Goal: Task Accomplishment & Management: Use online tool/utility

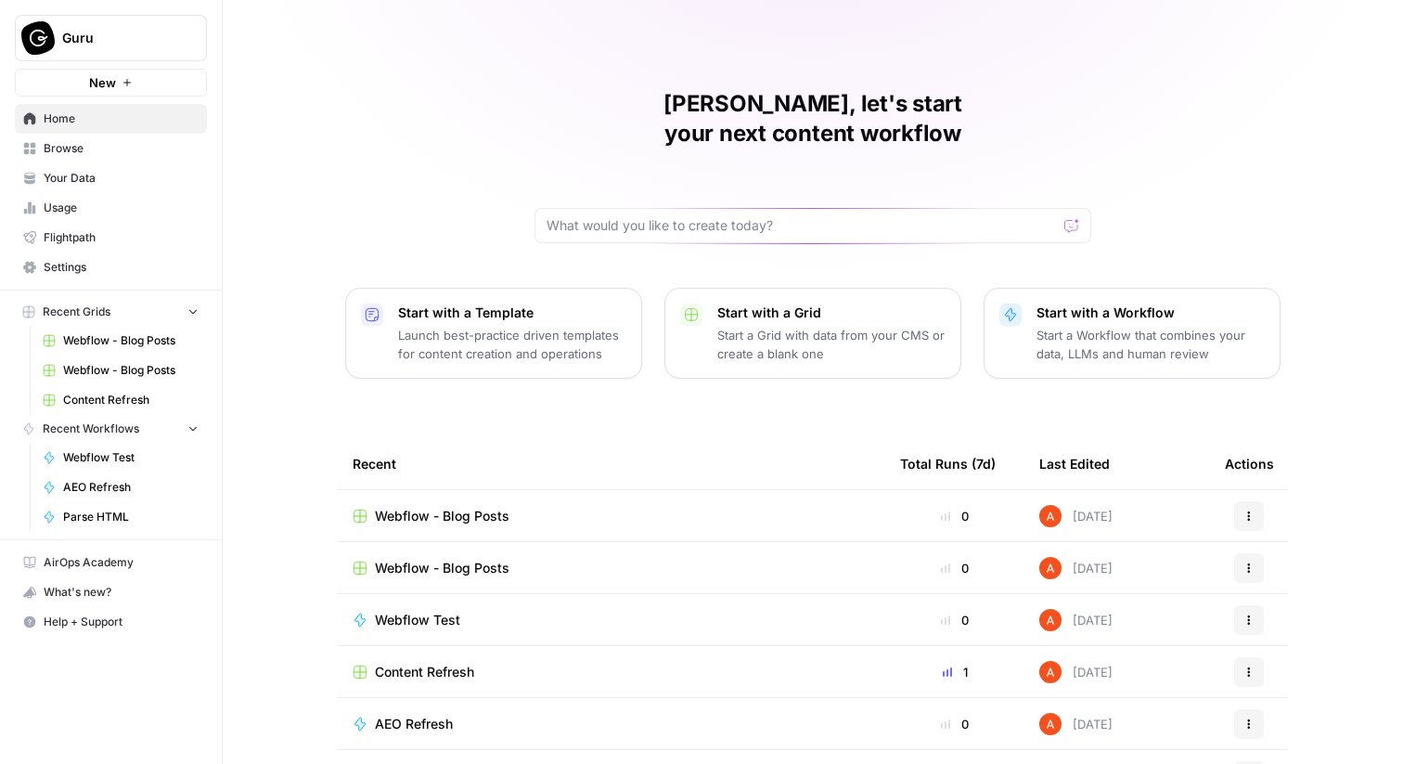
click at [409, 559] on span "Webflow - Blog Posts" at bounding box center [442, 568] width 135 height 19
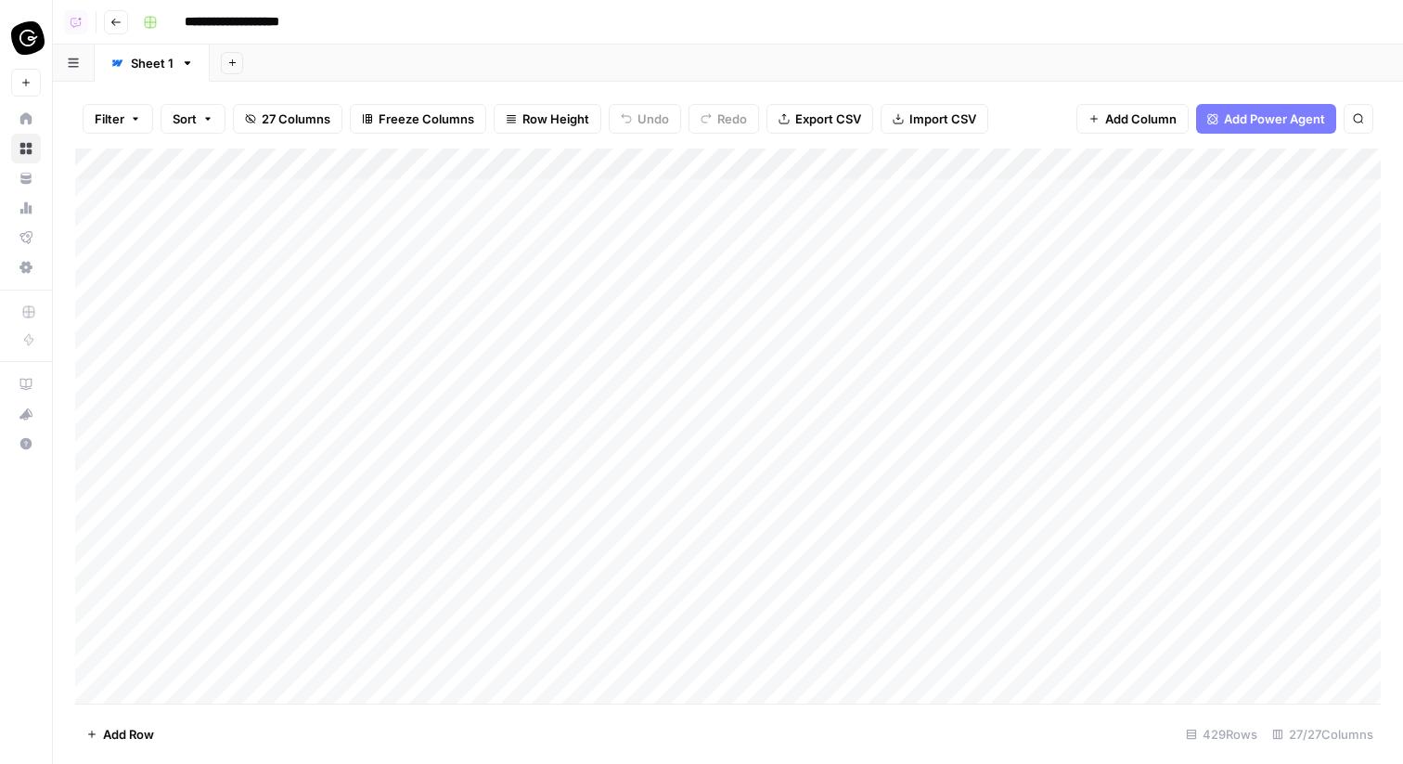
click at [111, 21] on icon "button" at bounding box center [115, 22] width 9 height 7
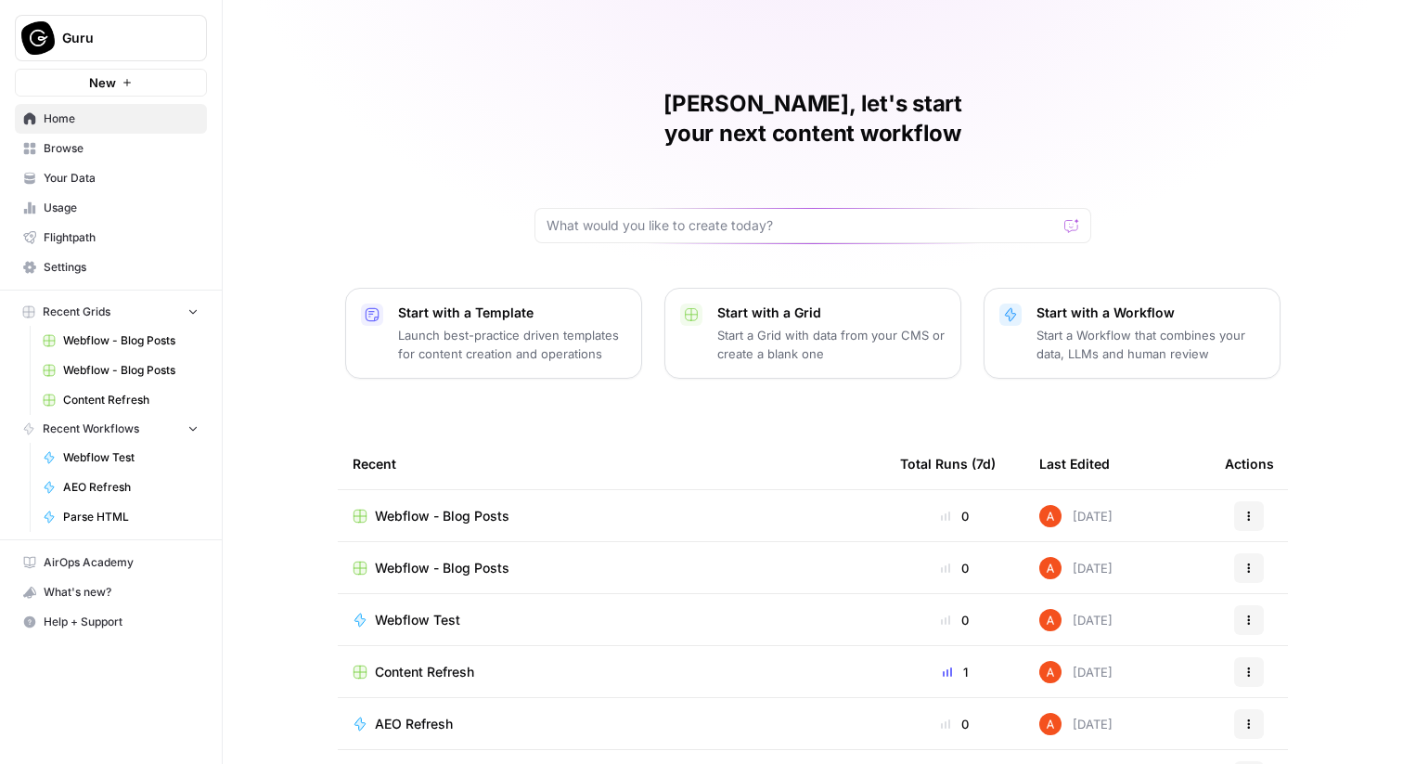
click at [421, 507] on span "Webflow - Blog Posts" at bounding box center [442, 516] width 135 height 19
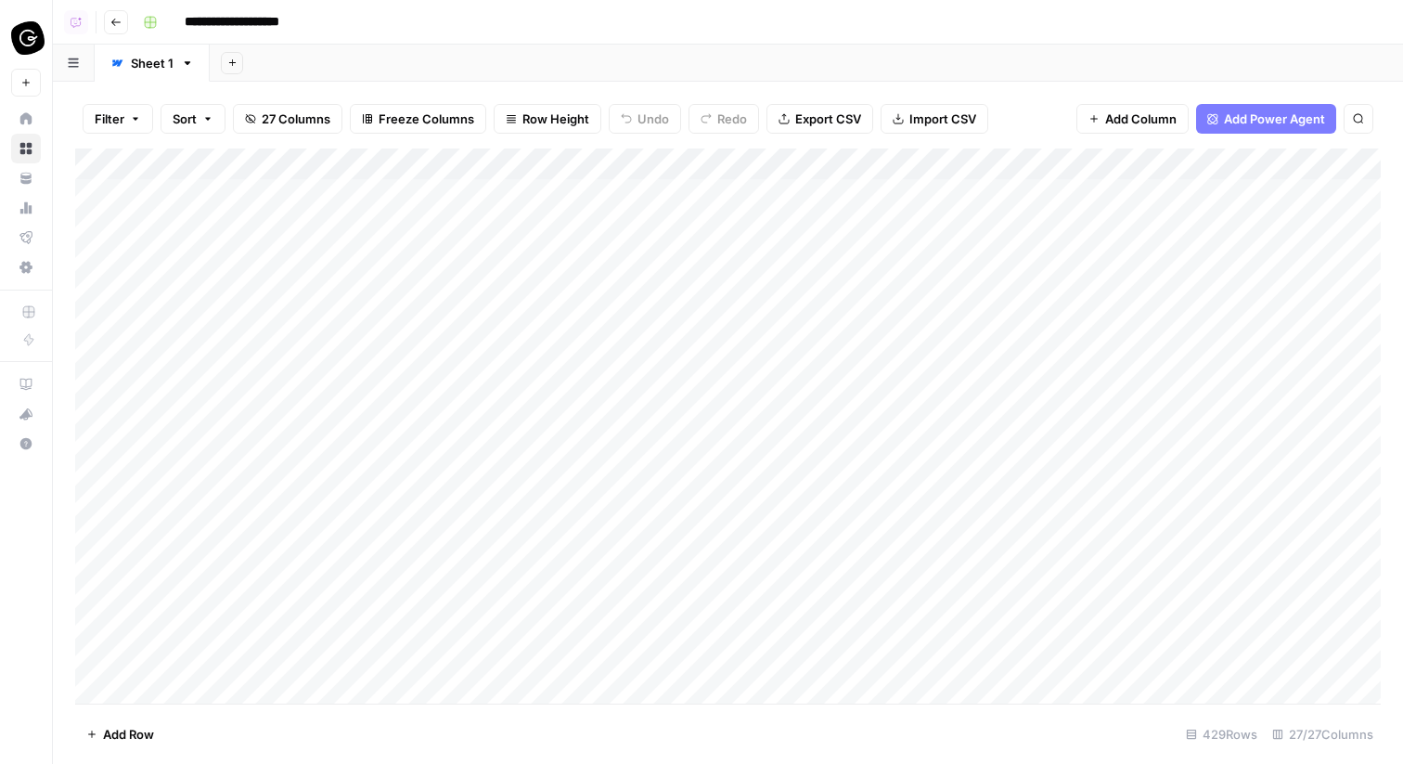
click at [28, 148] on icon at bounding box center [25, 148] width 13 height 13
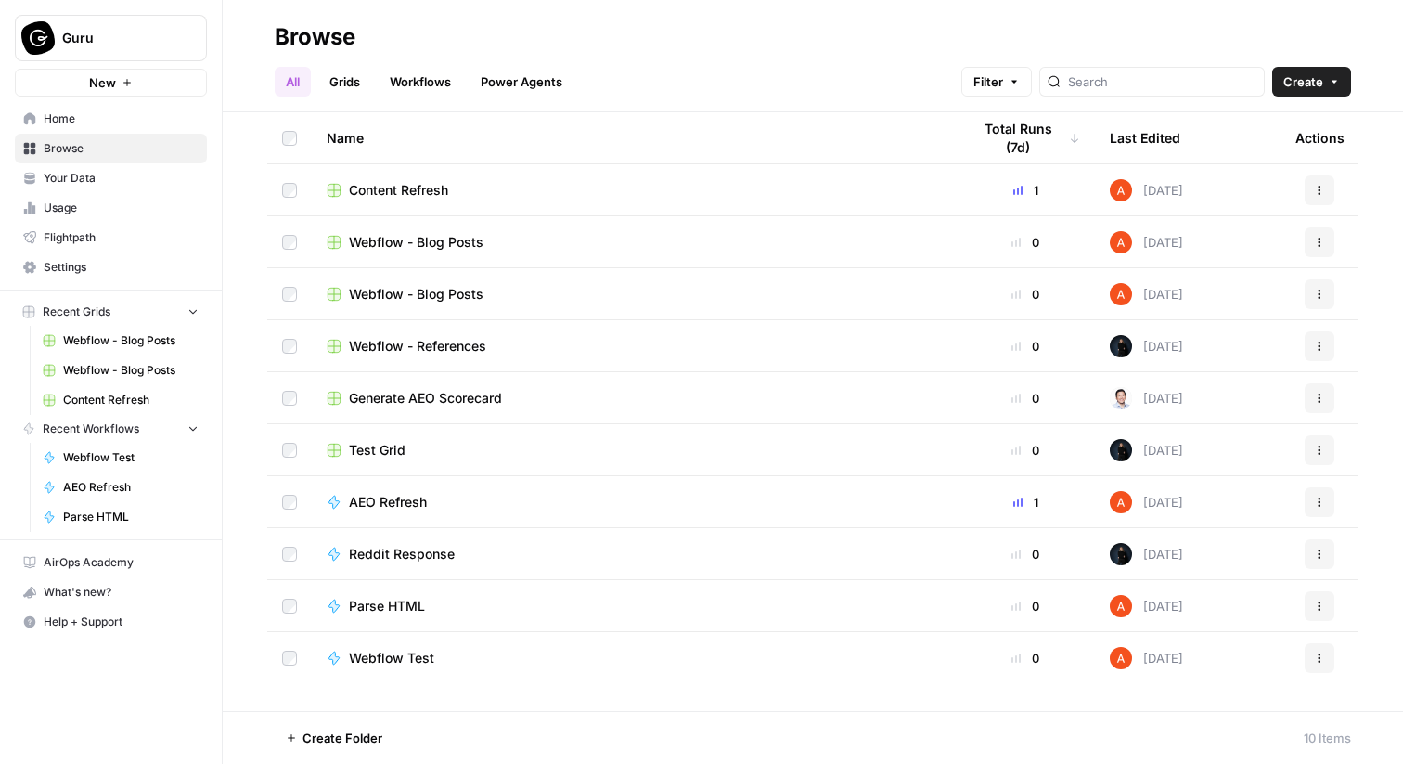
click at [340, 84] on link "Grids" at bounding box center [344, 82] width 53 height 30
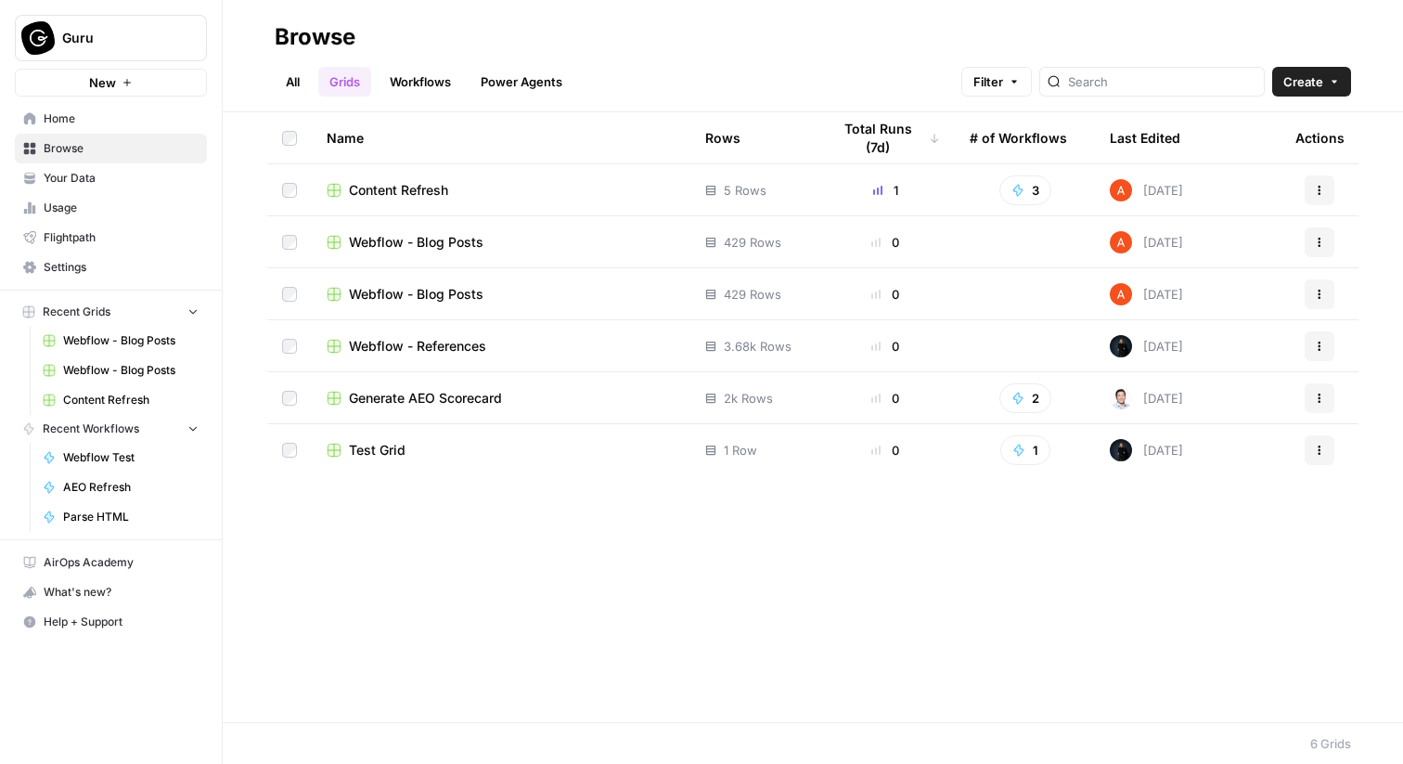
click at [400, 235] on span "Webflow - Blog Posts" at bounding box center [416, 242] width 135 height 19
click at [420, 288] on span "Webflow - Blog Posts" at bounding box center [416, 294] width 135 height 19
click at [1316, 289] on icon "button" at bounding box center [1319, 294] width 11 height 11
click at [1213, 446] on span "Delete" at bounding box center [1237, 447] width 149 height 19
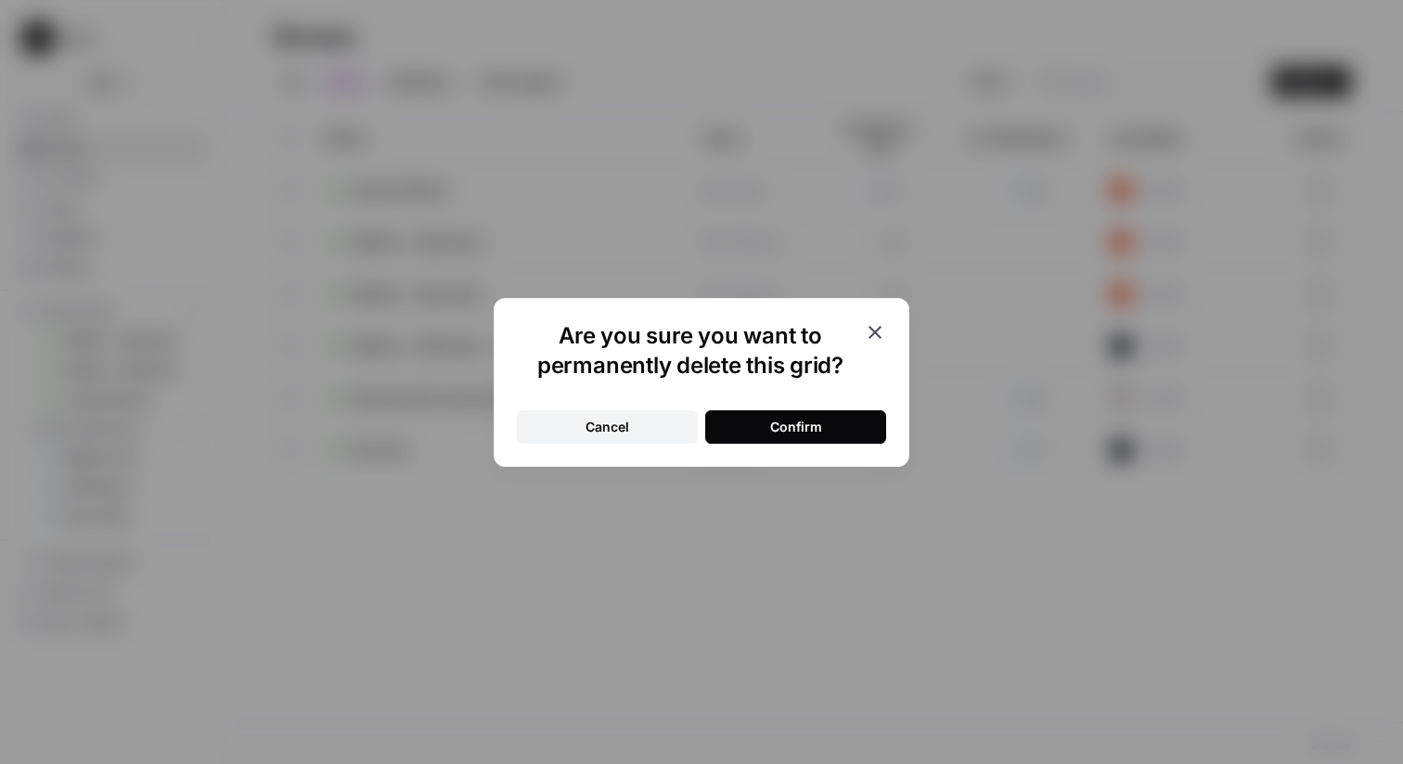
click at [821, 426] on button "Confirm" at bounding box center [795, 426] width 181 height 33
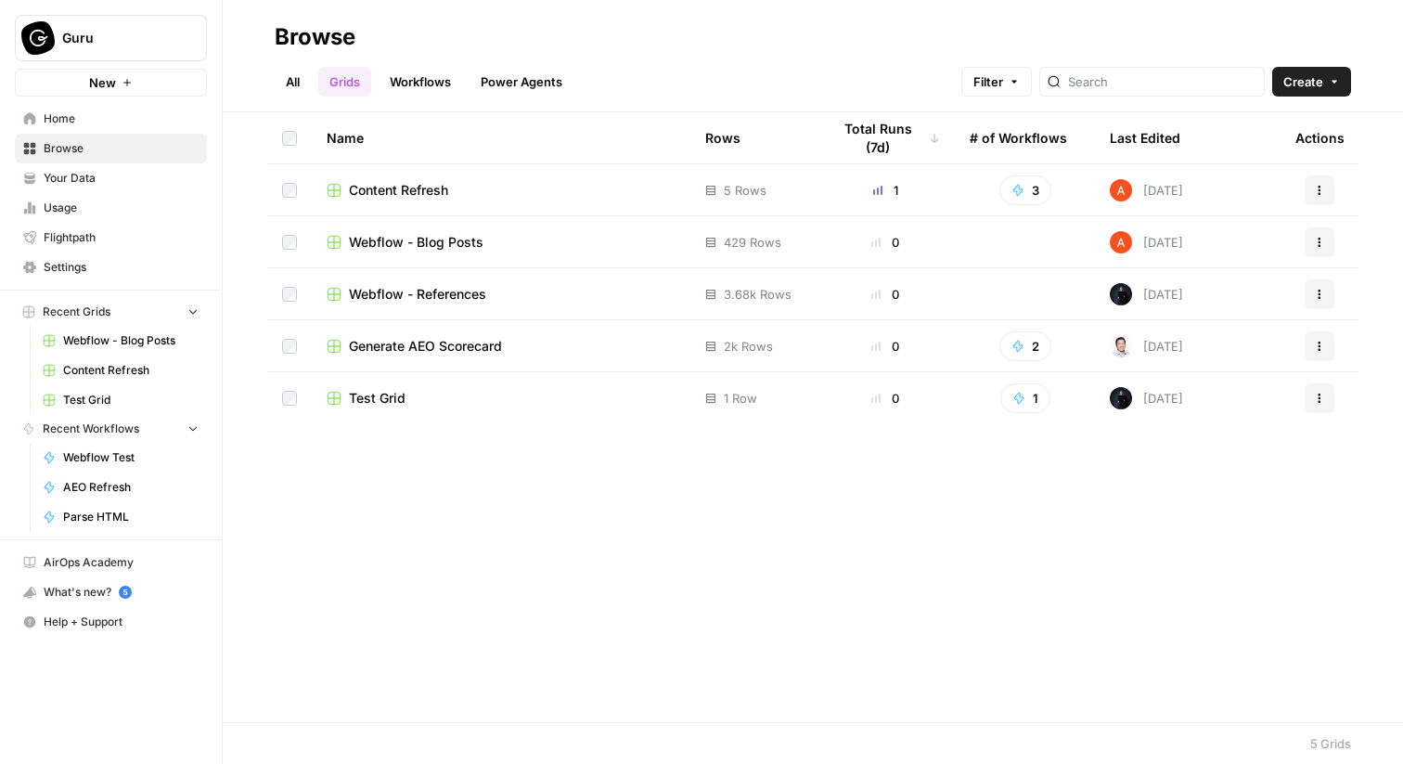
click at [424, 192] on span "Content Refresh" at bounding box center [398, 190] width 99 height 19
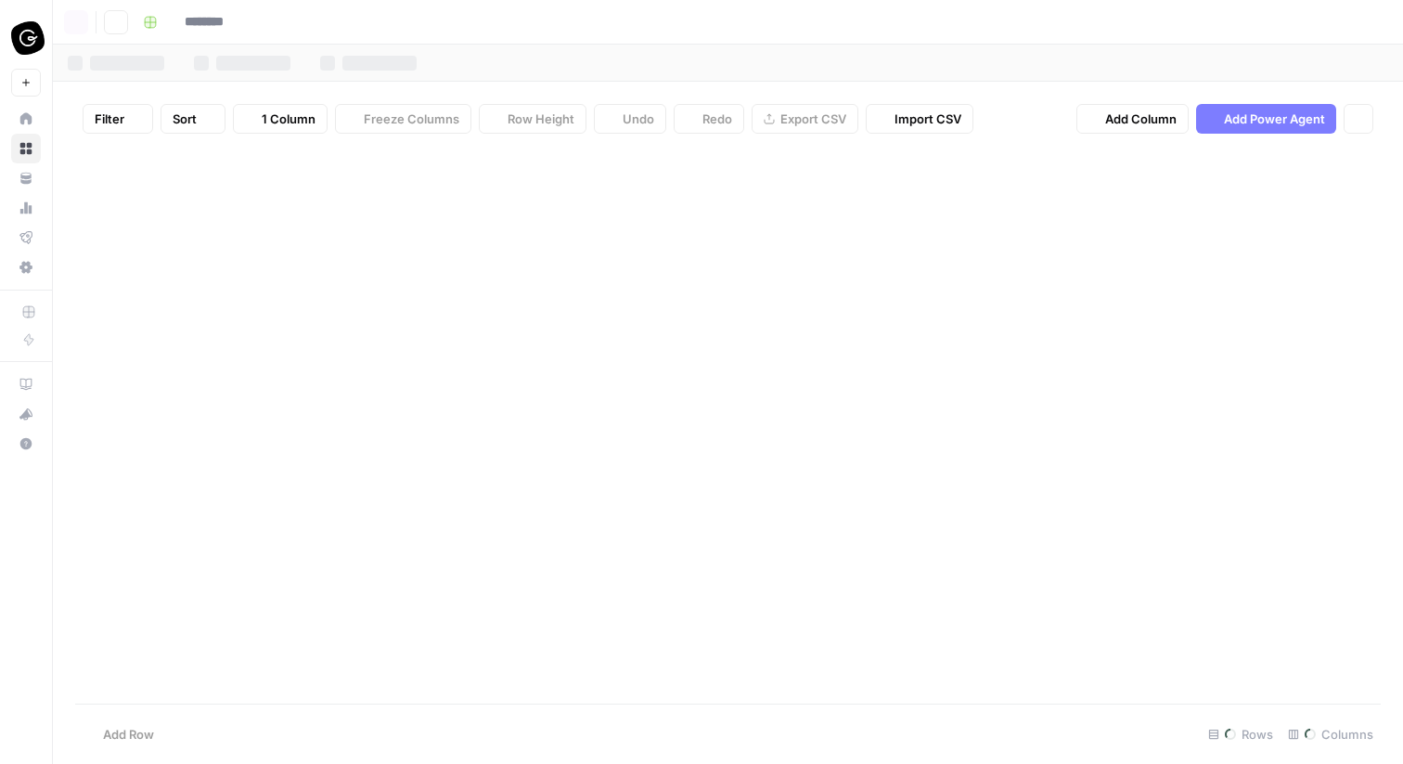
type input "**********"
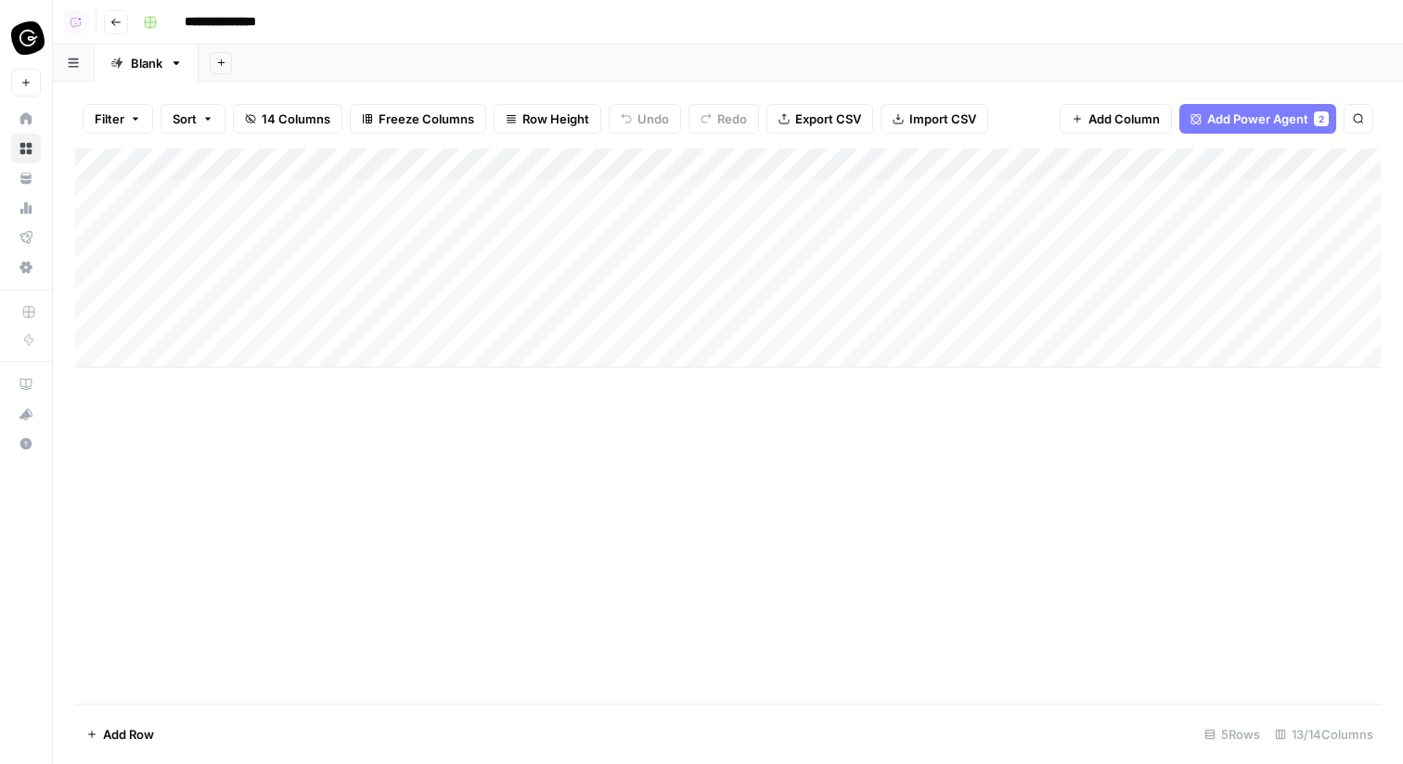
click at [410, 200] on div "Add Column" at bounding box center [728, 258] width 1306 height 219
click at [423, 199] on div "Add Column" at bounding box center [728, 258] width 1306 height 219
click at [423, 199] on textarea "**********" at bounding box center [303, 196] width 398 height 26
click at [445, 197] on textarea "**********" at bounding box center [303, 196] width 398 height 26
drag, startPoint x: 457, startPoint y: 196, endPoint x: 290, endPoint y: 203, distance: 167.2
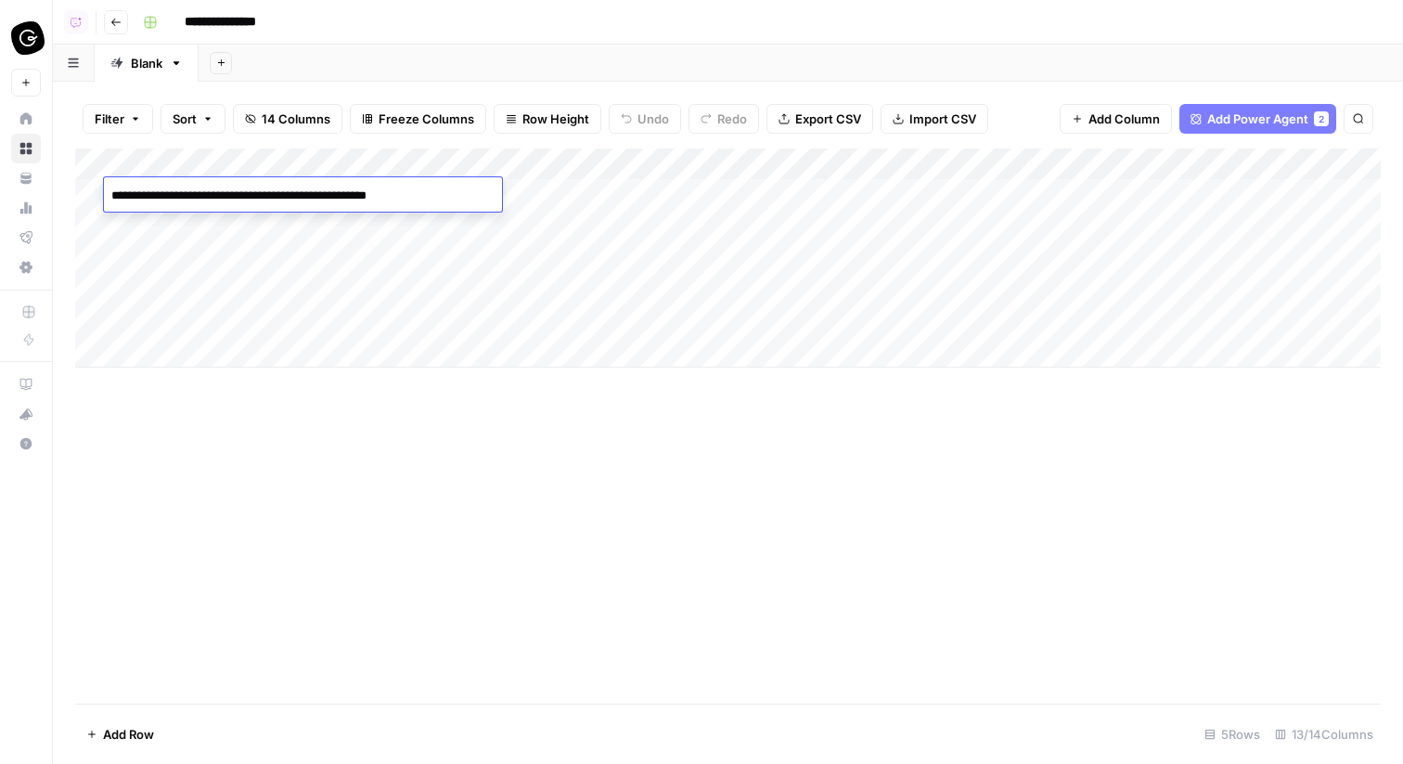
click at [290, 203] on textarea "**********" at bounding box center [303, 196] width 398 height 26
drag, startPoint x: 456, startPoint y: 193, endPoint x: 263, endPoint y: 193, distance: 193.1
click at [263, 193] on textarea "**********" at bounding box center [303, 196] width 398 height 26
click at [123, 13] on button "Go back" at bounding box center [116, 22] width 24 height 24
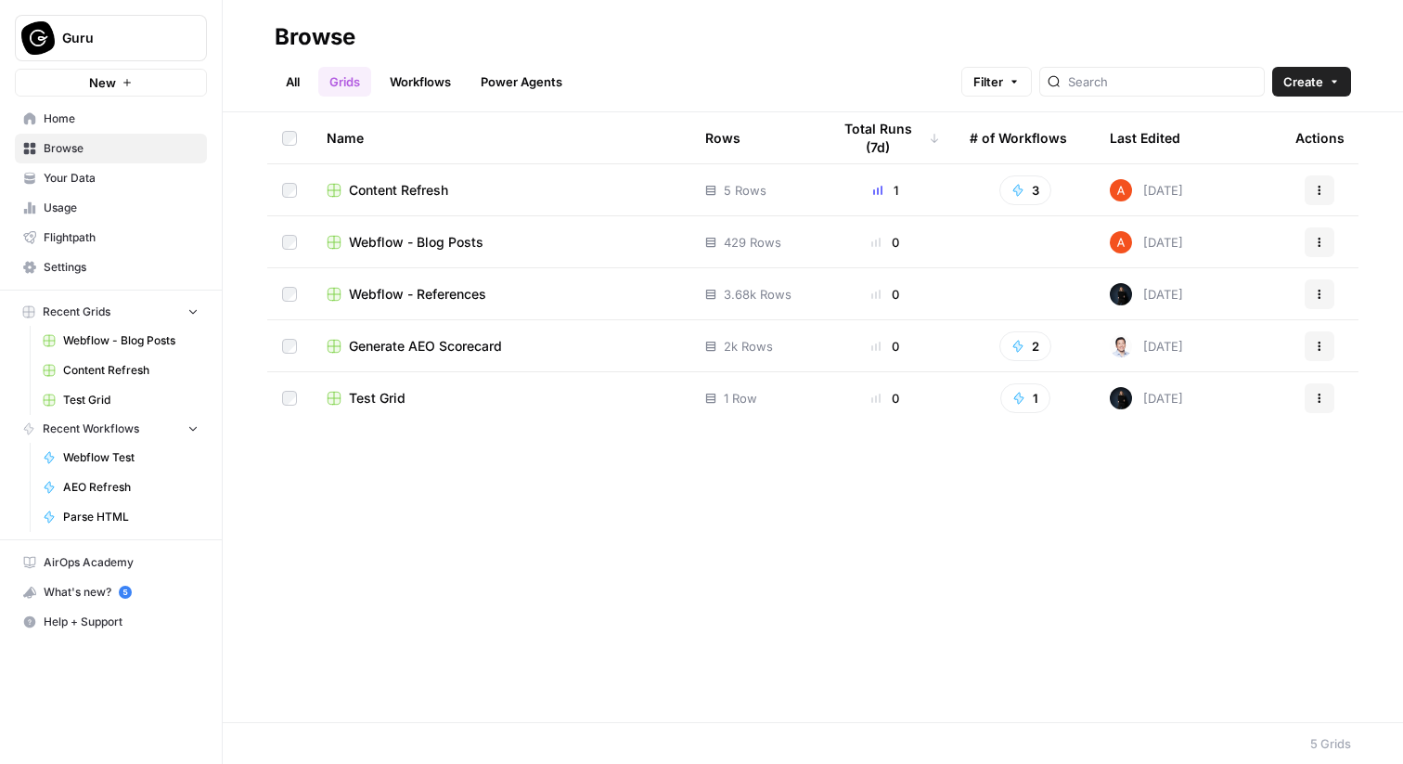
click at [400, 238] on span "Webflow - Blog Posts" at bounding box center [416, 242] width 135 height 19
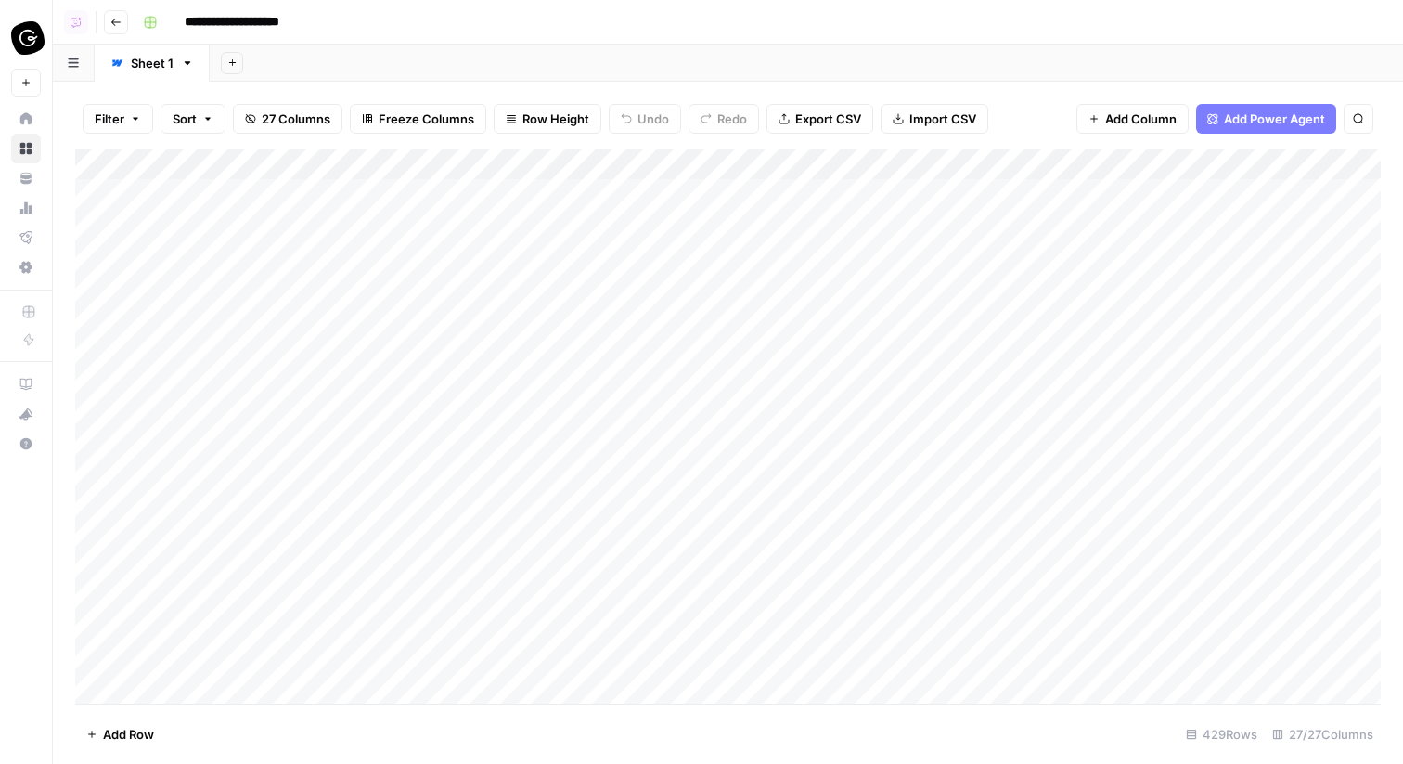
click at [110, 118] on span "Filter" at bounding box center [110, 119] width 30 height 19
click at [164, 208] on input "text" at bounding box center [219, 216] width 203 height 19
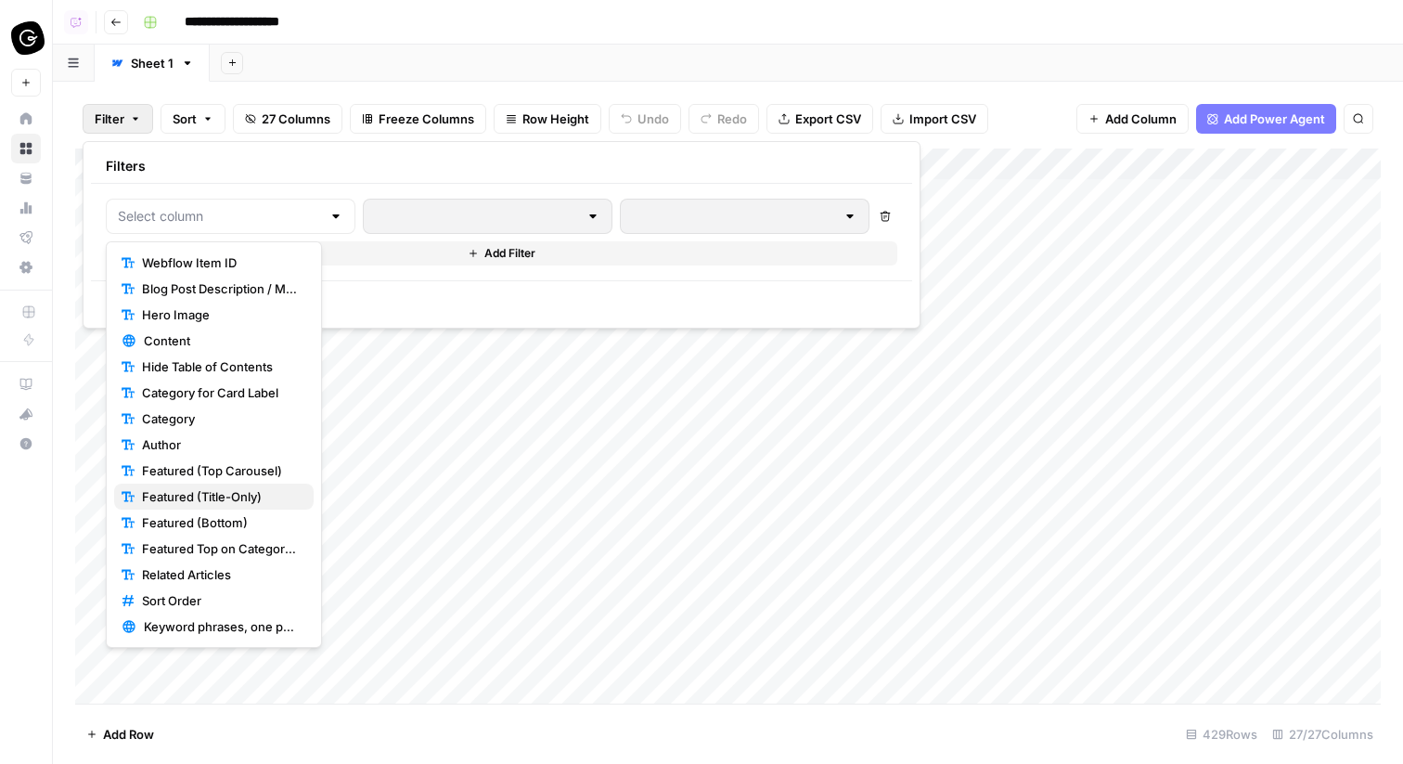
scroll to position [130, 0]
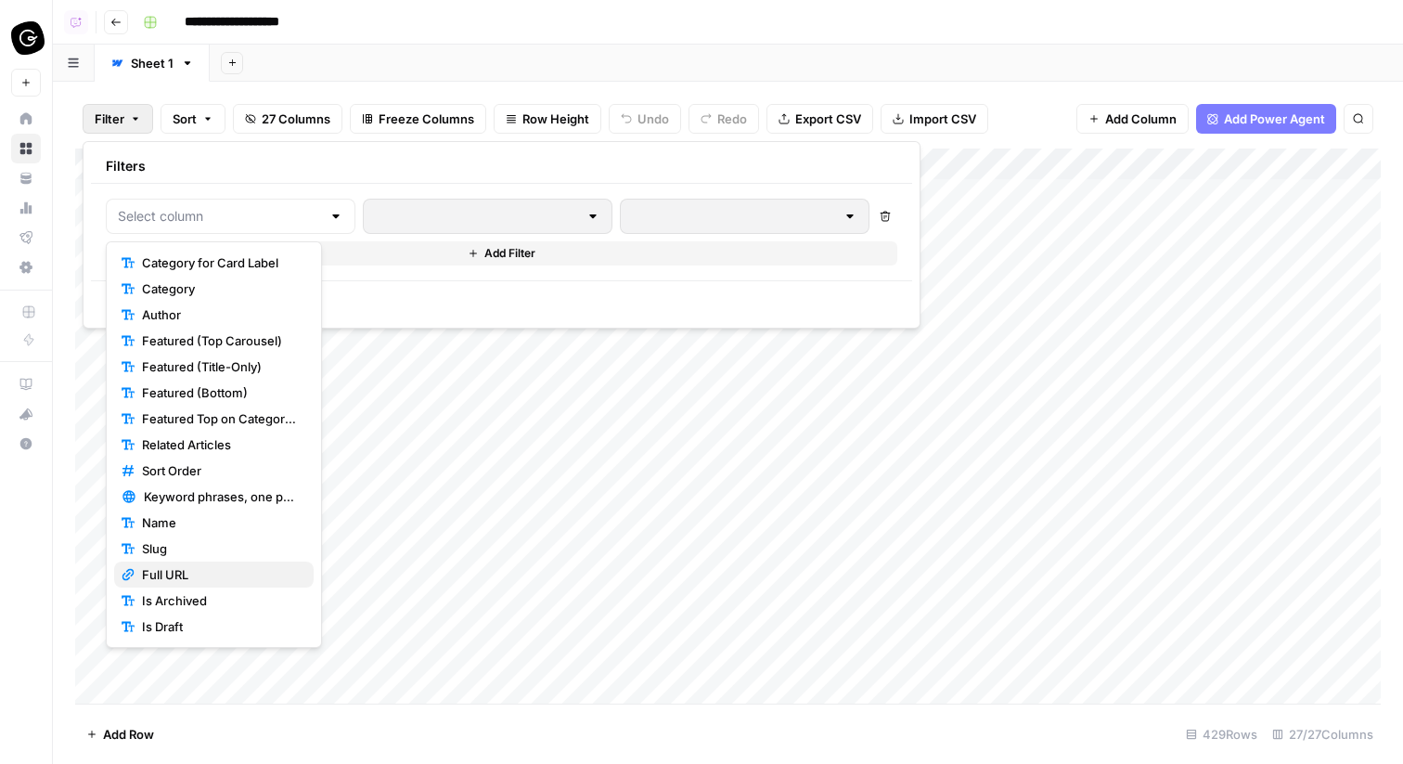
click at [213, 562] on button "Full URL" at bounding box center [214, 575] width 200 height 26
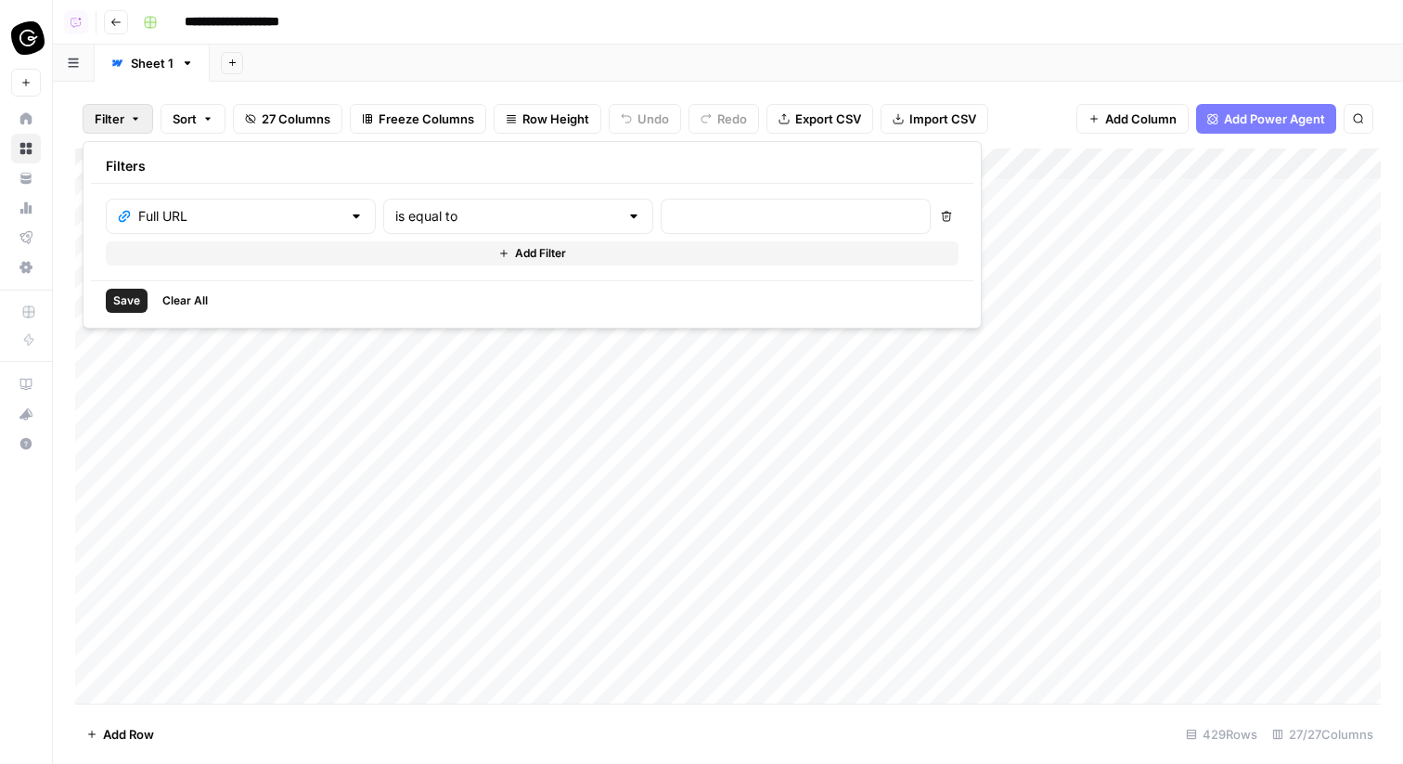
click at [513, 207] on div "is equal to" at bounding box center [518, 216] width 270 height 35
click at [458, 302] on button "contains" at bounding box center [438, 315] width 200 height 26
type input "contains"
click at [661, 203] on div at bounding box center [796, 216] width 270 height 35
paste input "blog/the-ai-intranet-difference"
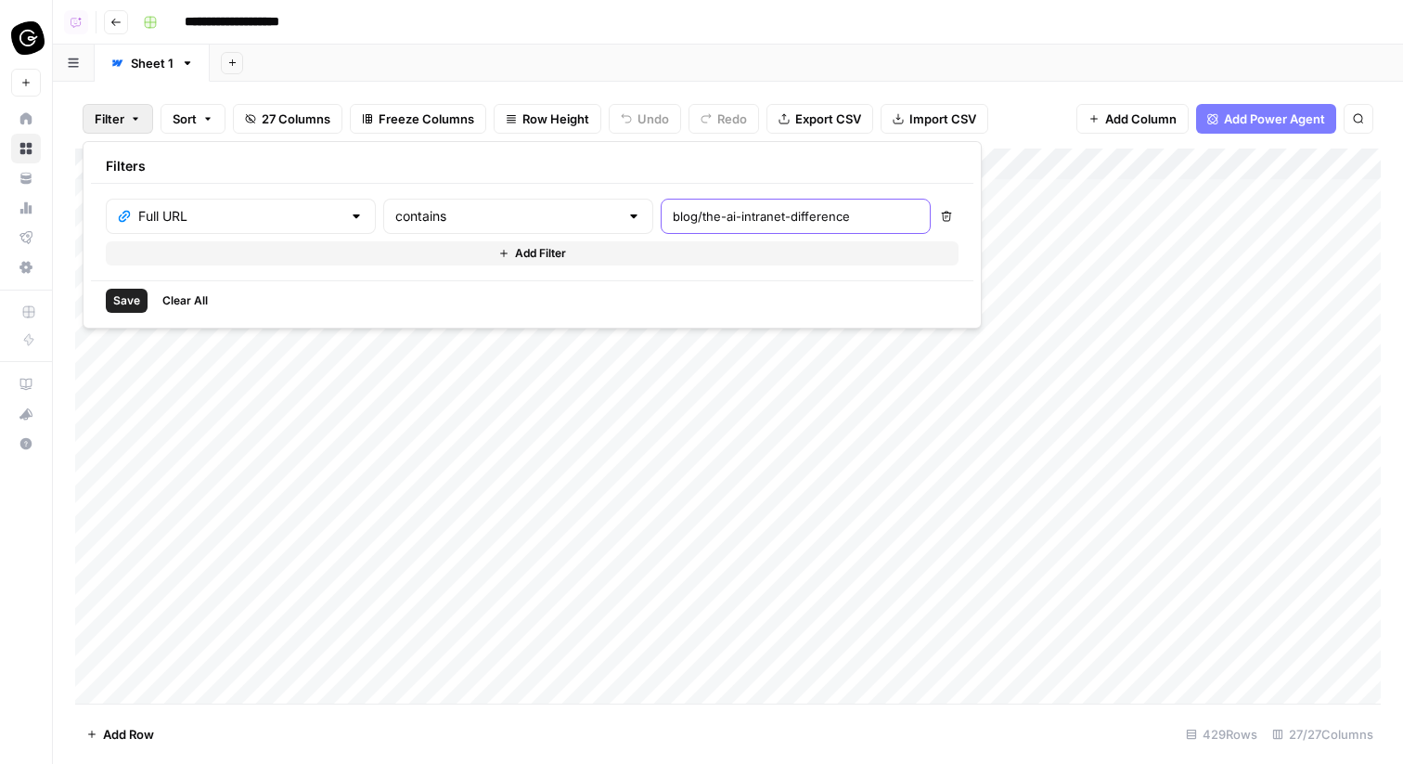
type input "blog/the-ai-intranet-difference"
click at [133, 303] on span "Save" at bounding box center [126, 300] width 27 height 17
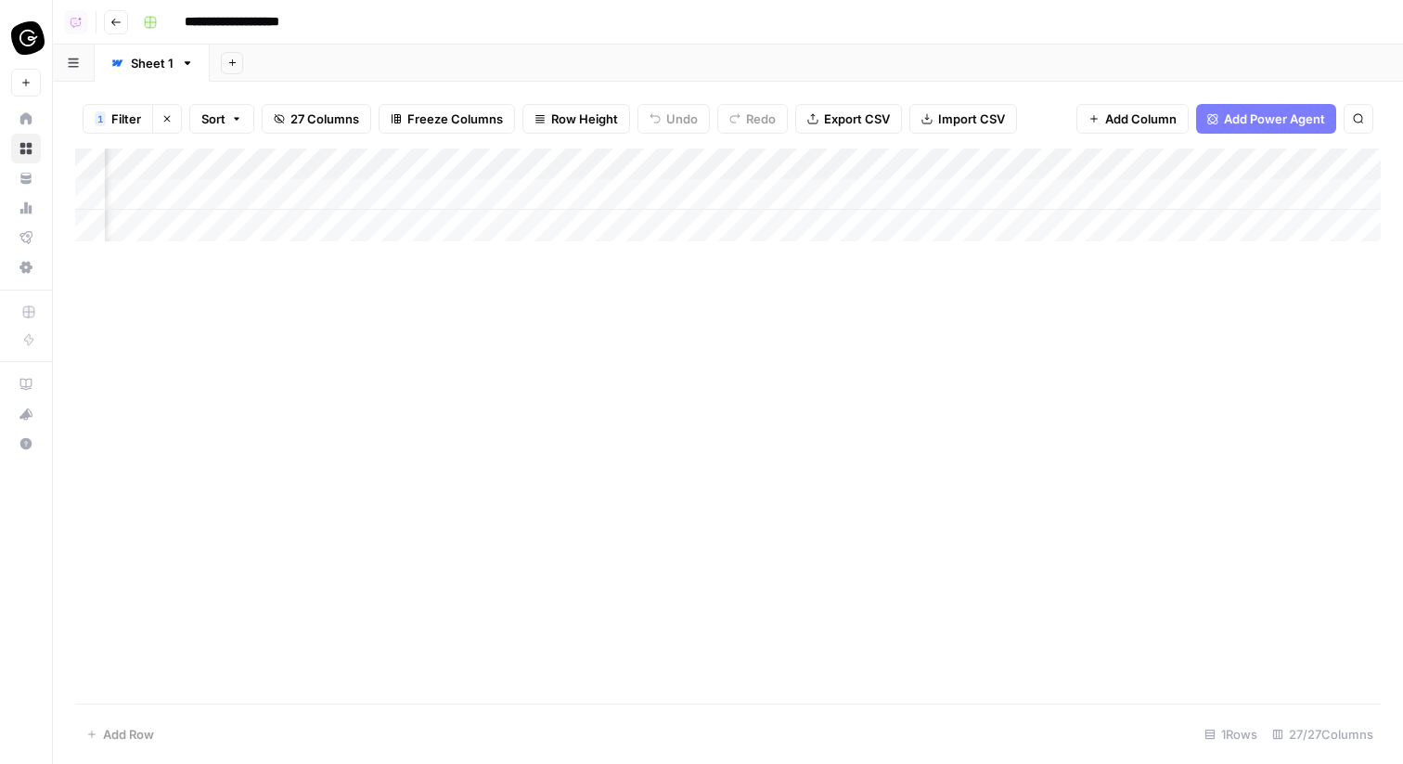
scroll to position [0, 899]
click at [510, 197] on div "Add Column" at bounding box center [728, 195] width 1306 height 93
click at [525, 194] on div "Add Column" at bounding box center [728, 195] width 1306 height 93
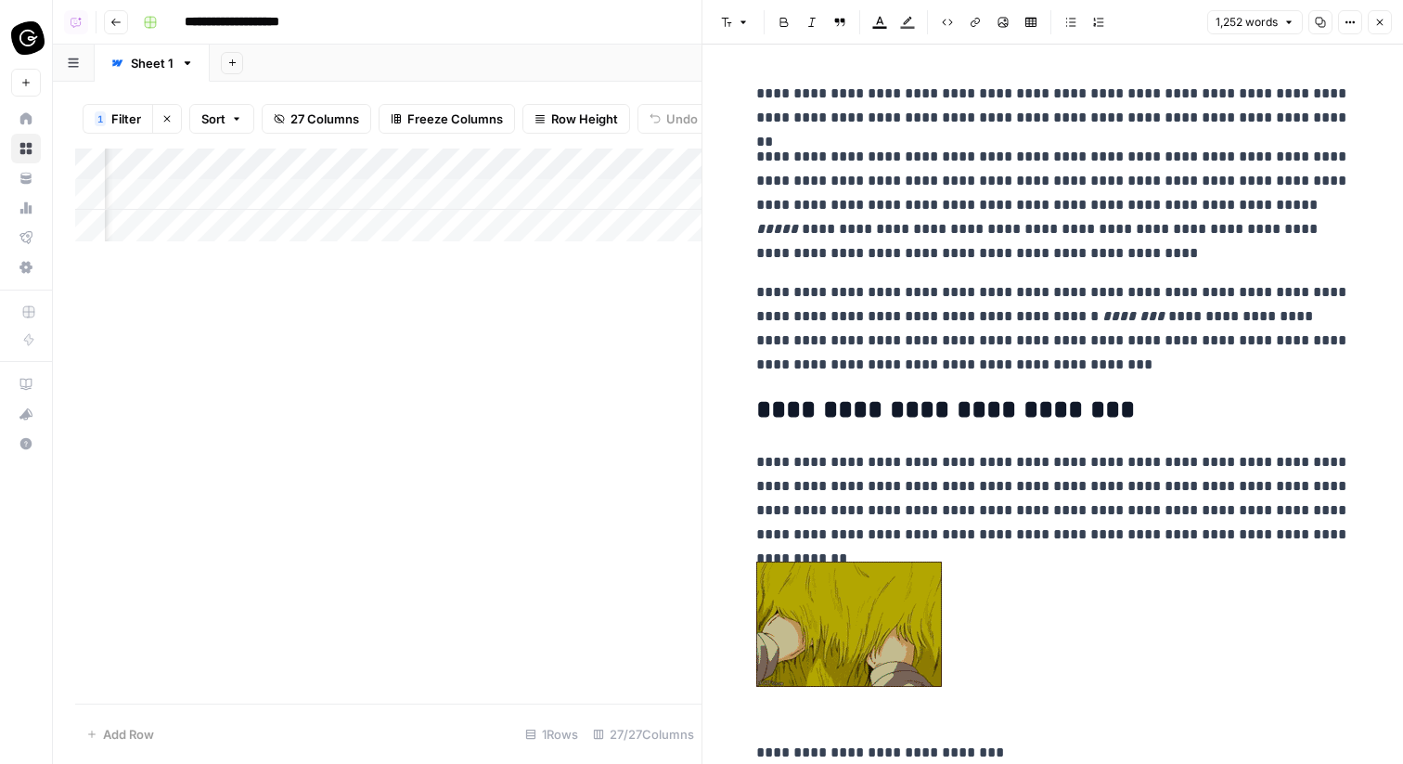
click at [1389, 19] on button "Close" at bounding box center [1380, 22] width 24 height 24
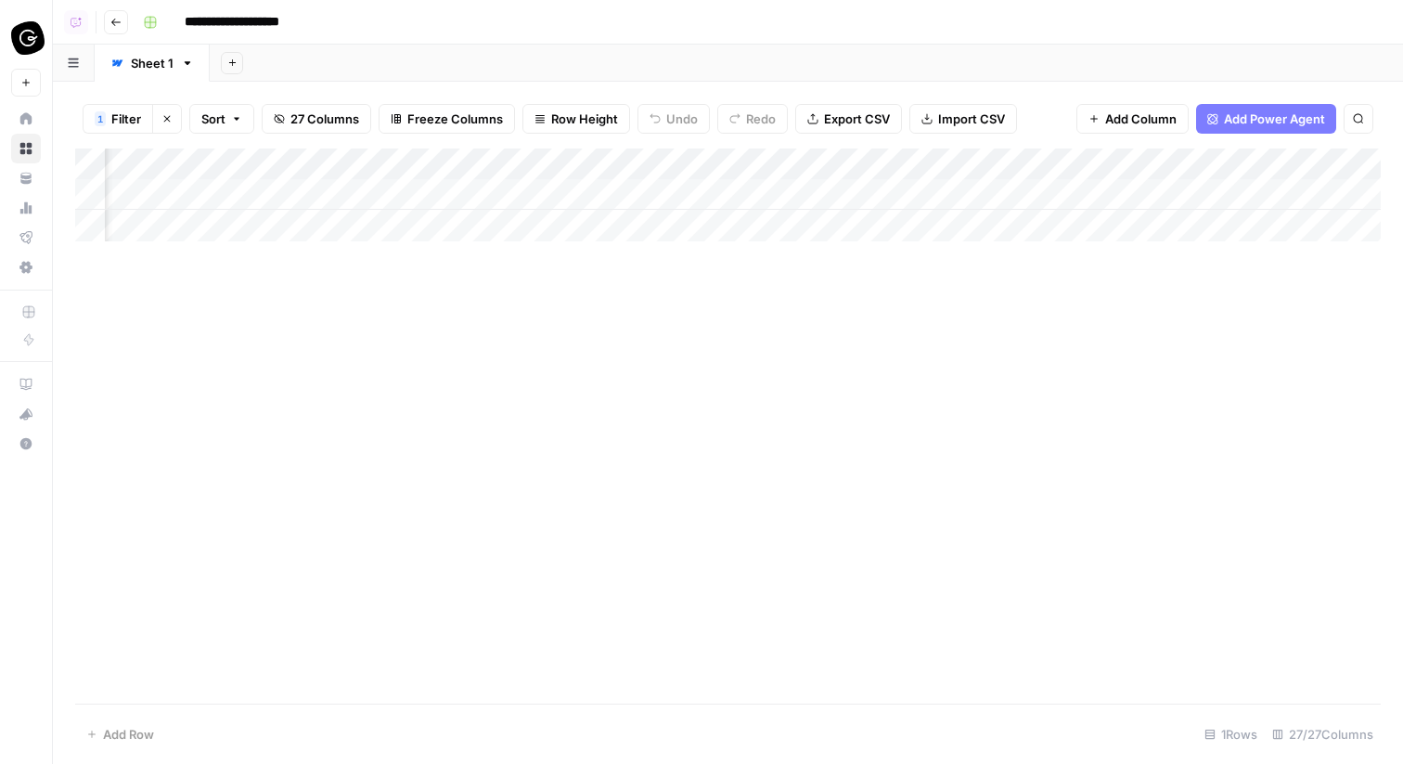
scroll to position [0, 2924]
click at [791, 193] on div "Add Column" at bounding box center [728, 195] width 1306 height 93
click at [523, 198] on div "Add Column" at bounding box center [728, 195] width 1306 height 93
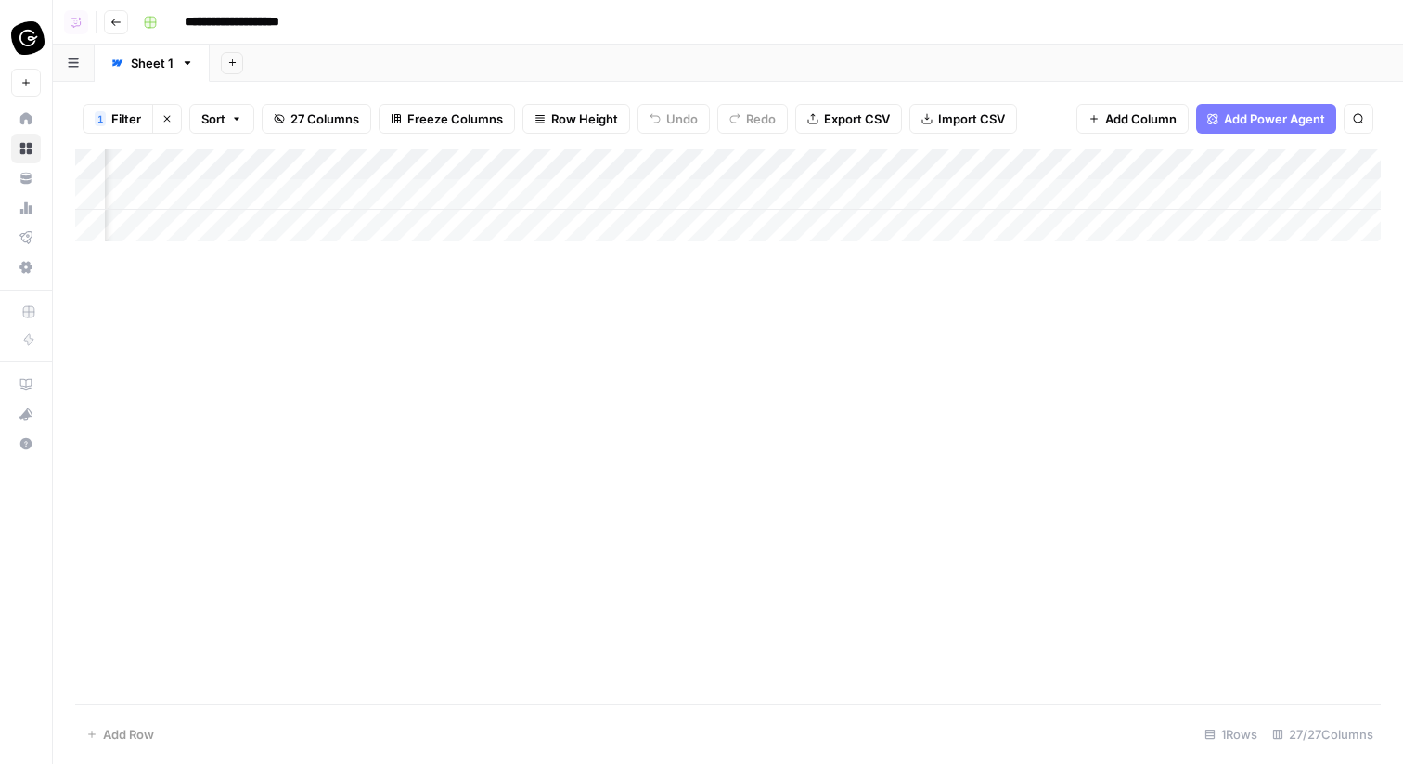
click at [506, 195] on div "Add Column" at bounding box center [728, 195] width 1306 height 93
click at [506, 195] on textarea "**********" at bounding box center [503, 196] width 297 height 26
click at [546, 194] on textarea "**********" at bounding box center [503, 196] width 297 height 26
click at [659, 196] on div "Add Column" at bounding box center [728, 195] width 1306 height 93
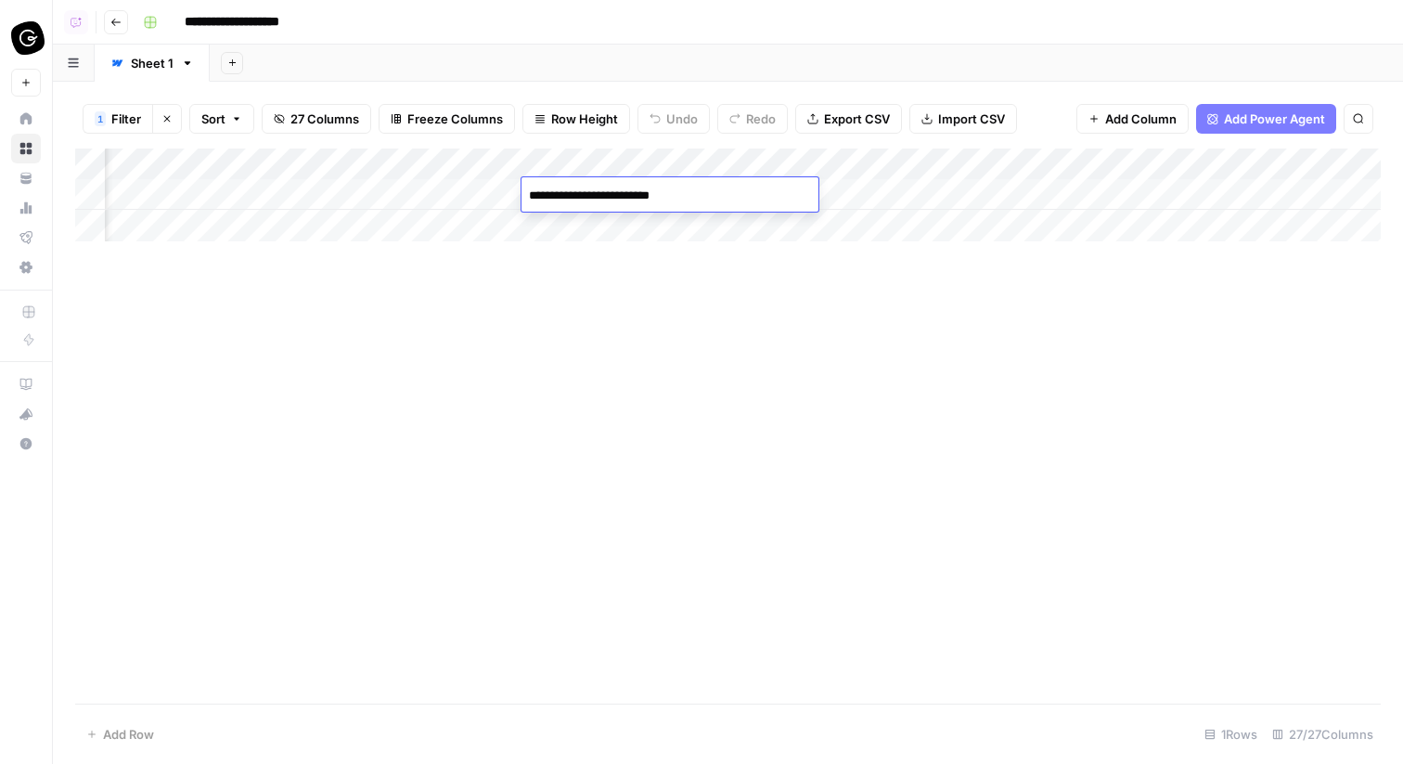
click at [626, 196] on textarea "**********" at bounding box center [670, 196] width 297 height 26
click at [855, 187] on div "Add Column" at bounding box center [728, 195] width 1306 height 93
click at [730, 200] on div "Add Column" at bounding box center [728, 195] width 1306 height 93
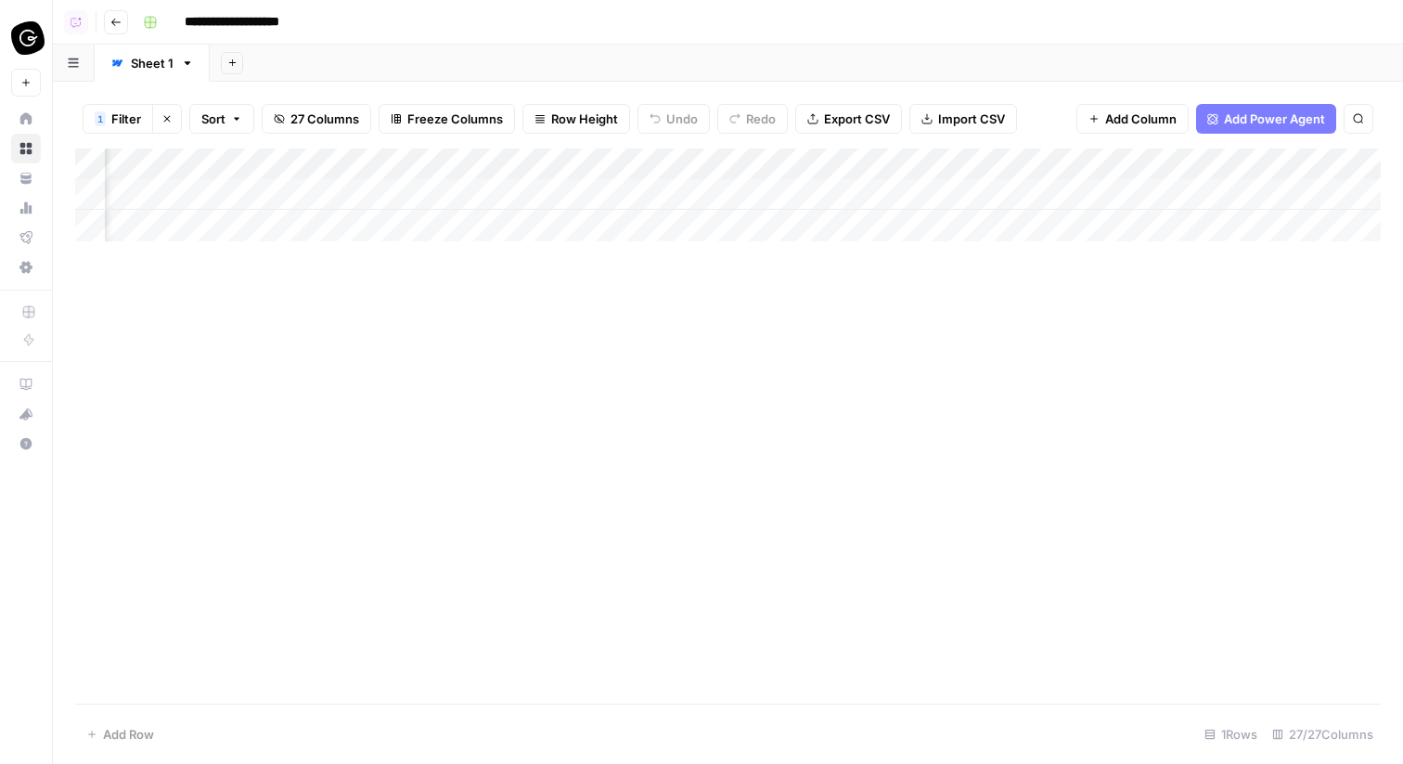
click at [413, 196] on div "Add Column" at bounding box center [728, 195] width 1306 height 93
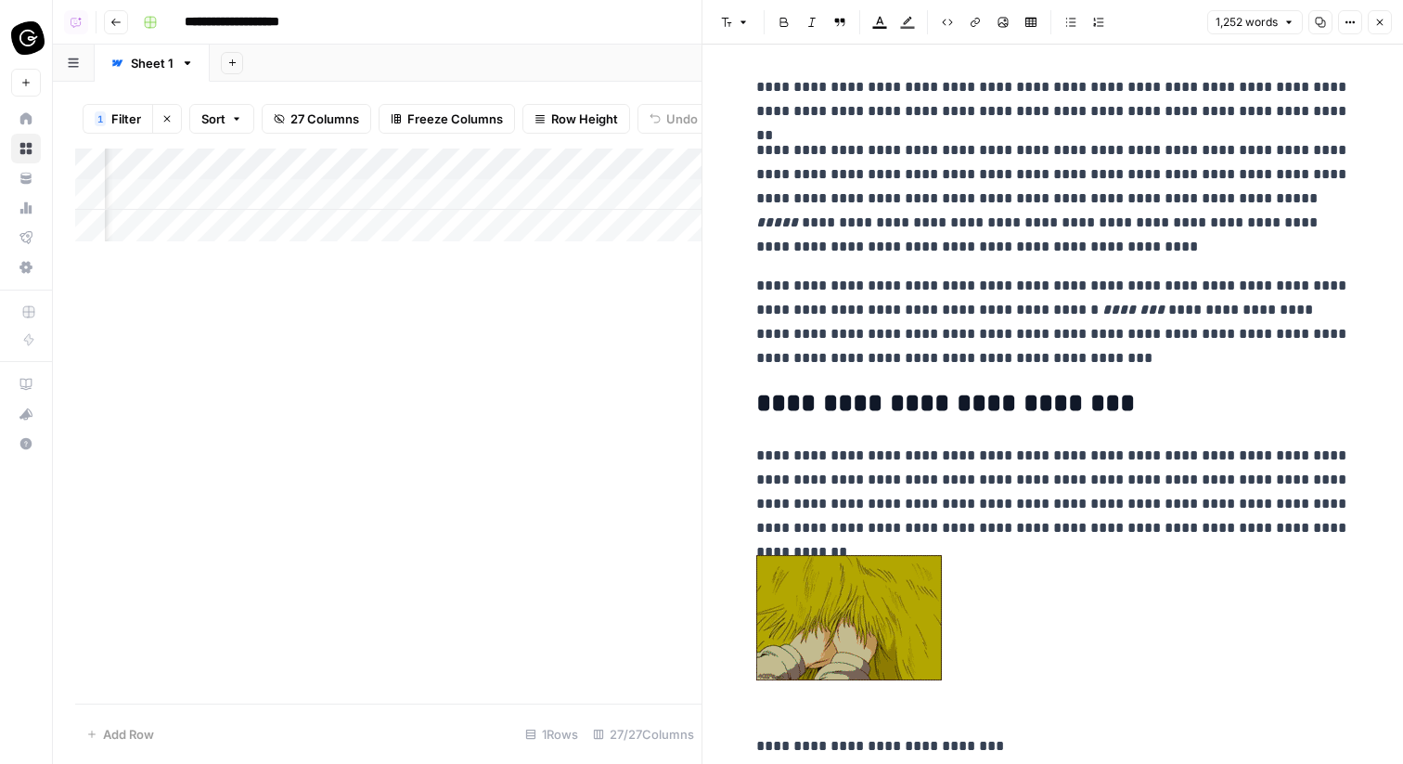
scroll to position [0, 283]
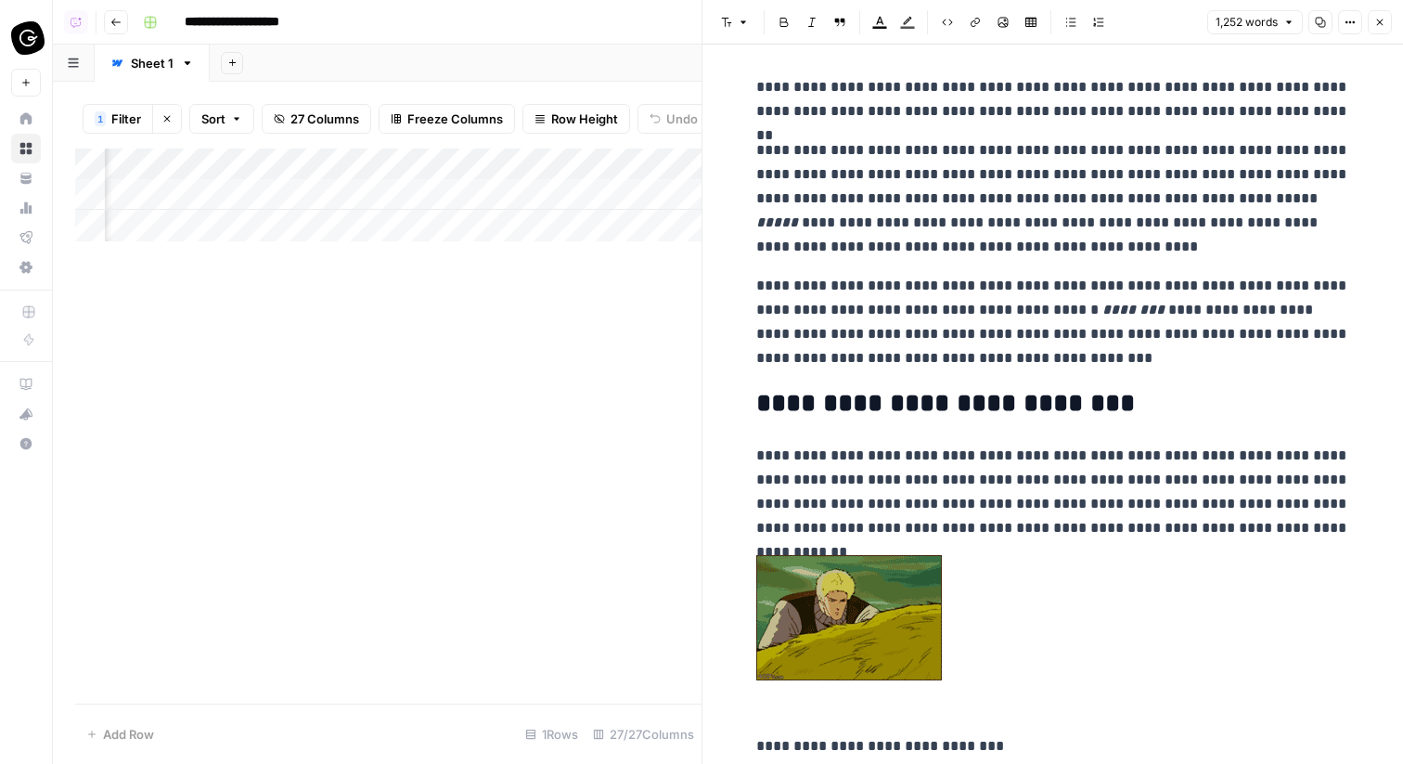
click at [643, 194] on div "Add Column" at bounding box center [388, 195] width 627 height 93
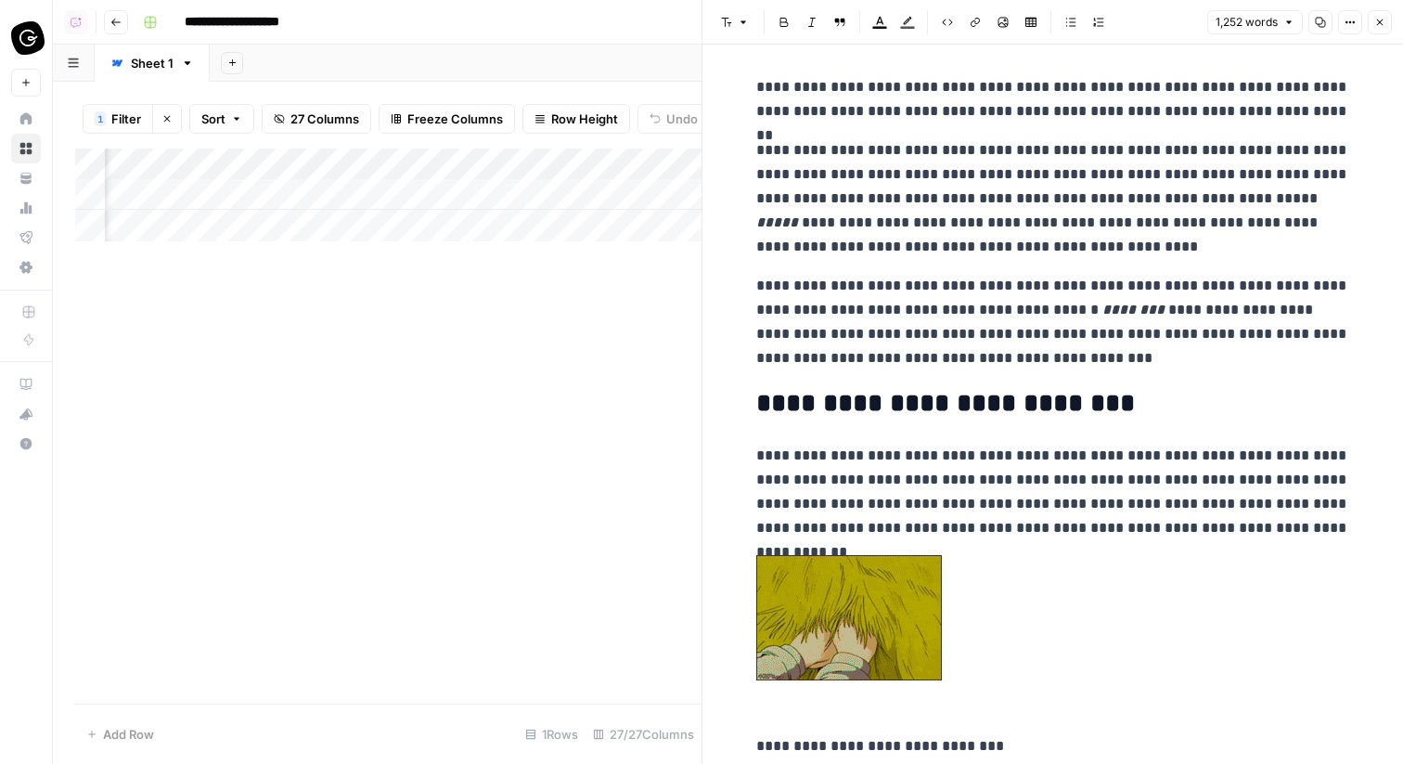
click at [643, 194] on div "Add Column" at bounding box center [388, 195] width 627 height 93
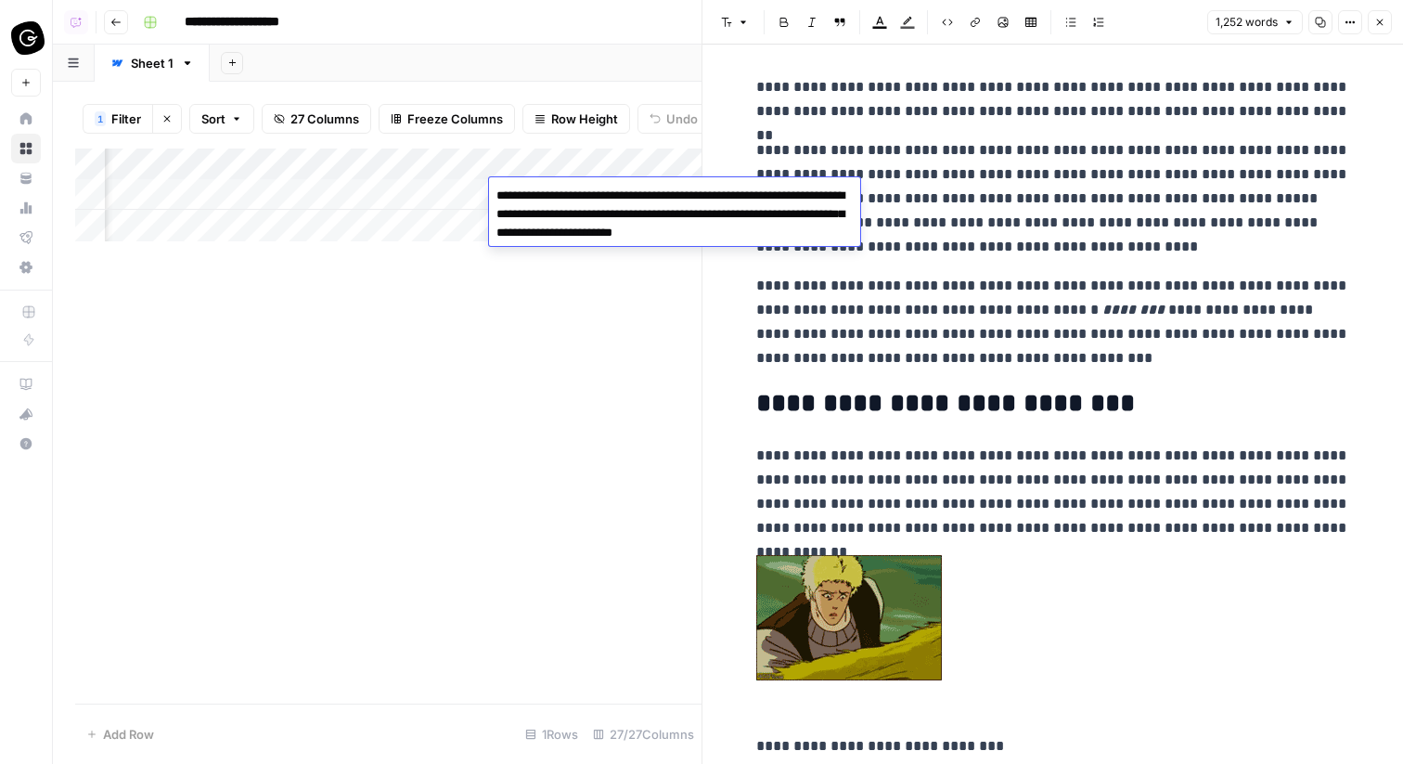
click at [924, 300] on p "**********" at bounding box center [1053, 322] width 594 height 97
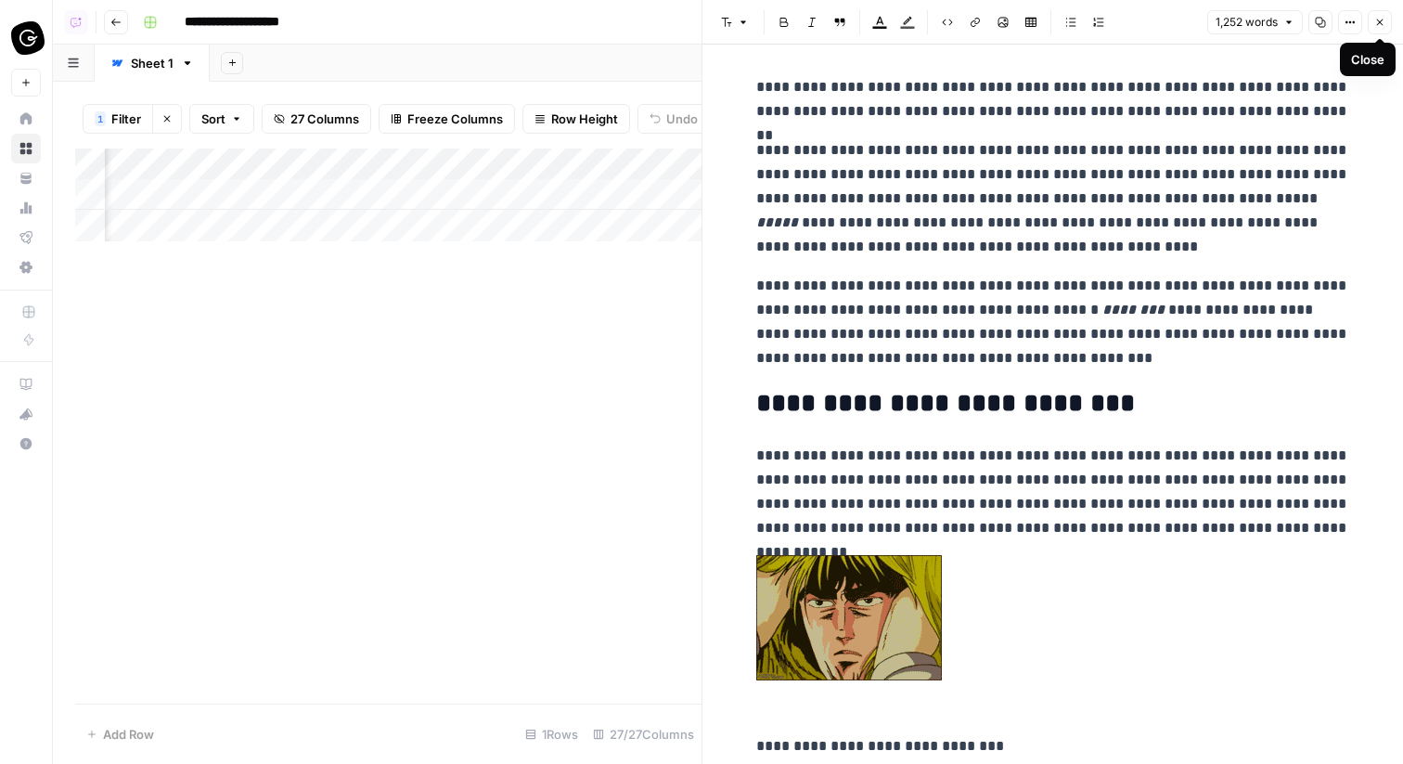
click at [1386, 22] on button "Close" at bounding box center [1380, 22] width 24 height 24
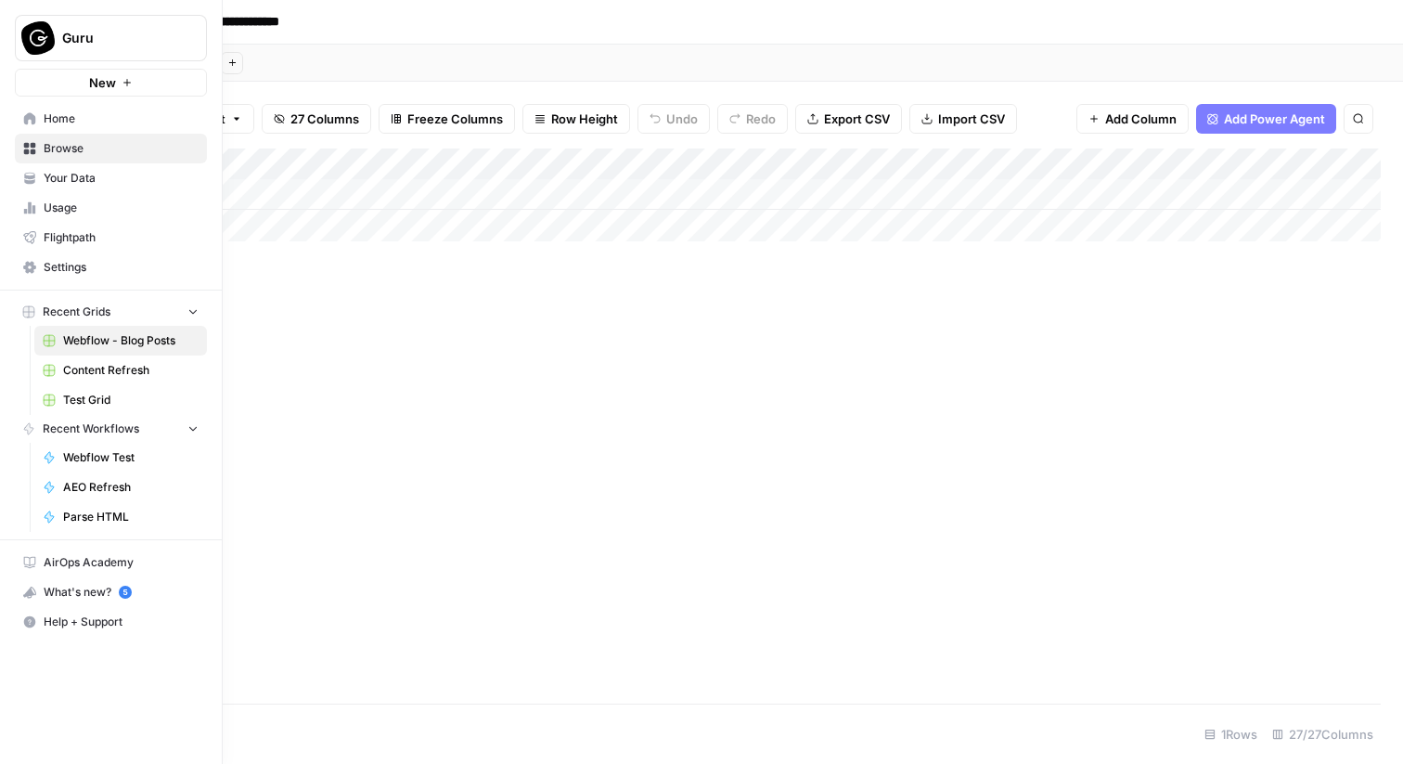
click at [44, 114] on span "Home" at bounding box center [121, 118] width 155 height 17
click at [44, 119] on span "Home" at bounding box center [121, 118] width 155 height 17
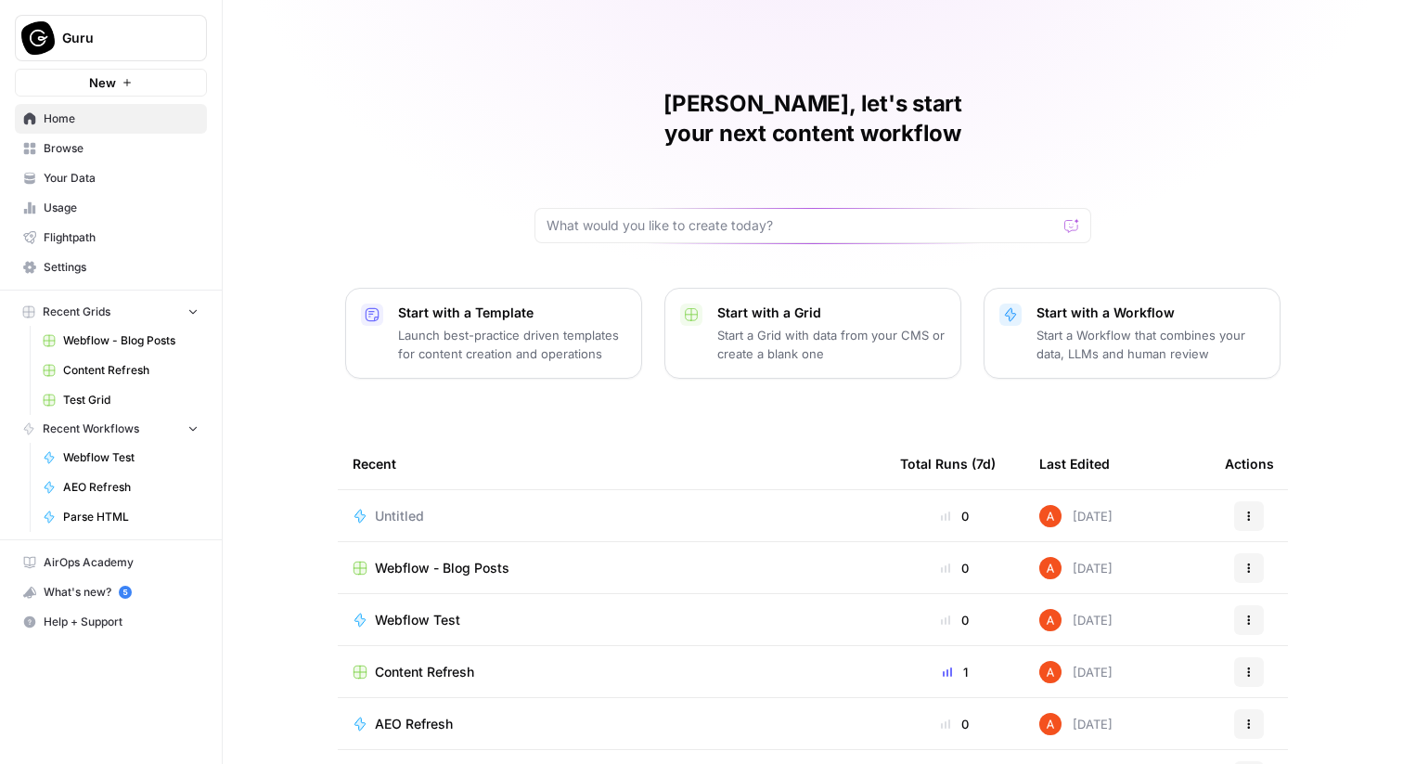
click at [447, 663] on span "Content Refresh" at bounding box center [424, 672] width 99 height 19
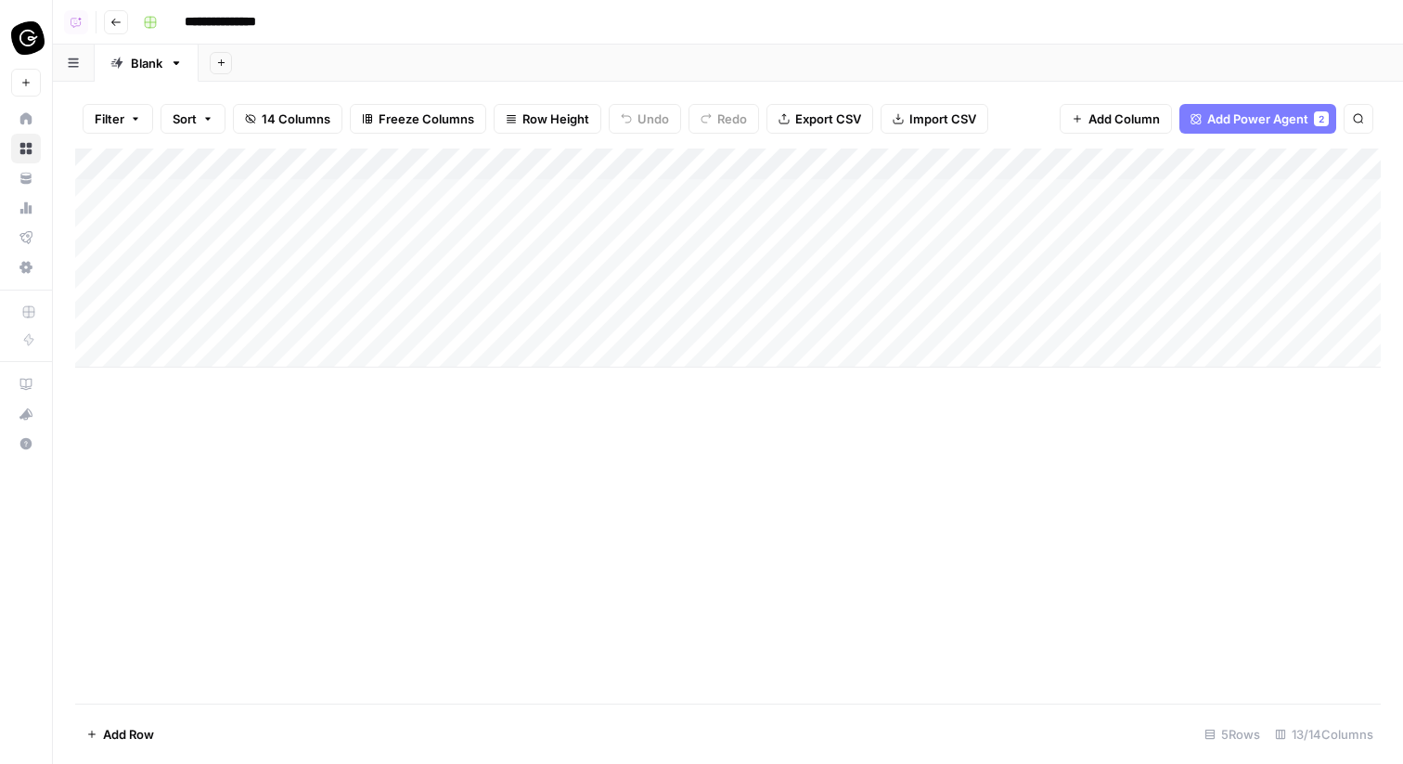
click at [336, 230] on div "Add Column" at bounding box center [728, 258] width 1306 height 219
click at [472, 253] on div "Add Column" at bounding box center [728, 258] width 1306 height 219
click at [478, 284] on div "Add Column" at bounding box center [728, 258] width 1306 height 219
click at [446, 253] on div "Add Column" at bounding box center [728, 258] width 1306 height 219
click at [404, 317] on div "Add Column" at bounding box center [728, 258] width 1306 height 219
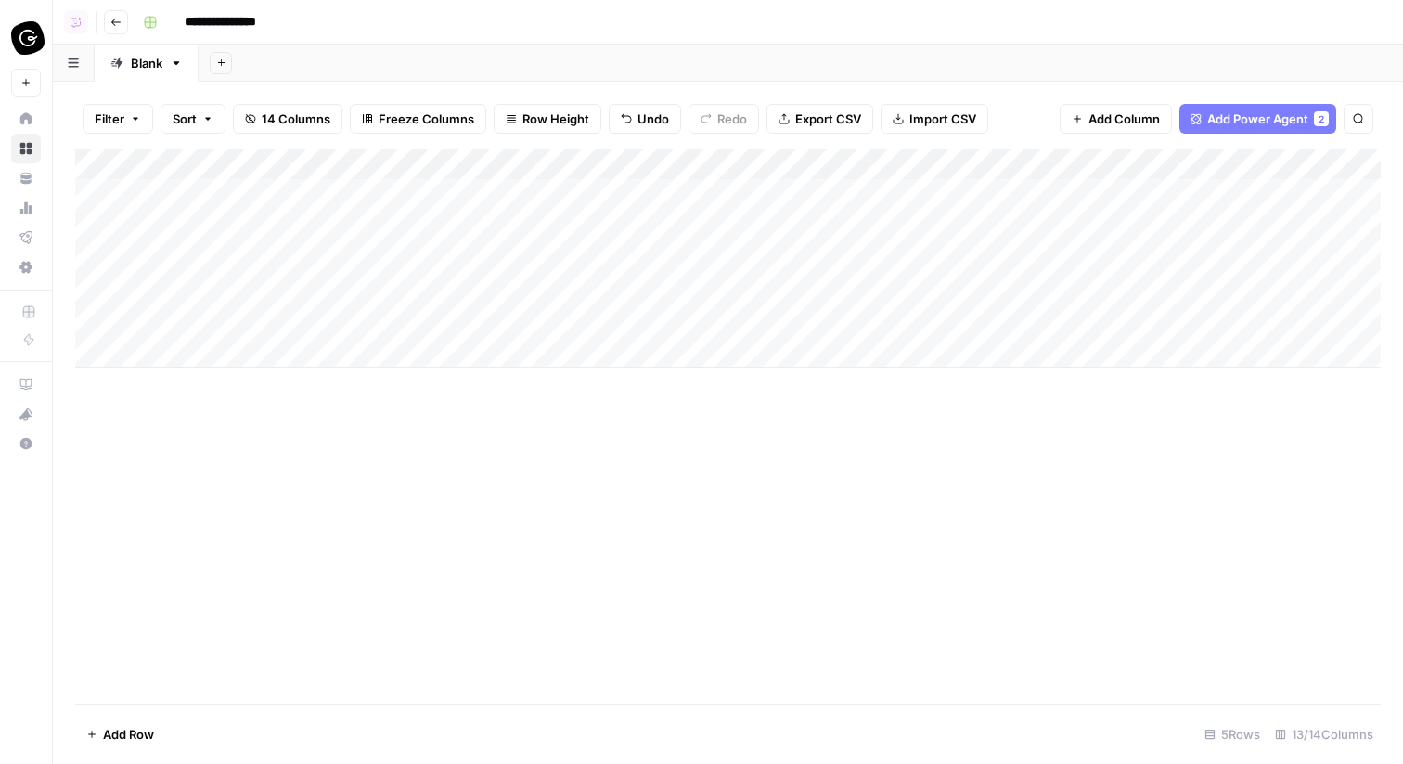
click at [219, 345] on div "Add Column" at bounding box center [728, 258] width 1306 height 219
click at [253, 382] on div "Add Column" at bounding box center [728, 274] width 1306 height 251
click at [251, 353] on div "Add Column" at bounding box center [728, 290] width 1306 height 282
click at [338, 225] on div "Add Column" at bounding box center [728, 290] width 1306 height 282
click at [336, 315] on div "Add Column" at bounding box center [728, 290] width 1306 height 282
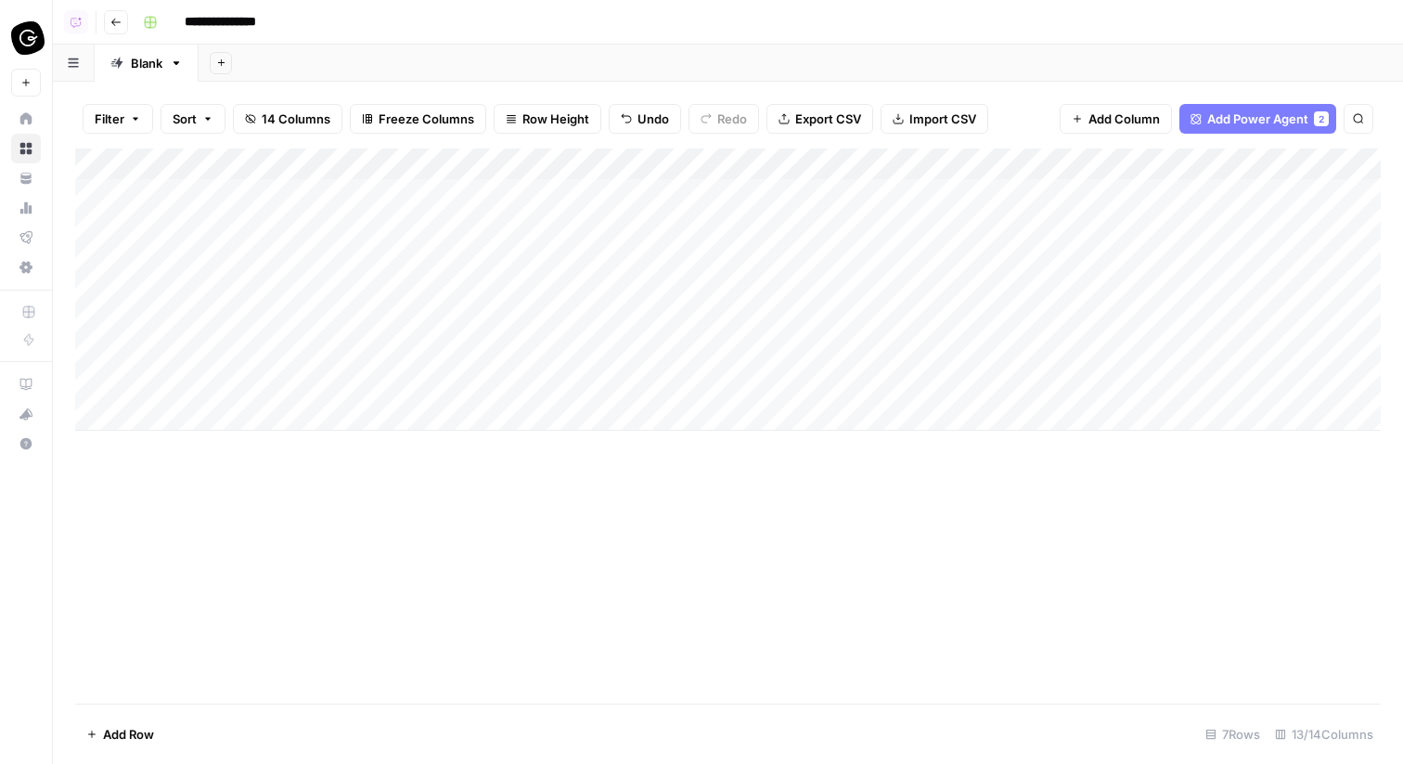
click at [388, 230] on div "Add Column" at bounding box center [728, 290] width 1306 height 282
click at [385, 288] on div "Add Column" at bounding box center [728, 290] width 1306 height 282
click at [373, 257] on div "Add Column" at bounding box center [728, 290] width 1306 height 282
click at [392, 314] on div "Add Column" at bounding box center [728, 290] width 1306 height 282
click at [373, 291] on div "Add Column" at bounding box center [728, 290] width 1306 height 282
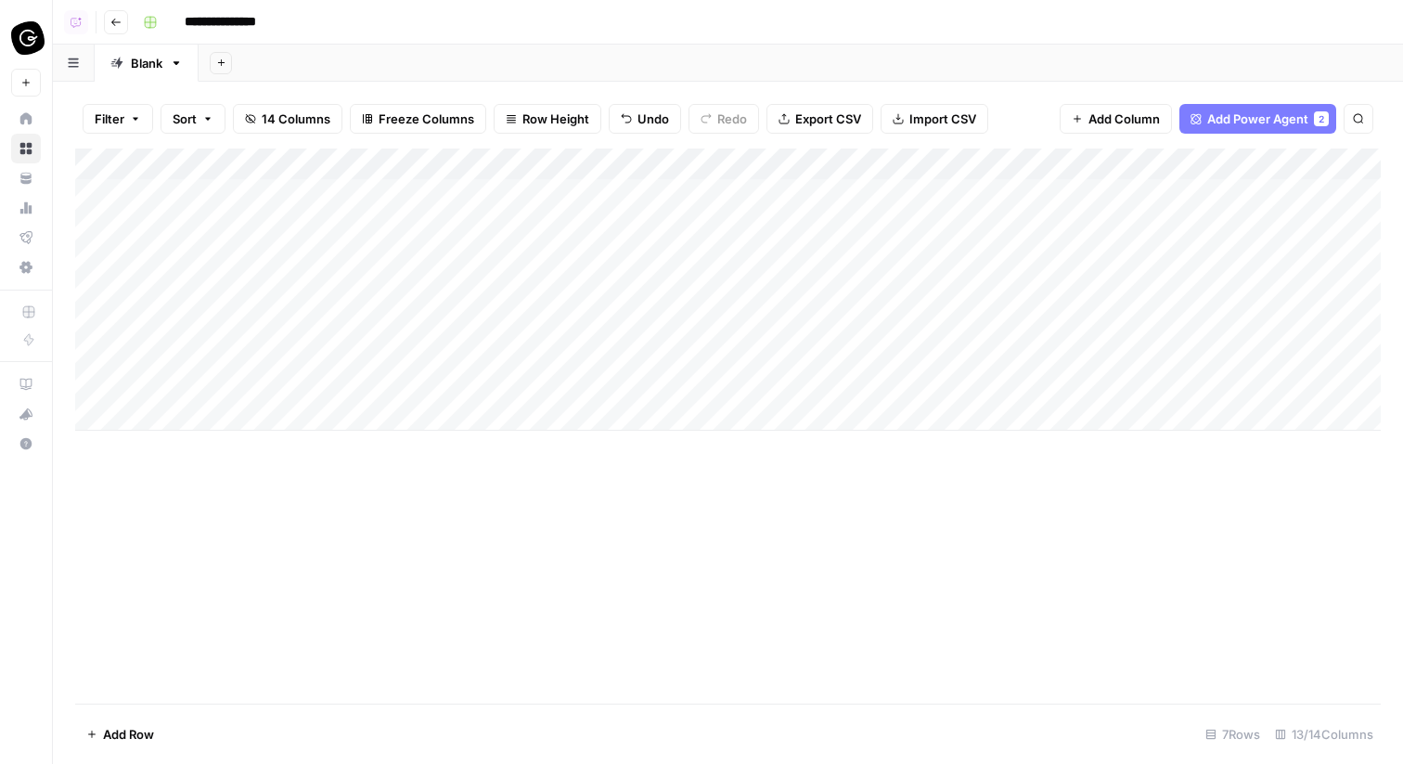
click at [392, 344] on div "Add Column" at bounding box center [728, 290] width 1306 height 282
click at [386, 320] on div "Add Column" at bounding box center [728, 290] width 1306 height 282
click at [96, 351] on div "Add Column" at bounding box center [728, 290] width 1306 height 282
click at [96, 386] on div "Add Column" at bounding box center [728, 290] width 1306 height 282
click at [150, 723] on button "Delete 2 Rows" at bounding box center [127, 734] width 105 height 30
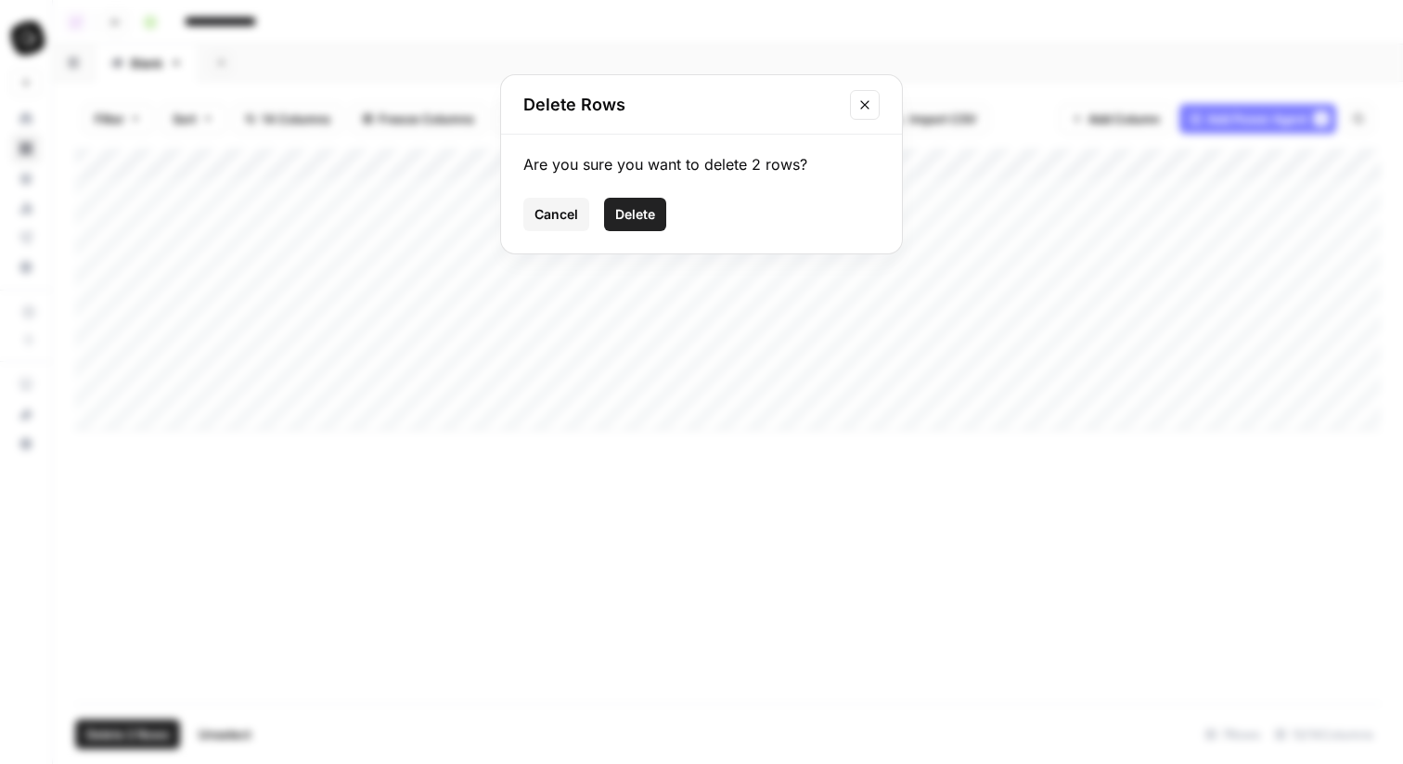
click at [638, 209] on span "Delete" at bounding box center [635, 214] width 40 height 19
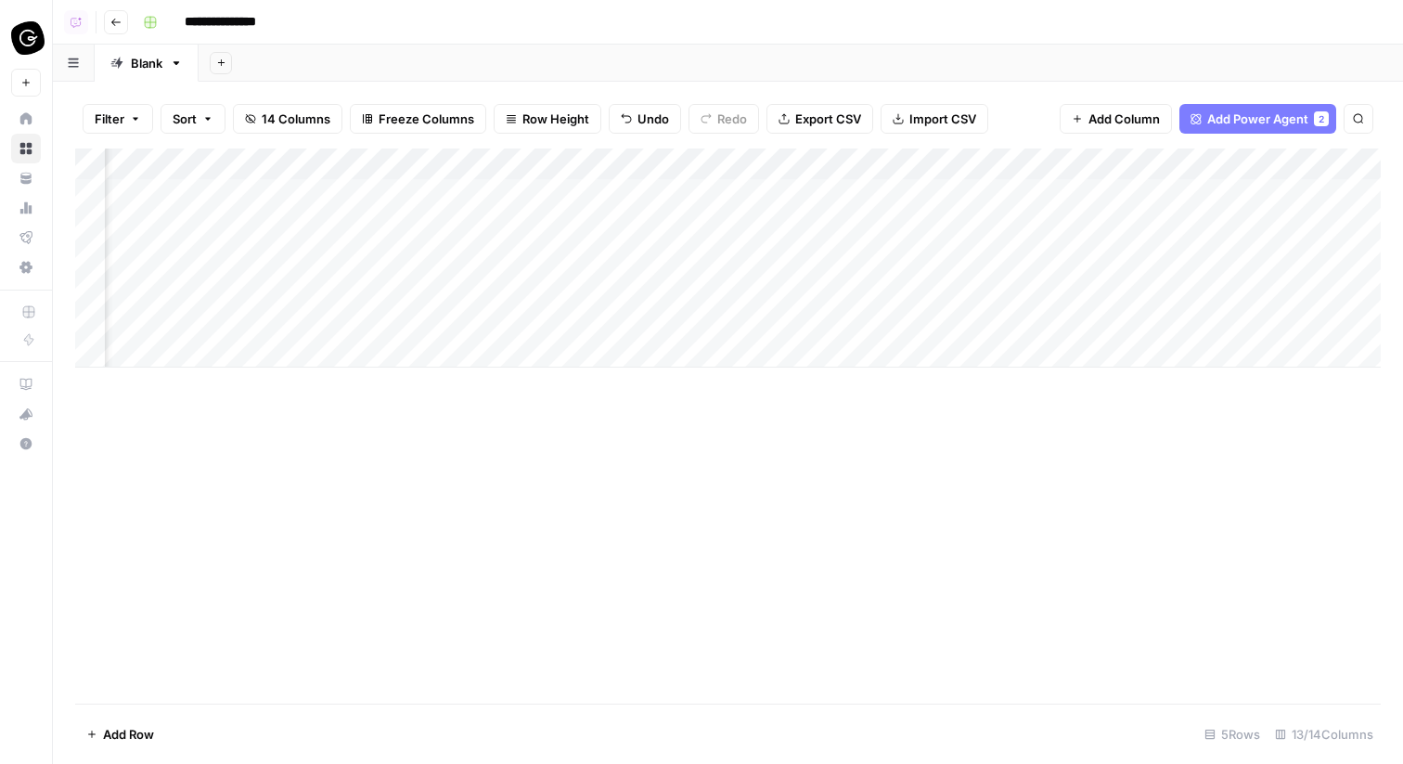
scroll to position [0, 958]
click at [666, 161] on div "Add Column" at bounding box center [728, 258] width 1306 height 219
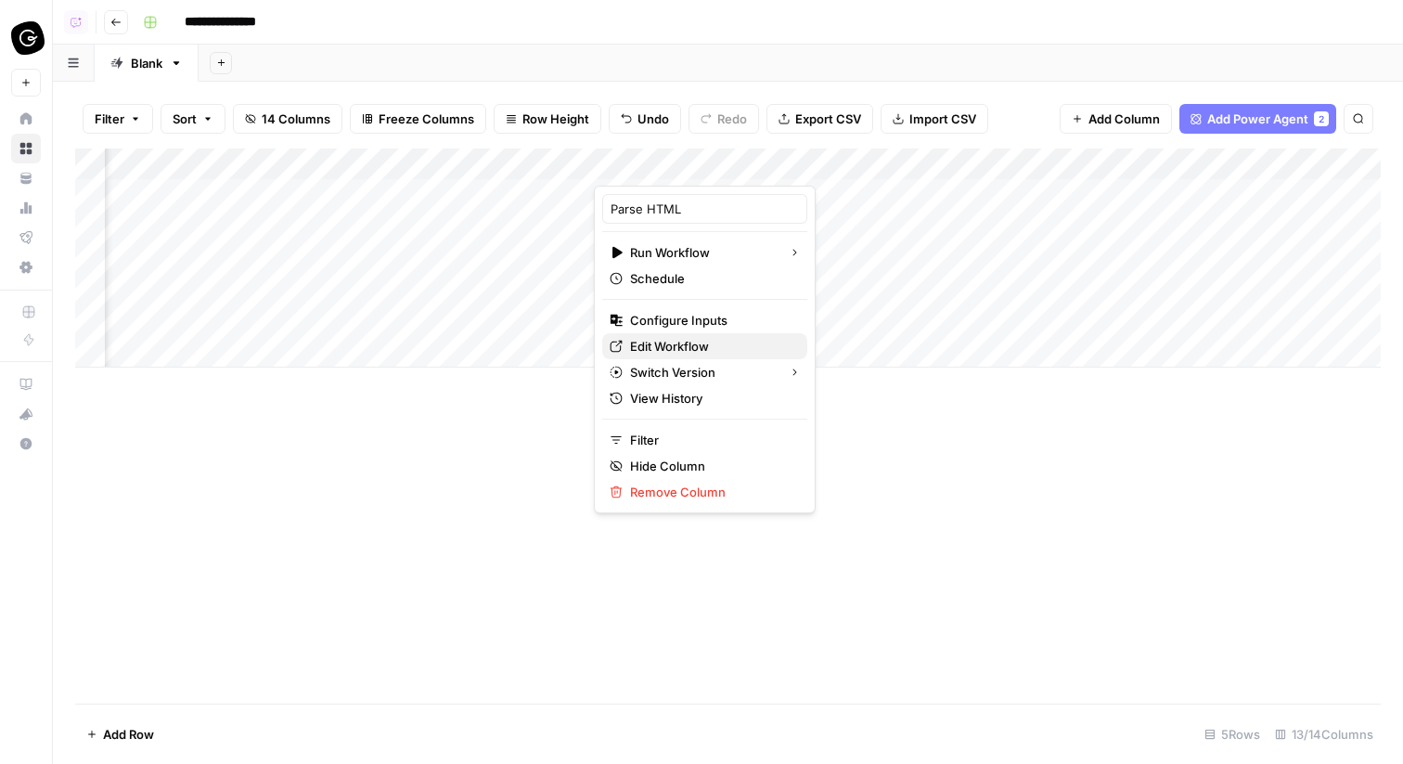
click at [681, 343] on span "Edit Workflow" at bounding box center [711, 346] width 162 height 19
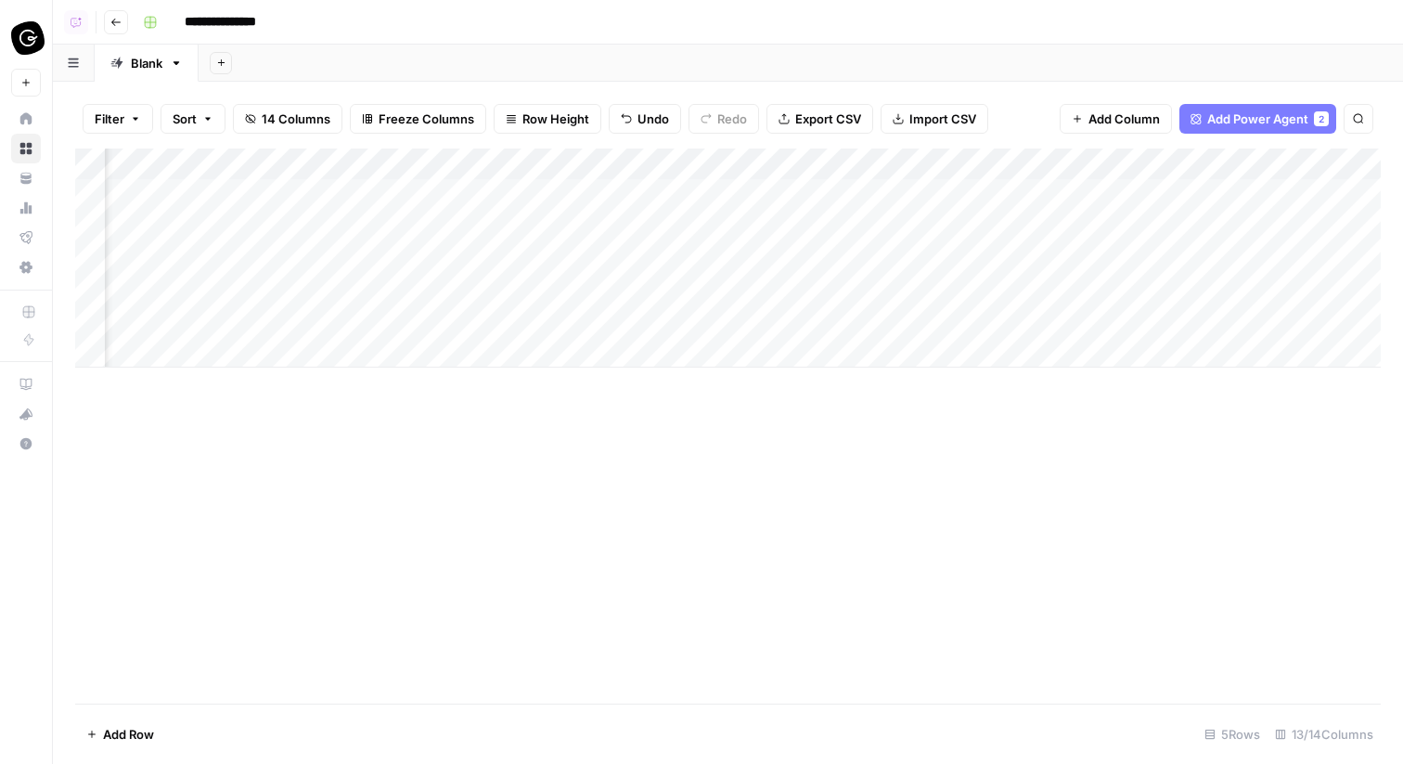
scroll to position [0, 0]
click at [410, 191] on div "Add Column" at bounding box center [728, 258] width 1306 height 219
click at [318, 217] on div "Add Column" at bounding box center [728, 258] width 1306 height 219
click at [317, 189] on div "Add Column" at bounding box center [728, 258] width 1306 height 219
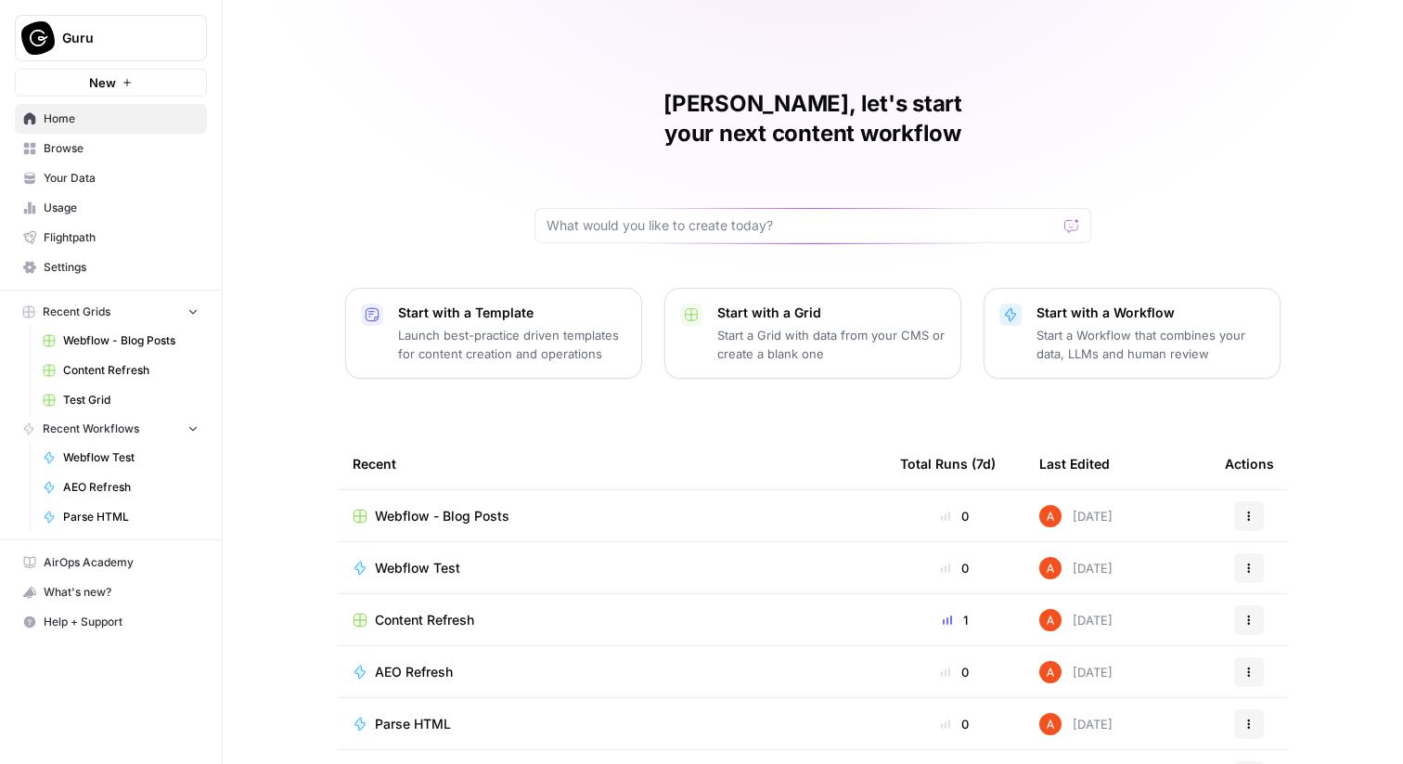
click at [154, 122] on span "Home" at bounding box center [121, 118] width 155 height 17
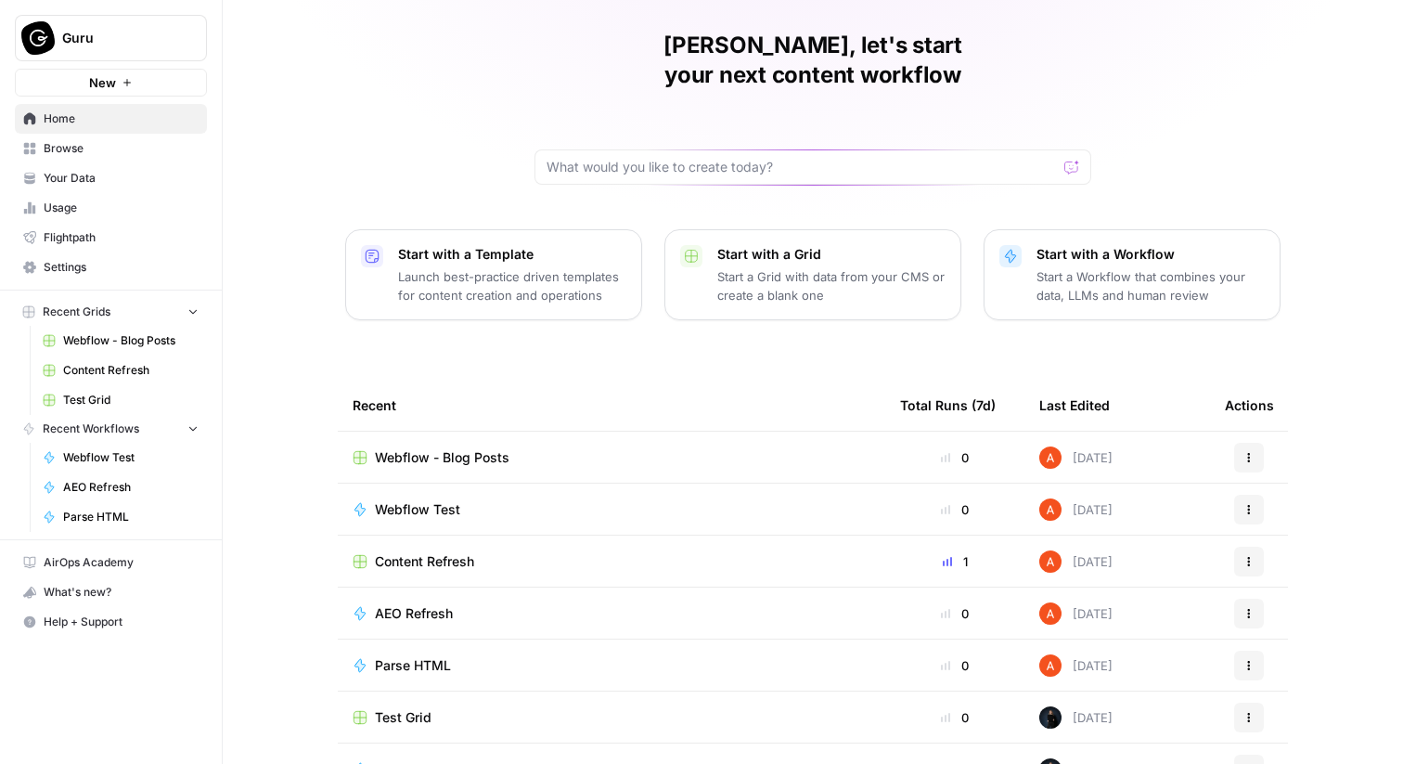
scroll to position [90, 0]
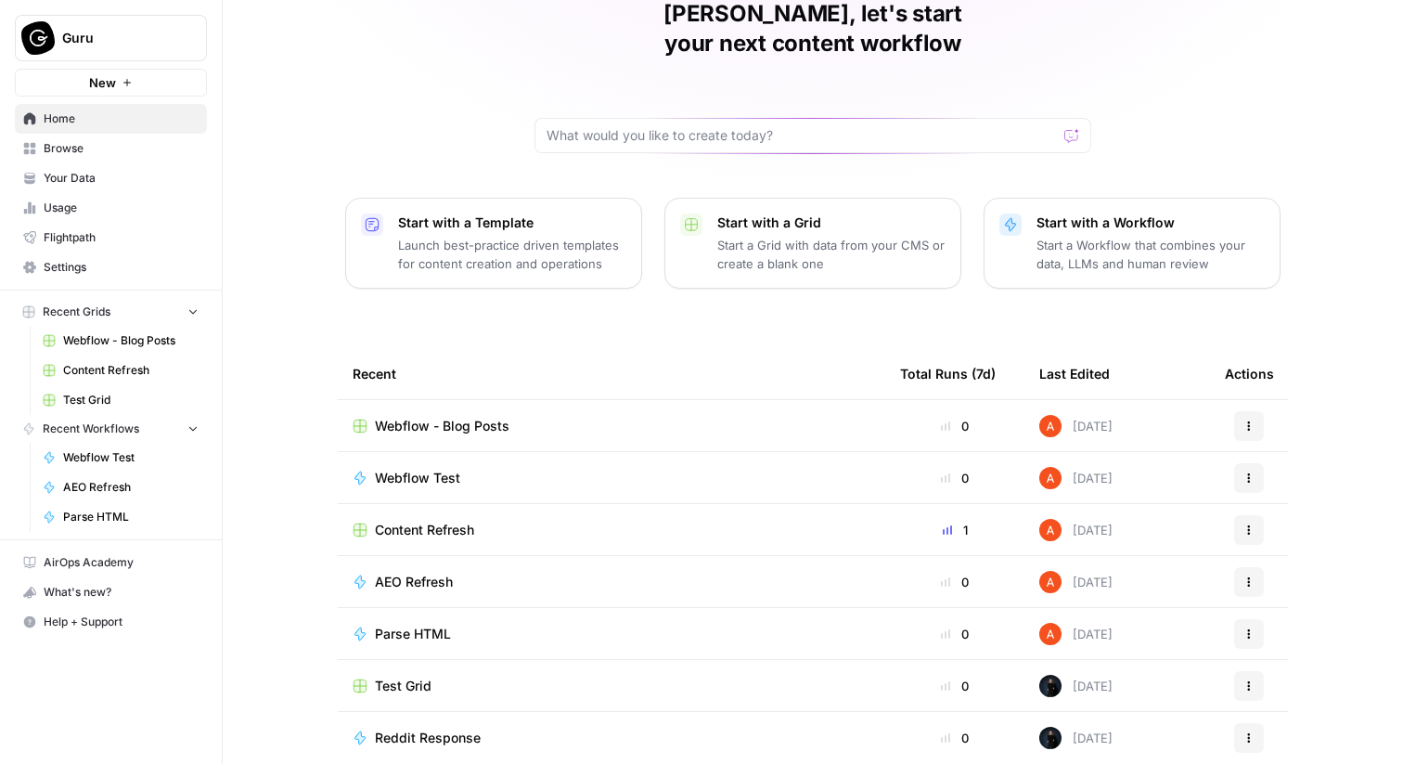
click at [154, 85] on button "New" at bounding box center [111, 83] width 192 height 28
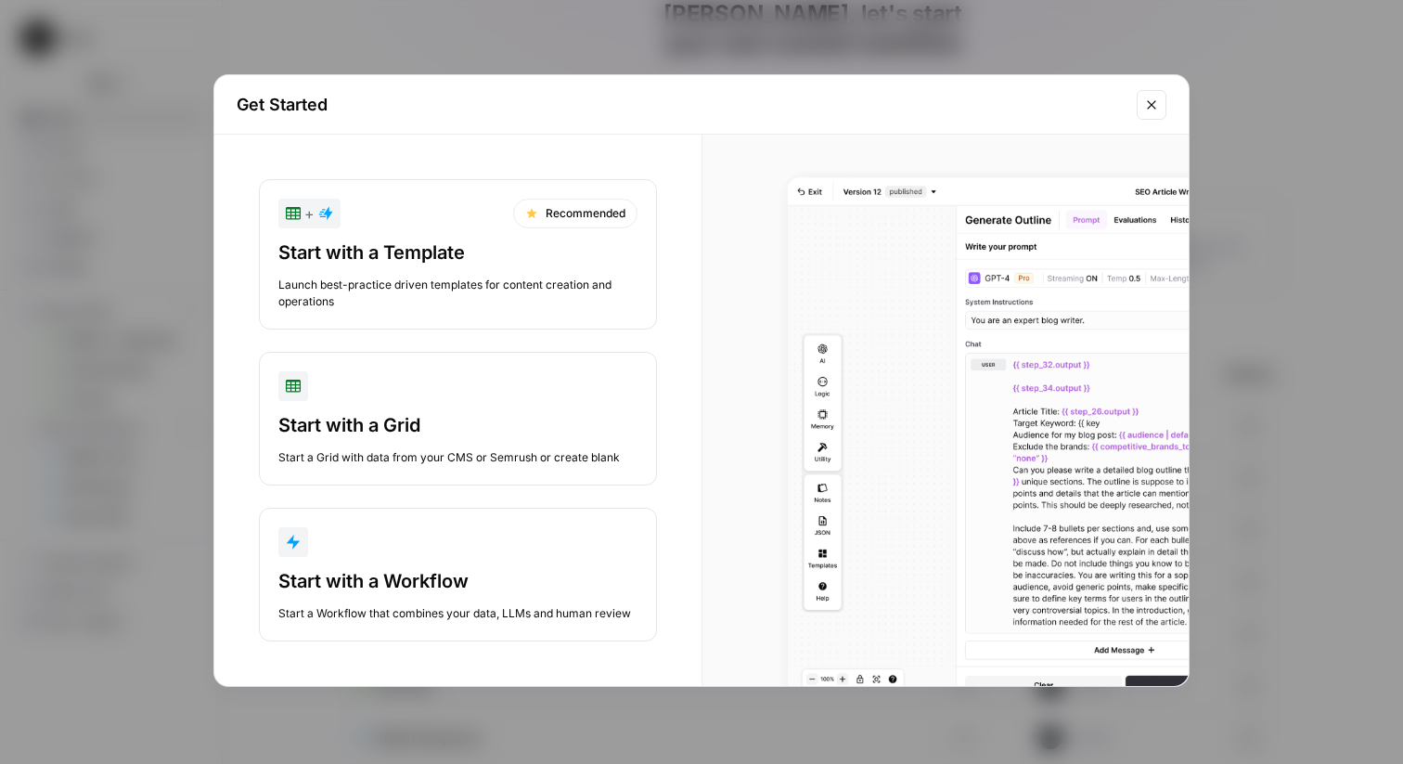
click at [454, 588] on div "Start with a Workflow" at bounding box center [457, 581] width 359 height 26
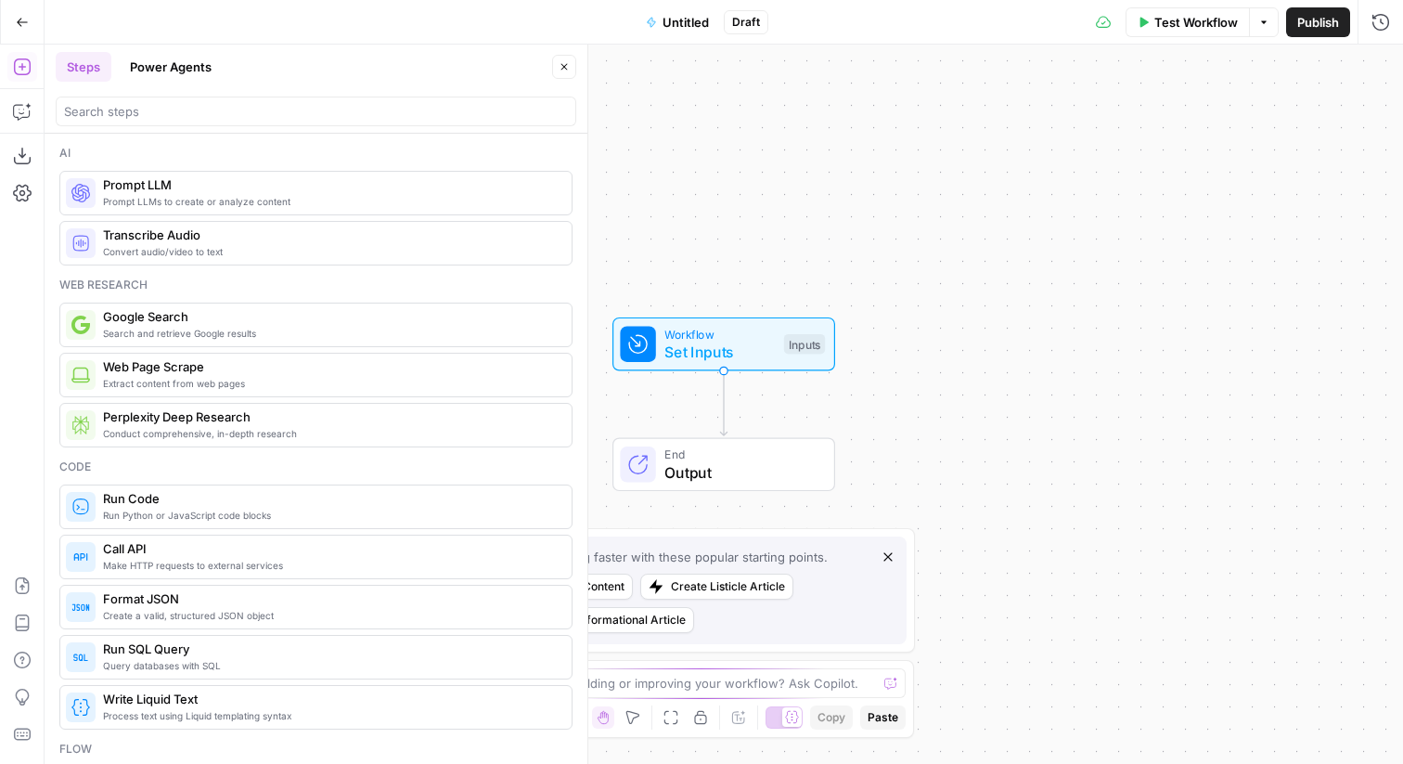
click at [379, 126] on header "Steps Power Agents Close" at bounding box center [316, 89] width 543 height 89
click at [375, 123] on div at bounding box center [316, 112] width 521 height 30
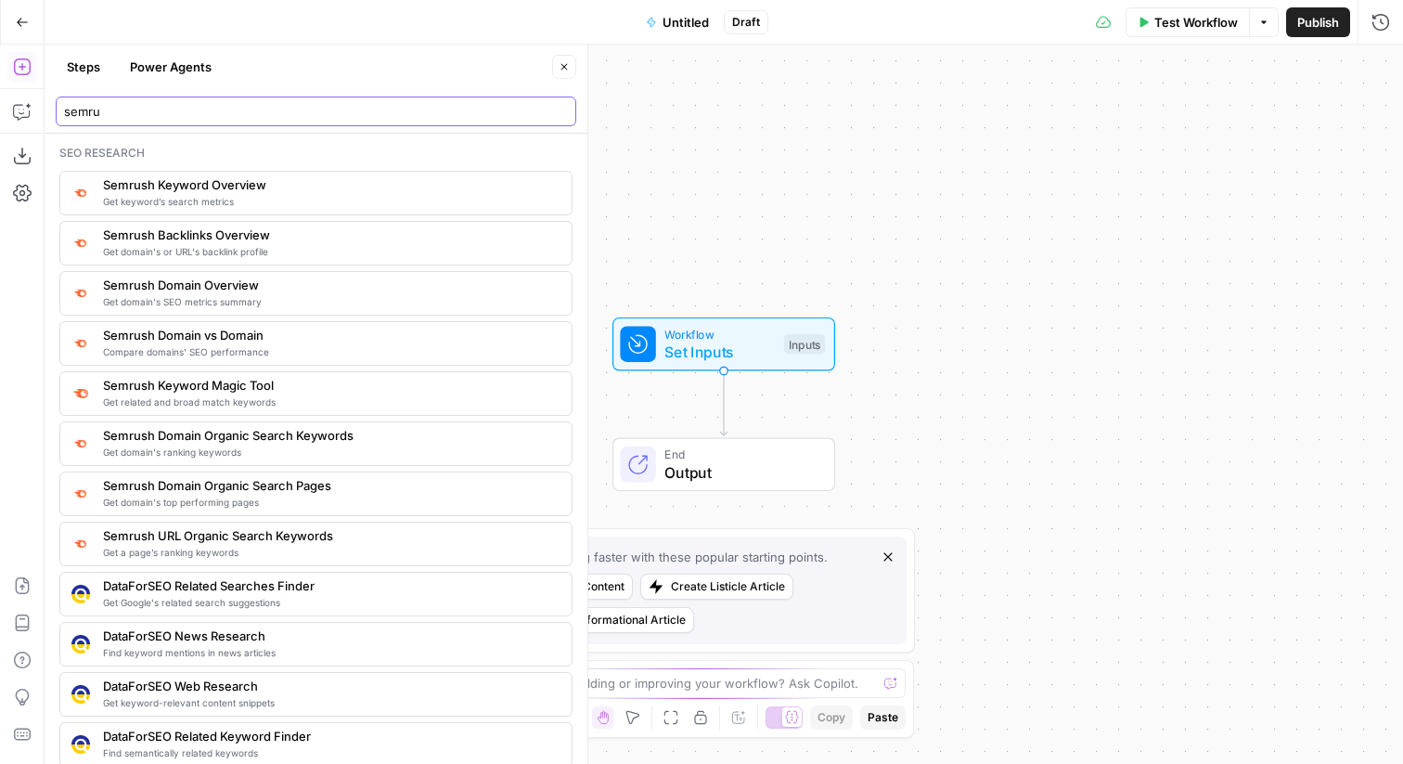
type input "semru"
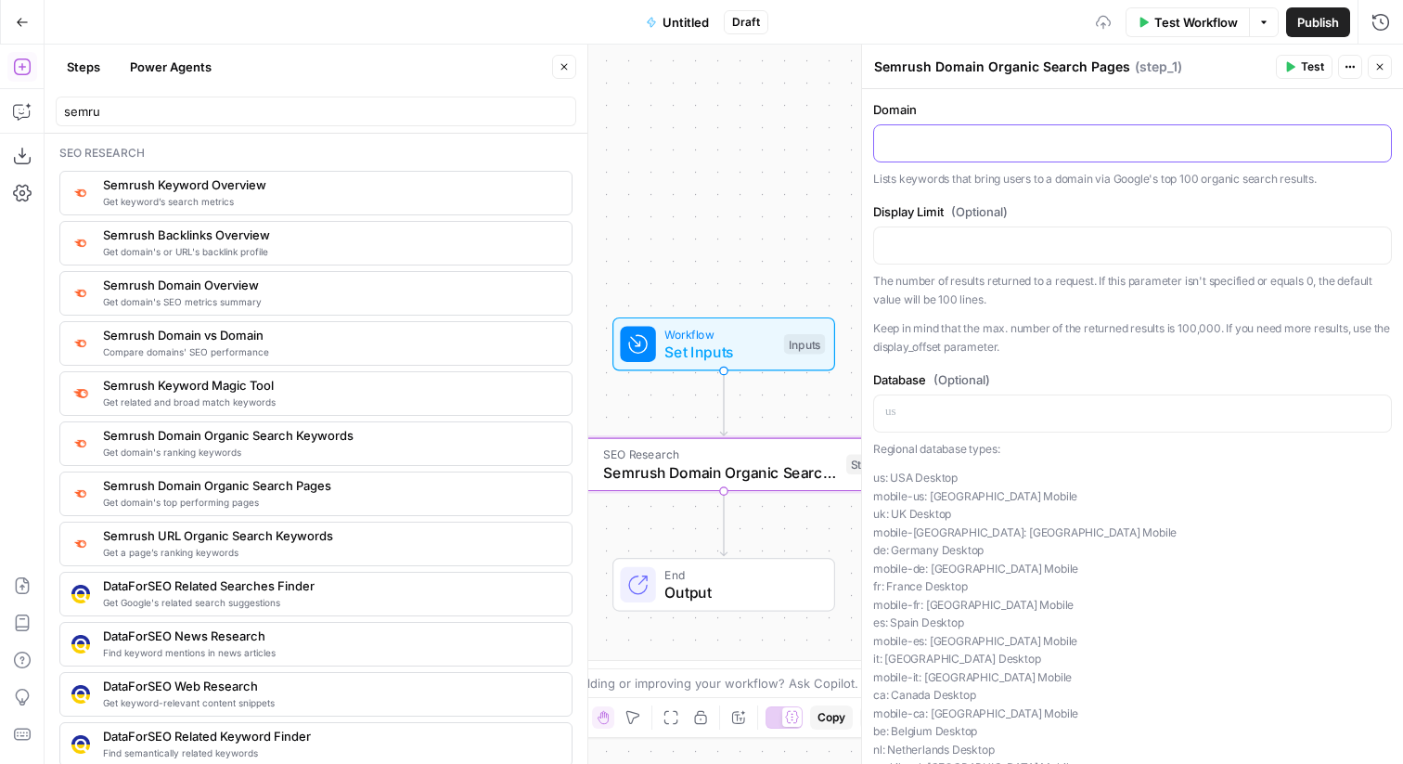
click at [1040, 150] on p at bounding box center [1133, 142] width 495 height 19
click at [1296, 59] on button "Test" at bounding box center [1304, 67] width 57 height 24
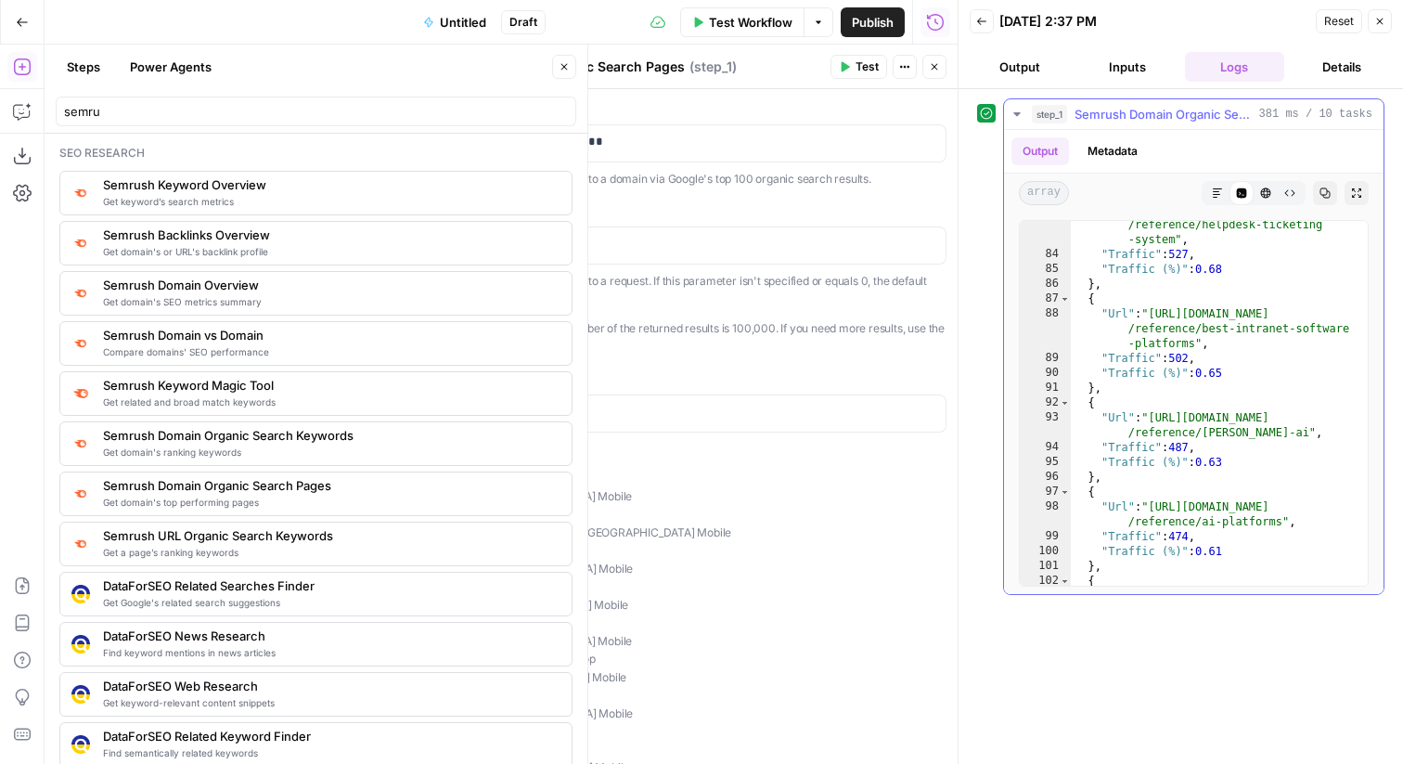
scroll to position [1563, 0]
type textarea "**"
click at [1238, 388] on div ""Url" : "https://www.getguru.com /reference/helpdesk-ticketing -system" , "Traf…" at bounding box center [1219, 429] width 297 height 454
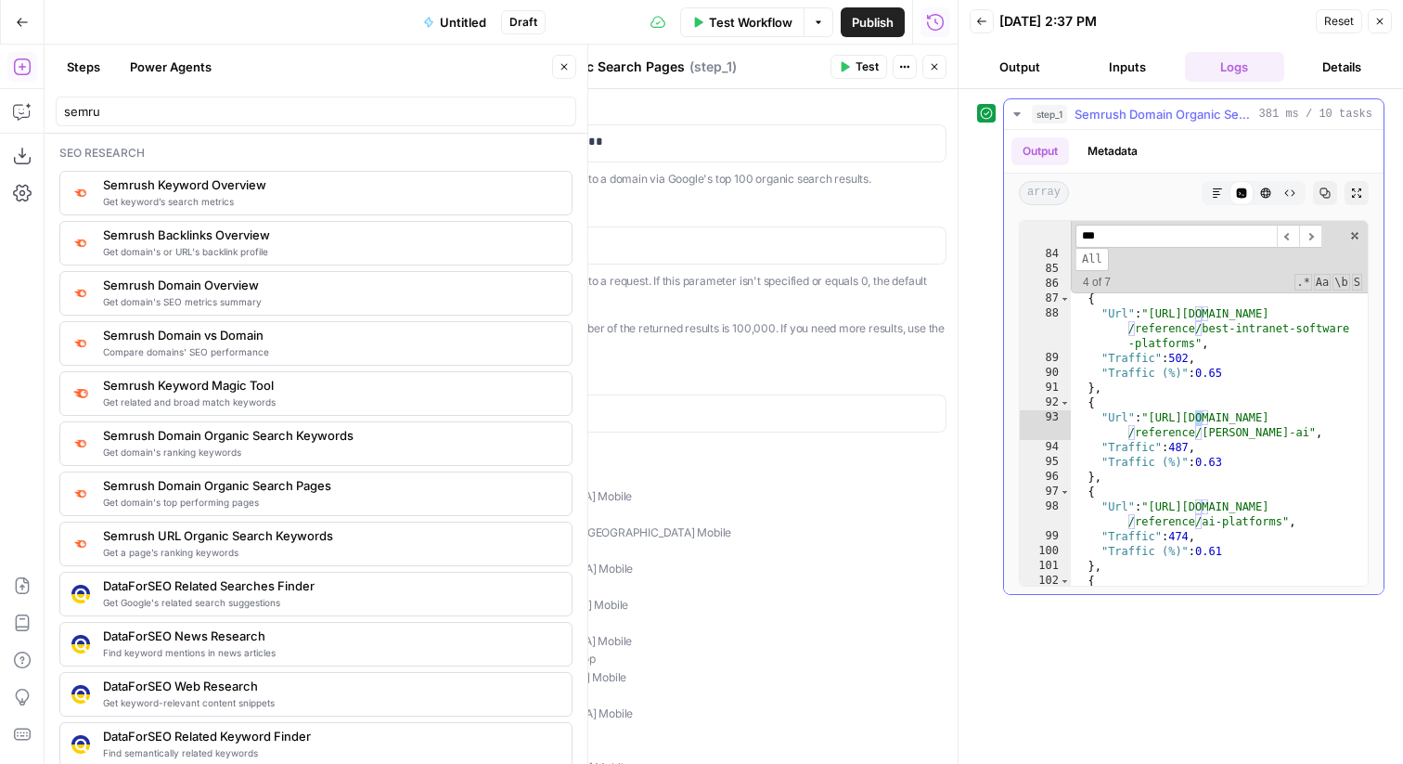
scroll to position [3248, 0]
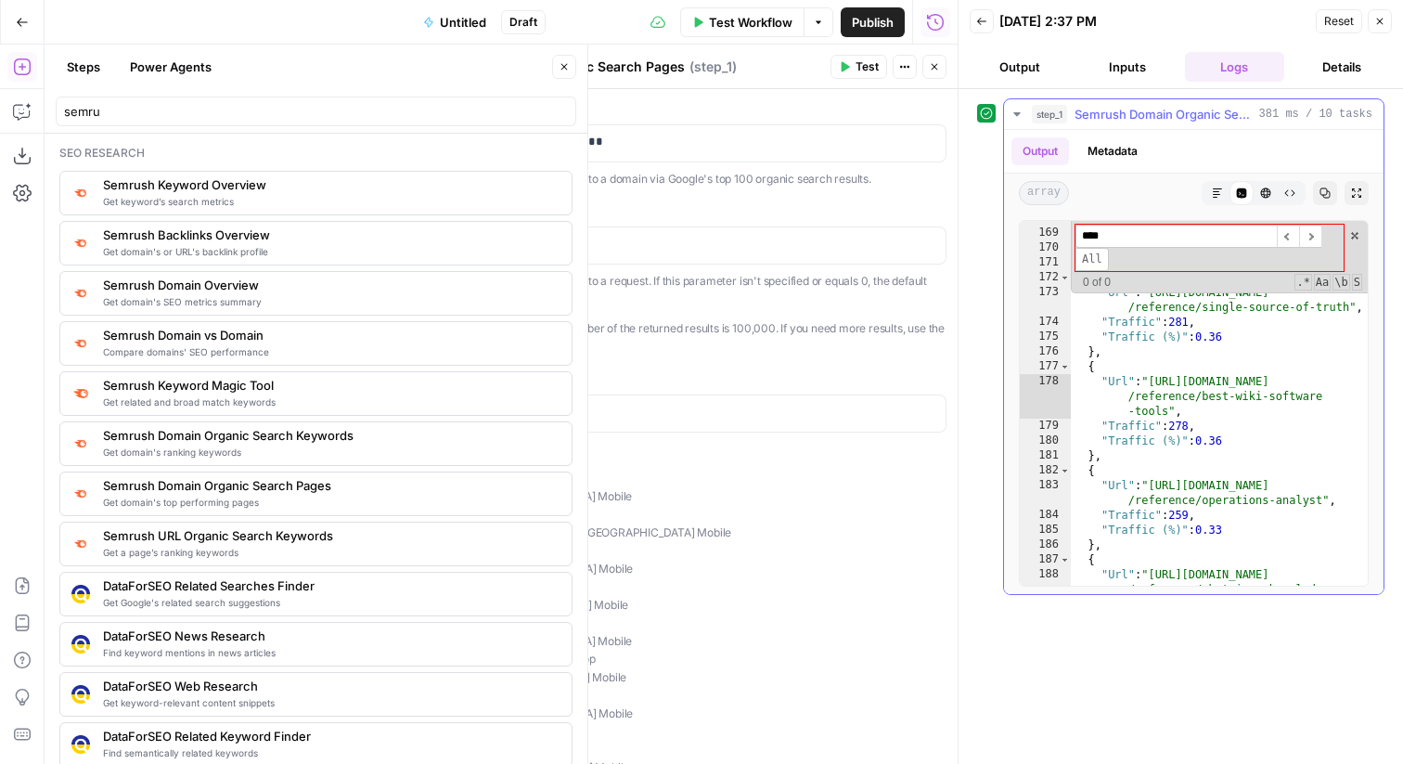
type input "*****"
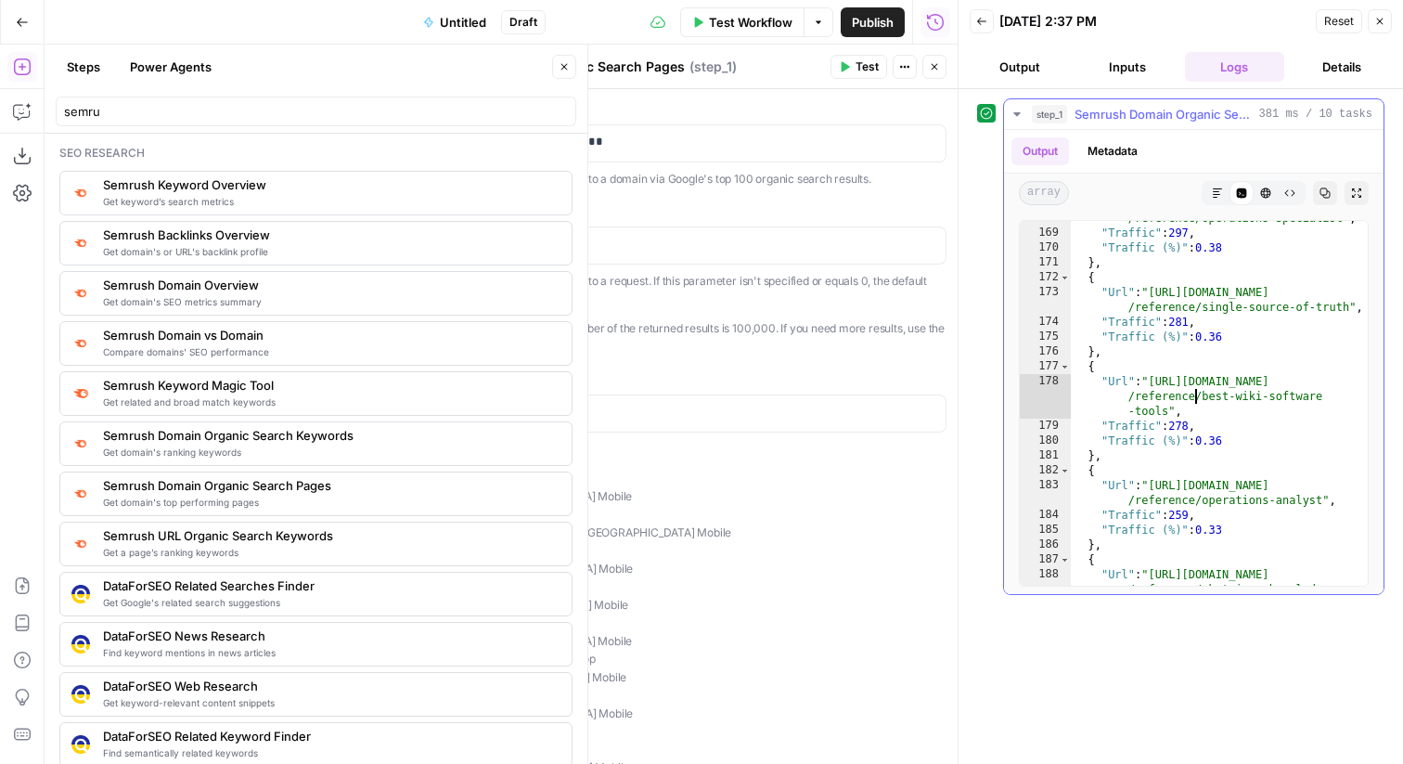
type textarea "* *"
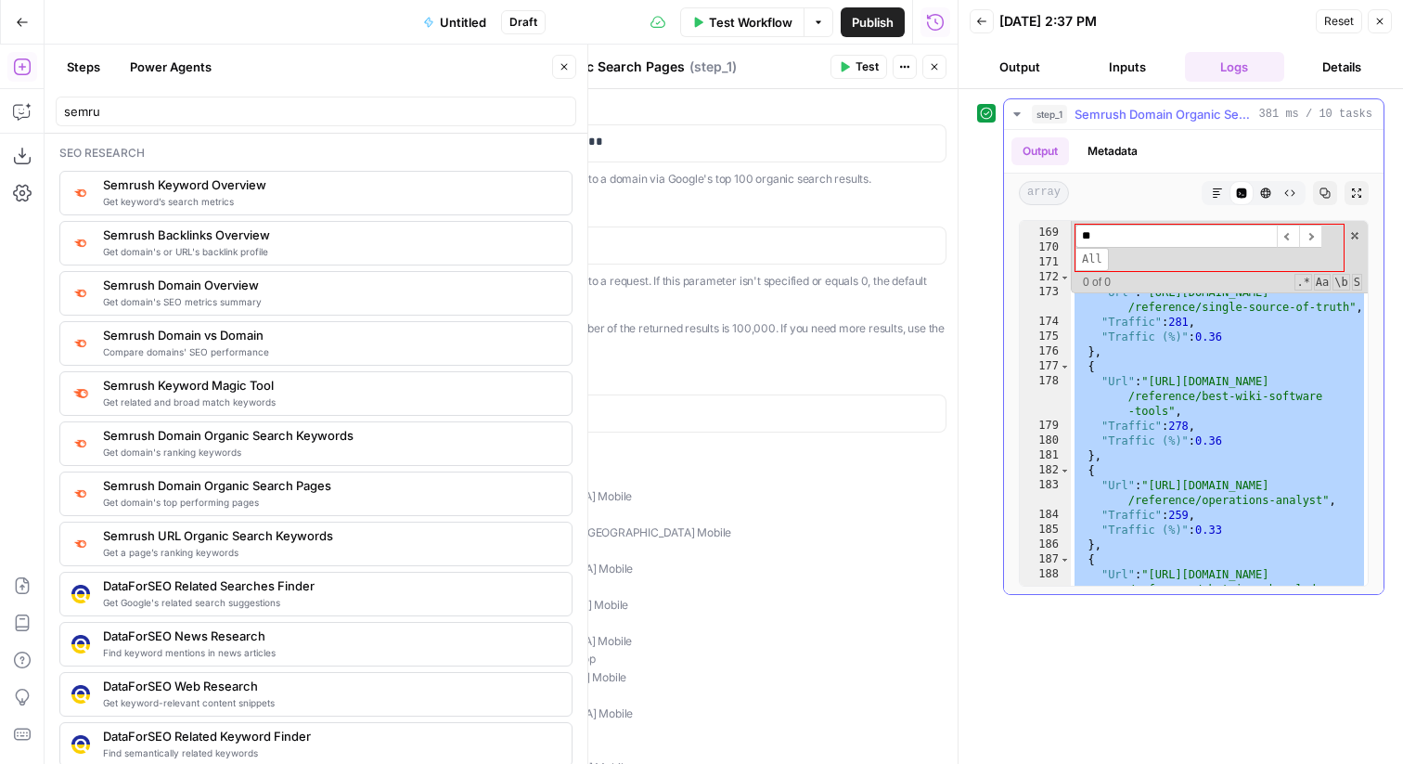
scroll to position [7599, 0]
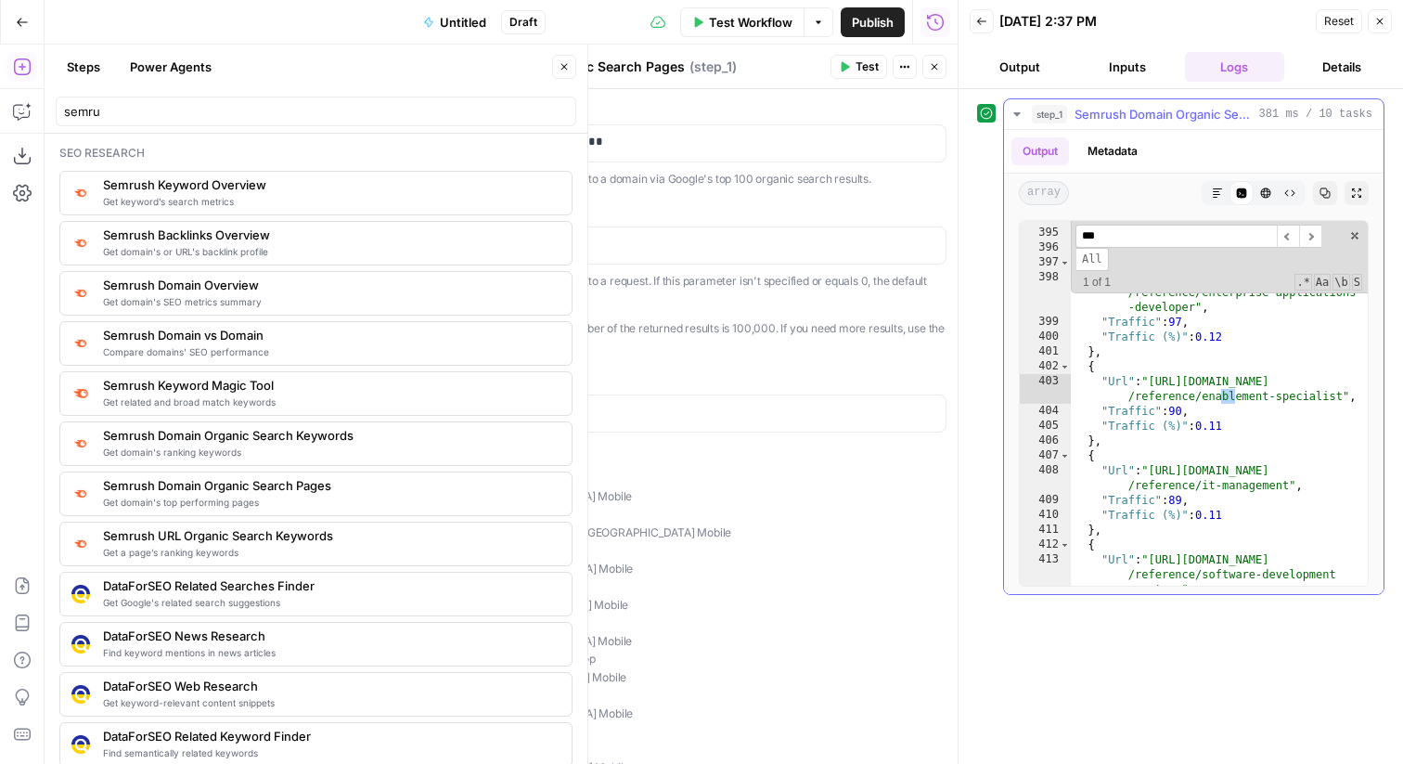
type input "****"
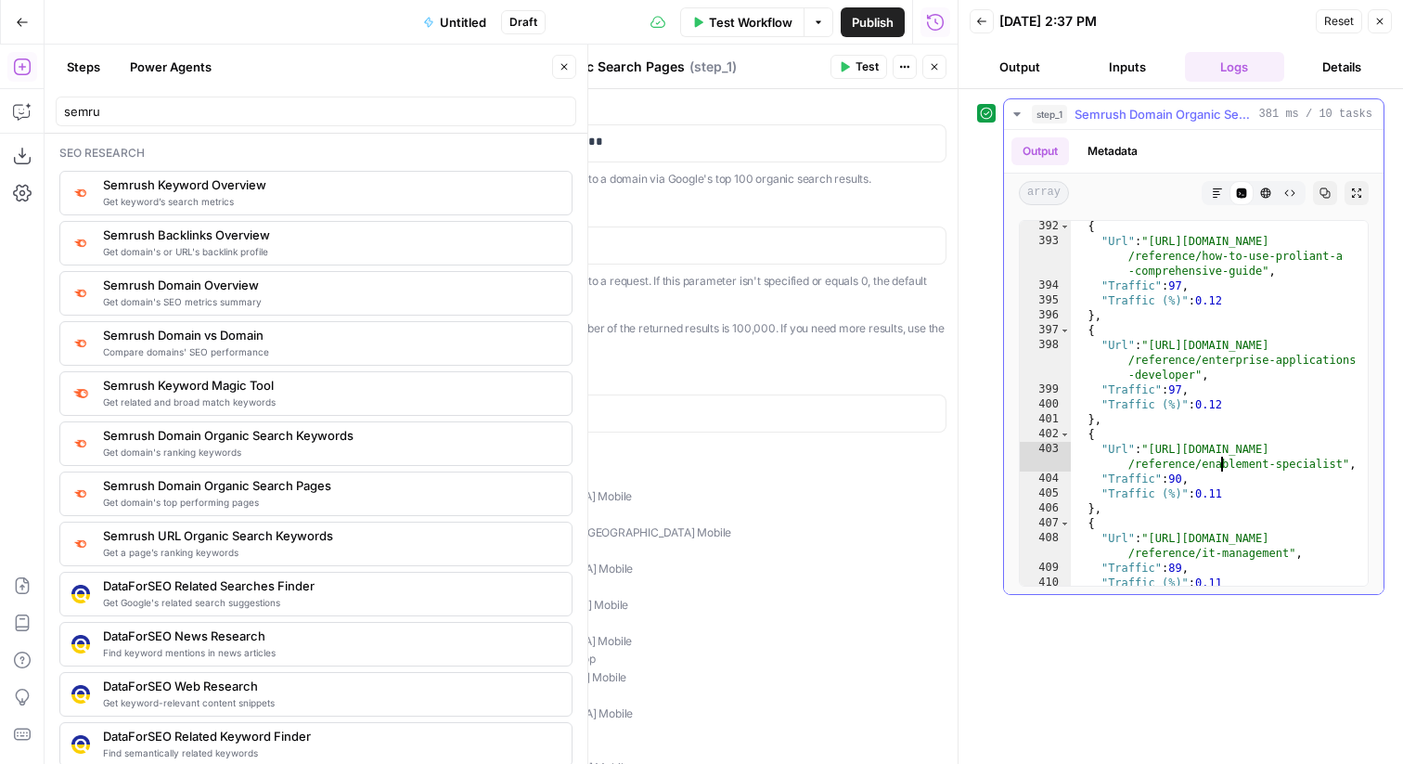
scroll to position [7502, 0]
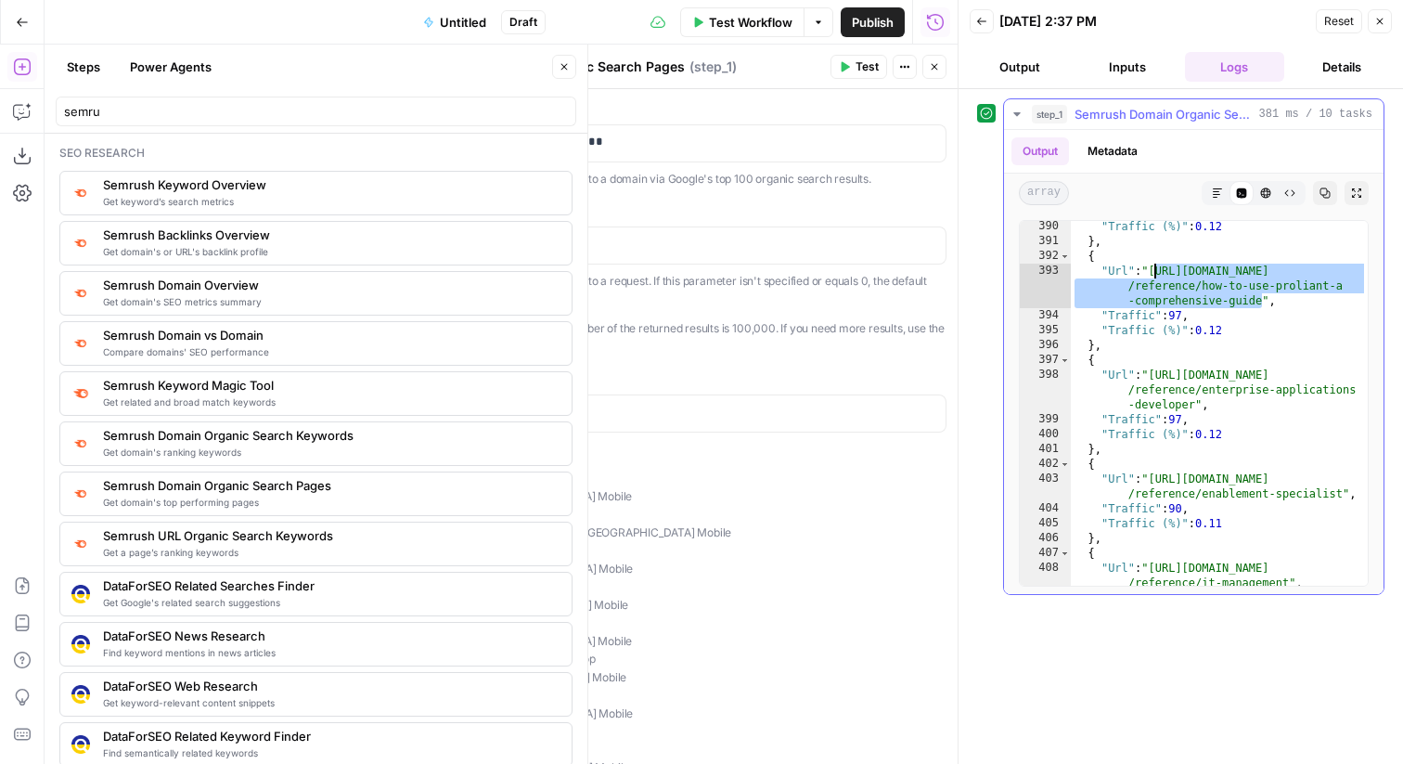
drag, startPoint x: 1261, startPoint y: 301, endPoint x: 1155, endPoint y: 269, distance: 110.4
click at [1155, 269] on div ""Traffic (%)" : 0.12 } , { "Url" : "https://www.getguru.com /reference/how-to-u…" at bounding box center [1219, 416] width 297 height 394
type textarea "**********"
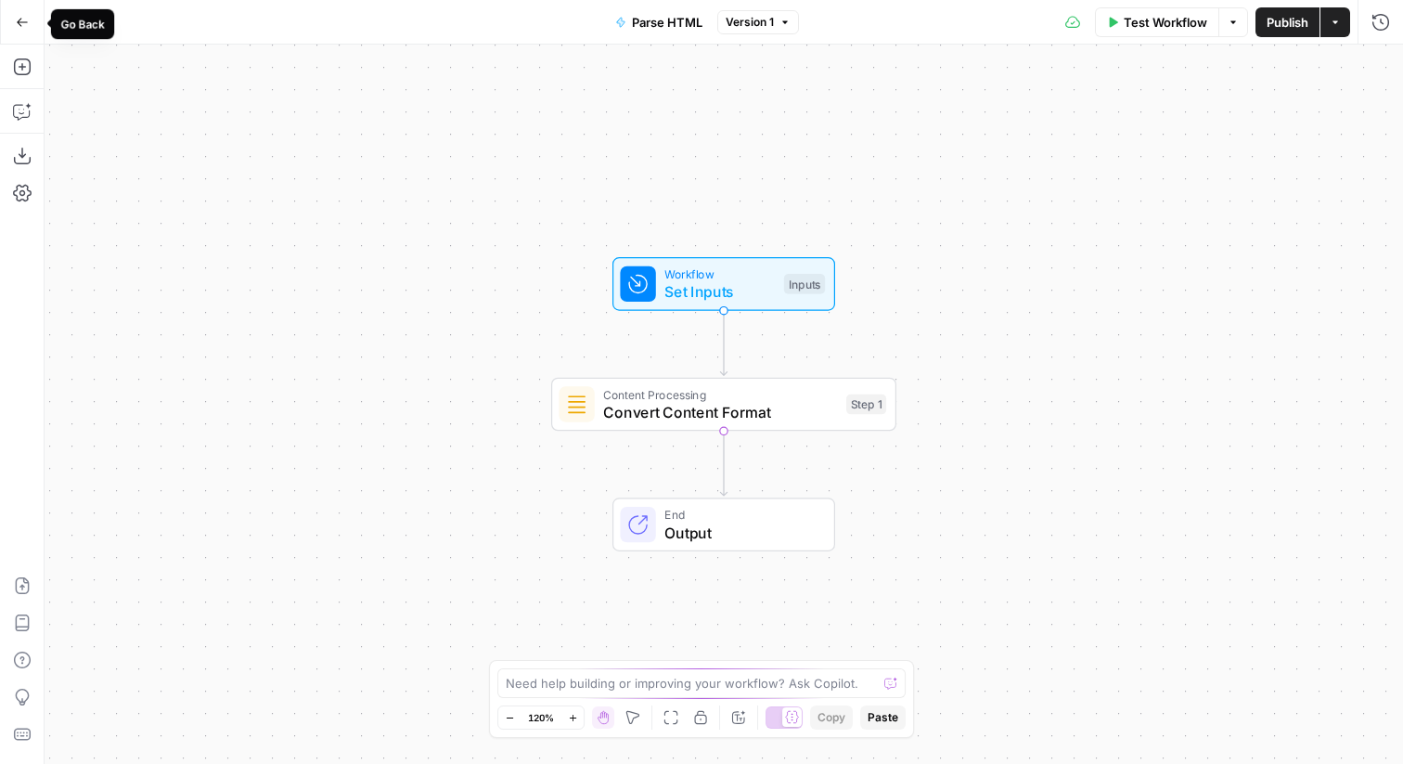
click at [12, 28] on button "Go Back" at bounding box center [22, 22] width 33 height 33
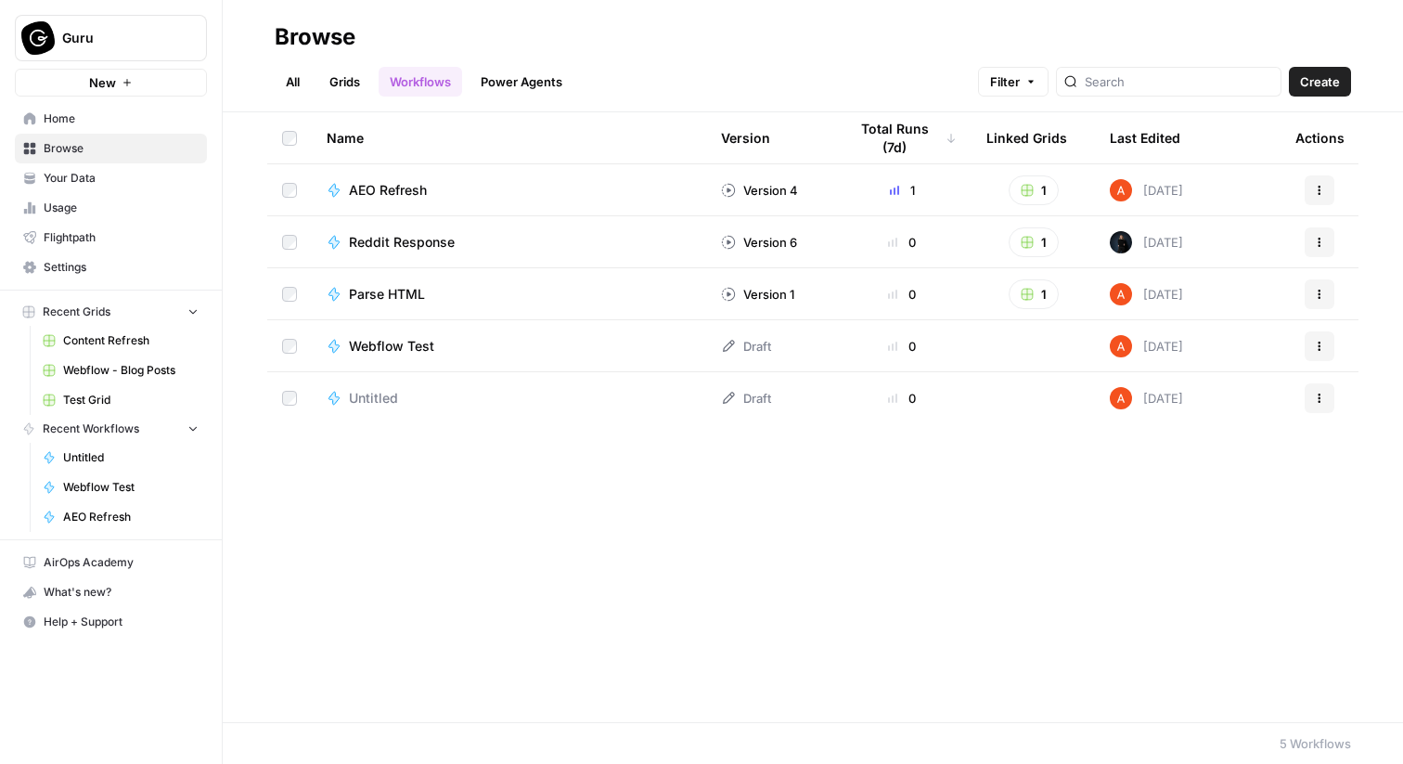
click at [1307, 83] on span "Create" at bounding box center [1320, 81] width 40 height 19
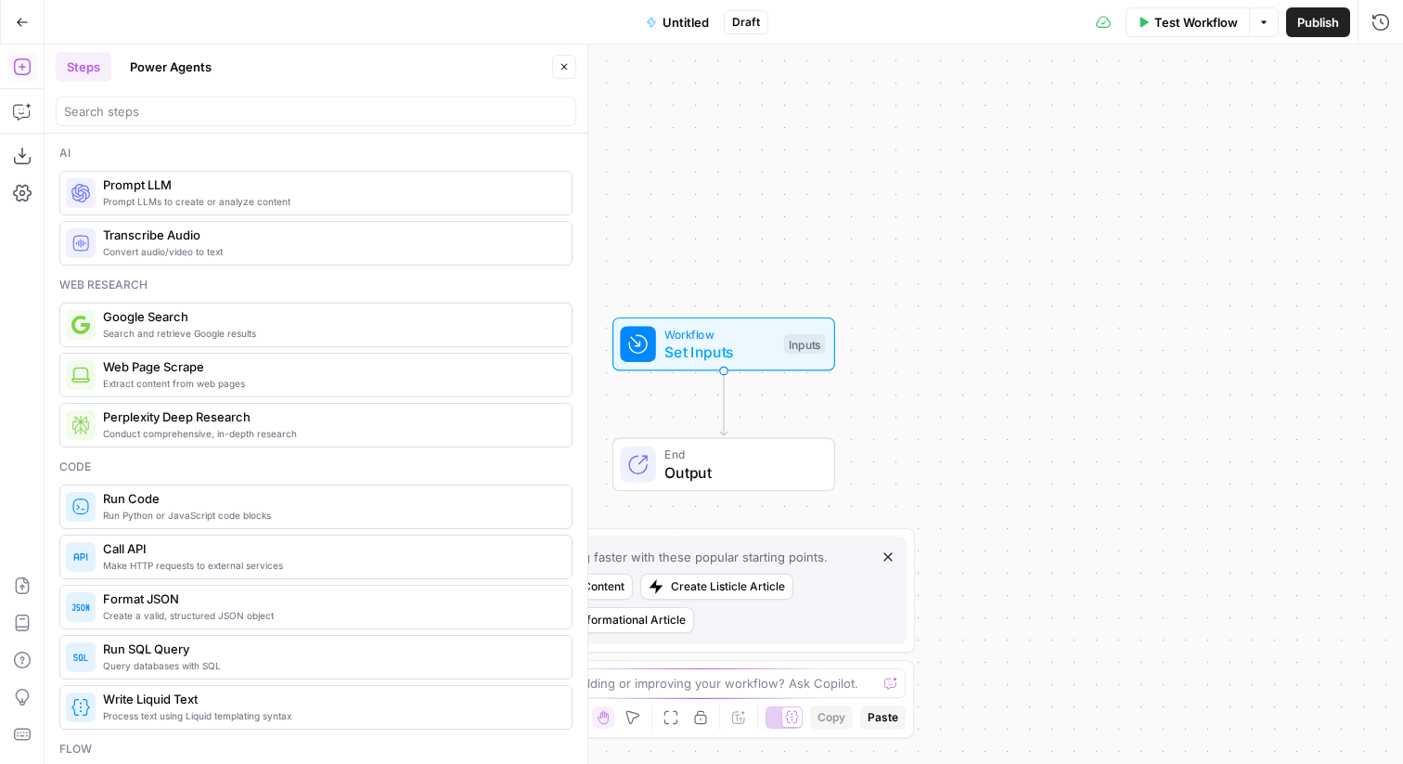
click at [680, 25] on span "Untitled" at bounding box center [686, 22] width 46 height 19
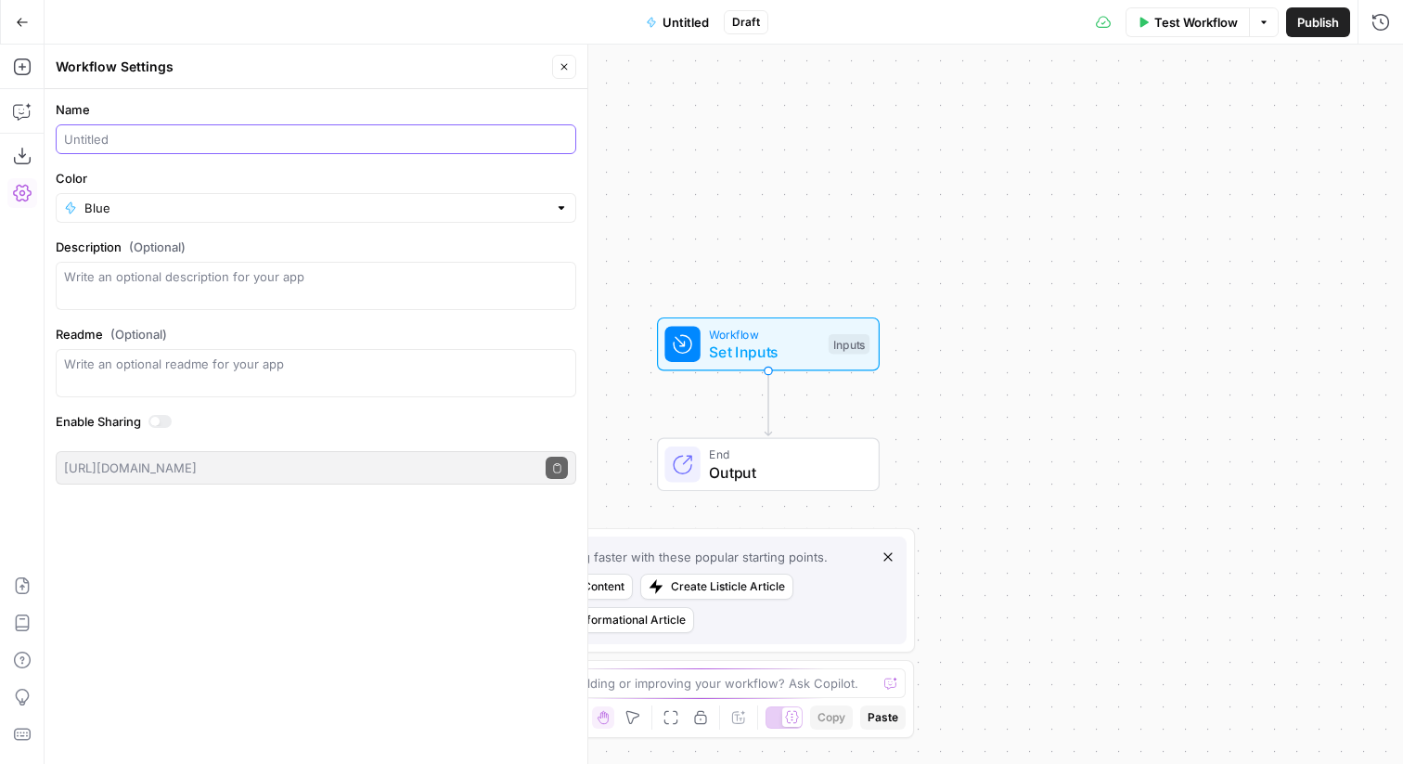
click at [304, 146] on input "Name" at bounding box center [316, 139] width 504 height 19
click at [131, 136] on input "Fetch WebFlow Items" at bounding box center [316, 139] width 504 height 19
type input "Fetch Webflow Items"
click at [571, 71] on button "Close" at bounding box center [564, 67] width 24 height 24
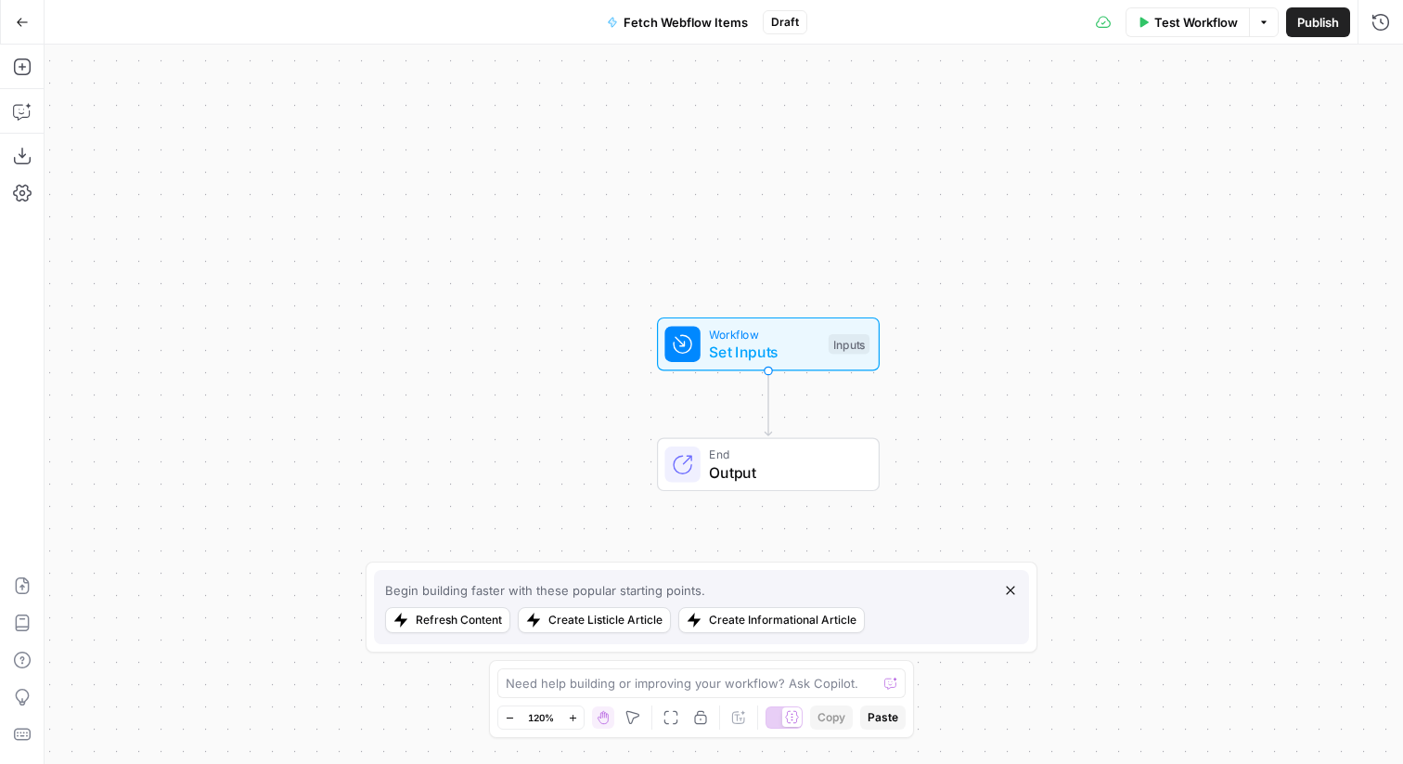
click at [718, 331] on span "Workflow" at bounding box center [764, 334] width 110 height 18
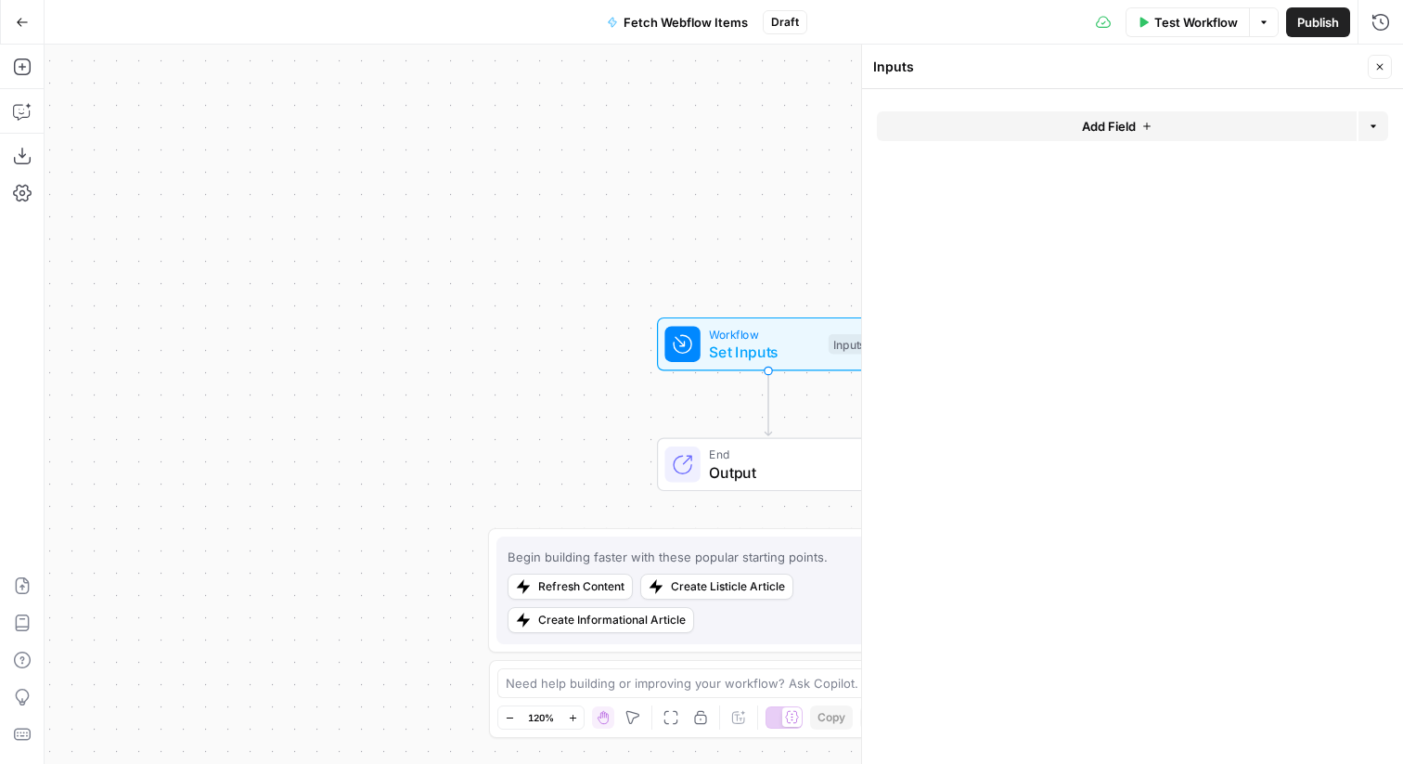
click at [1011, 120] on button "Add Field" at bounding box center [1117, 126] width 480 height 30
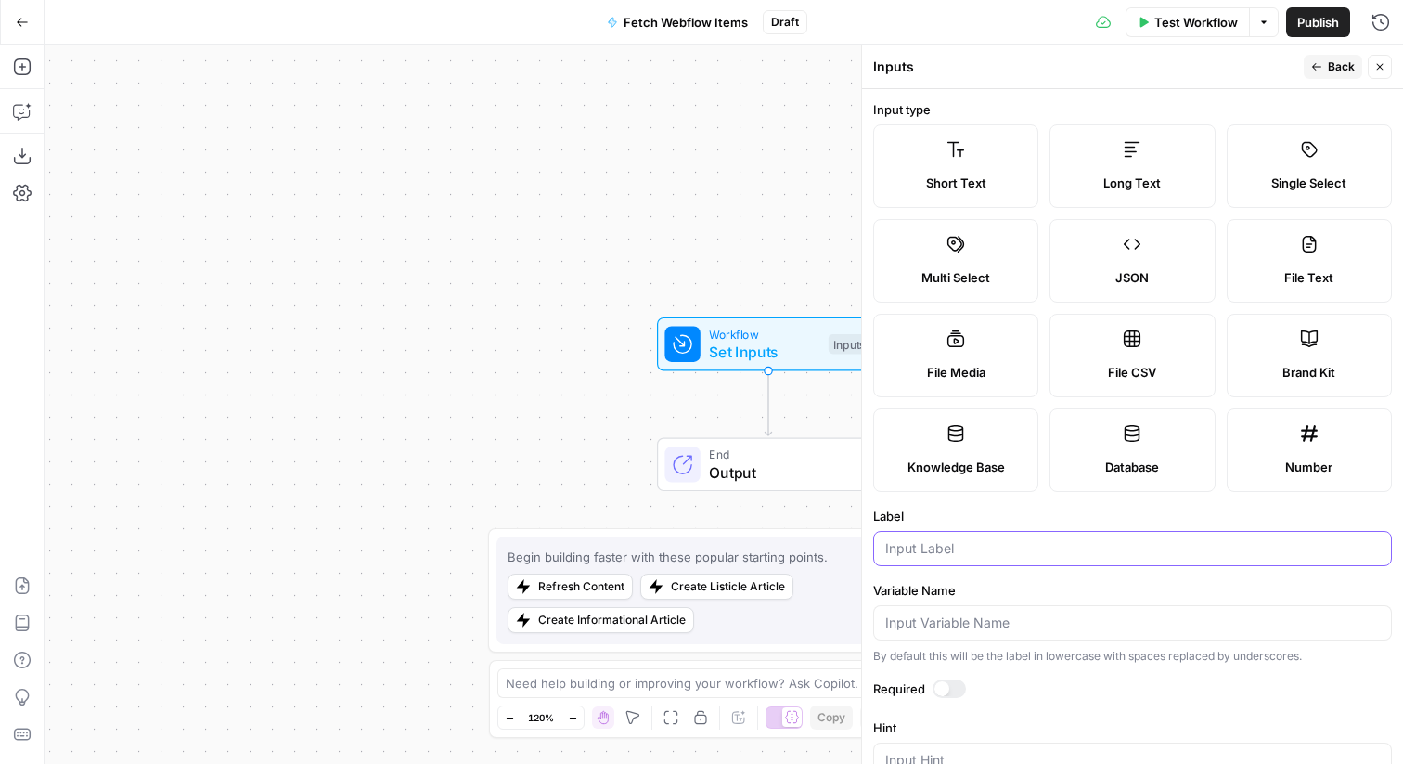
click at [1036, 547] on input "Label" at bounding box center [1133, 548] width 495 height 19
type input "URL"
click at [953, 689] on div at bounding box center [949, 688] width 33 height 19
click at [1325, 69] on button "Back" at bounding box center [1333, 67] width 58 height 24
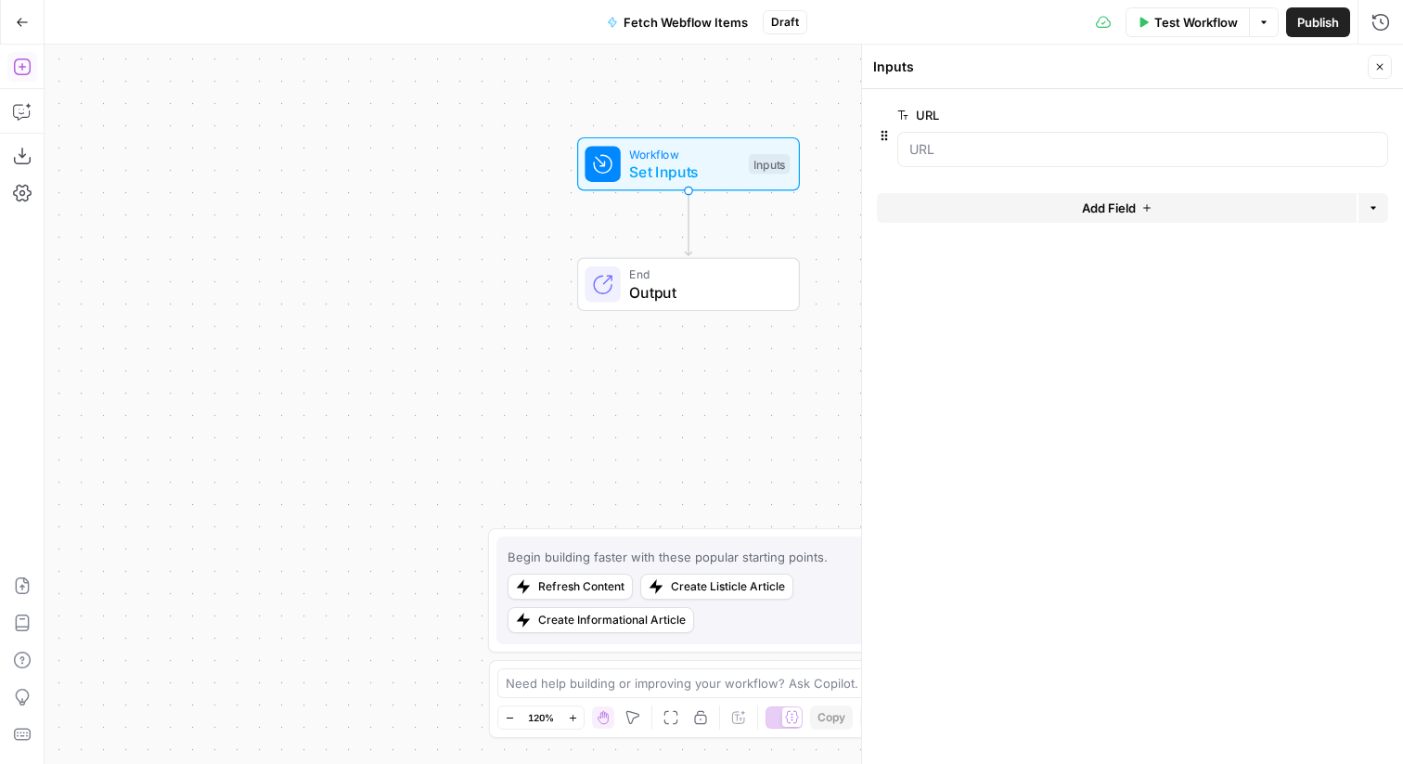
click at [7, 65] on button "Add Steps" at bounding box center [22, 67] width 30 height 30
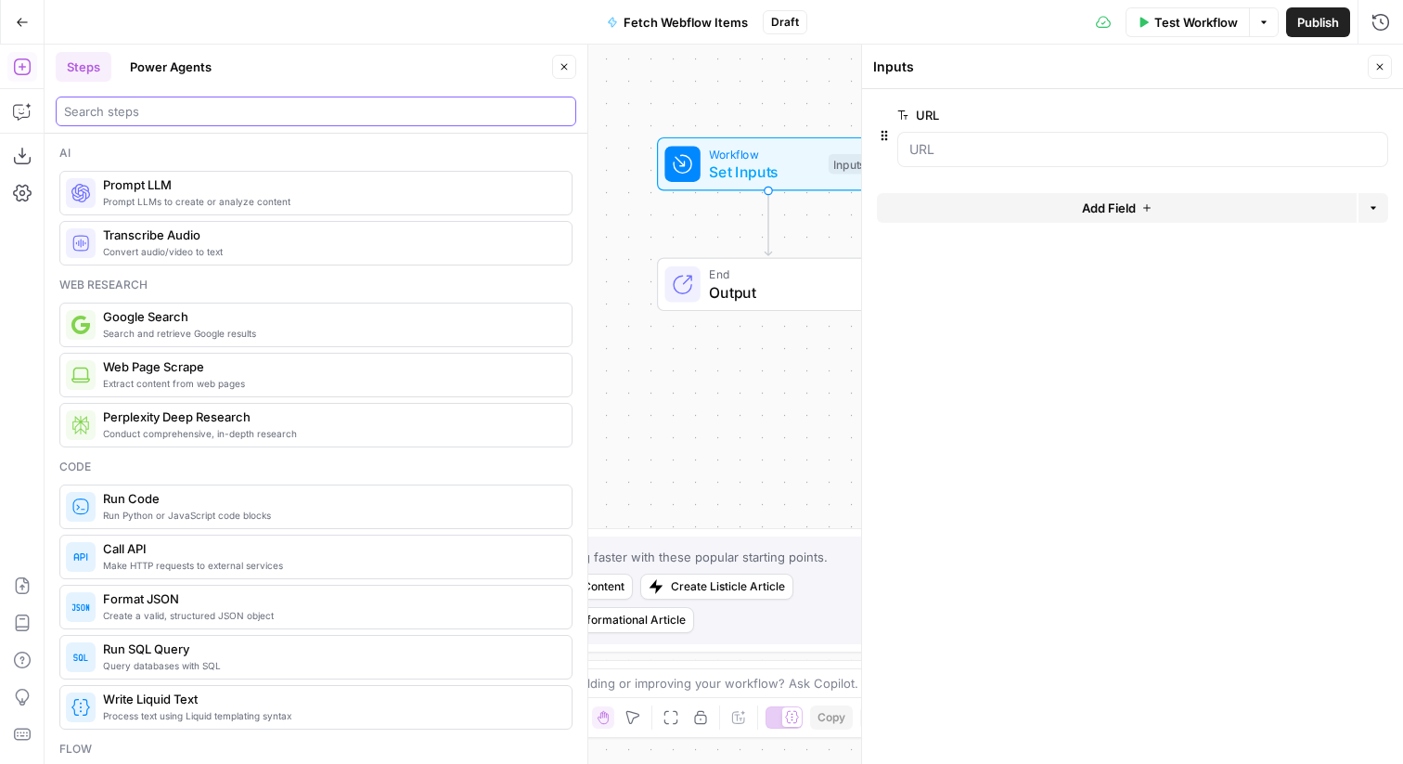
click at [175, 115] on input "search" at bounding box center [316, 111] width 504 height 19
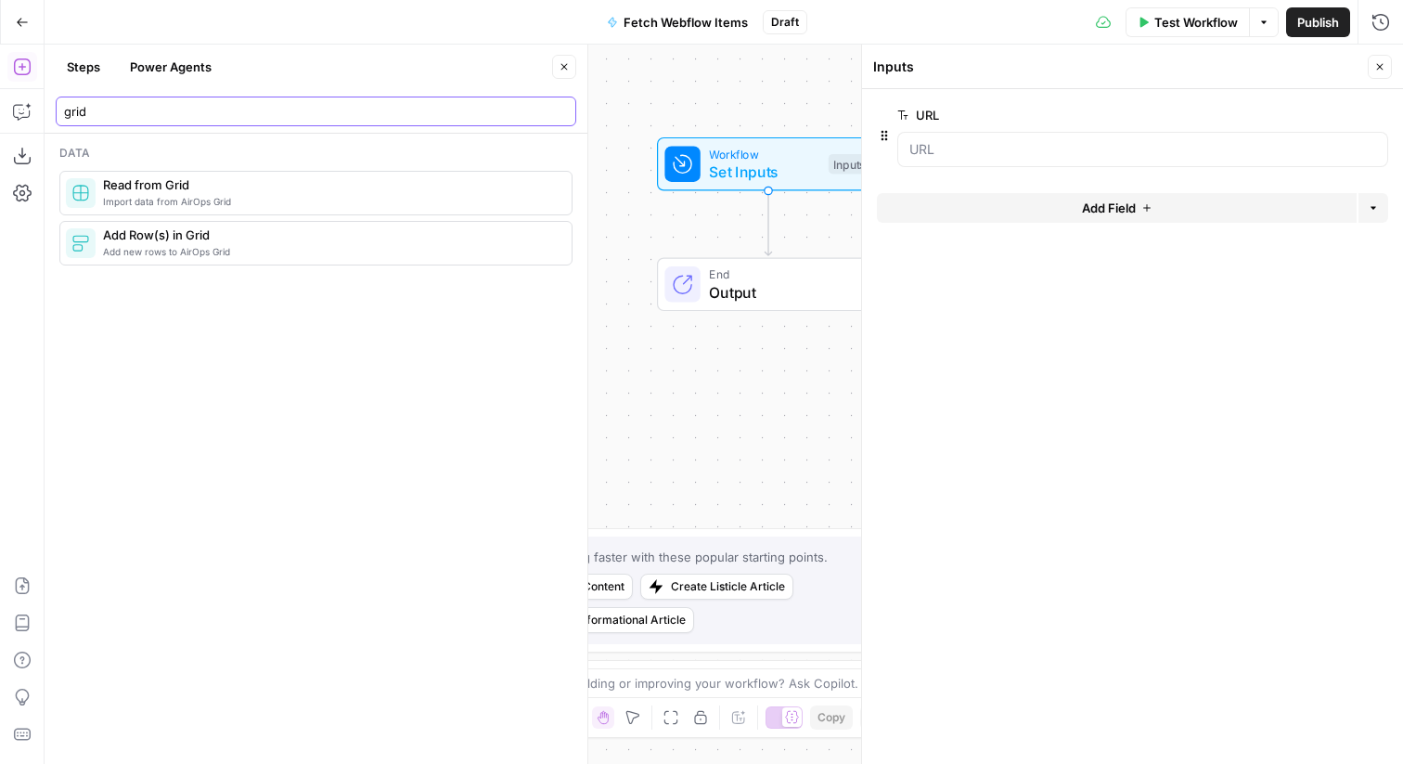
type input "grid"
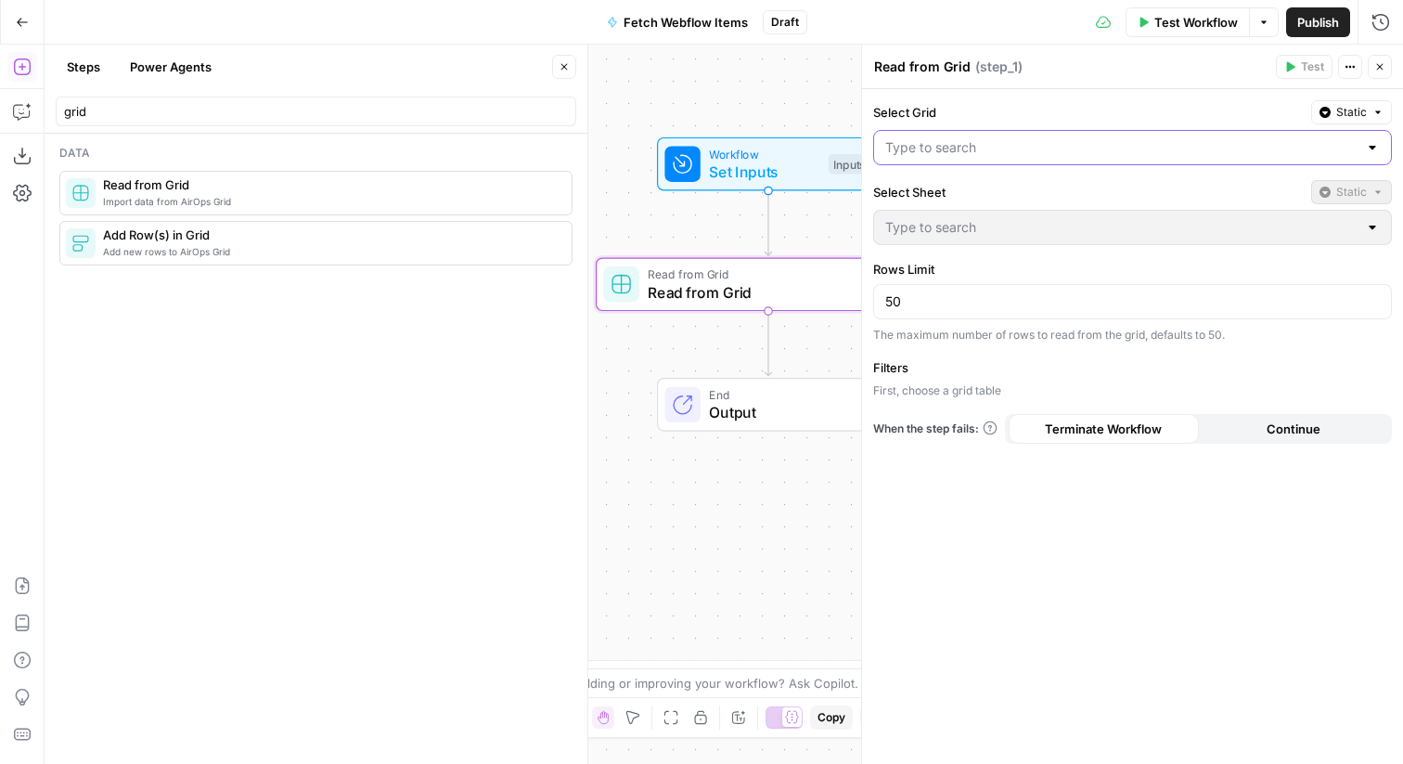
click at [974, 153] on input "Select Grid" at bounding box center [1122, 147] width 472 height 19
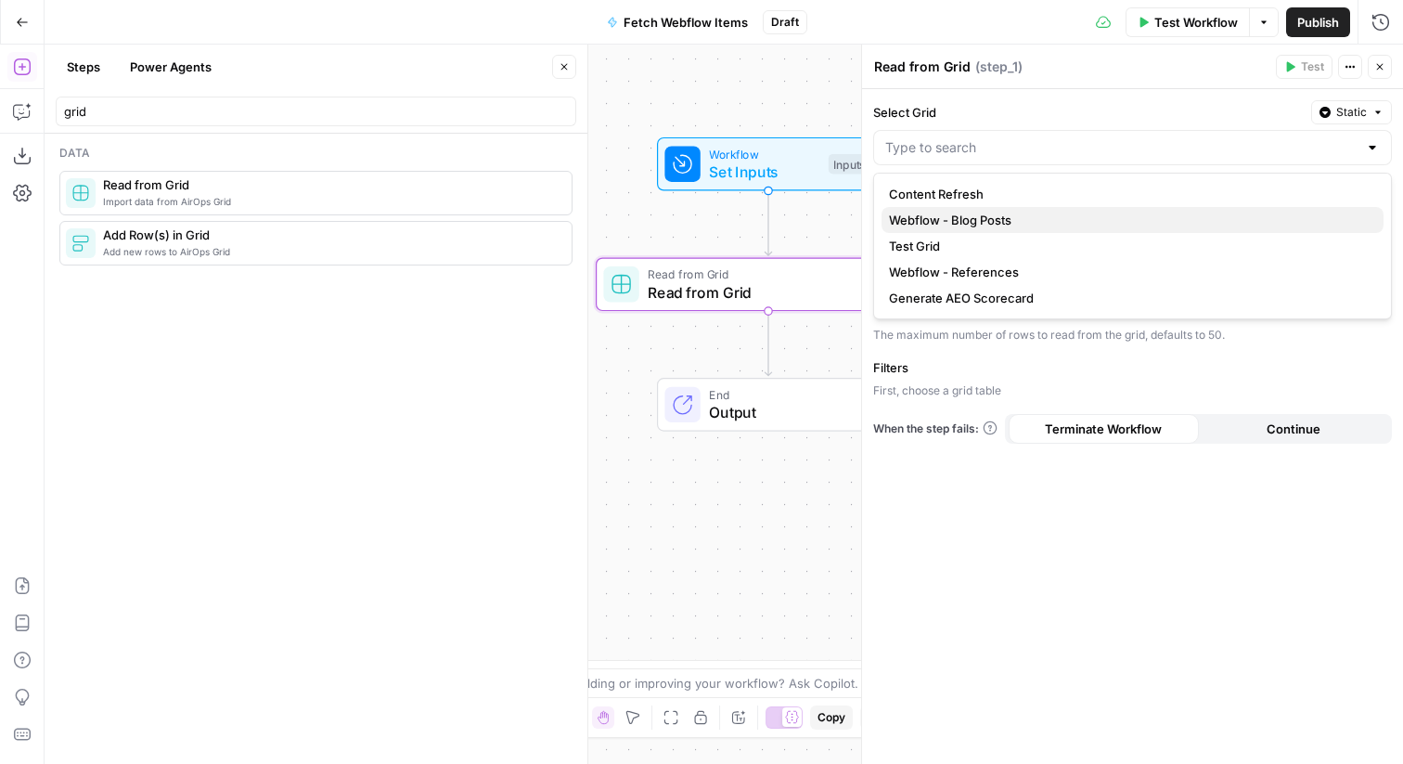
click at [969, 217] on span "Webflow - Blog Posts" at bounding box center [1129, 220] width 480 height 19
type input "Webflow - Blog Posts"
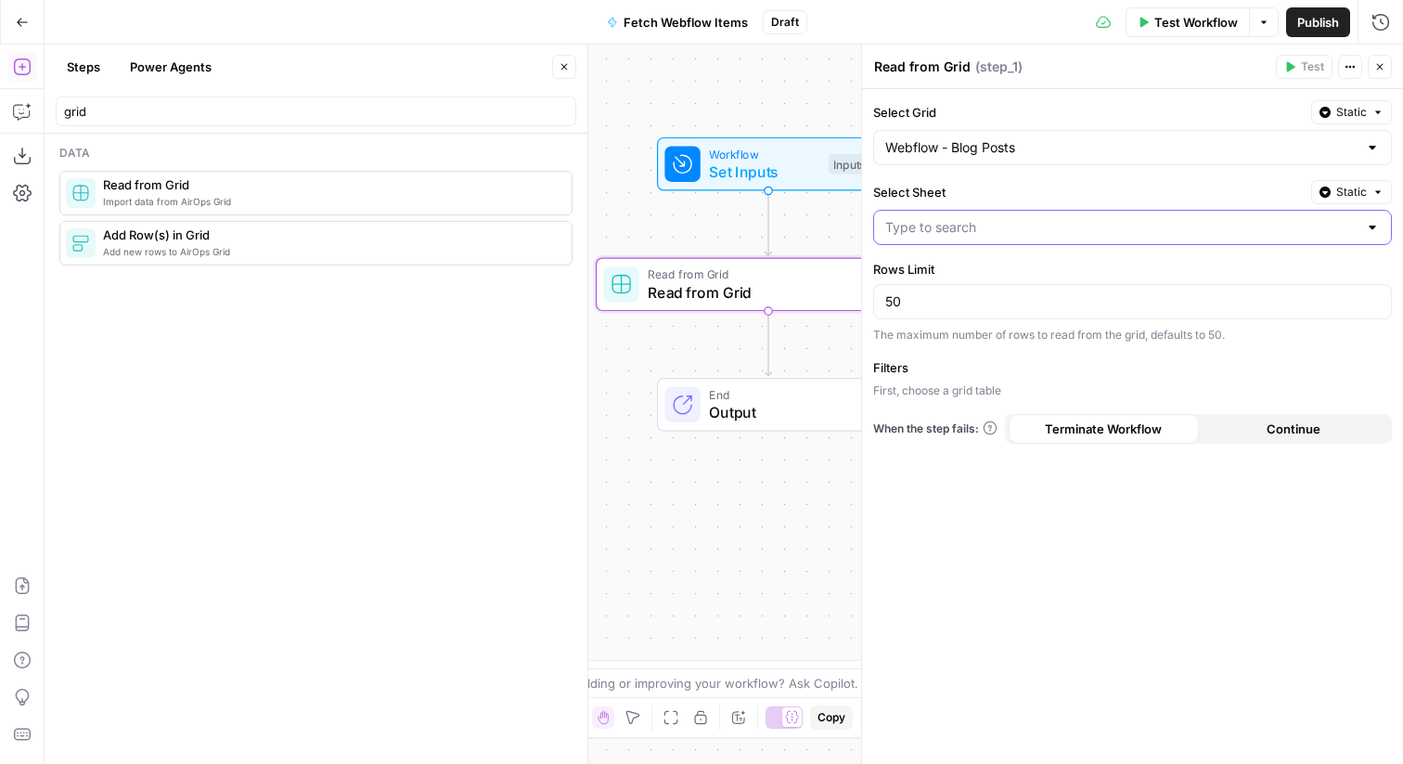
click at [953, 227] on input "Select Sheet" at bounding box center [1122, 227] width 472 height 19
click at [956, 276] on span "Sheet 1" at bounding box center [1129, 274] width 480 height 19
type input "Sheet 1"
click at [965, 295] on input "50" at bounding box center [1133, 301] width 495 height 19
type input "1"
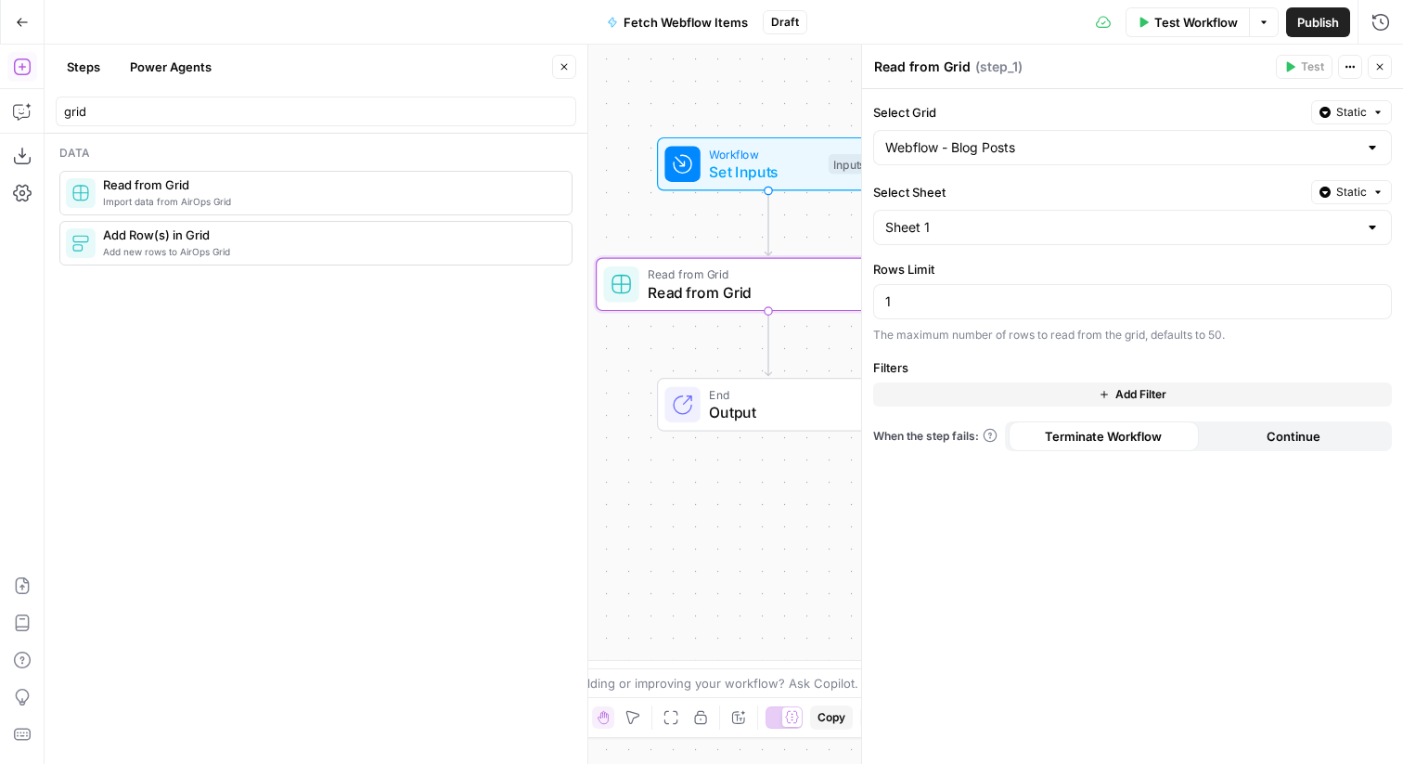
click at [949, 386] on button "Add Filter" at bounding box center [1132, 394] width 519 height 24
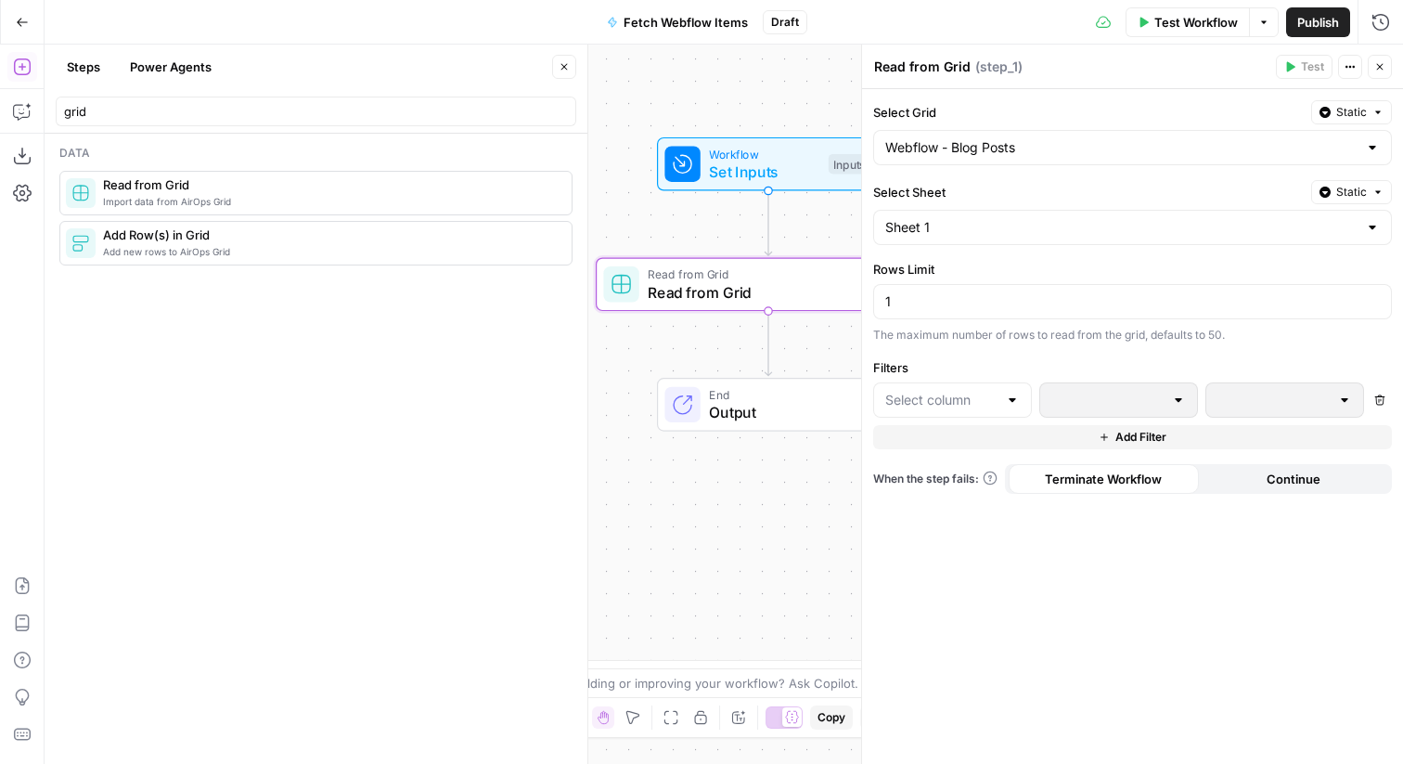
click at [946, 387] on div at bounding box center [952, 399] width 159 height 35
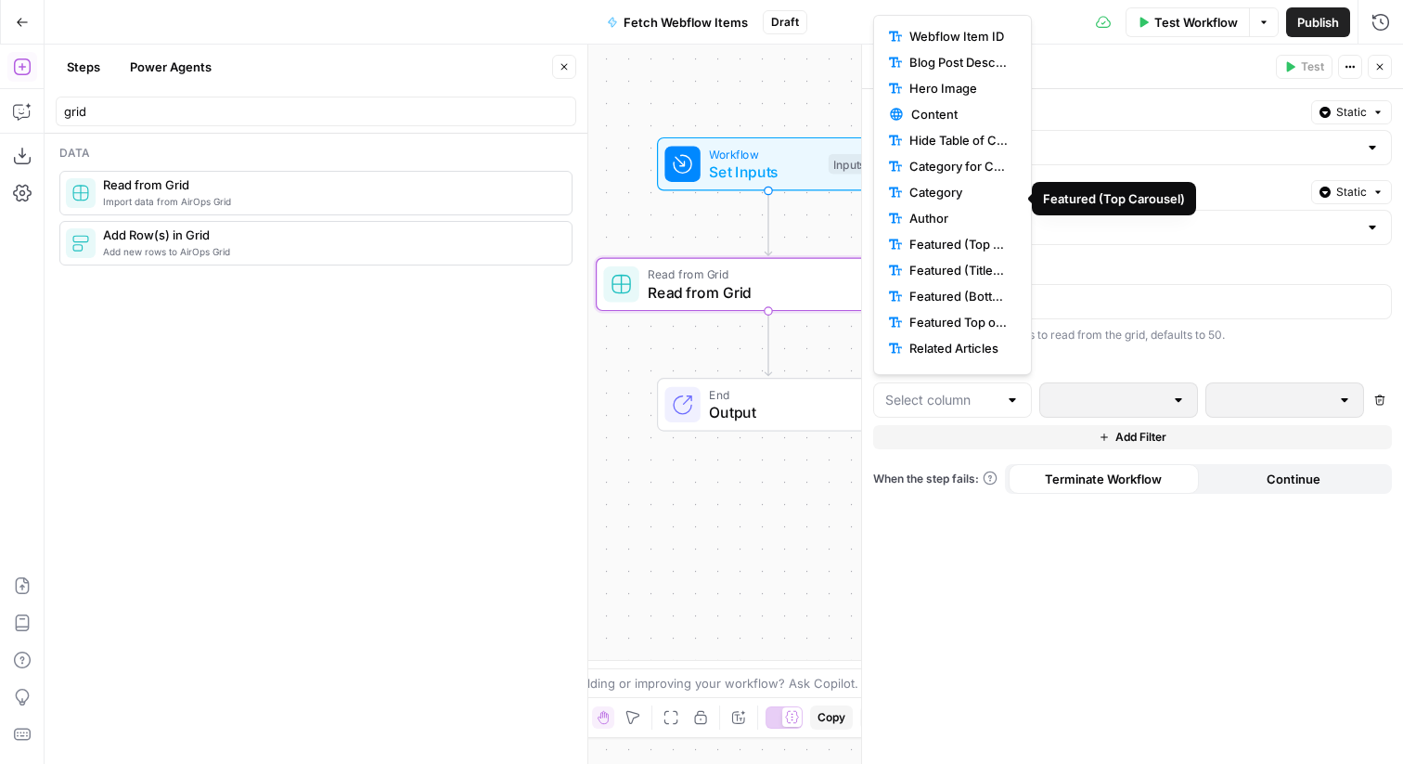
scroll to position [176, 0]
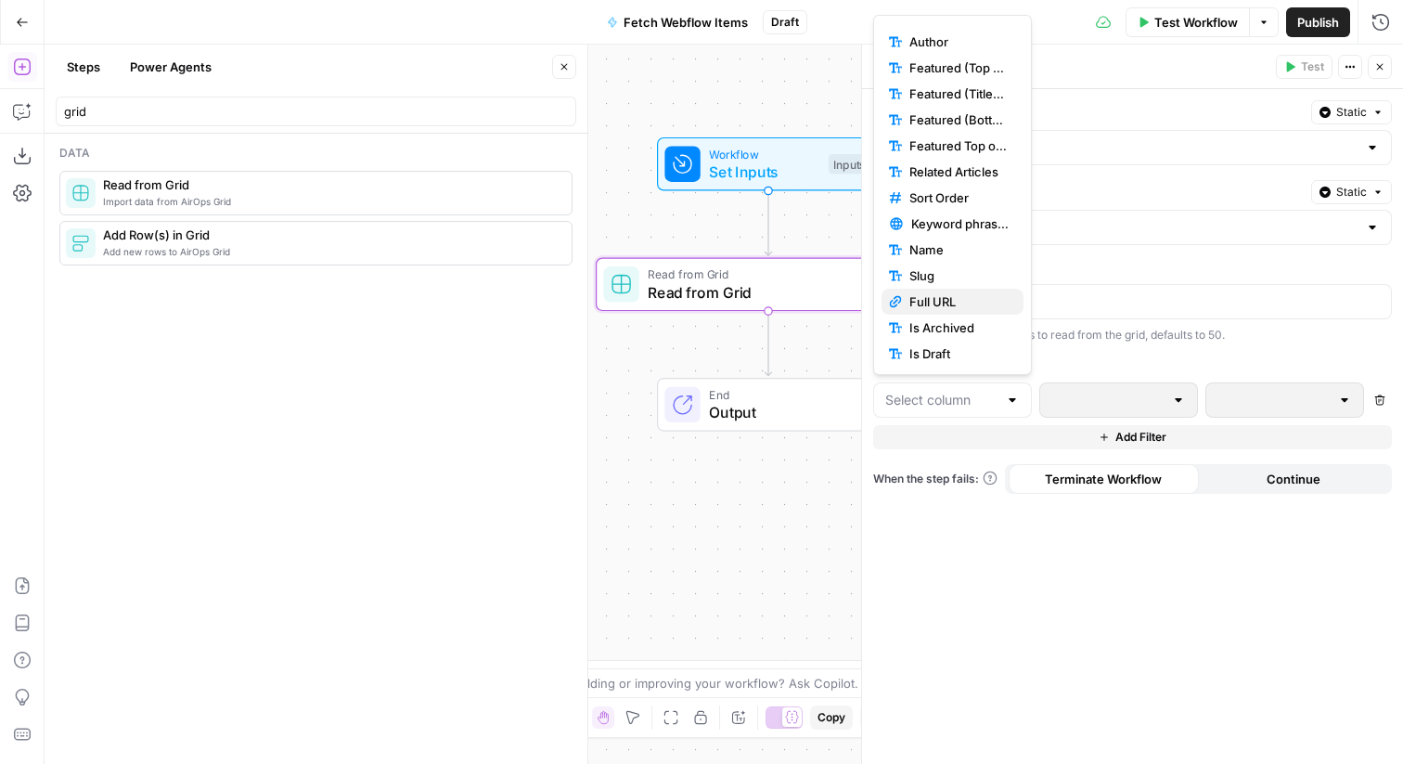
click at [959, 296] on span "Full URL" at bounding box center [959, 301] width 99 height 19
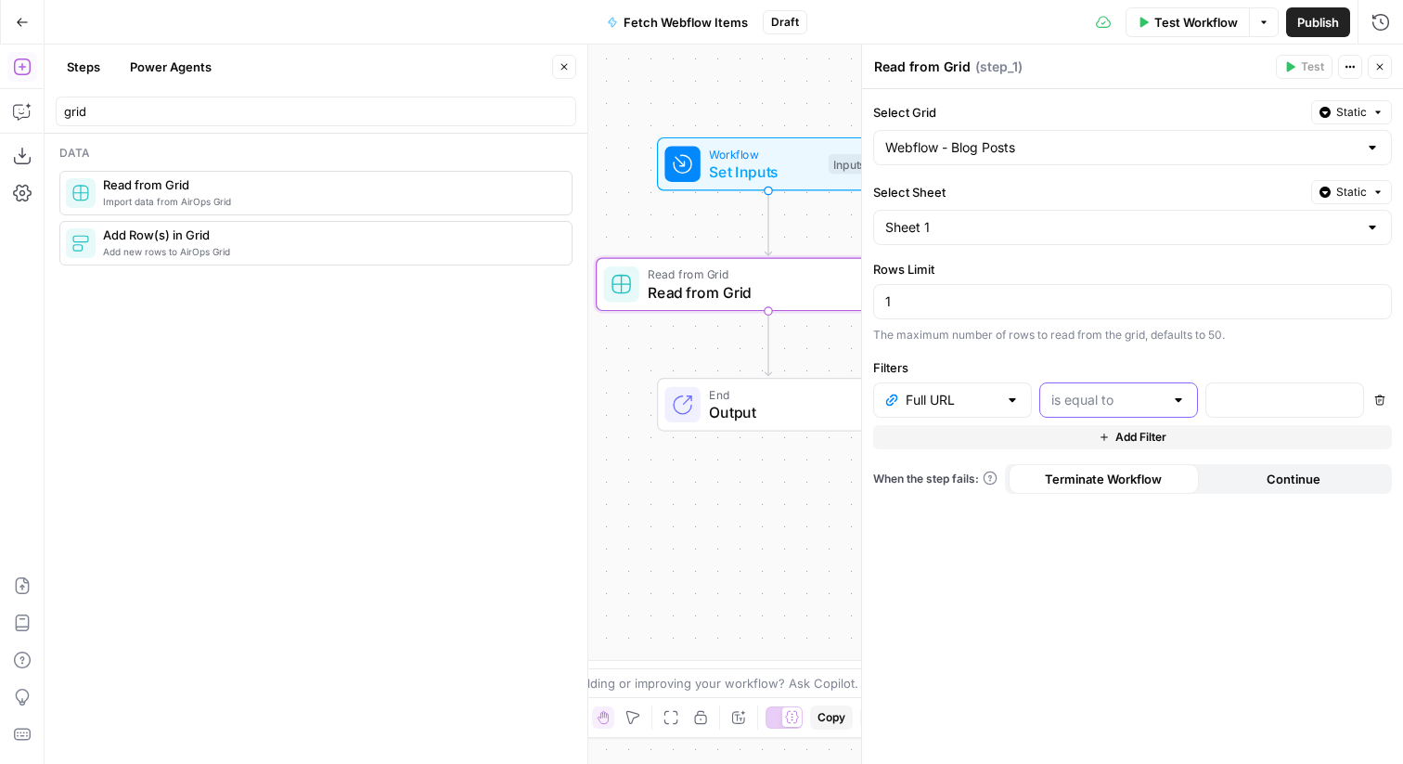
click at [1094, 401] on input "text" at bounding box center [1108, 400] width 112 height 19
click at [1096, 497] on span "contains" at bounding box center [1115, 498] width 120 height 19
type input "contains"
click at [1263, 393] on p at bounding box center [1270, 400] width 105 height 19
click at [810, 116] on span "Test Step" at bounding box center [830, 123] width 59 height 20
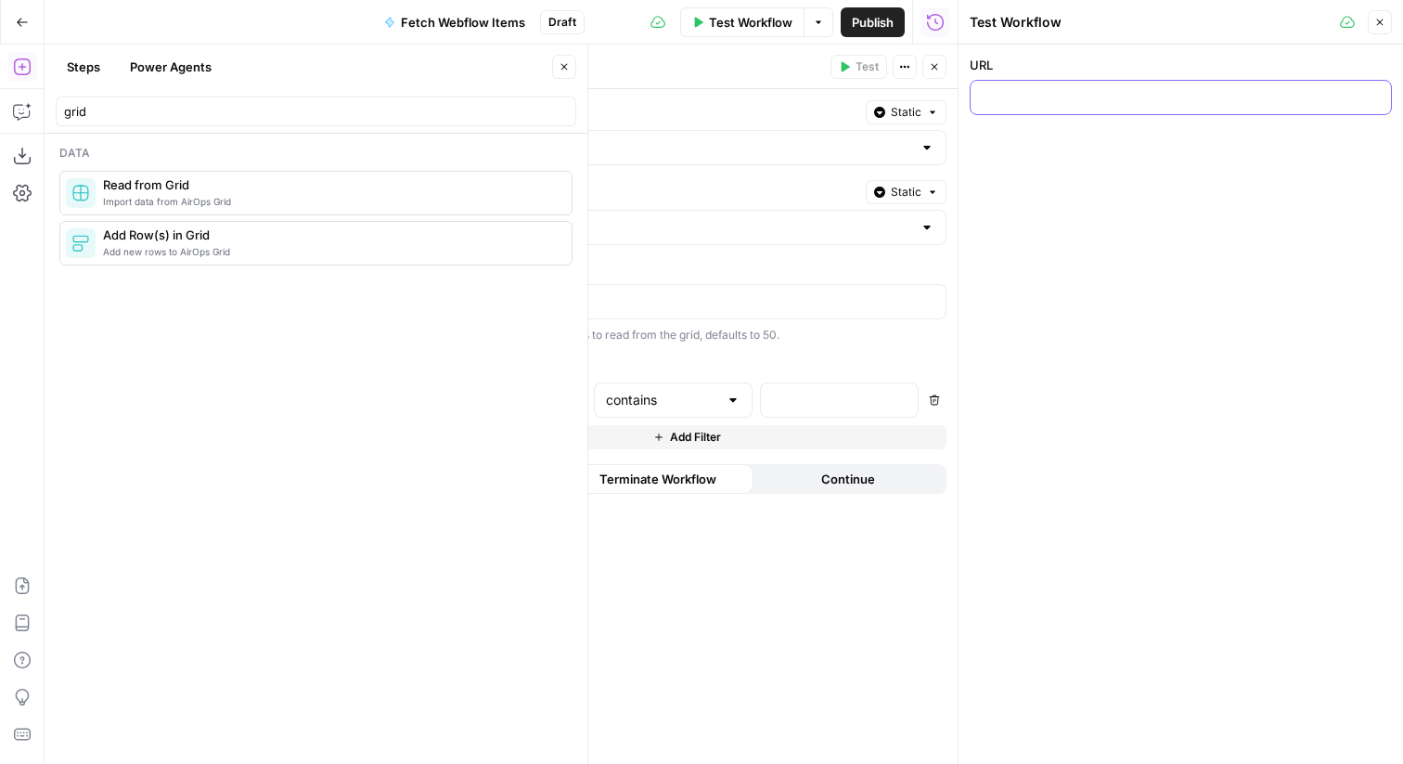
click at [1052, 97] on input "URL" at bounding box center [1181, 97] width 398 height 19
paste input "https://www.getguru.com/blog/the-ai-intranet-difference"
type input "https://www.getguru.com/blog/the-ai-intranet-difference"
click at [1373, 28] on button "Close" at bounding box center [1380, 22] width 24 height 24
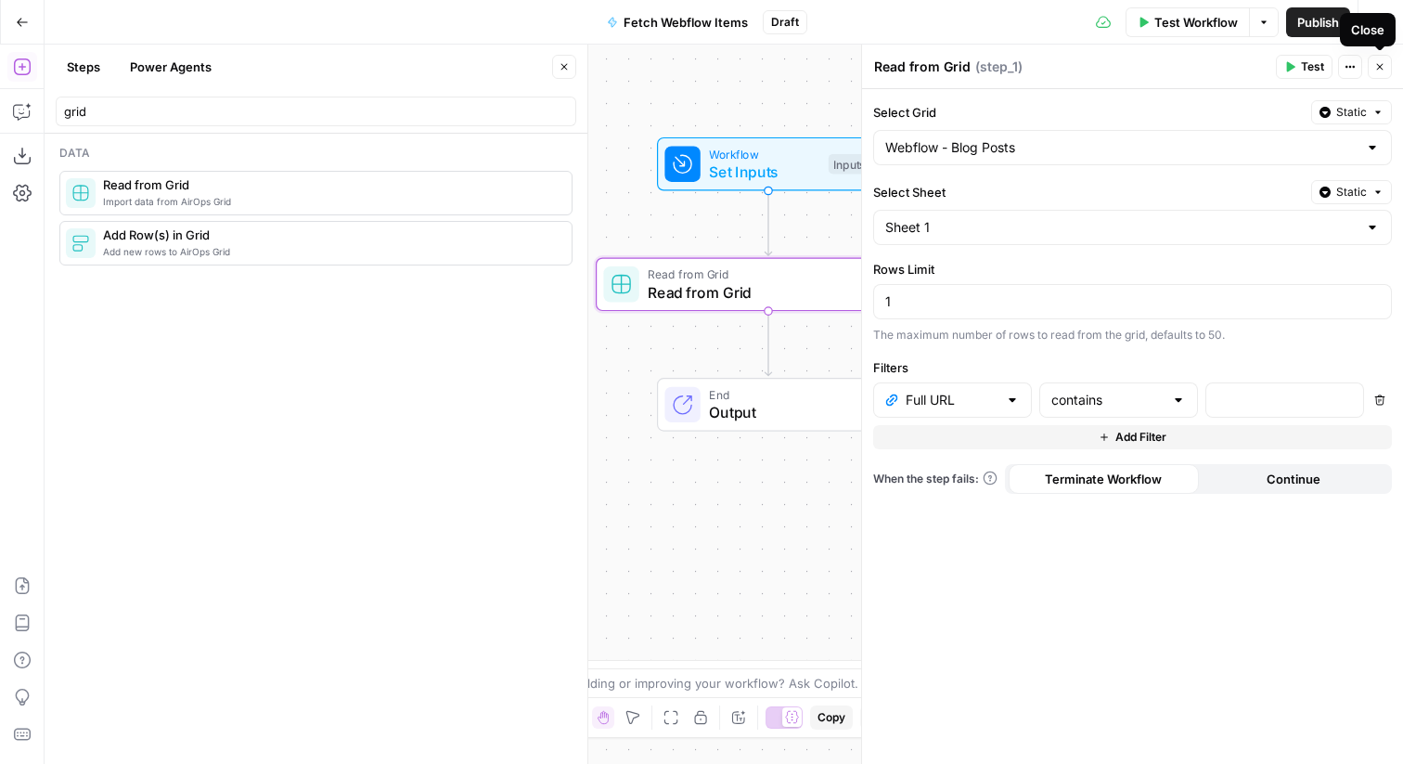
click at [1377, 56] on button "Close" at bounding box center [1380, 67] width 24 height 24
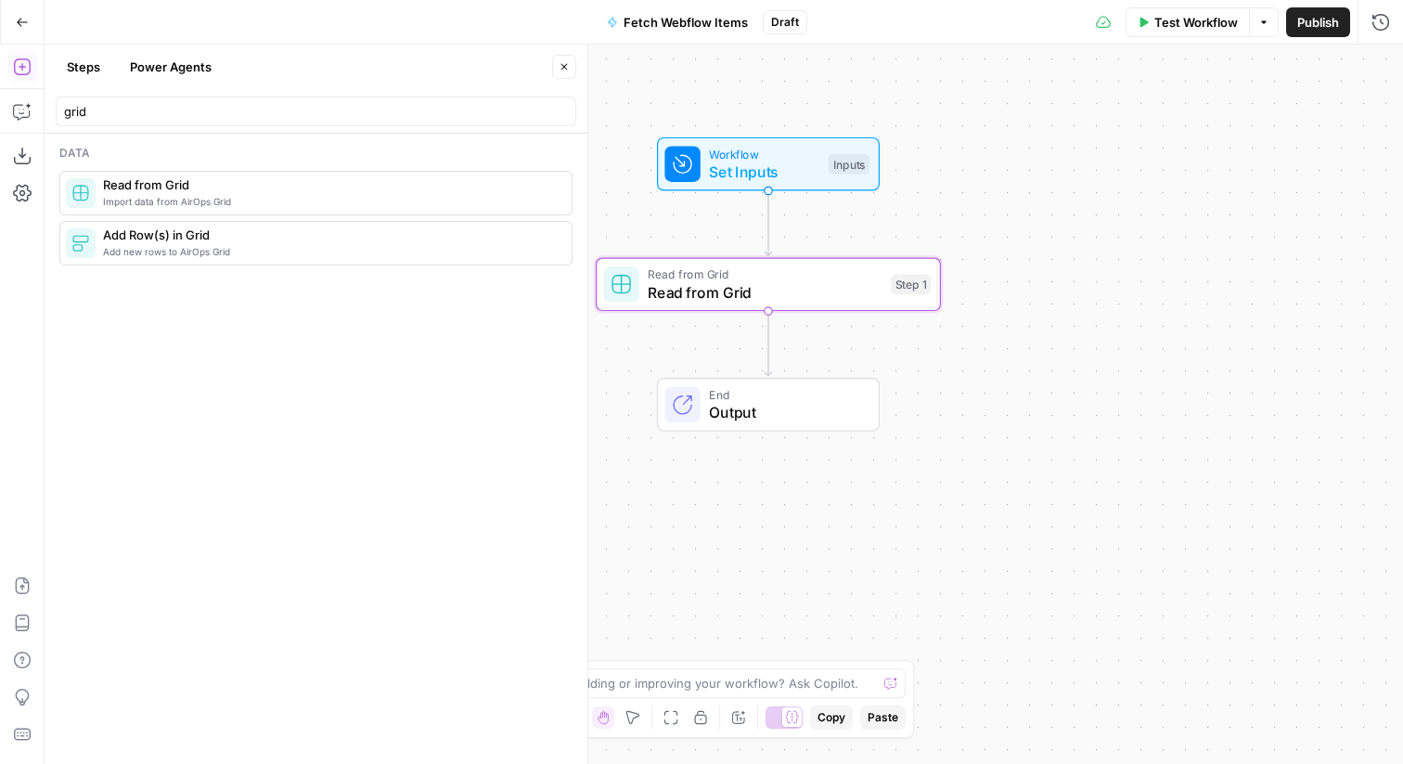
click at [101, 121] on div "grid" at bounding box center [316, 112] width 521 height 30
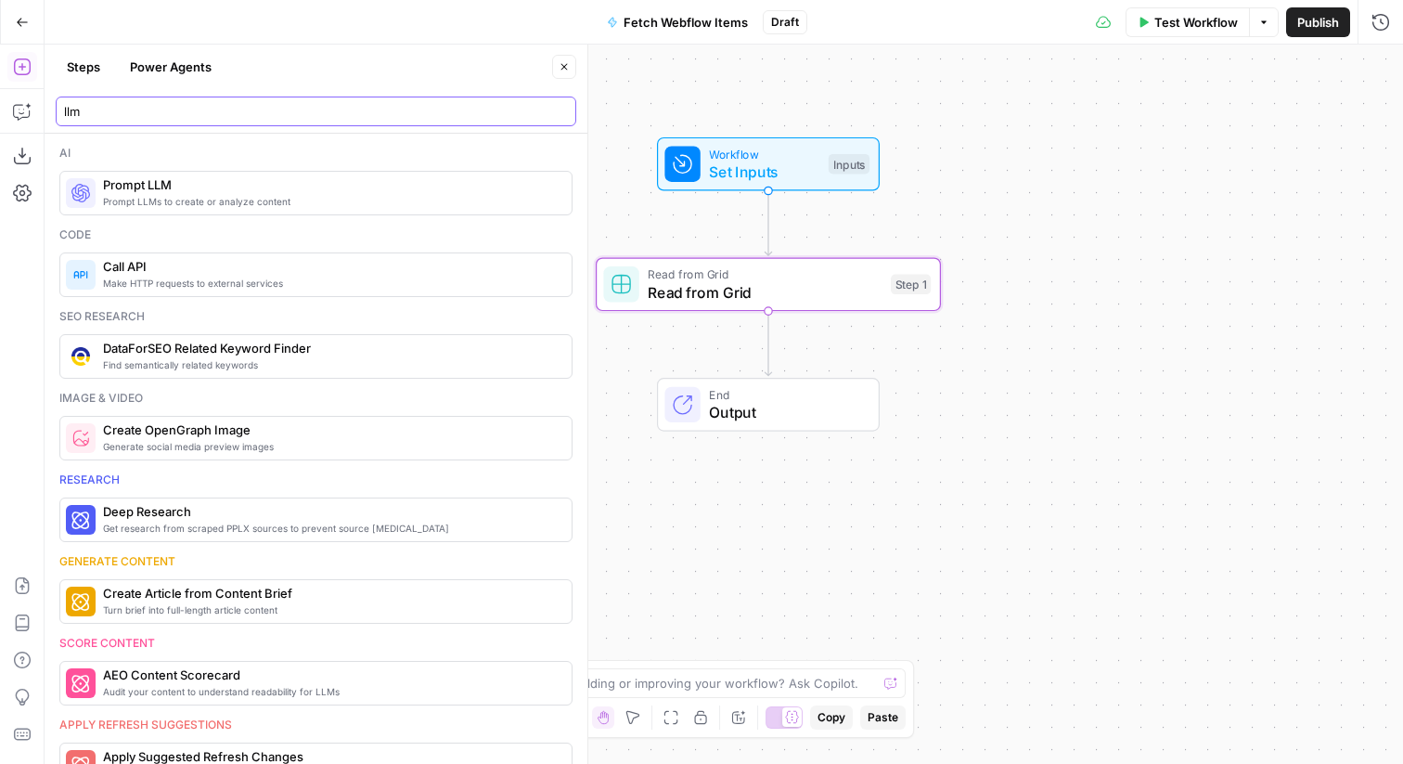
type input "llm"
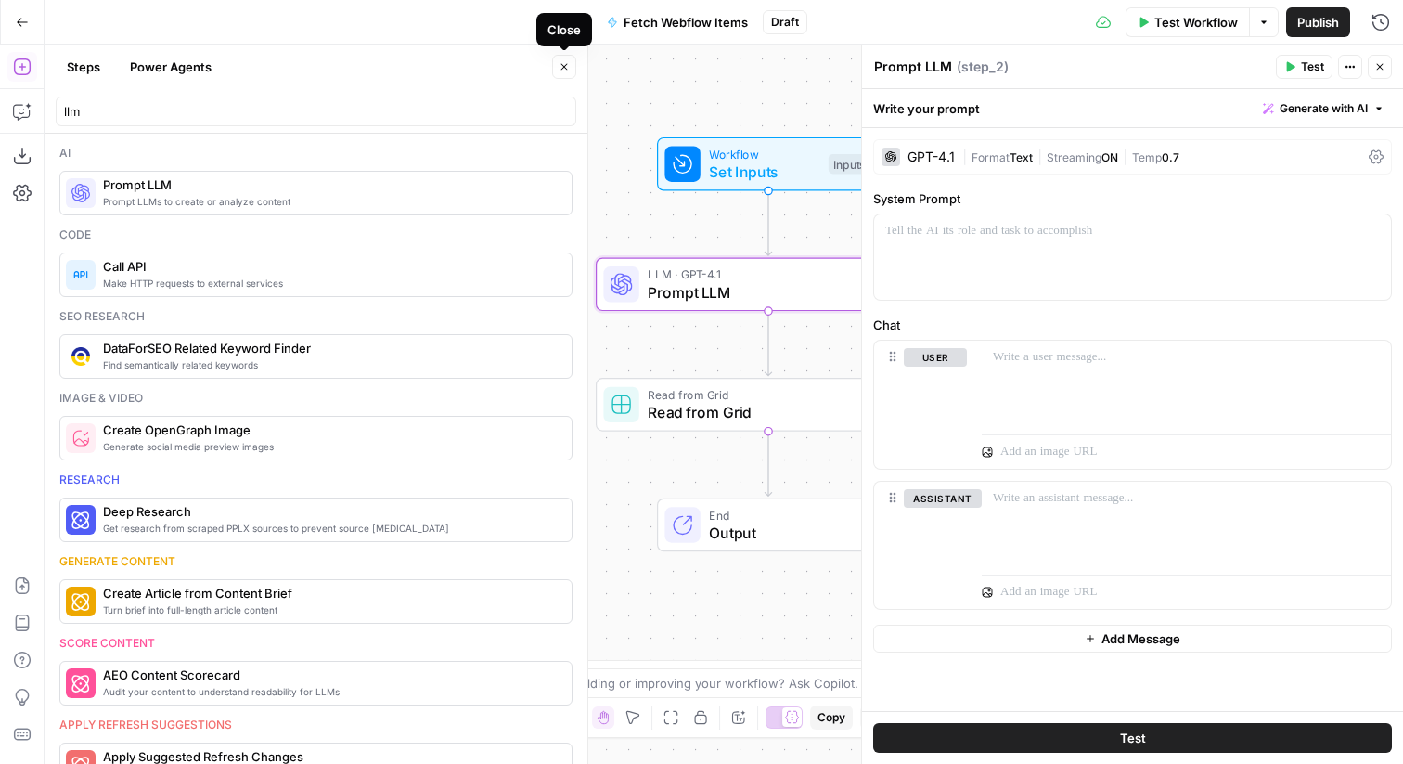
click at [562, 62] on icon "button" at bounding box center [564, 66] width 11 height 11
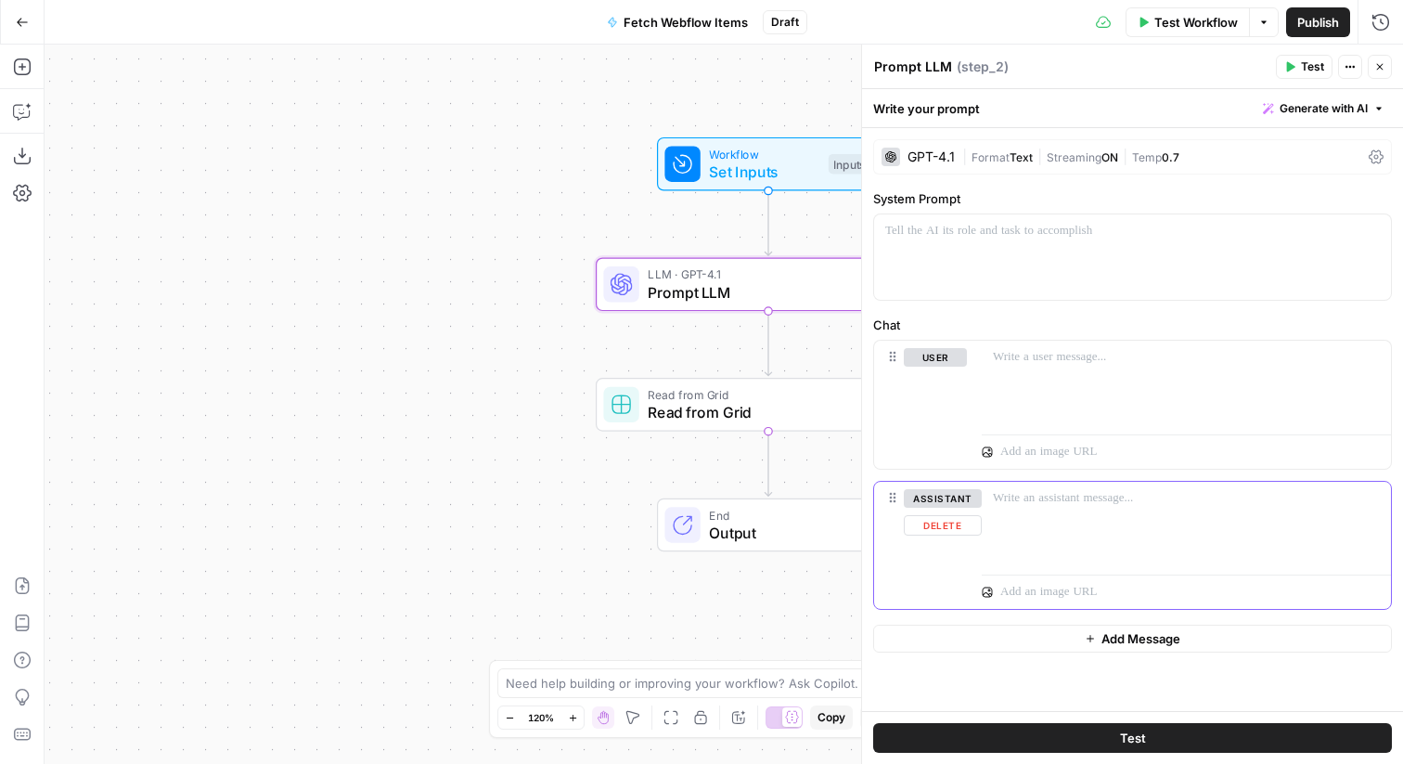
click at [944, 531] on button "Delete" at bounding box center [943, 525] width 78 height 20
click at [1107, 384] on div at bounding box center [1186, 383] width 409 height 85
click at [1067, 150] on span "Streaming" at bounding box center [1074, 157] width 55 height 14
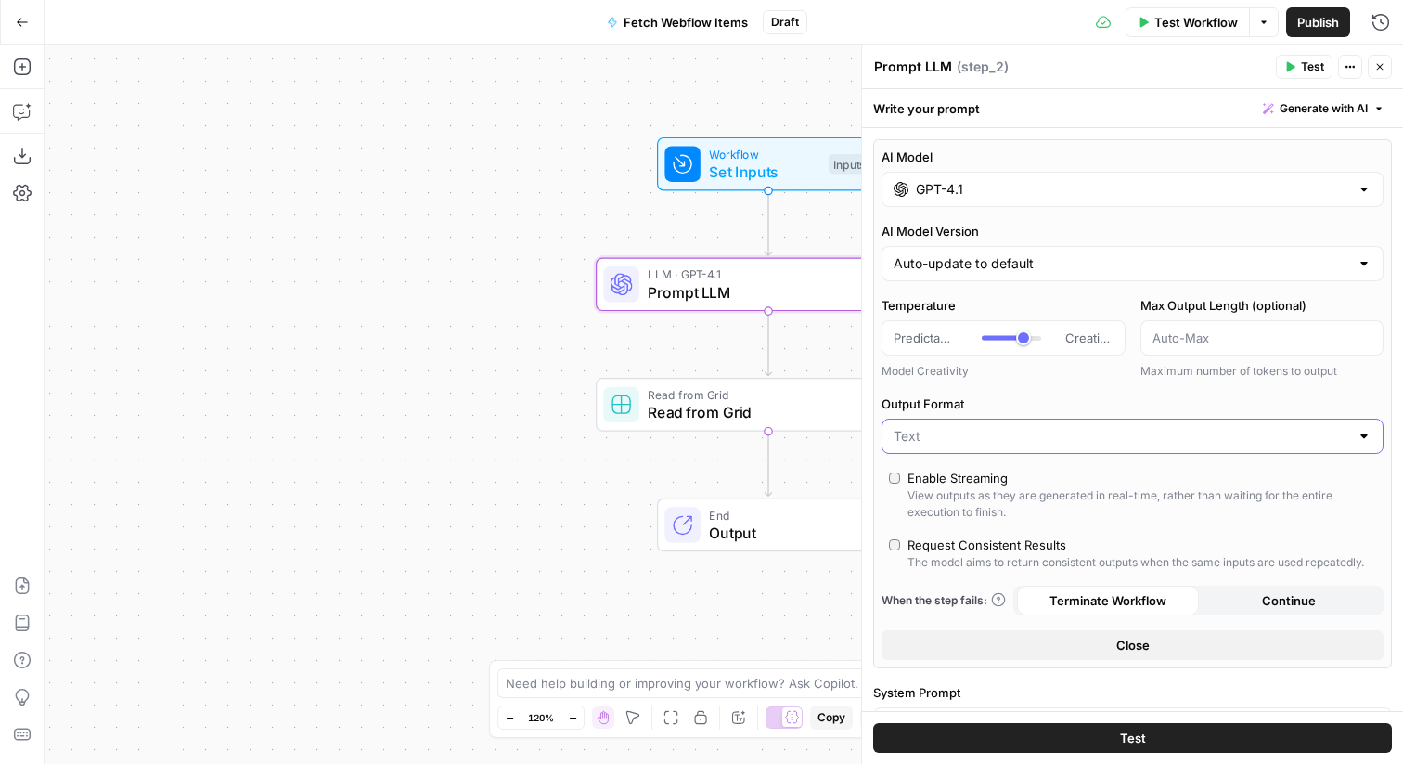
click at [1010, 427] on input "Output Format" at bounding box center [1122, 436] width 456 height 19
click at [985, 499] on span "JSON" at bounding box center [1129, 508] width 463 height 19
type input "JSON"
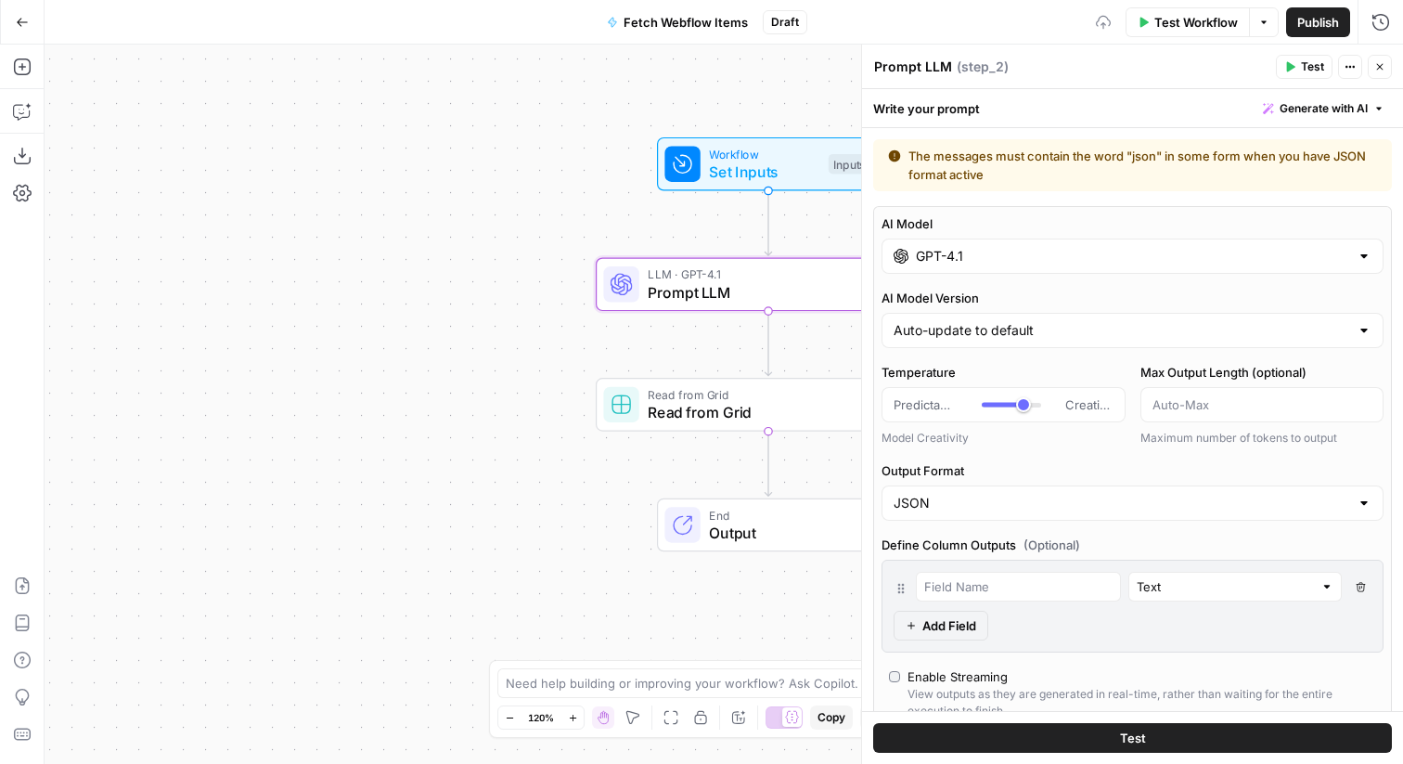
scroll to position [504, 0]
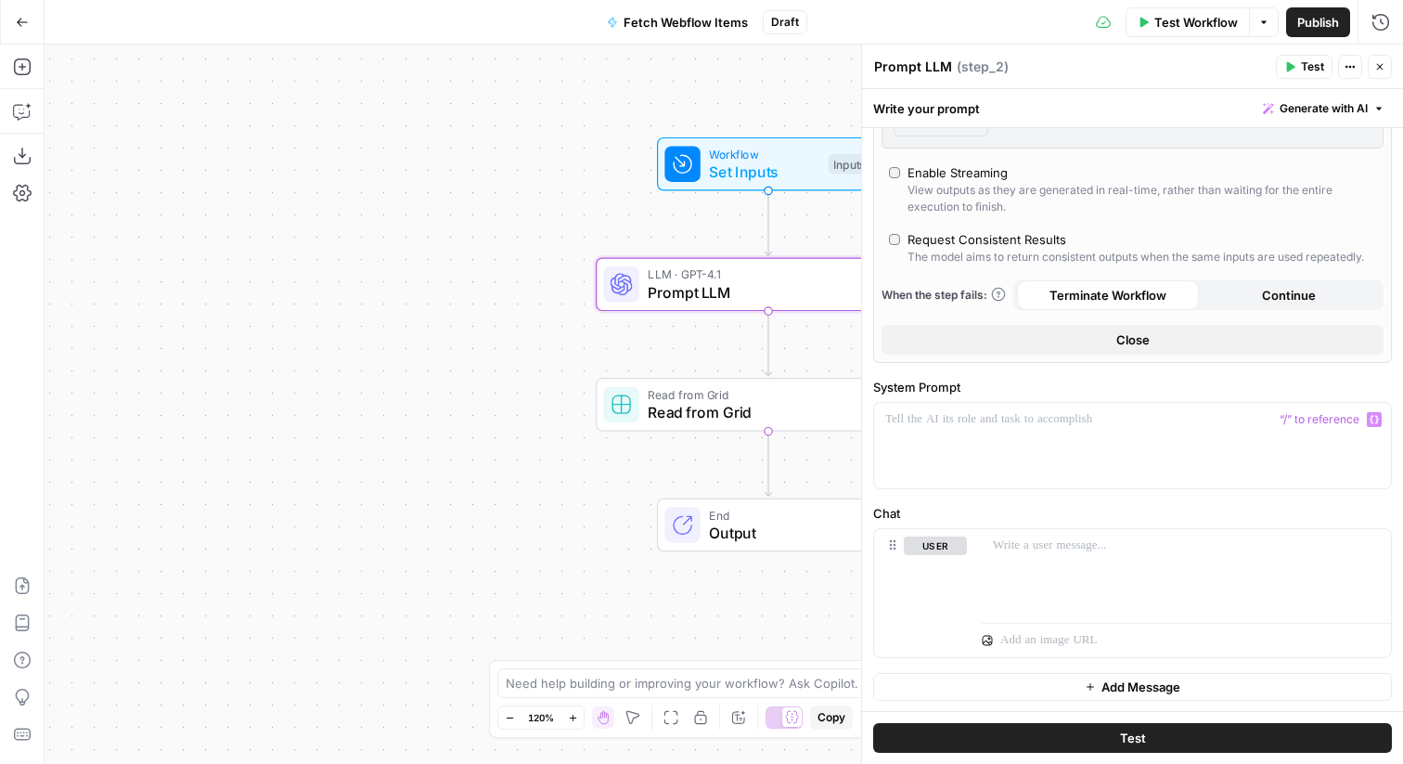
click at [1083, 334] on button "Close" at bounding box center [1133, 340] width 502 height 30
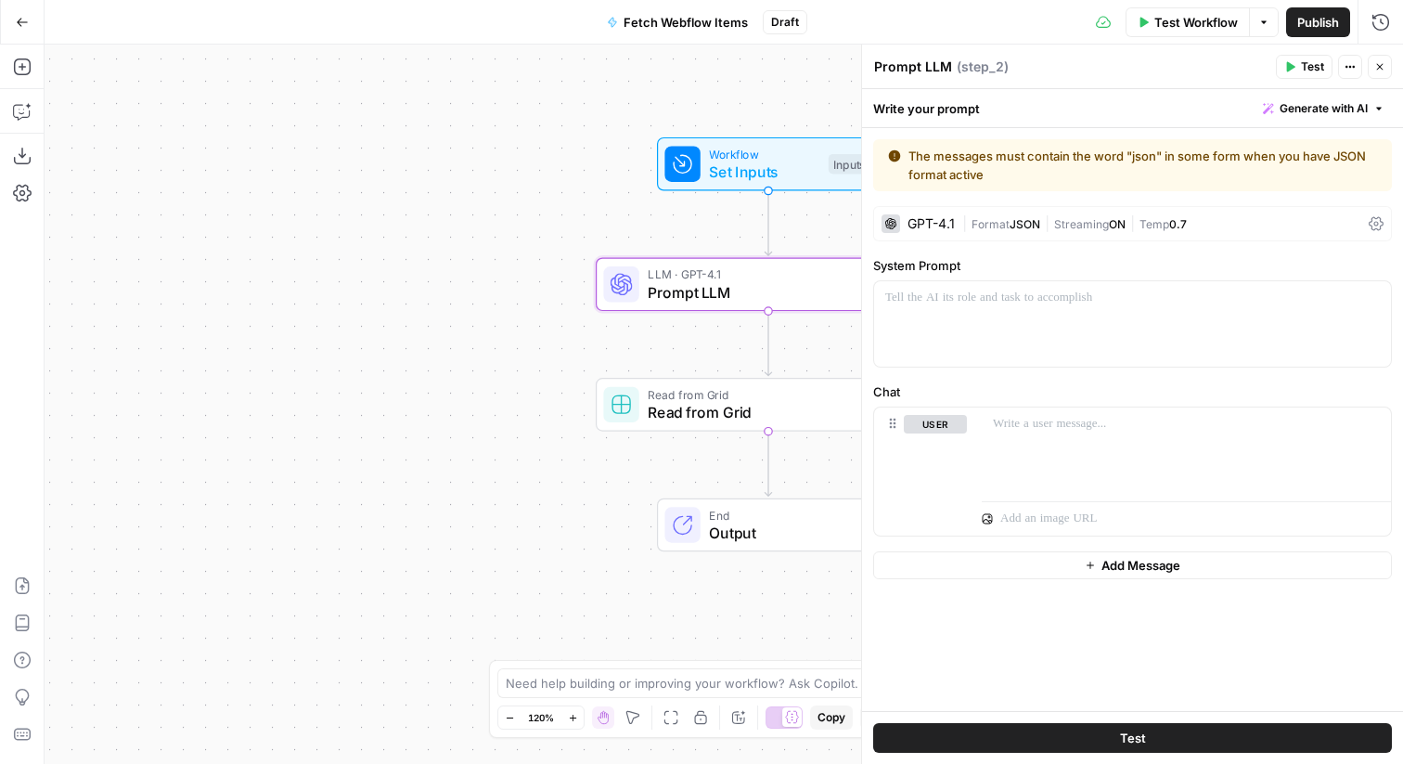
scroll to position [0, 0]
click at [1087, 446] on div at bounding box center [1186, 449] width 409 height 85
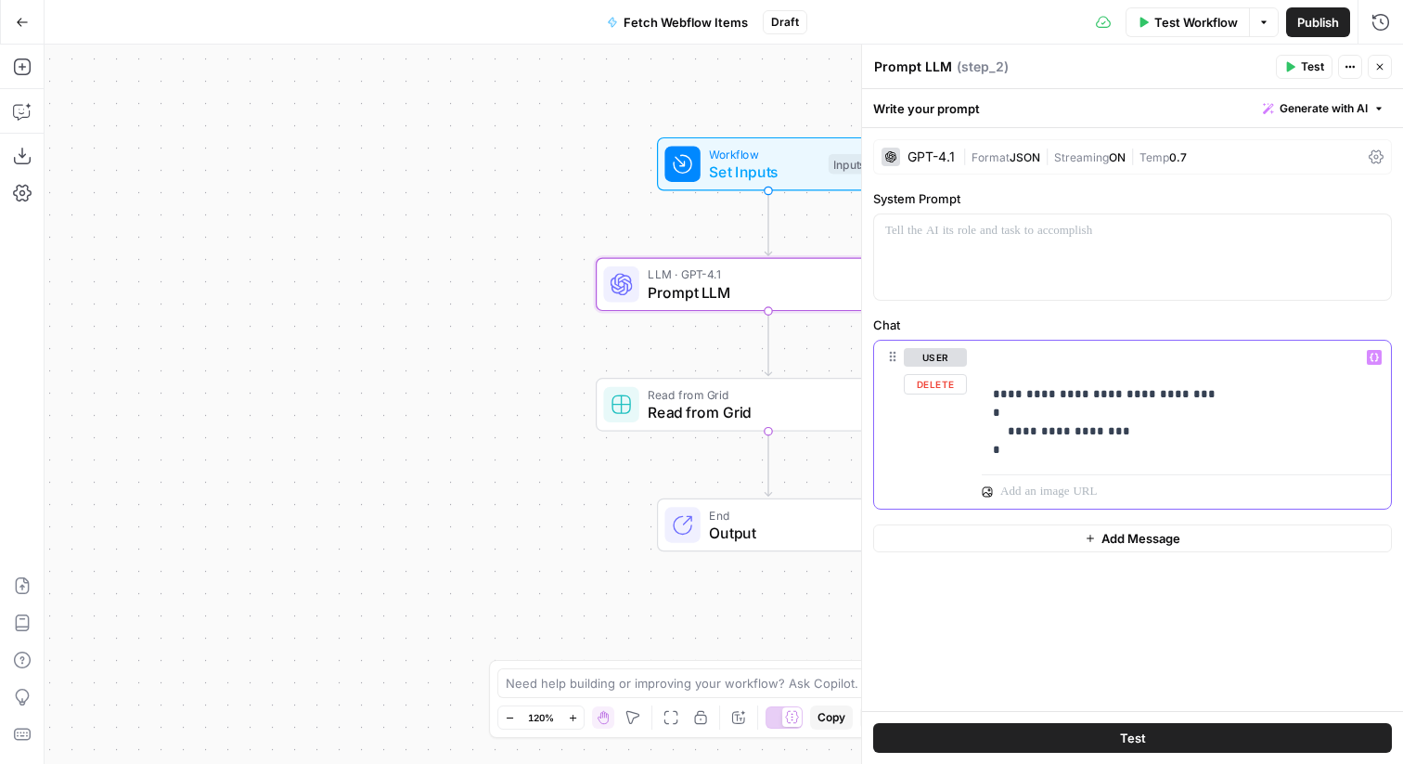
click at [1027, 350] on p "**********" at bounding box center [1186, 403] width 387 height 111
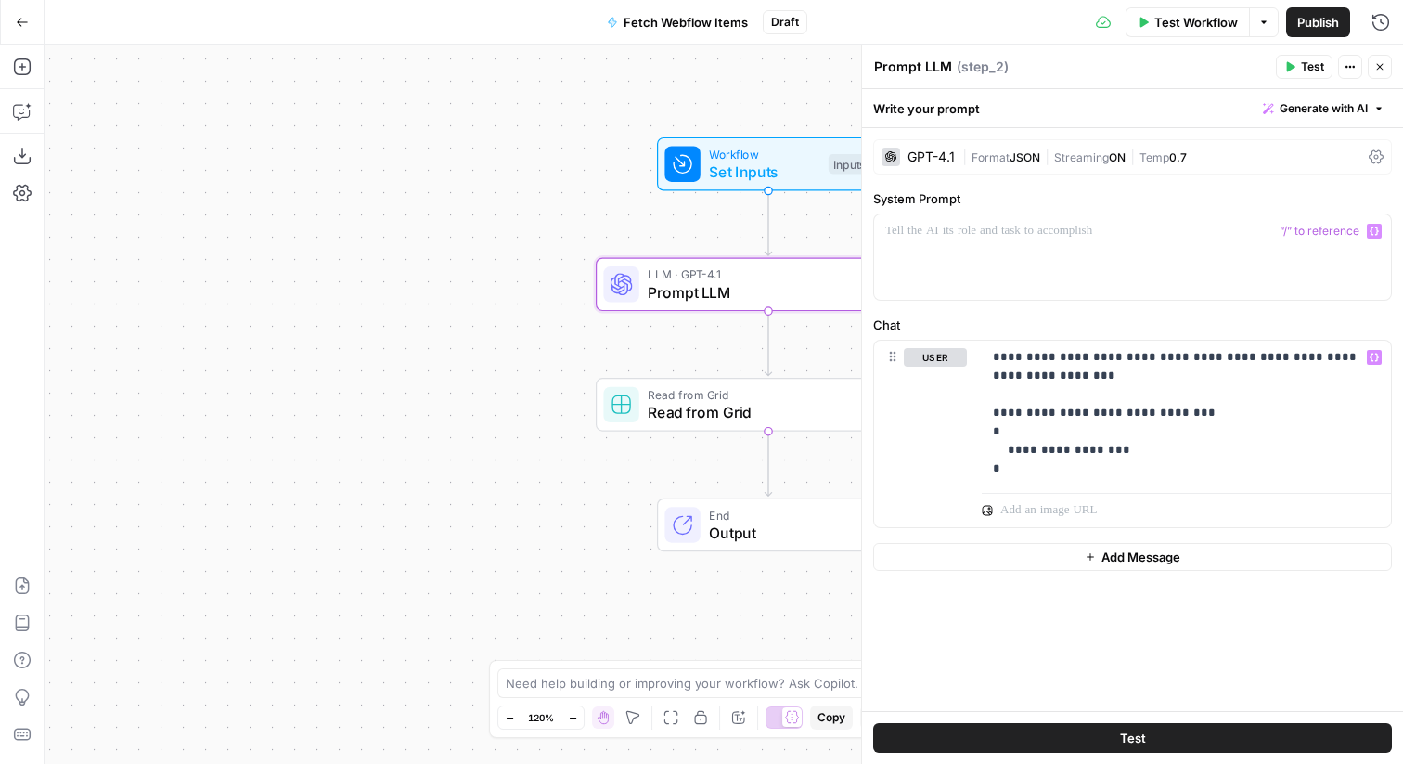
click at [989, 153] on span "Format" at bounding box center [991, 157] width 38 height 14
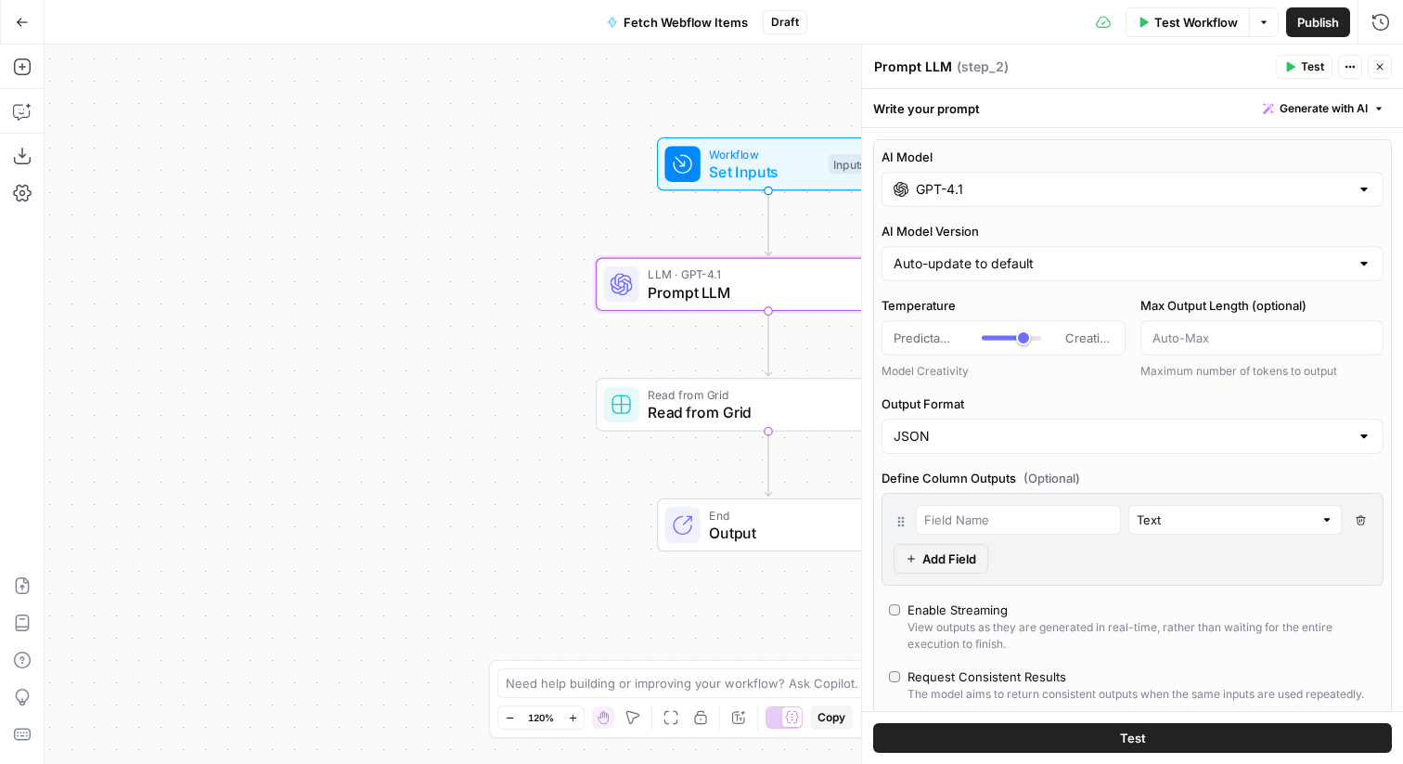
click at [930, 188] on input "GPT-4.1" at bounding box center [1132, 189] width 433 height 19
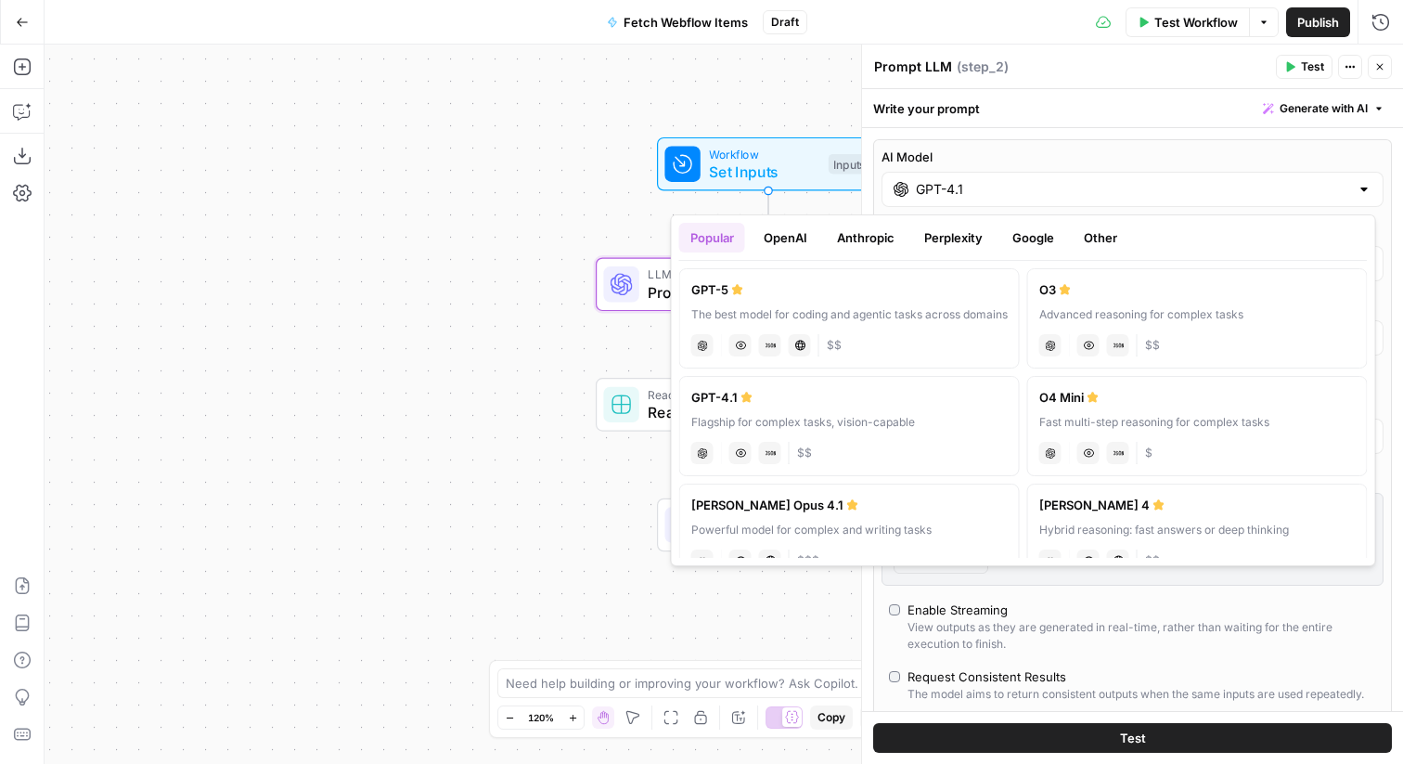
click at [806, 246] on button "OpenAI" at bounding box center [786, 238] width 66 height 30
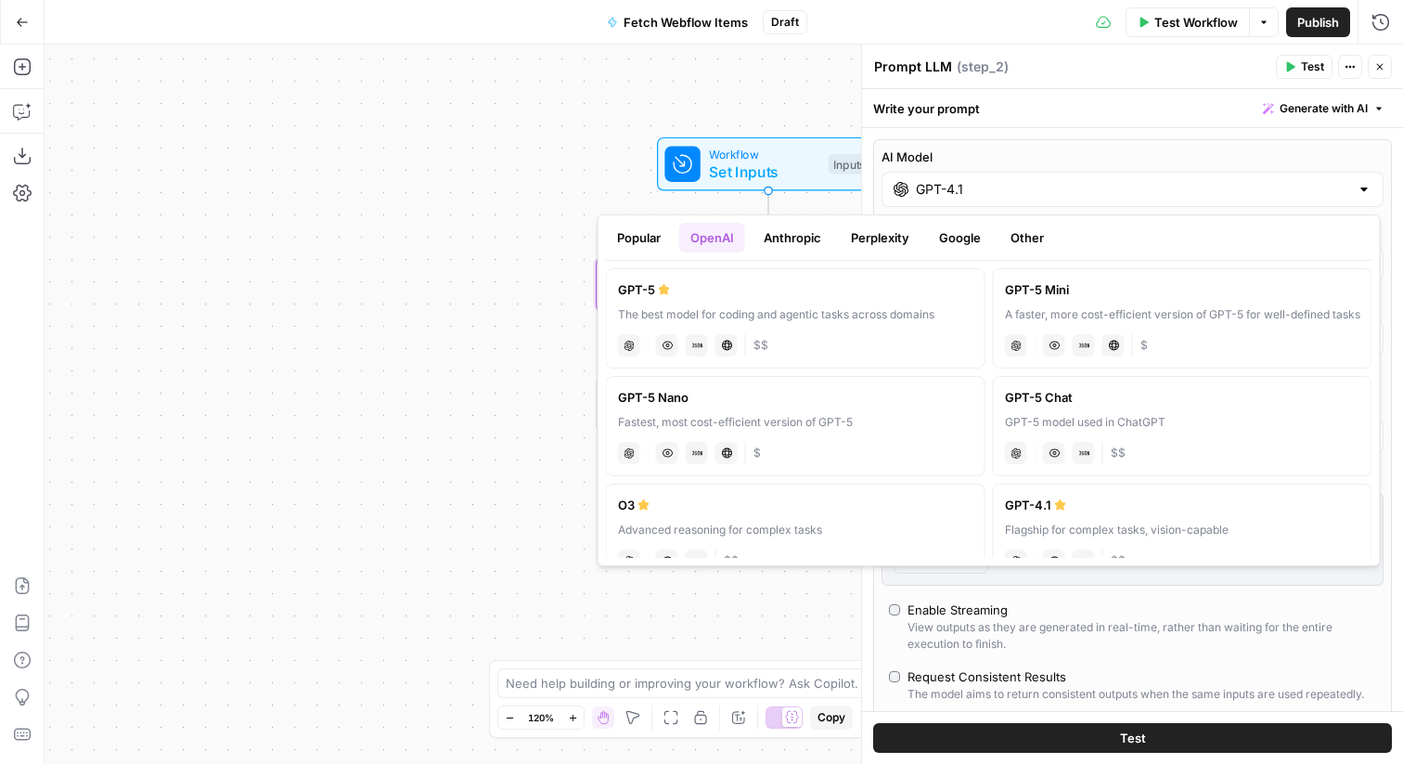
click at [1089, 298] on div "GPT-5 Mini" at bounding box center [1183, 289] width 356 height 19
type input "GPT-5 Mini"
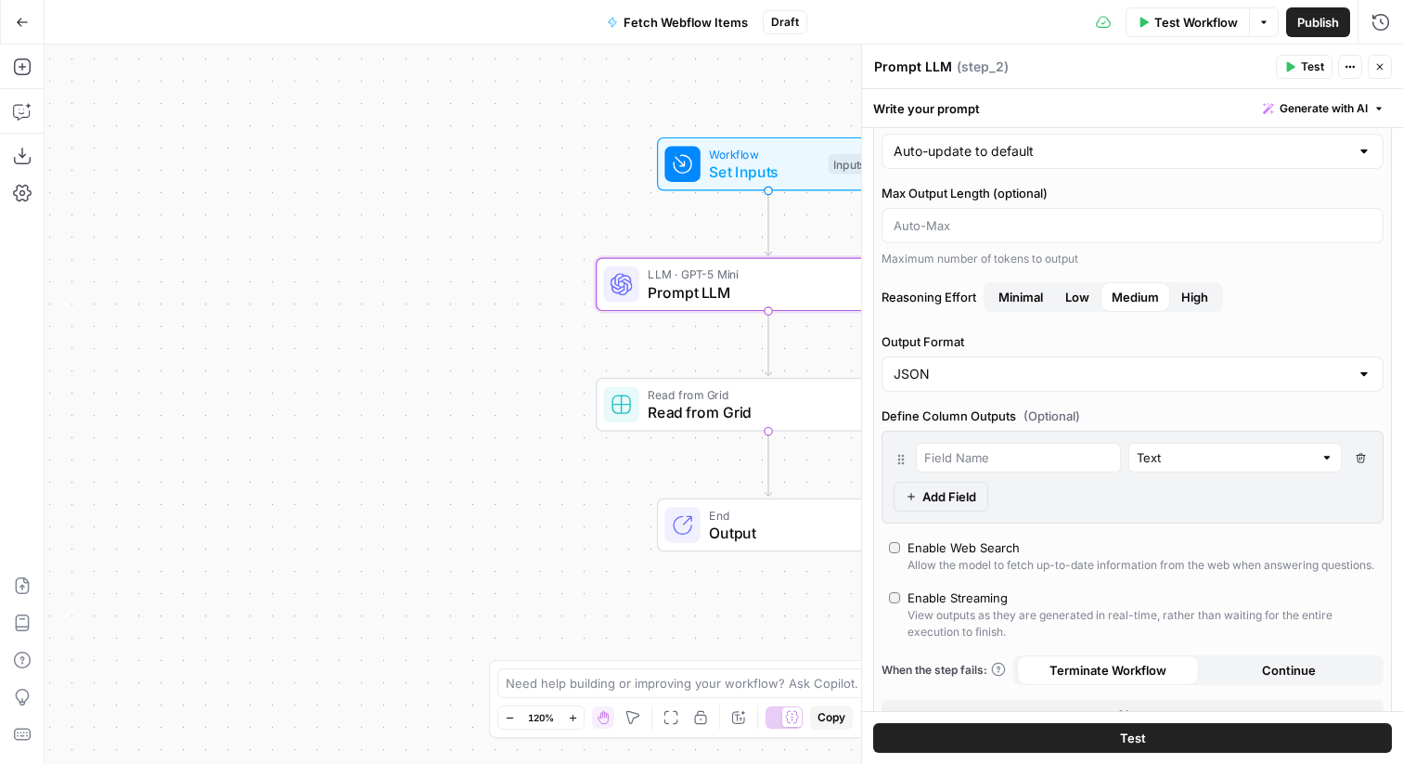
scroll to position [135, 0]
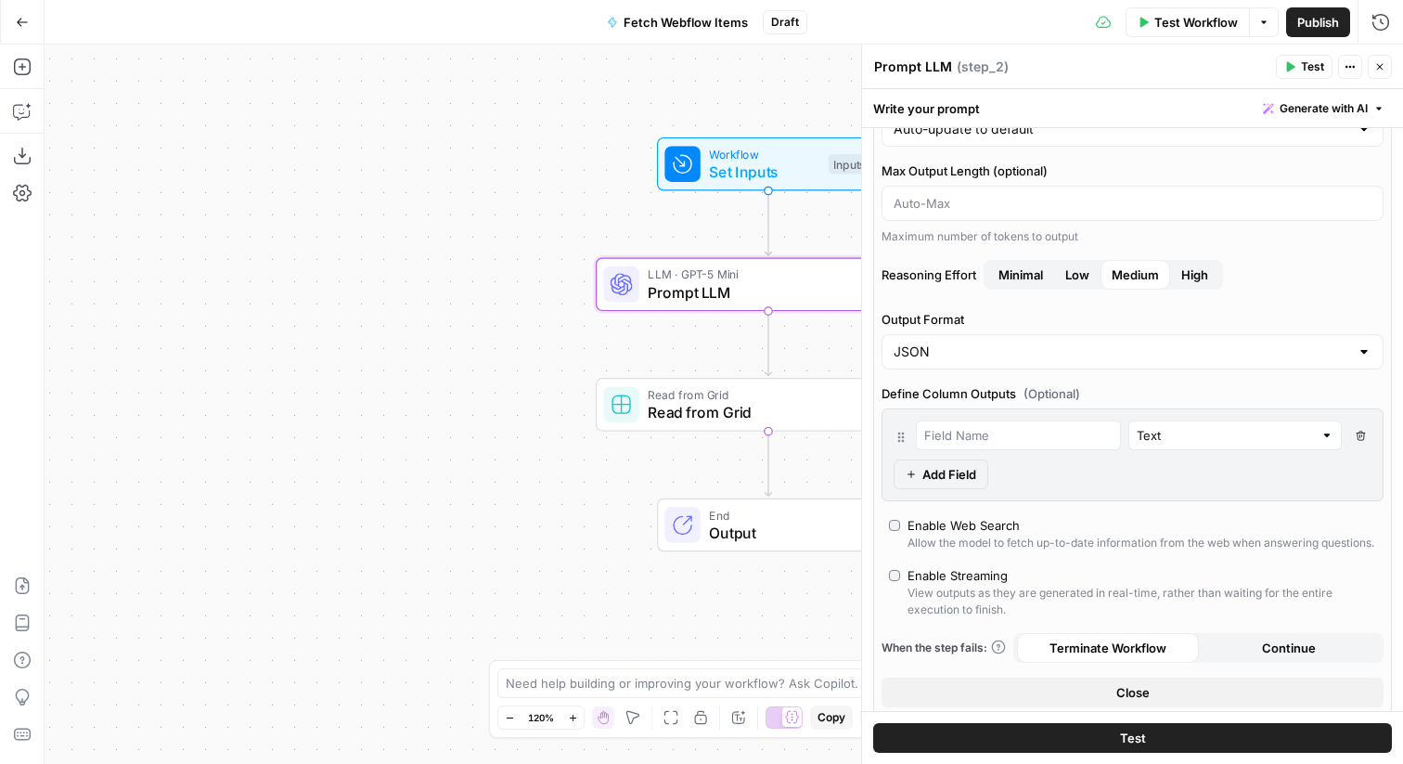
click at [1134, 702] on span "Close" at bounding box center [1133, 692] width 33 height 19
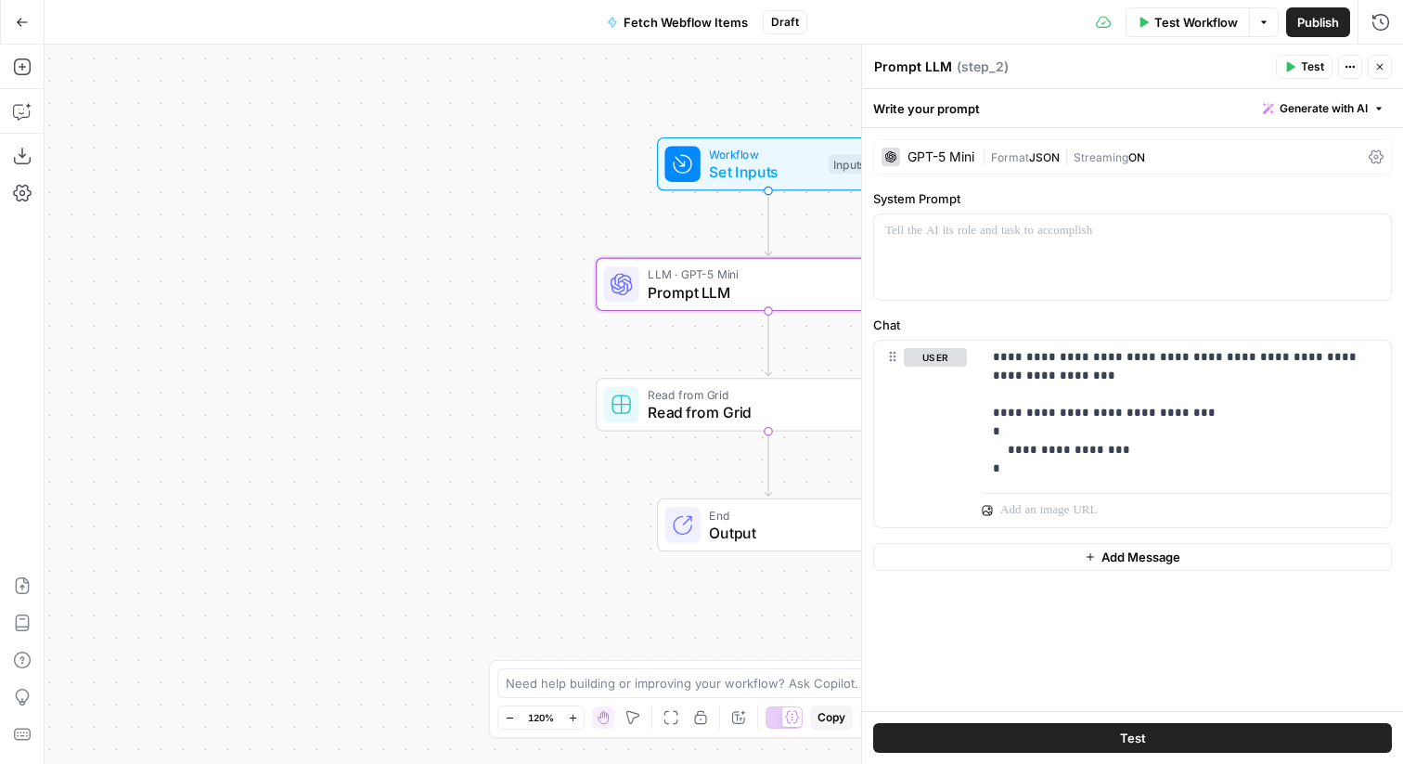
click at [1145, 731] on button "Test" at bounding box center [1132, 738] width 519 height 30
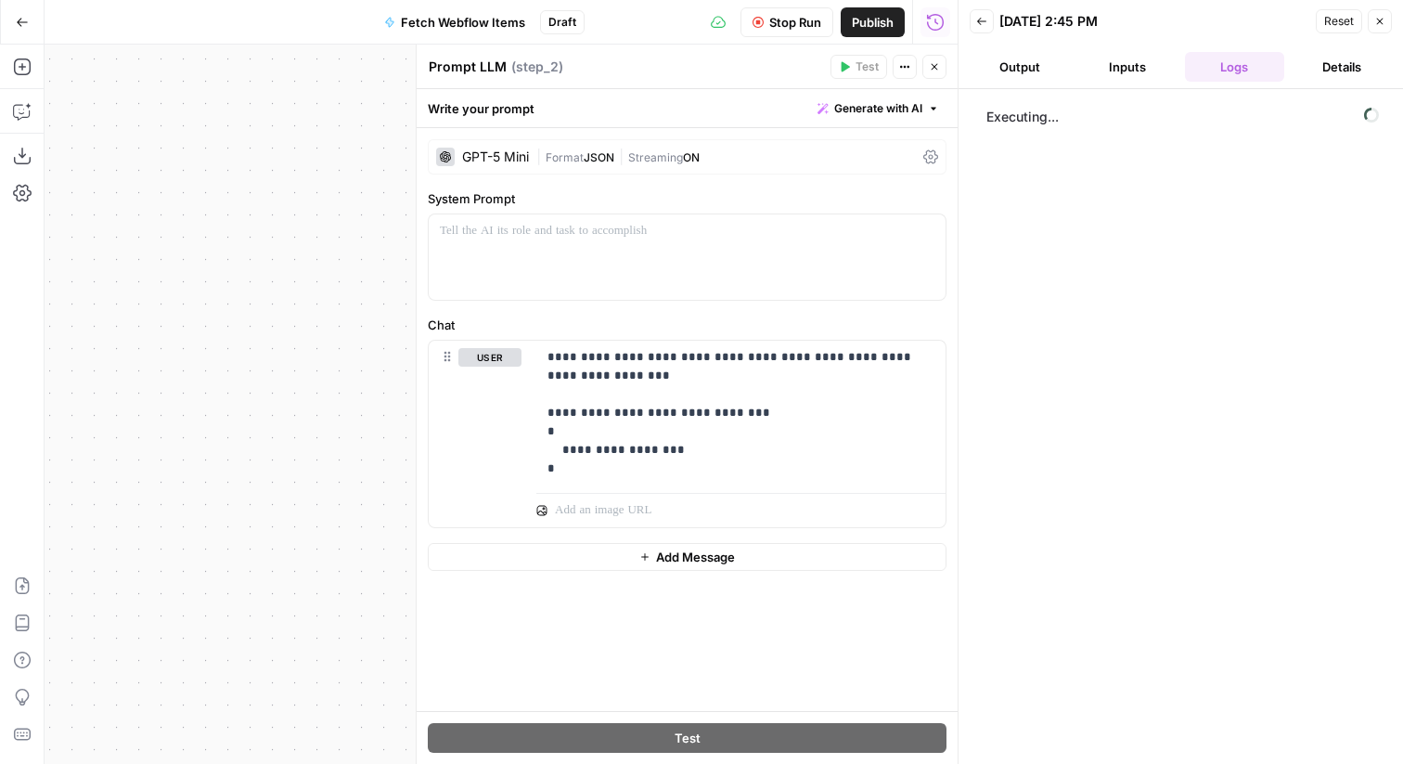
click at [472, 66] on textarea "Prompt LLM" at bounding box center [468, 67] width 78 height 19
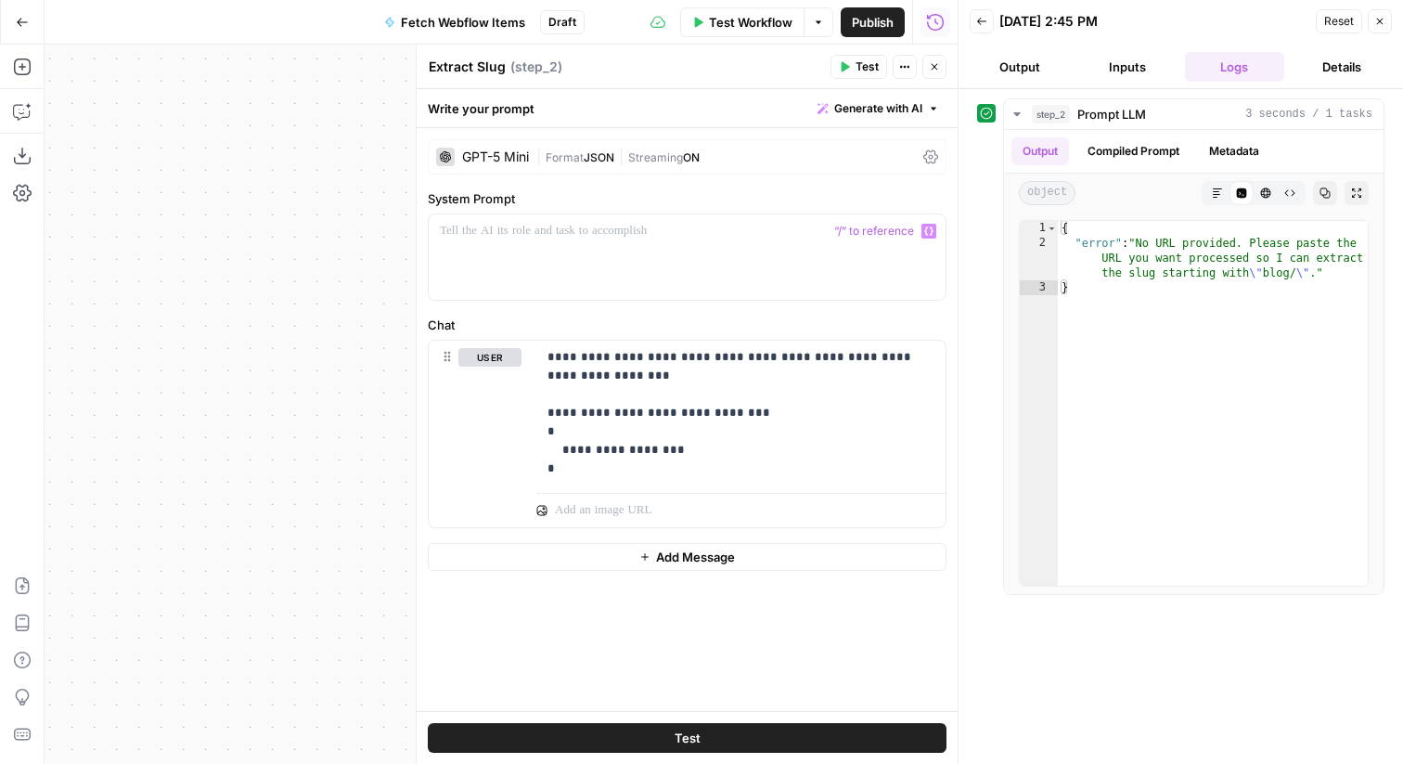
type textarea "Extract Slug"
click at [647, 369] on p "**********" at bounding box center [741, 413] width 387 height 130
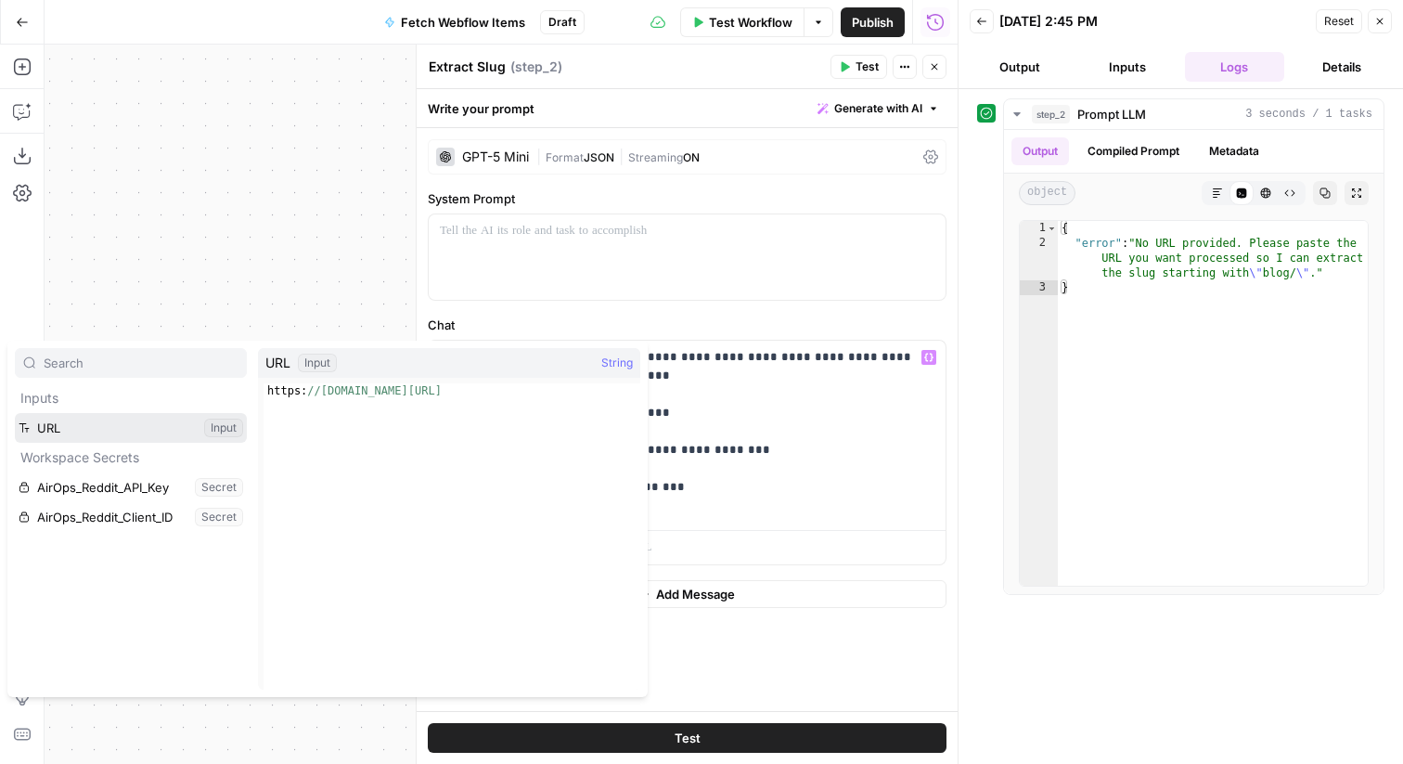
click at [80, 425] on button "Select variable URL" at bounding box center [131, 428] width 232 height 30
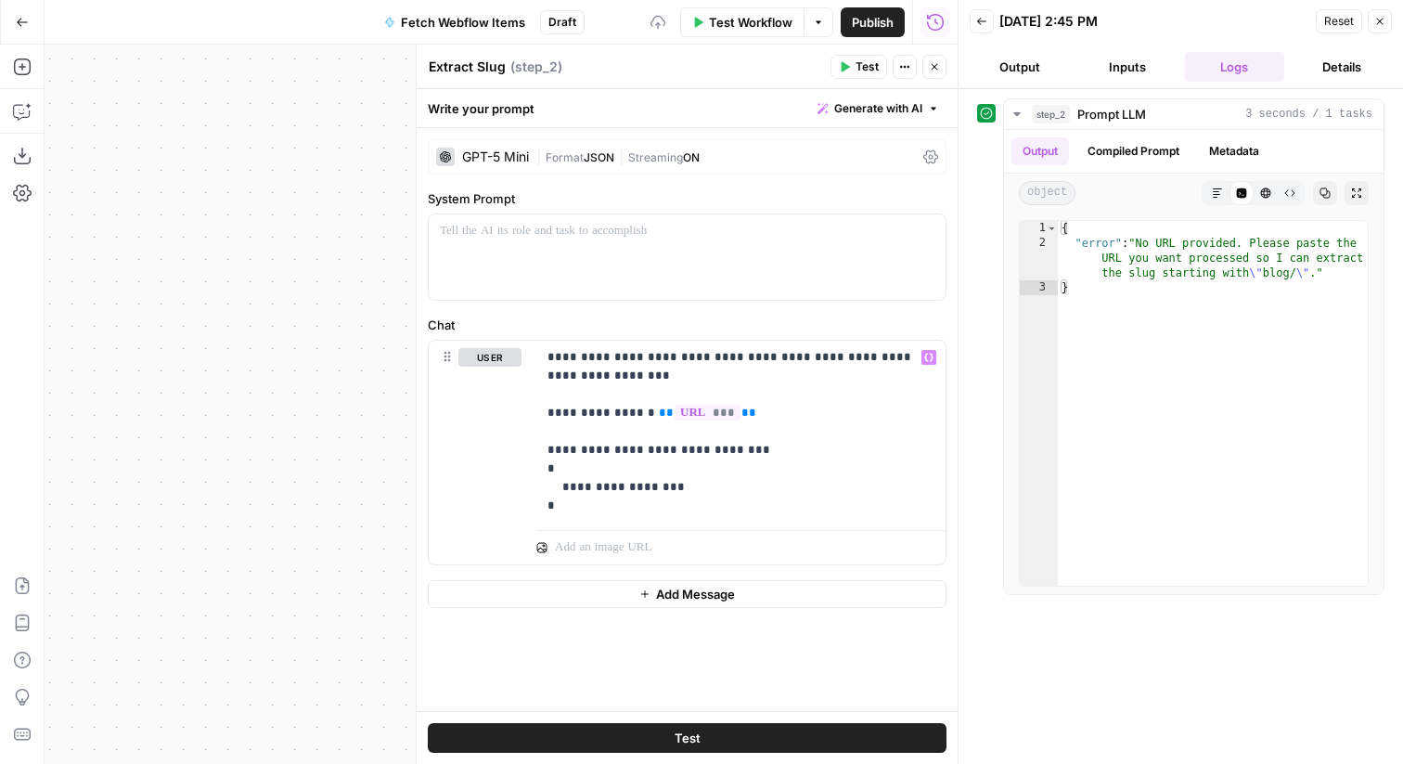
click at [865, 68] on span "Test" at bounding box center [867, 66] width 23 height 17
click at [940, 65] on button "Close" at bounding box center [935, 67] width 24 height 24
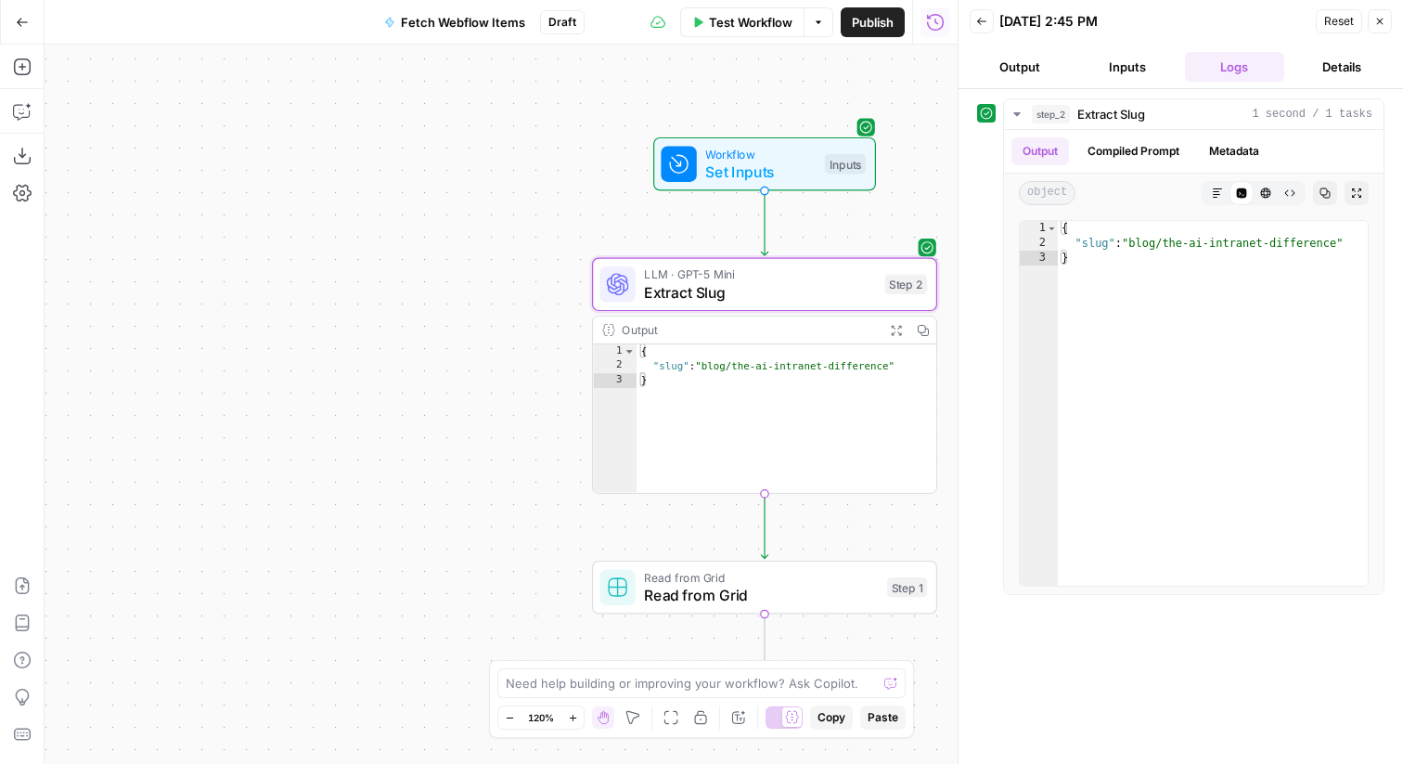
drag, startPoint x: 871, startPoint y: 532, endPoint x: 823, endPoint y: 512, distance: 51.2
click at [825, 516] on div "Workflow Set Inputs Inputs LLM · GPT-5 Mini Extract Slug Step 2 Output Expand O…" at bounding box center [501, 404] width 913 height 719
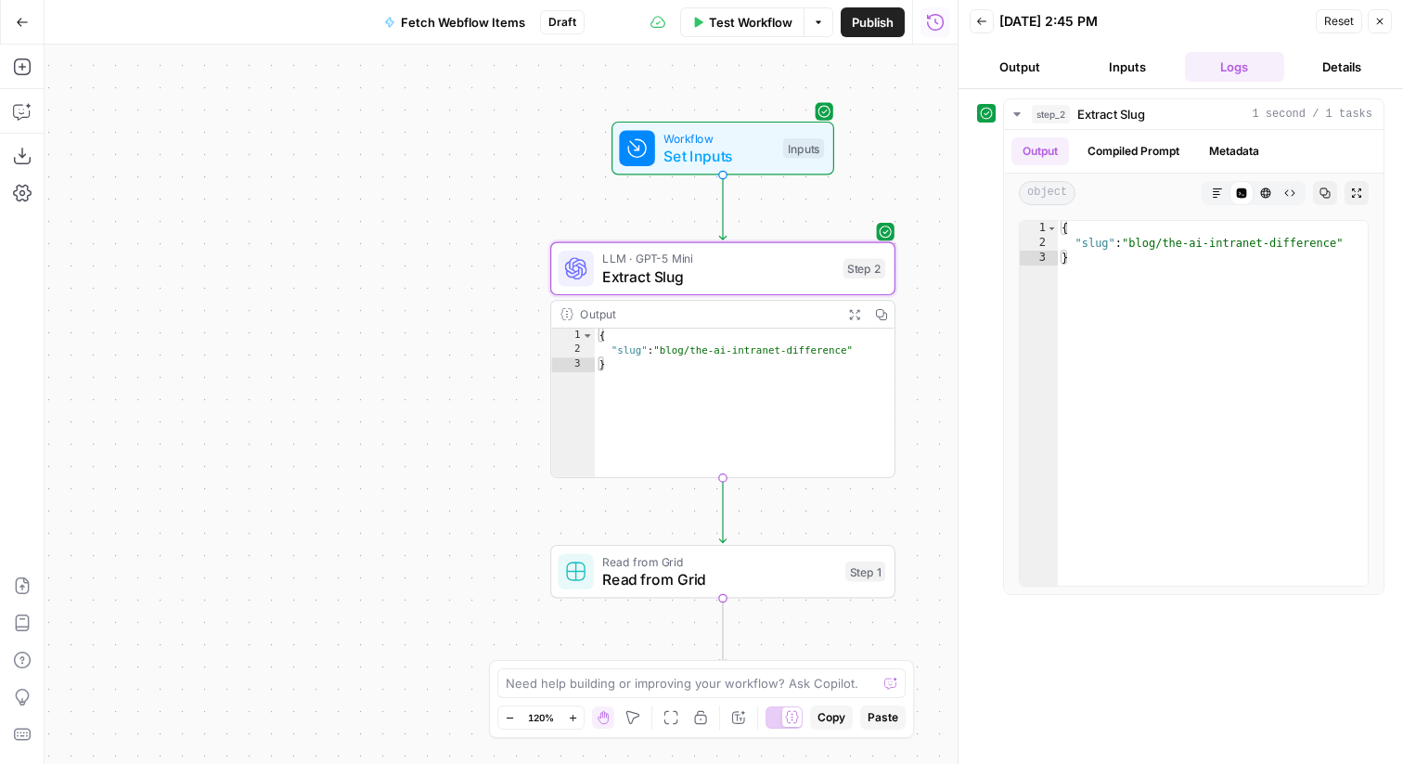
click at [778, 570] on span "Read from Grid" at bounding box center [719, 579] width 234 height 22
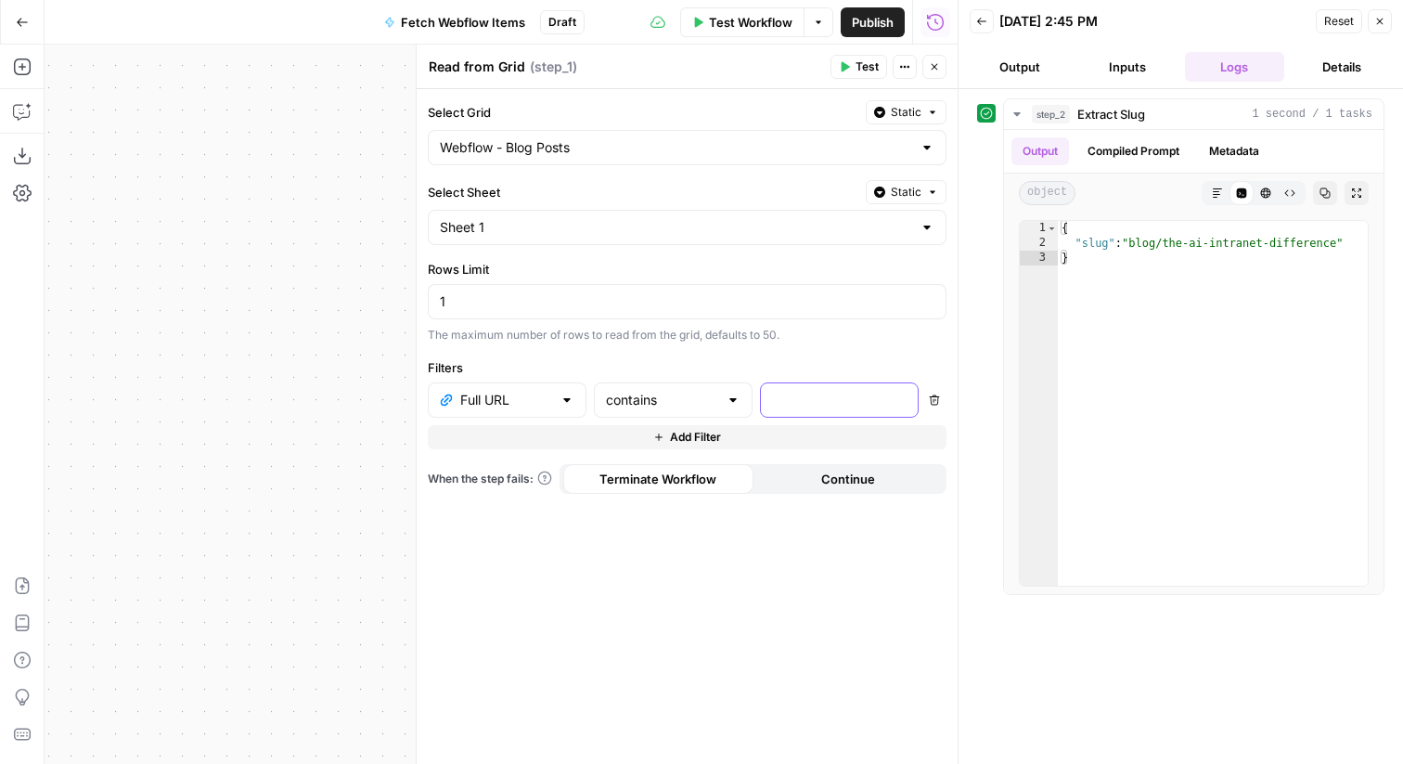
click at [786, 394] on p at bounding box center [824, 400] width 105 height 19
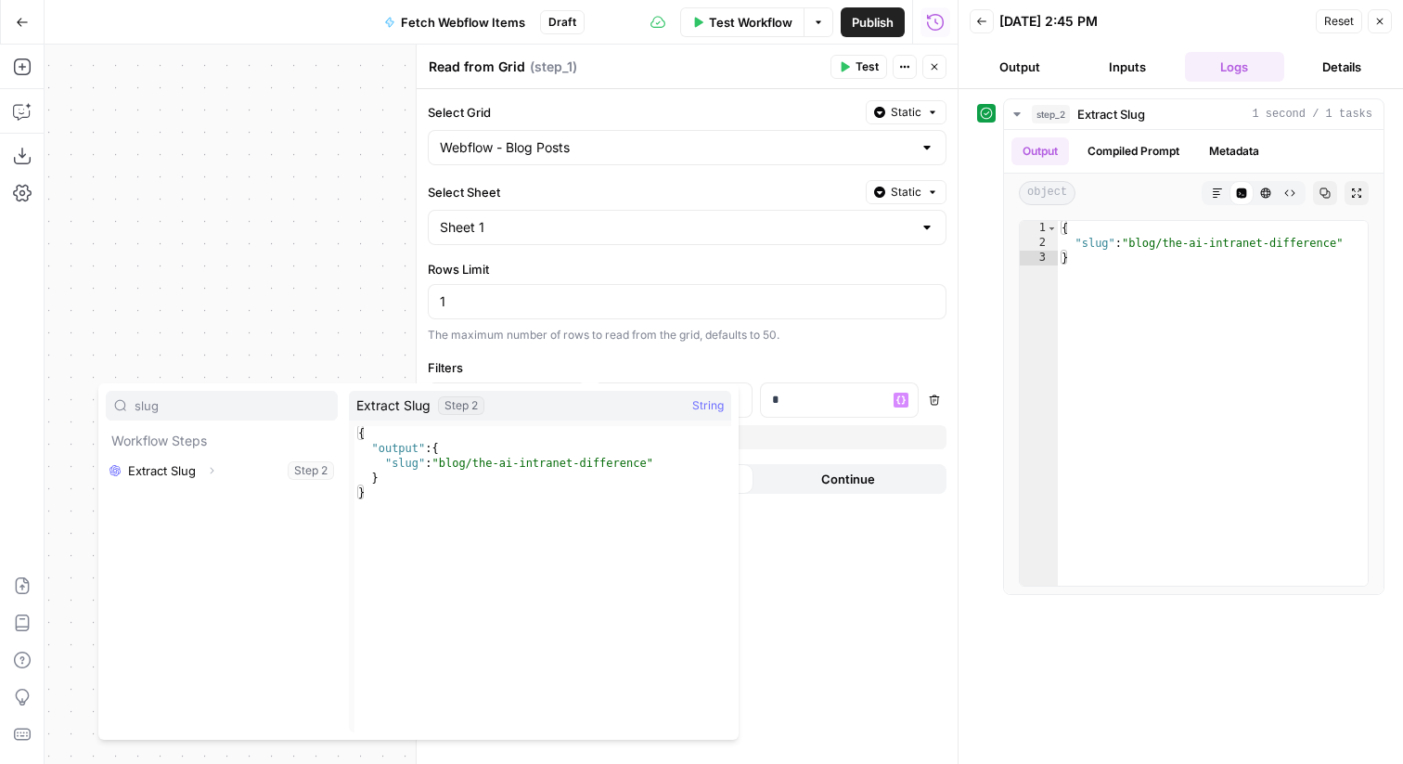
type input "slug"
click at [215, 466] on icon "button" at bounding box center [211, 470] width 11 height 11
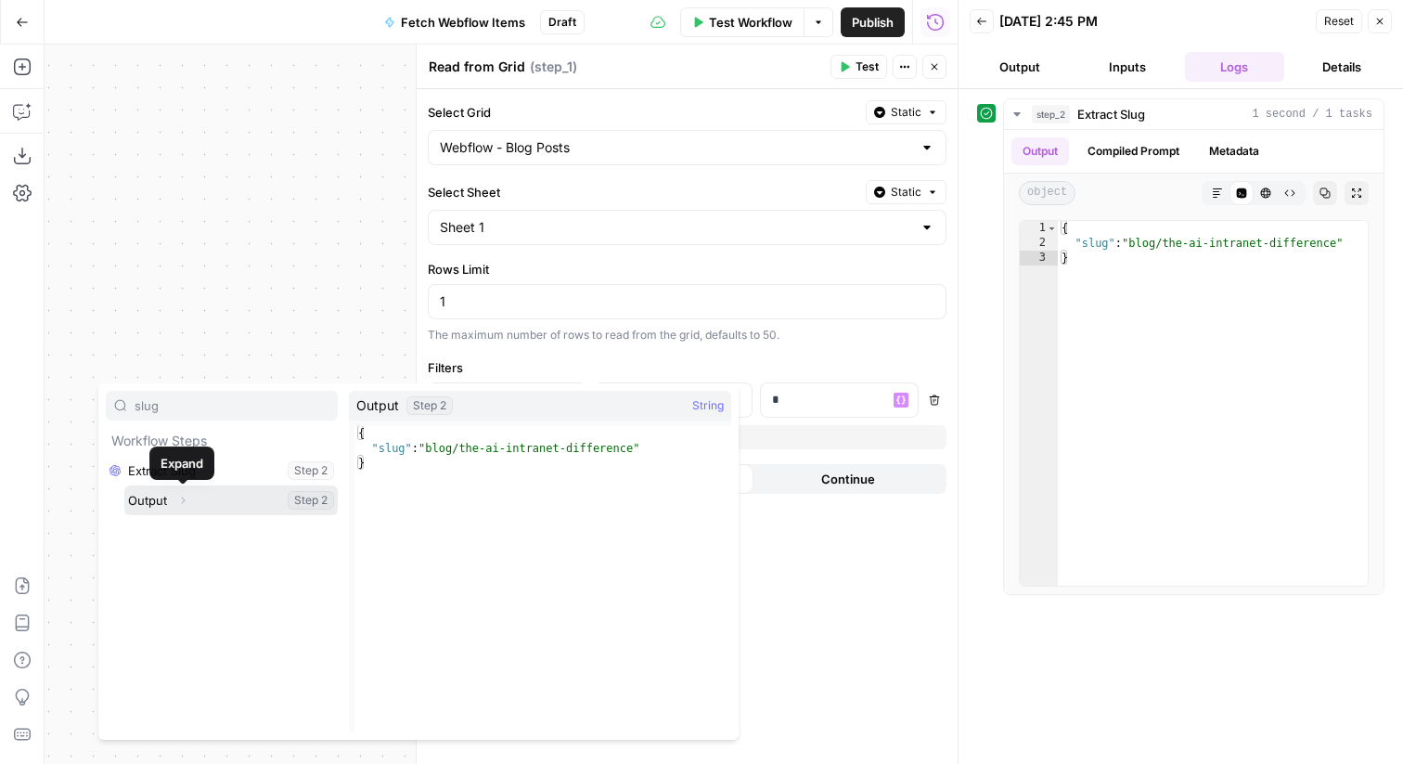
click at [187, 499] on icon "button" at bounding box center [182, 500] width 11 height 11
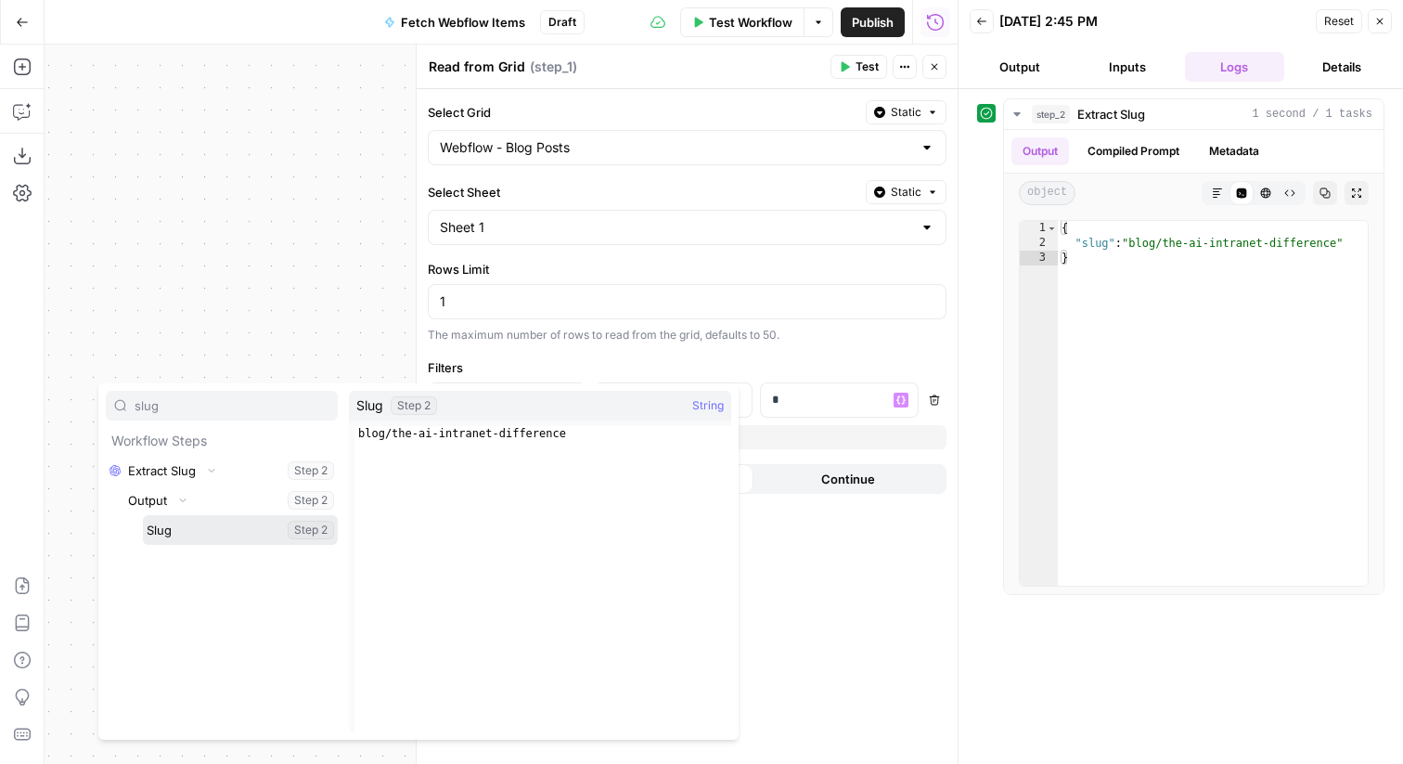
click at [201, 523] on button "Select variable Slug" at bounding box center [240, 530] width 195 height 30
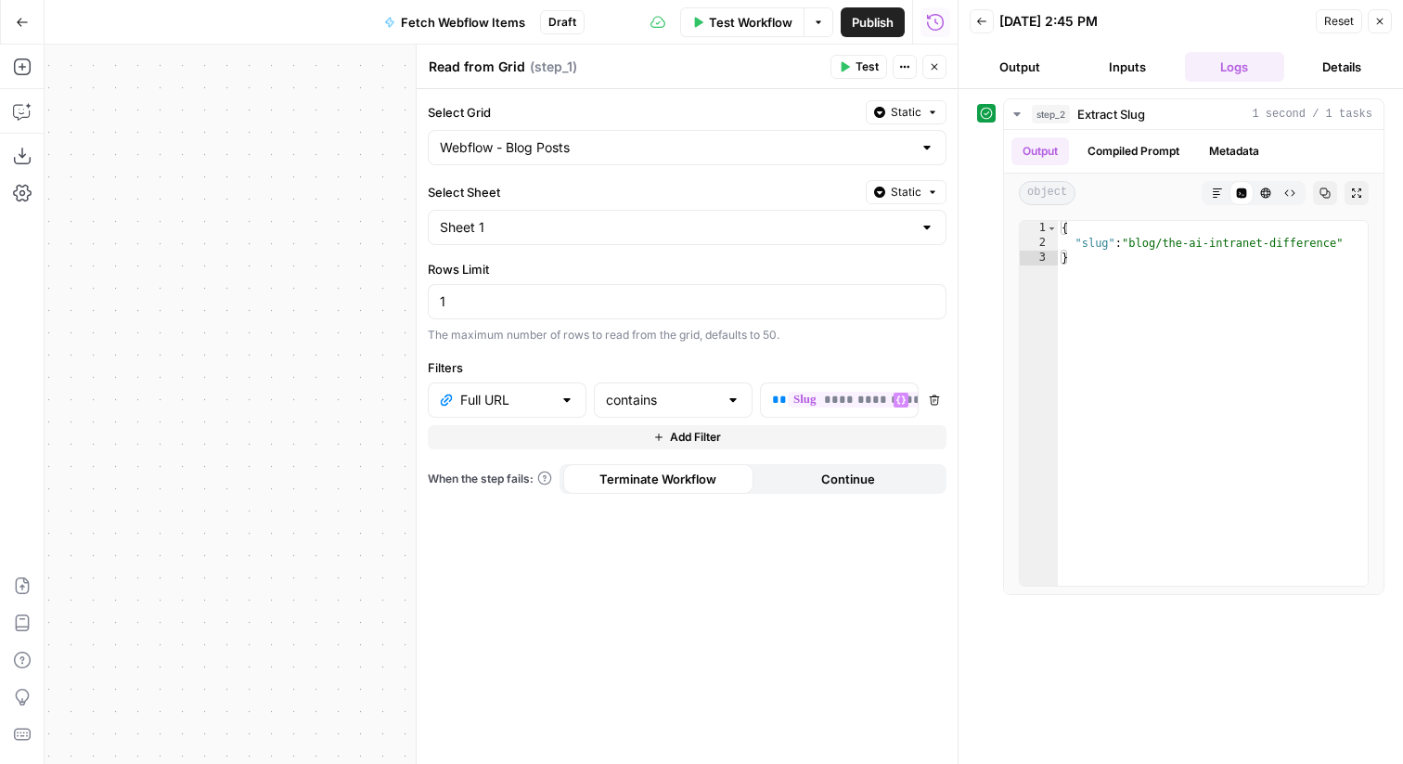
click at [1387, 18] on button "Close" at bounding box center [1380, 21] width 24 height 24
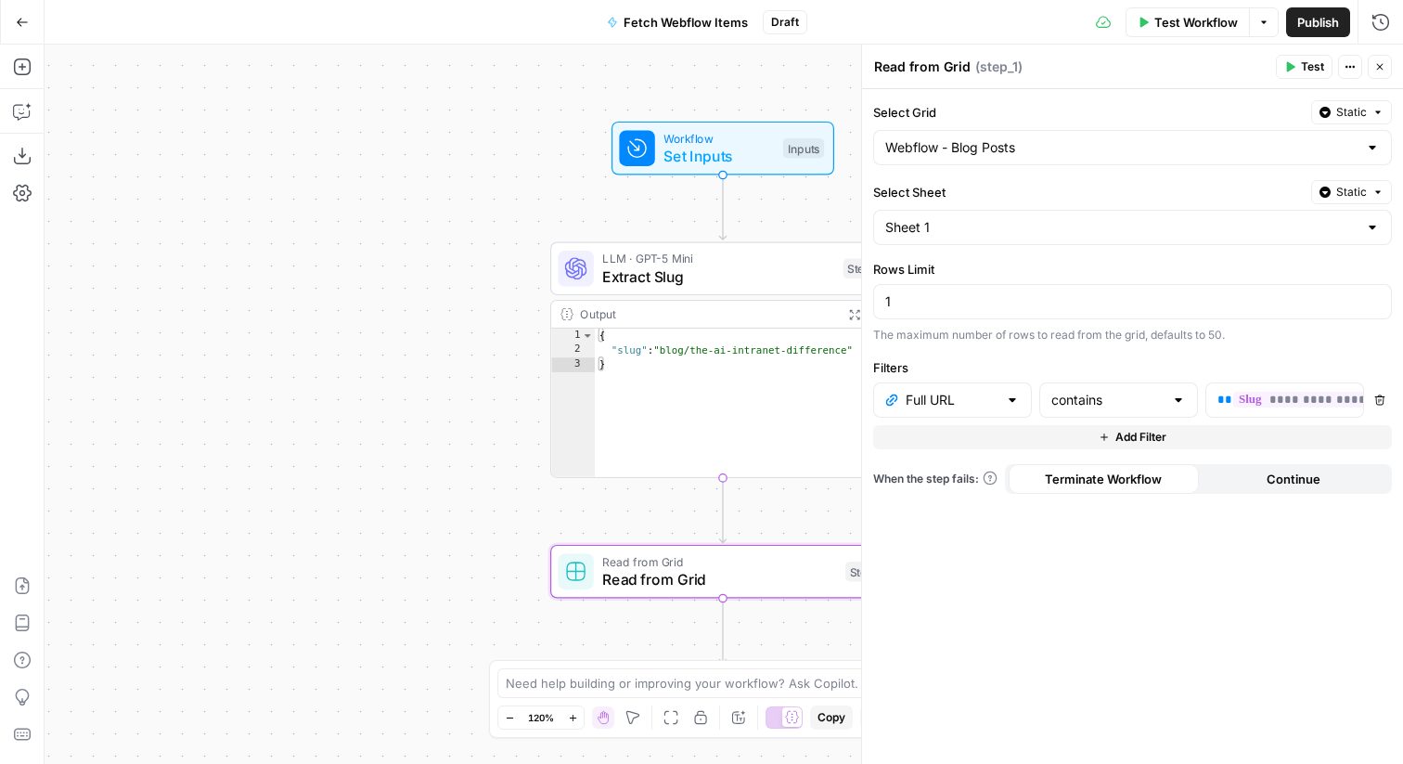
click at [1378, 60] on button "Close" at bounding box center [1380, 67] width 24 height 24
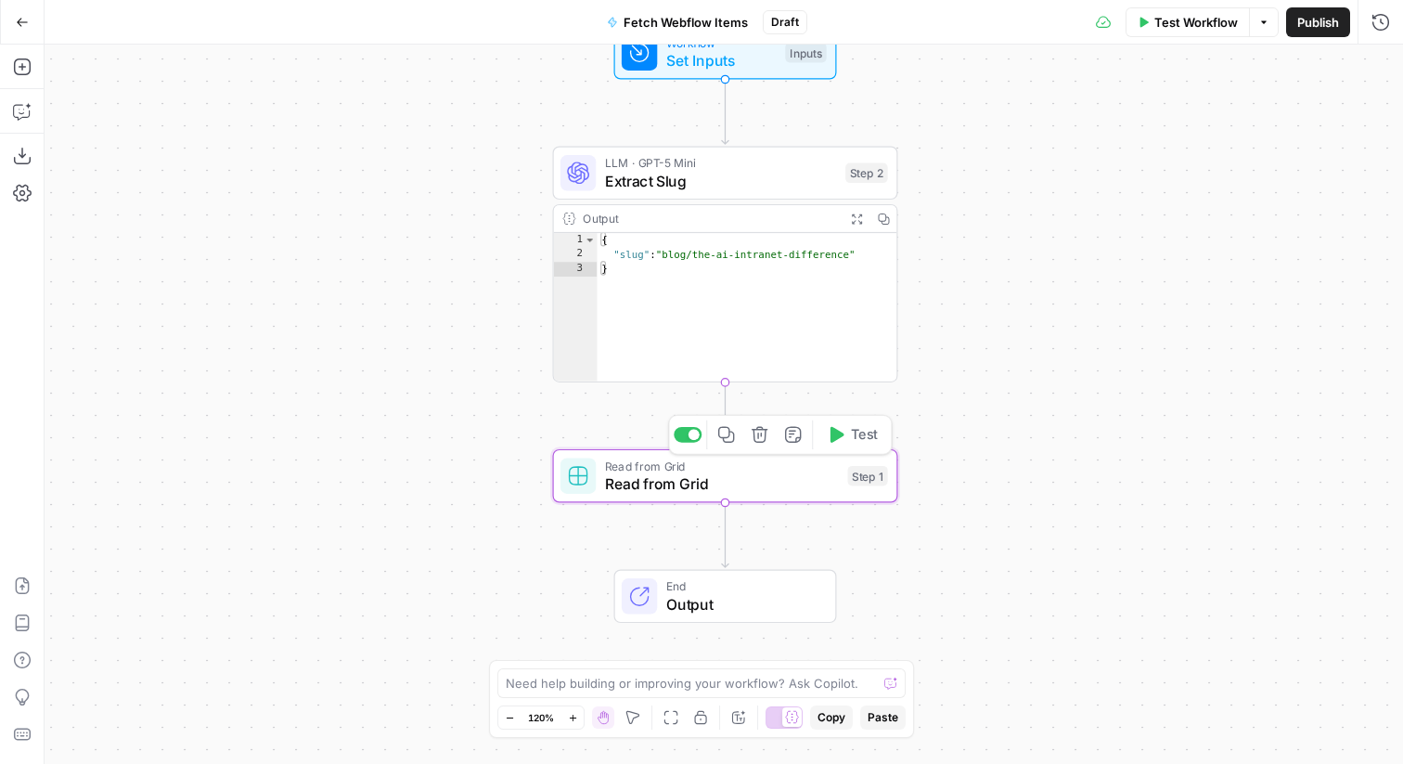
click at [822, 435] on button "Test" at bounding box center [852, 434] width 69 height 29
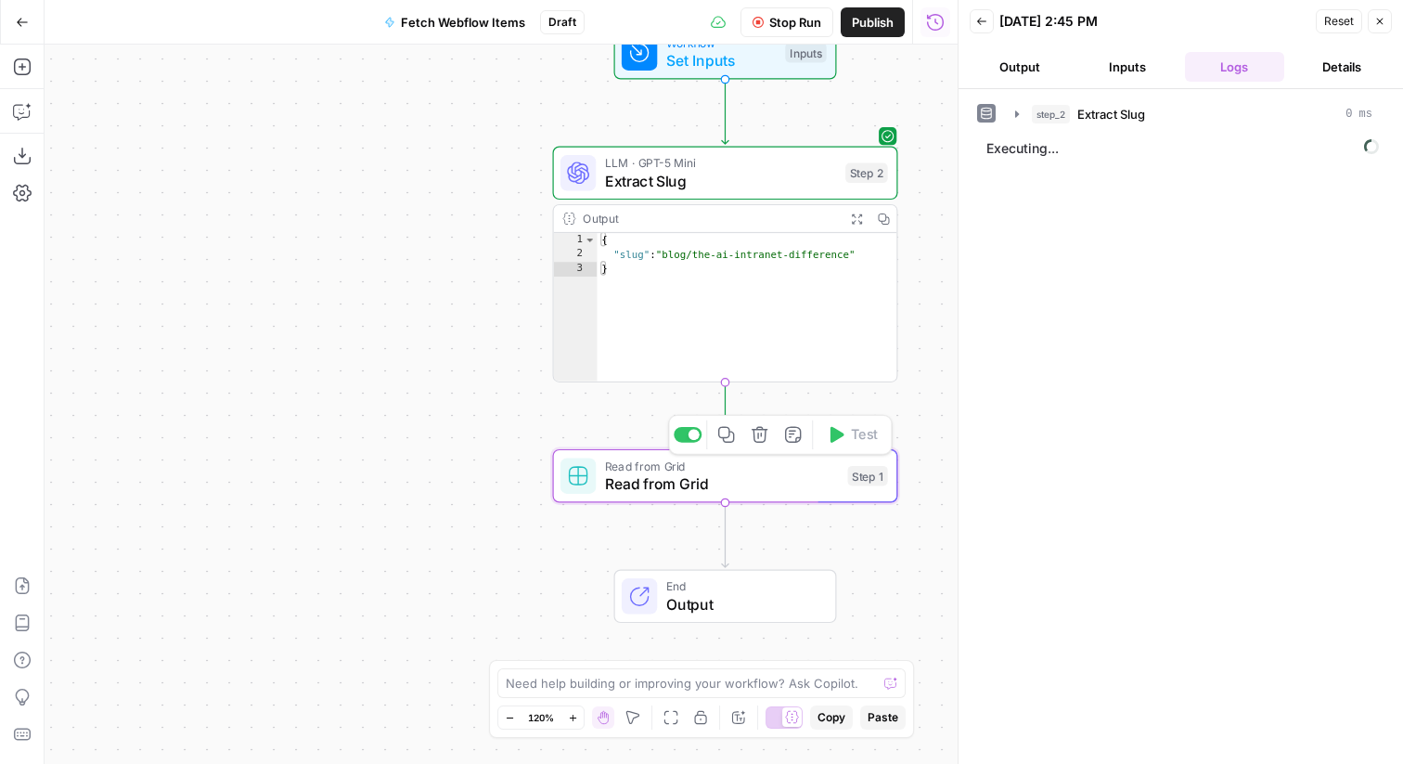
click at [664, 483] on span "Read from Grid" at bounding box center [722, 483] width 234 height 22
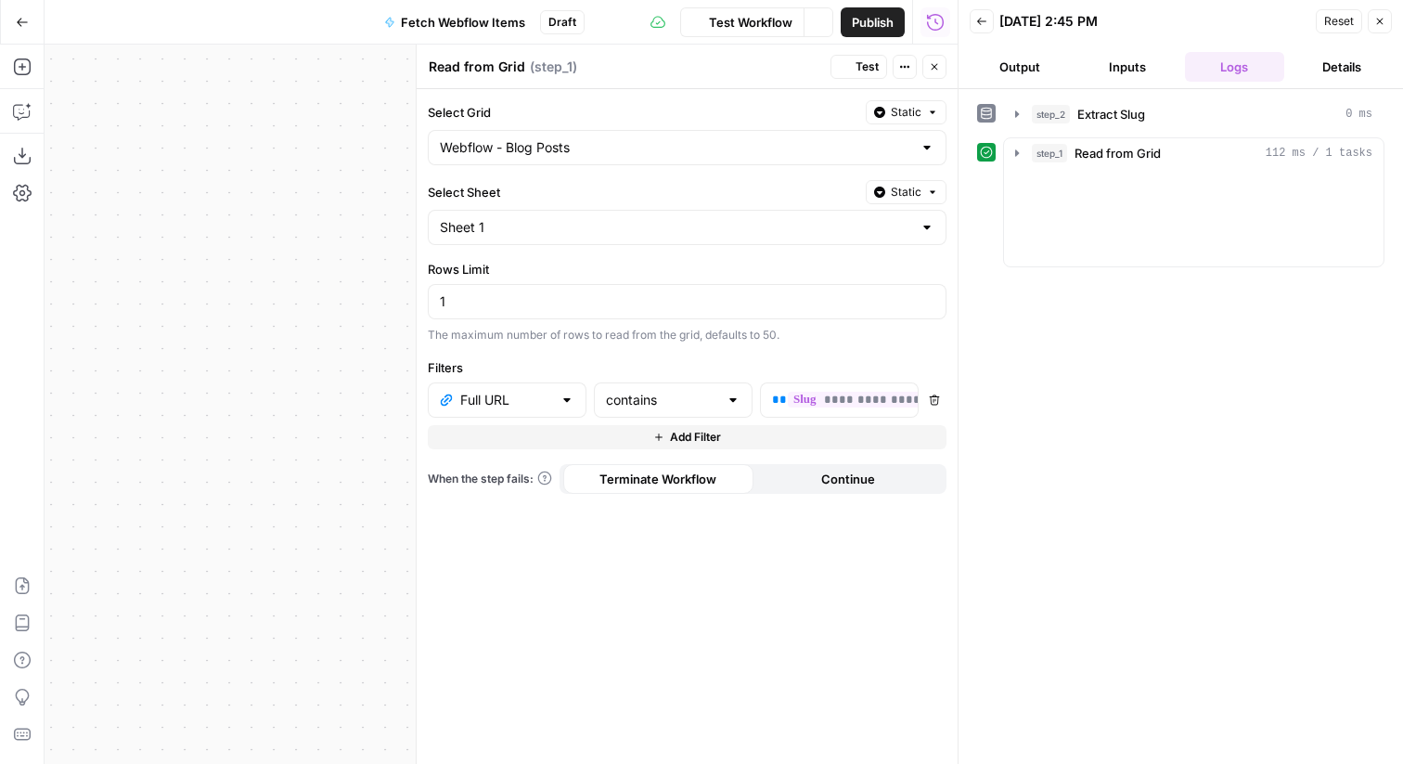
click at [491, 70] on textarea "Read from Grid" at bounding box center [477, 67] width 97 height 19
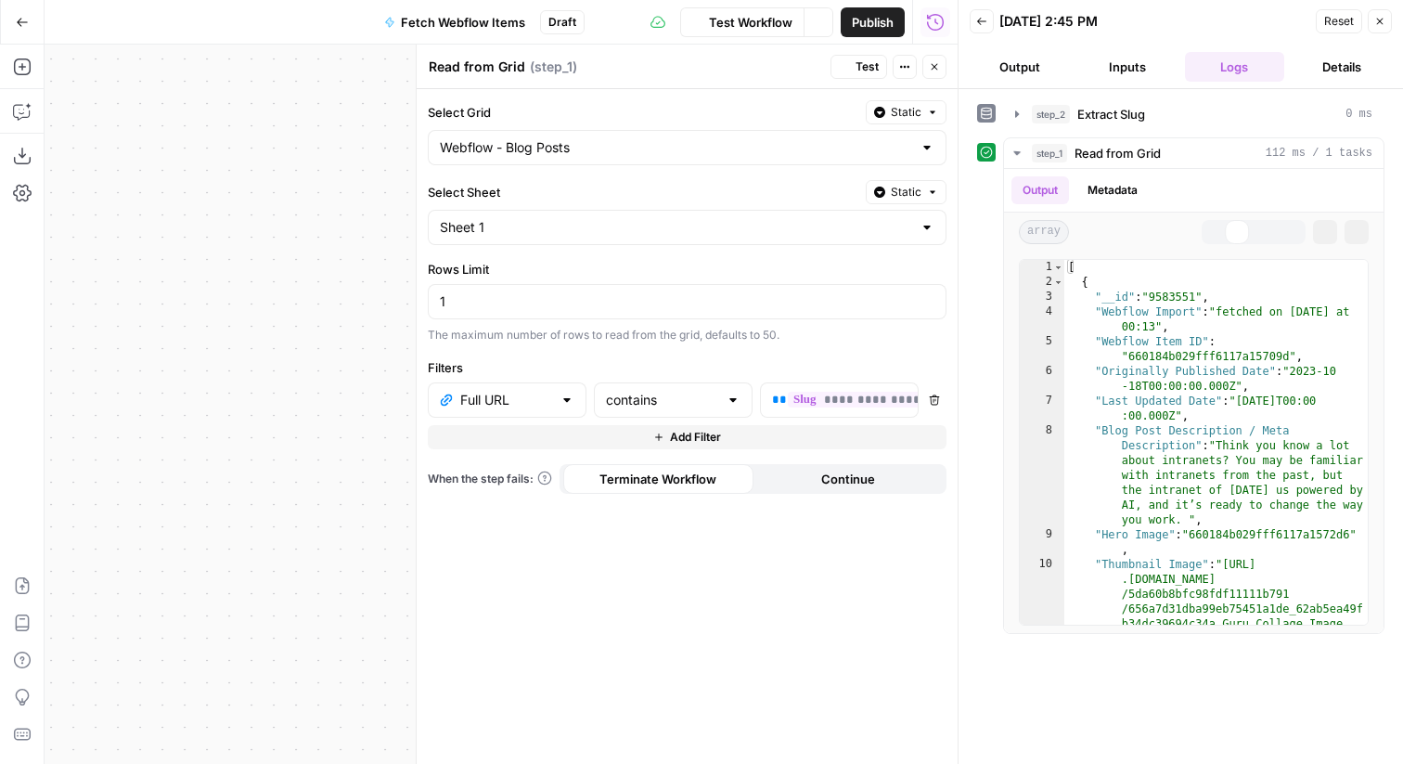
click at [477, 70] on textarea "Read from Grid" at bounding box center [477, 67] width 97 height 19
type textarea "Read Webflow Grid"
click at [927, 74] on button "Close" at bounding box center [935, 67] width 24 height 24
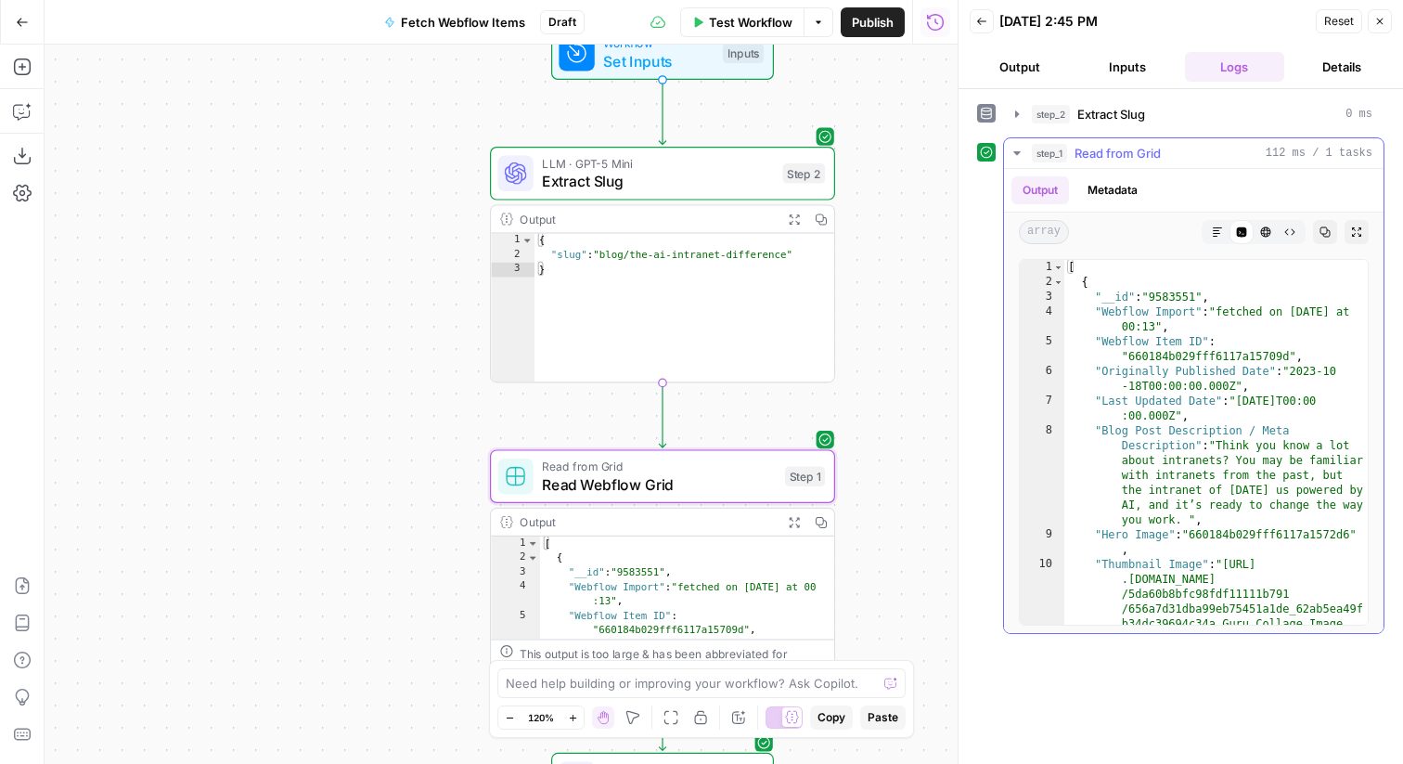
type textarea "**********"
click at [1169, 359] on div "[ { "__id" : "9583551" , "Webflow Import" : "fetched on Aug 12 at 00:13" , "Web…" at bounding box center [1217, 494] width 304 height 469
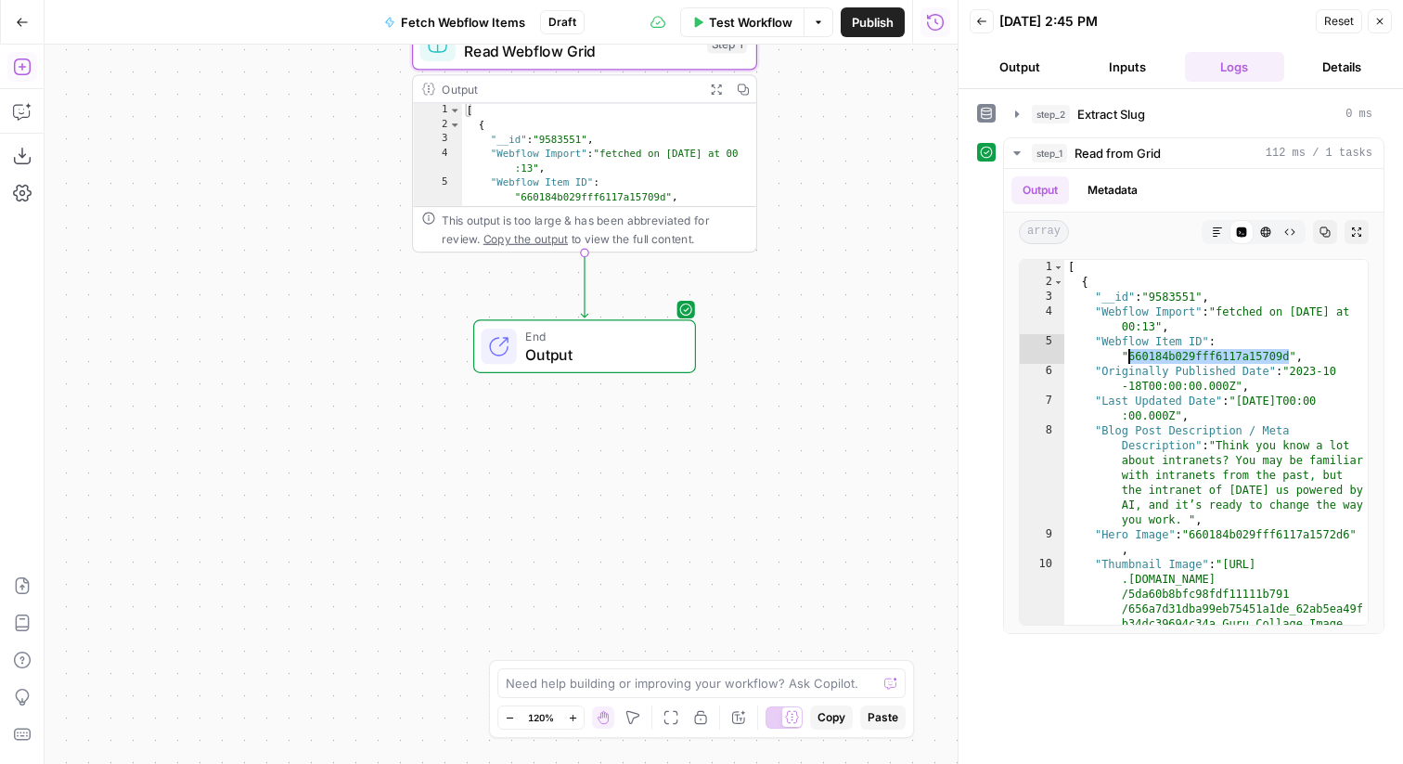
click at [29, 62] on icon "button" at bounding box center [21, 66] width 17 height 17
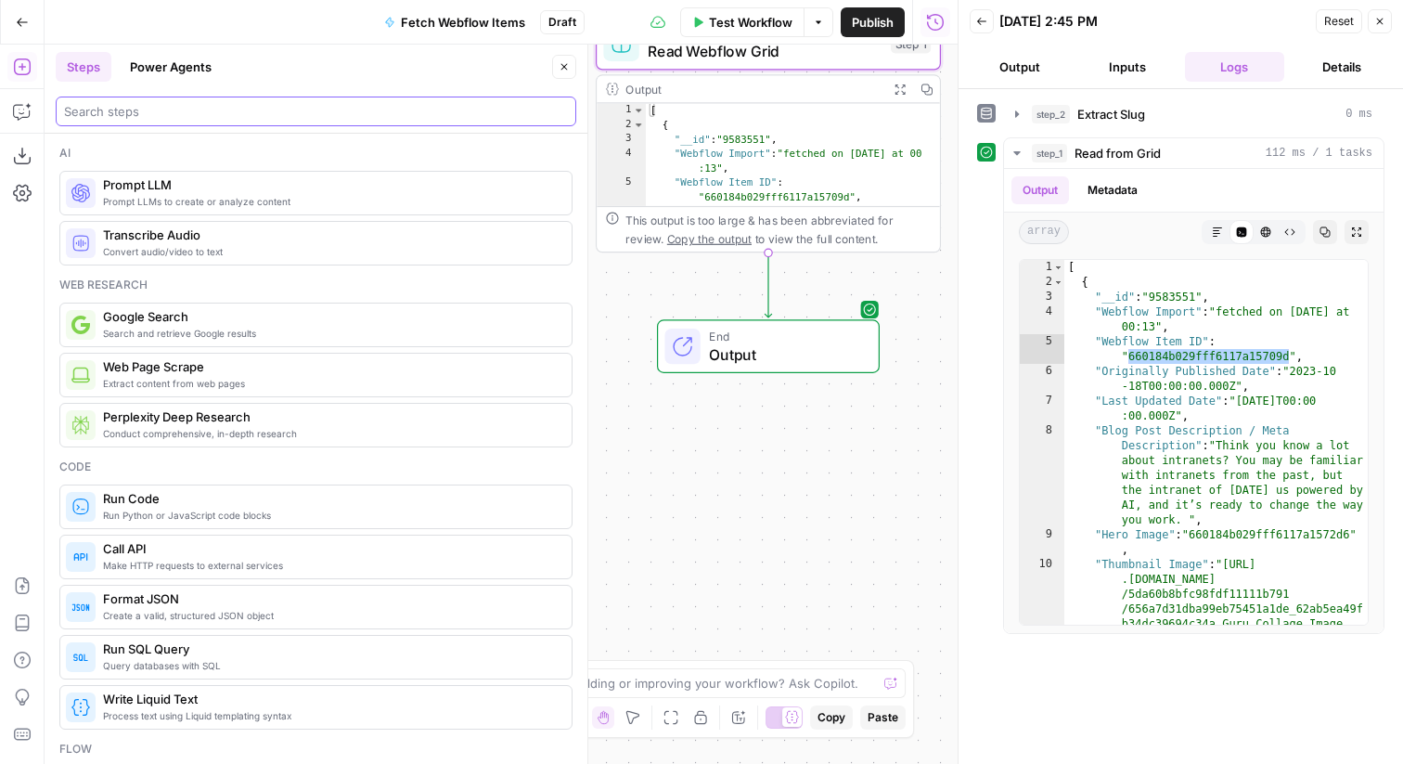
click at [267, 105] on input "search" at bounding box center [316, 111] width 504 height 19
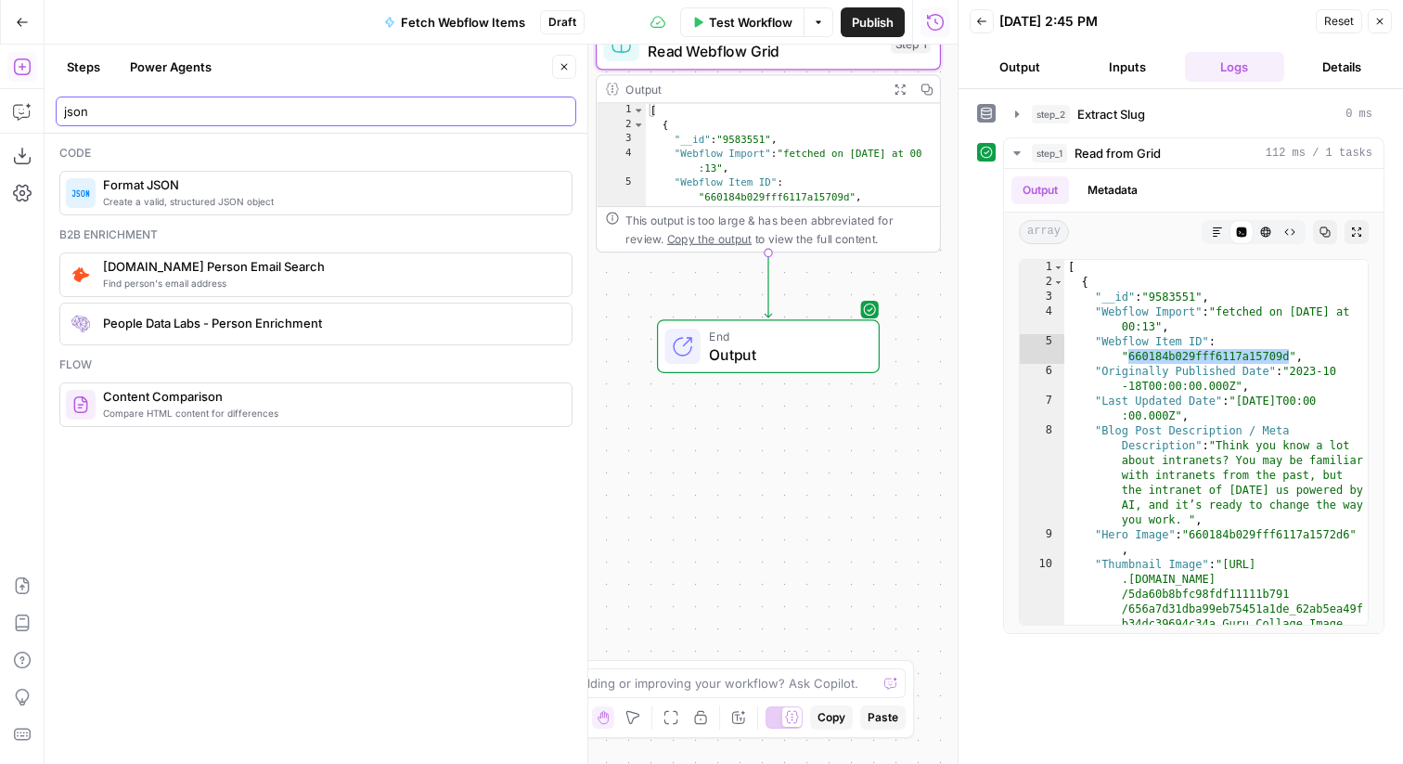
type input "json"
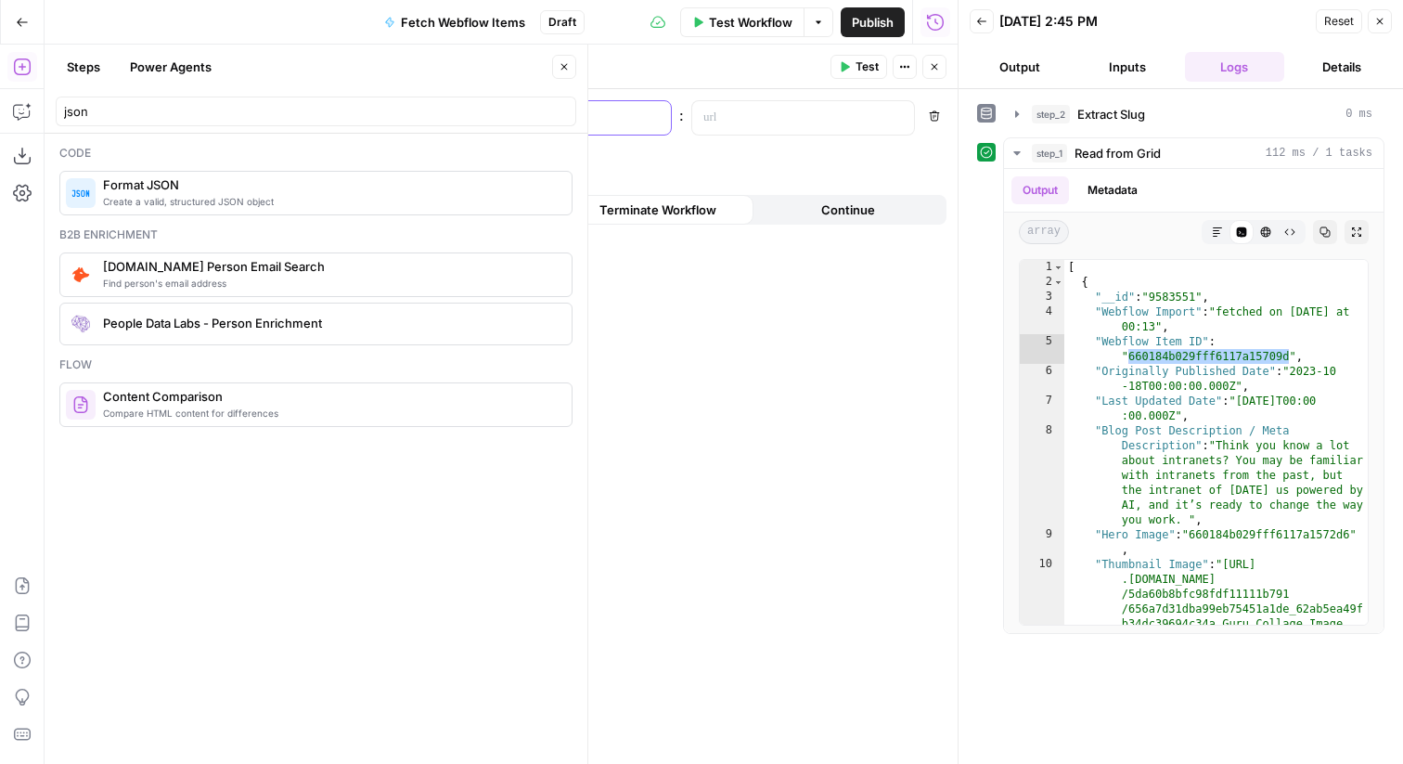
click at [623, 115] on p at bounding box center [545, 118] width 170 height 19
click at [773, 127] on div at bounding box center [788, 117] width 192 height 33
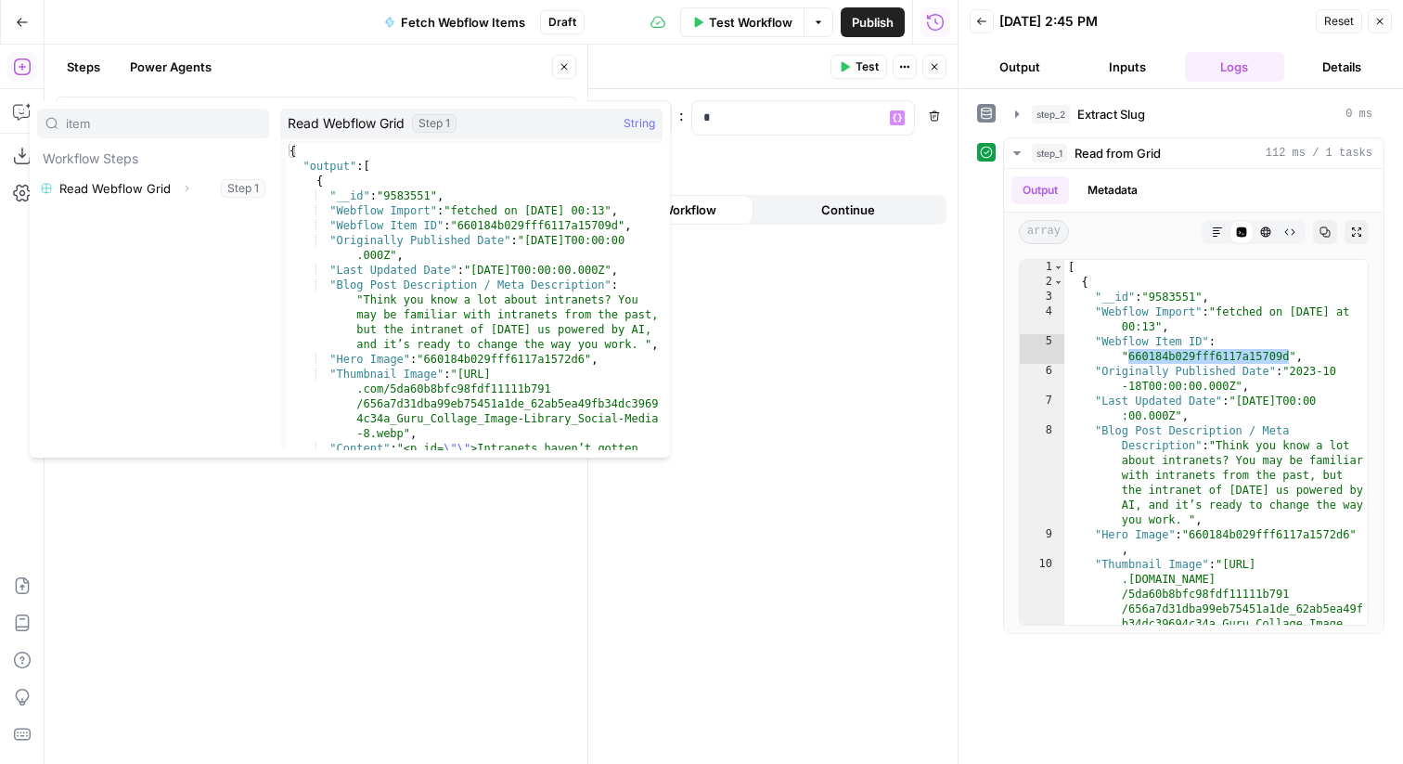
type input "item"
click at [182, 181] on button "Expand" at bounding box center [187, 188] width 24 height 24
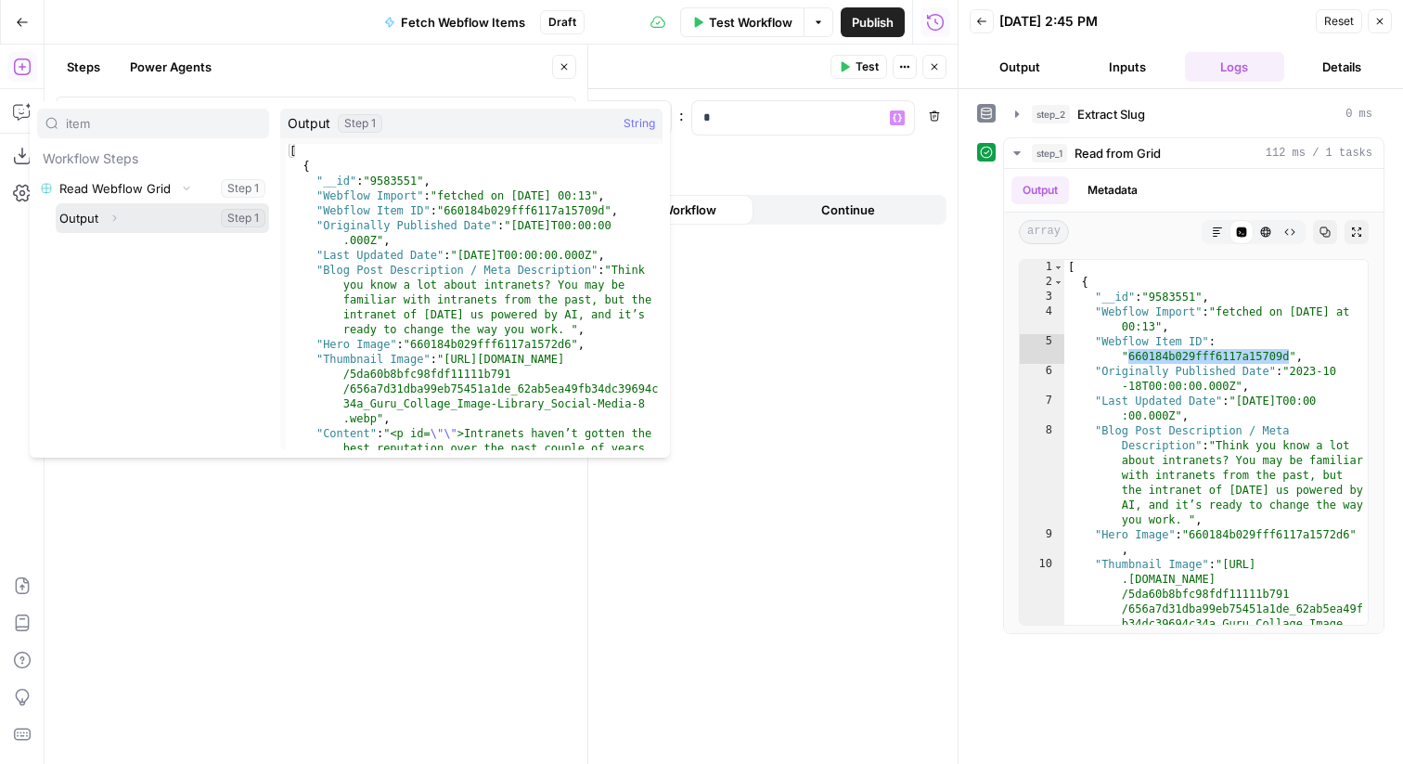
click at [115, 215] on icon "button" at bounding box center [114, 218] width 11 height 11
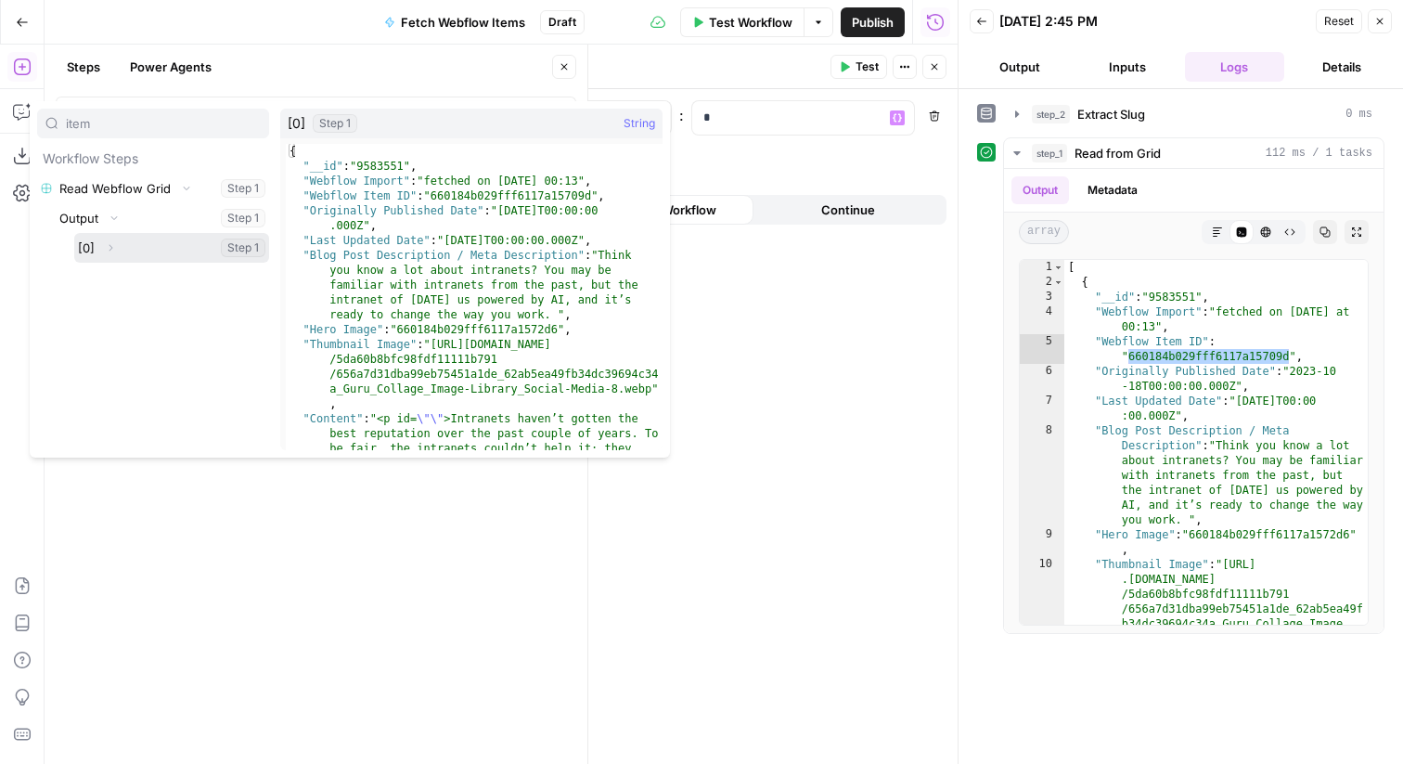
click at [109, 248] on icon "button" at bounding box center [110, 247] width 11 height 11
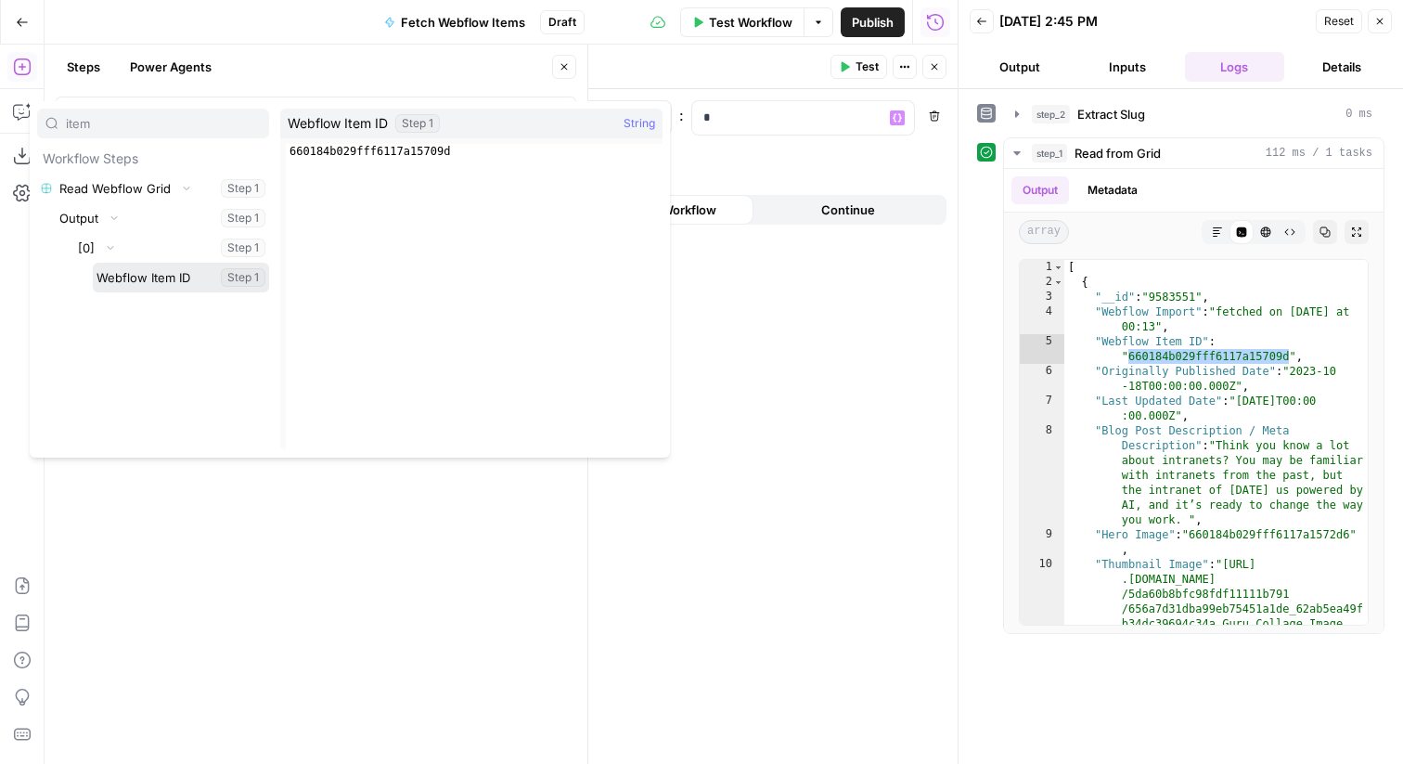
click at [123, 275] on button "Select variable Webflow Item ID" at bounding box center [181, 278] width 176 height 30
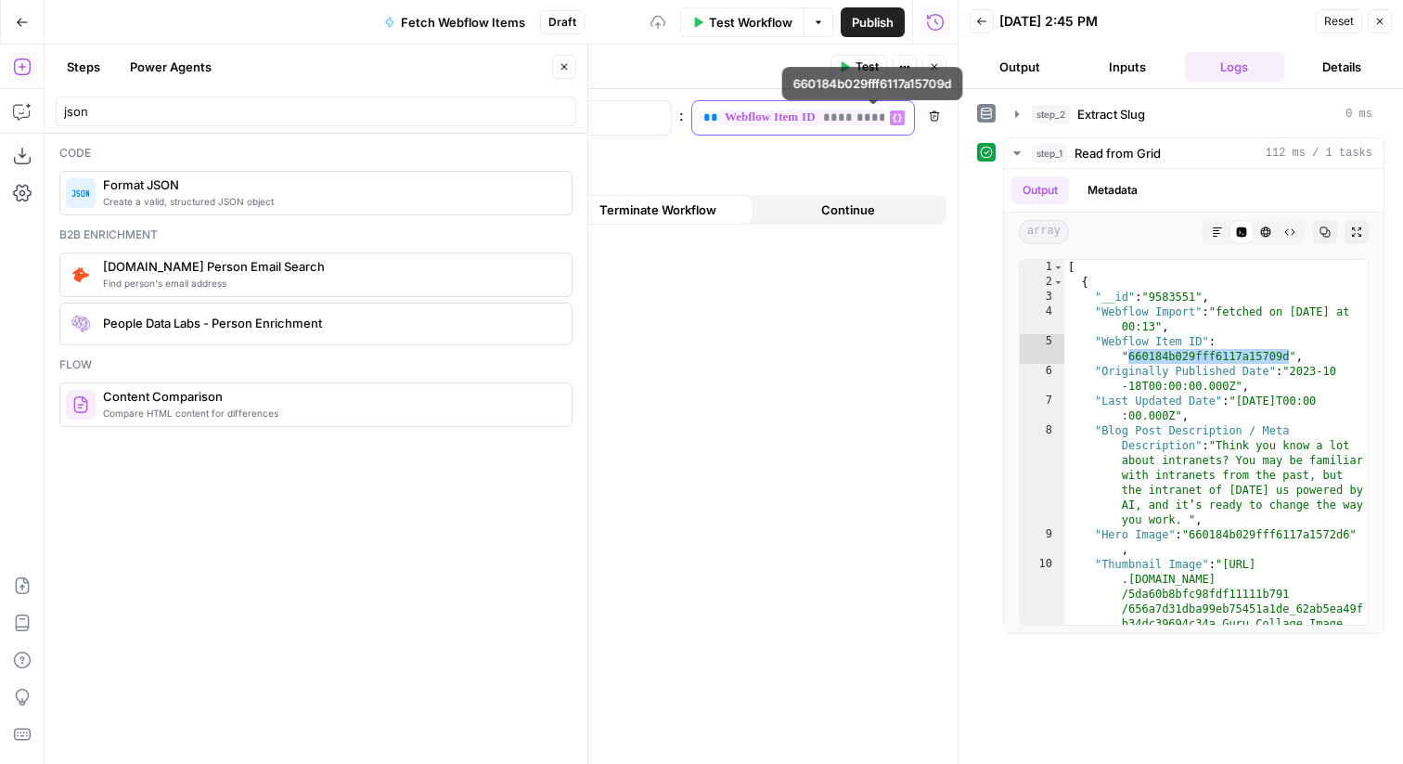
click at [704, 112] on span "**" at bounding box center [711, 117] width 15 height 12
click at [519, 160] on span "Add variable" at bounding box center [491, 165] width 71 height 19
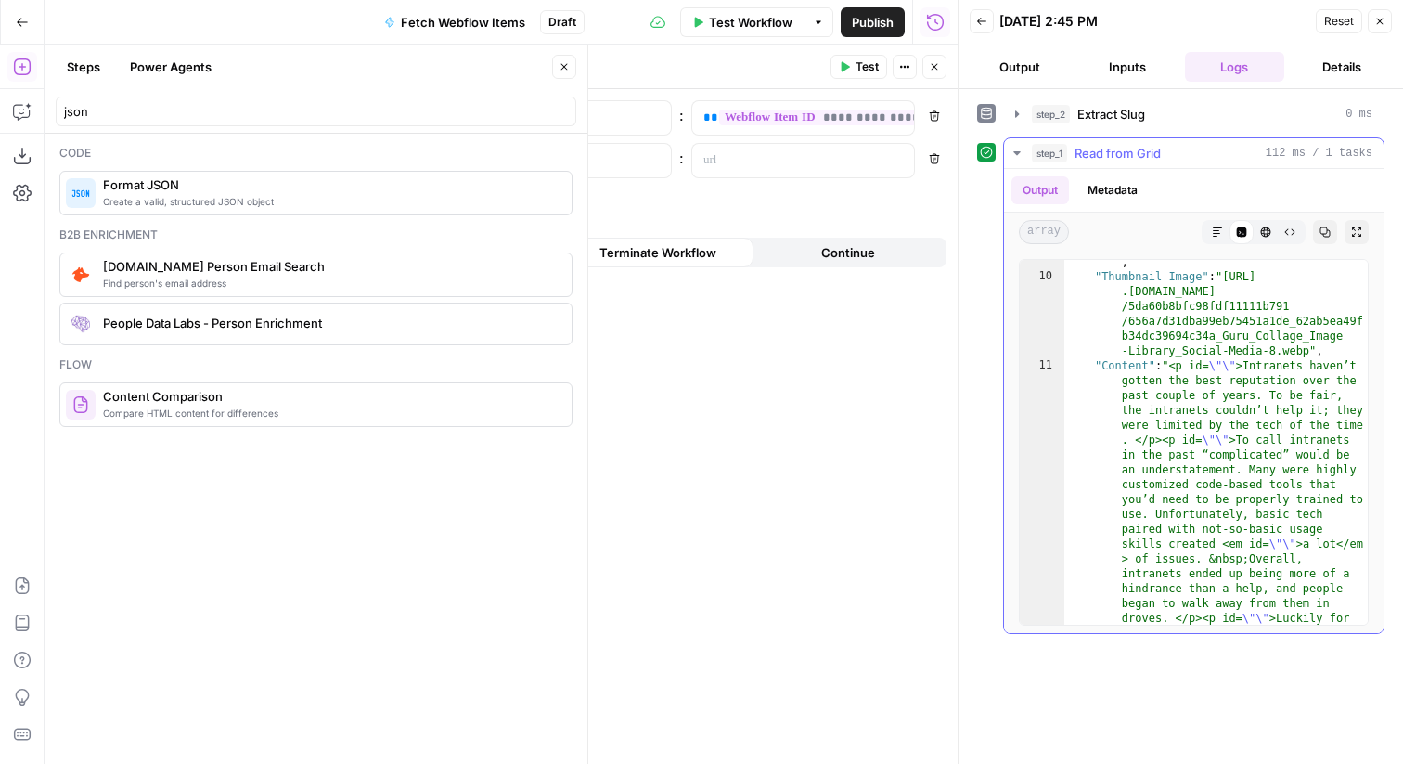
scroll to position [295, 0]
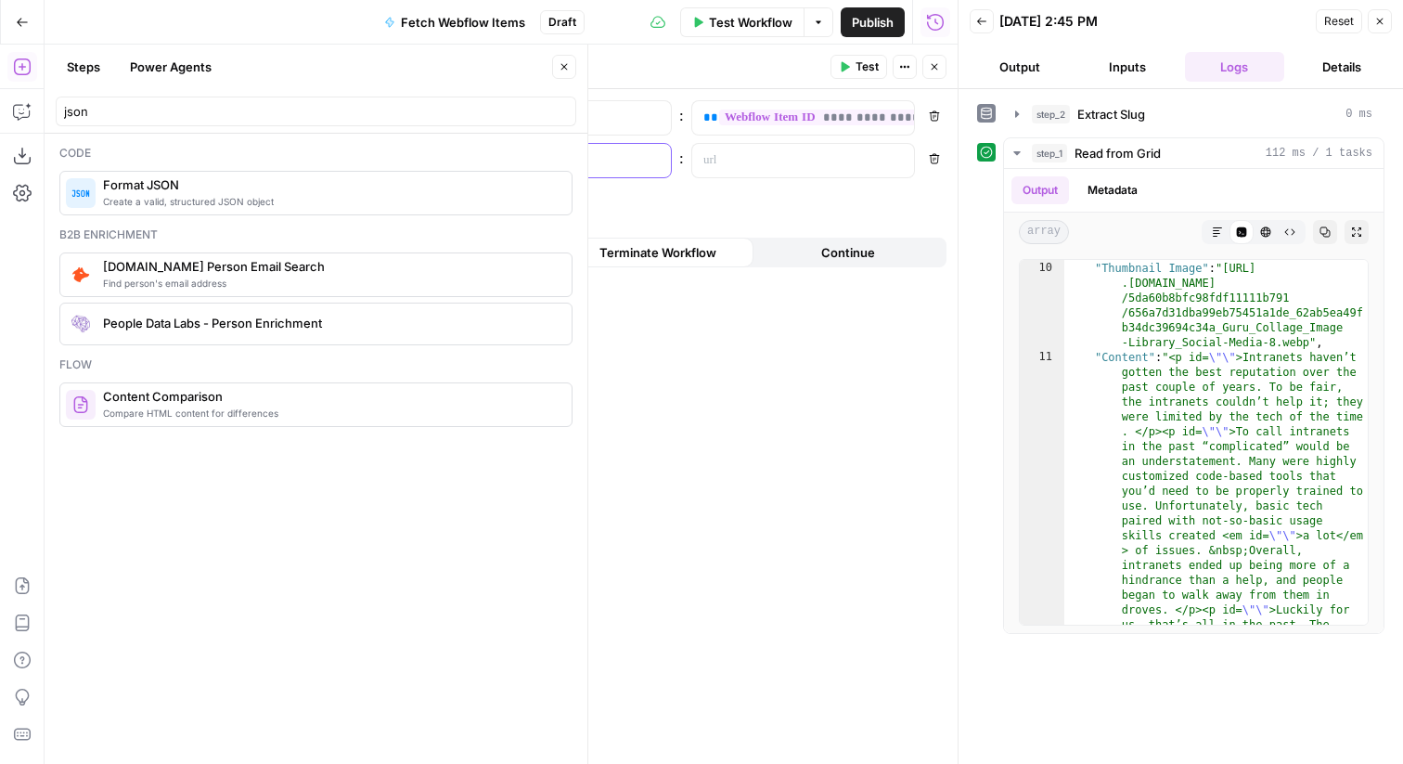
click at [598, 156] on p at bounding box center [545, 160] width 170 height 19
click at [731, 155] on p at bounding box center [789, 160] width 170 height 19
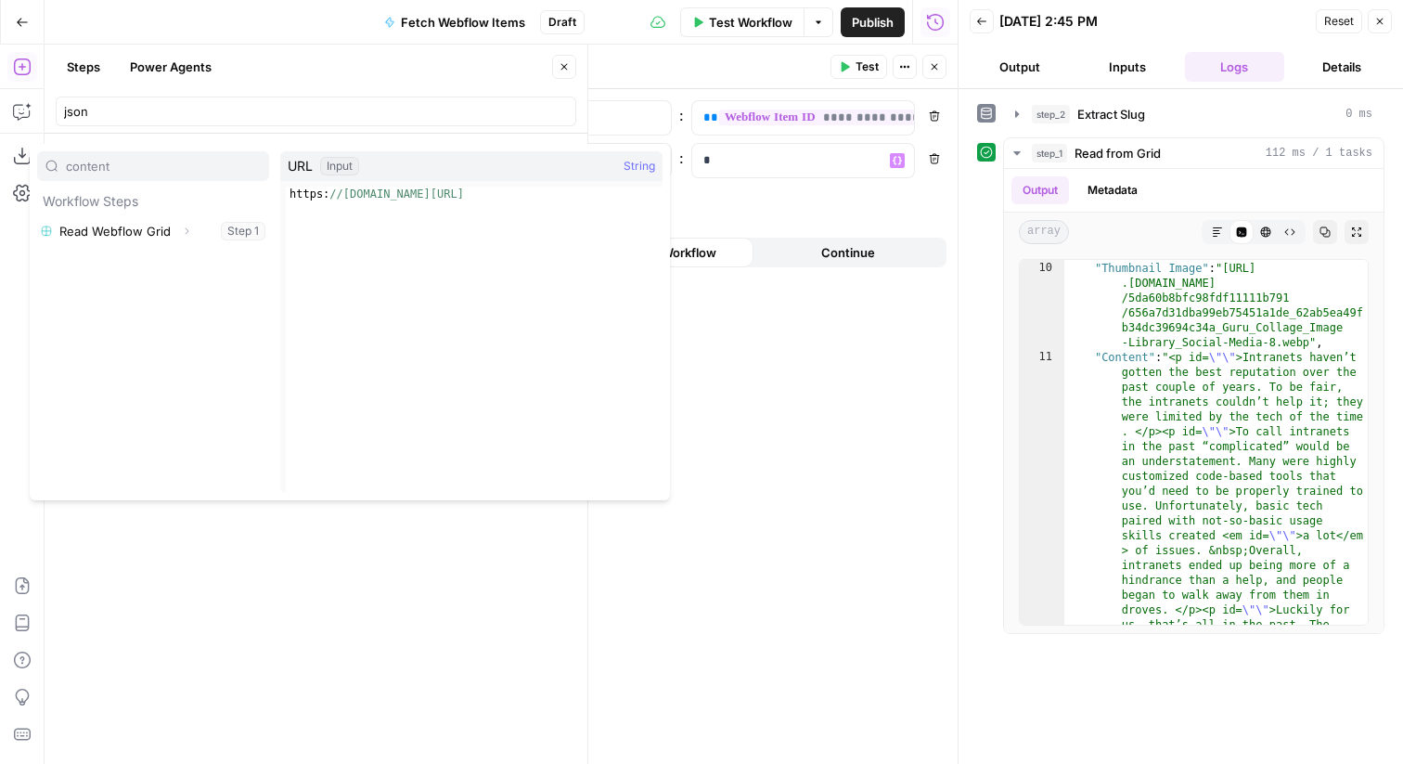
type input "content"
click at [187, 226] on icon "button" at bounding box center [186, 231] width 11 height 11
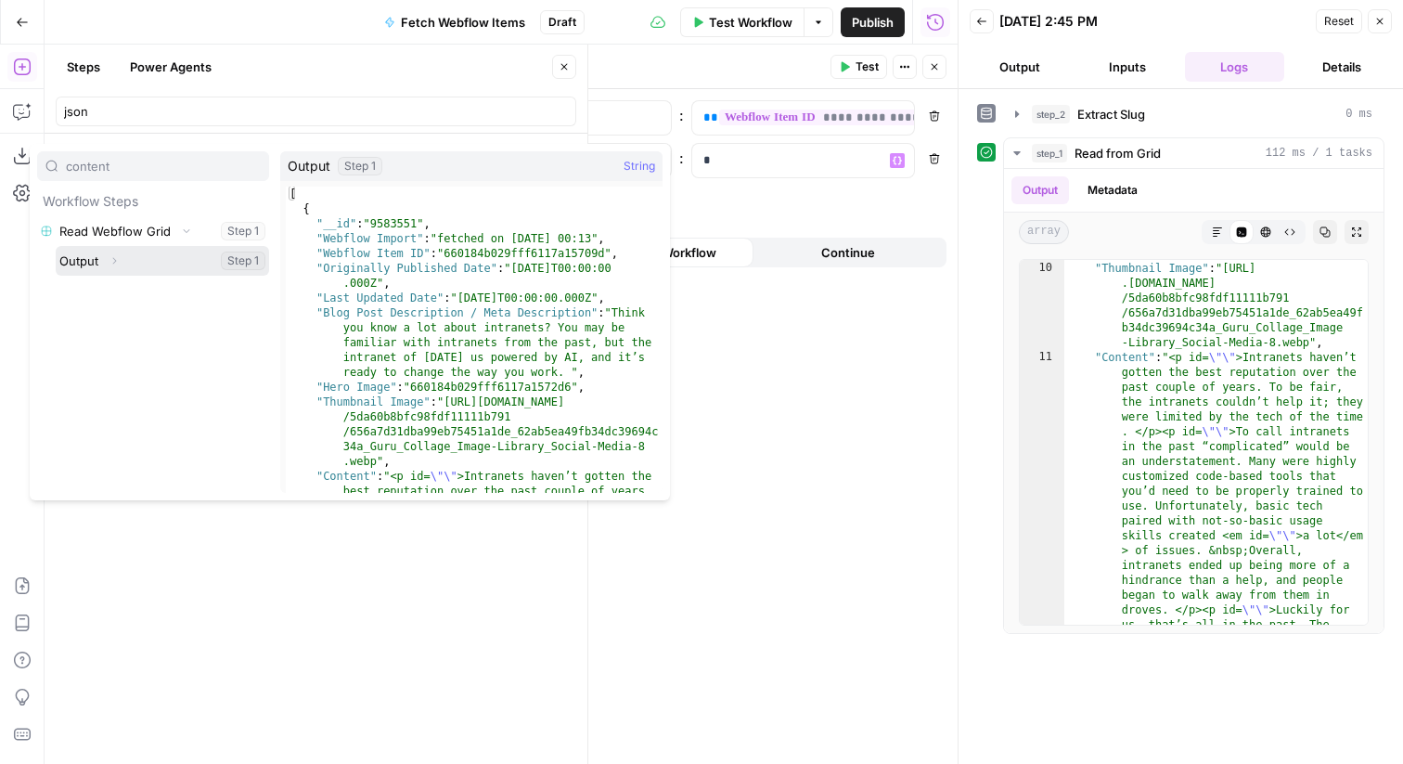
click at [112, 256] on icon "button" at bounding box center [114, 260] width 11 height 11
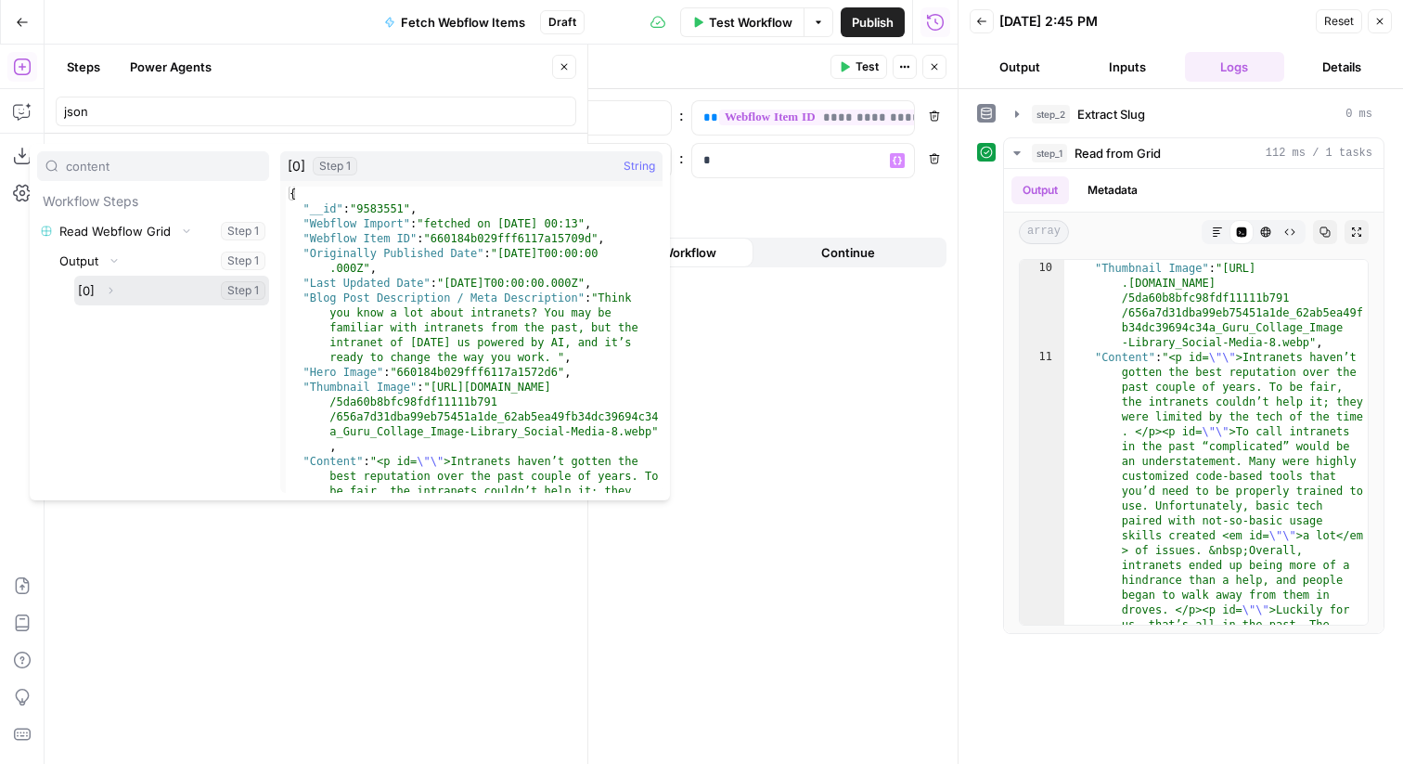
click at [115, 291] on span "Expand" at bounding box center [115, 291] width 1 height 1
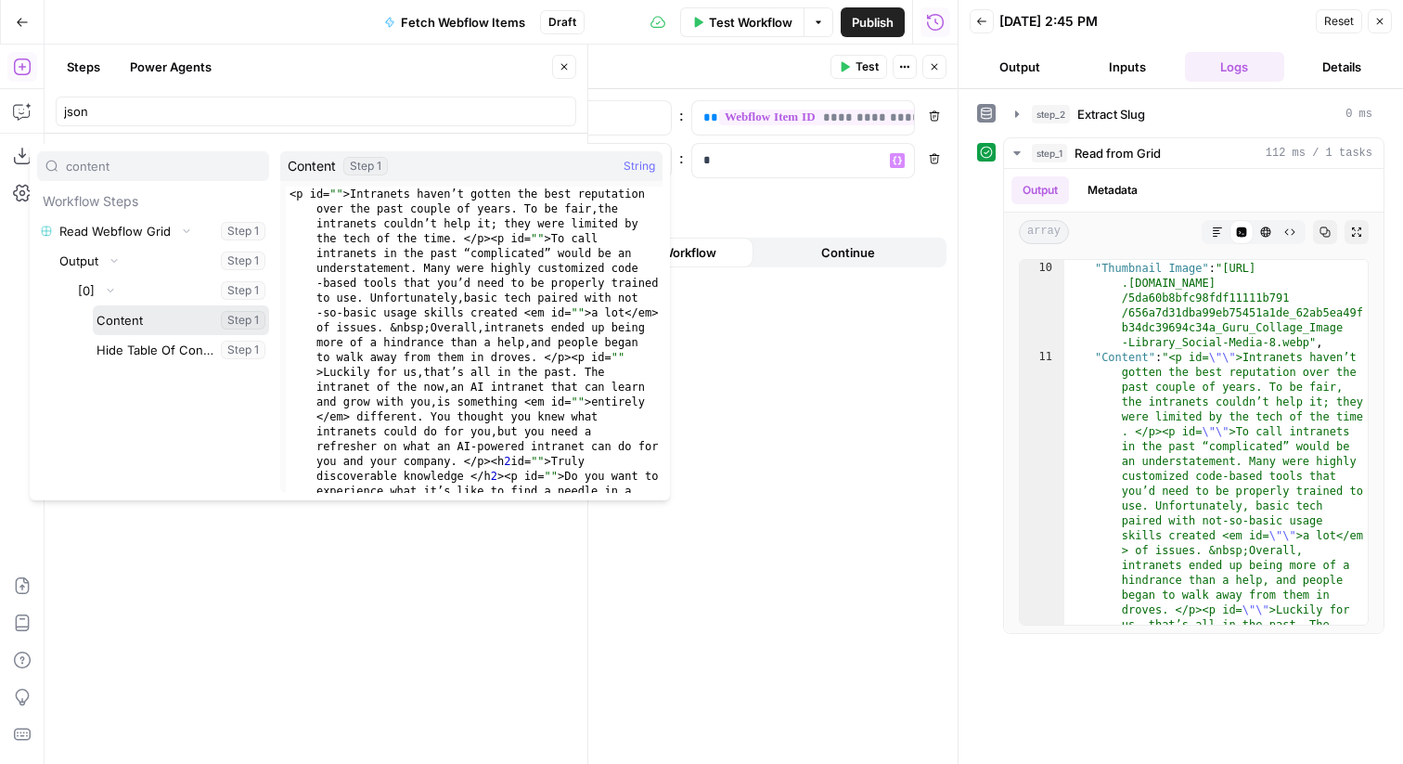
click at [141, 326] on button "Select variable Content" at bounding box center [181, 320] width 176 height 30
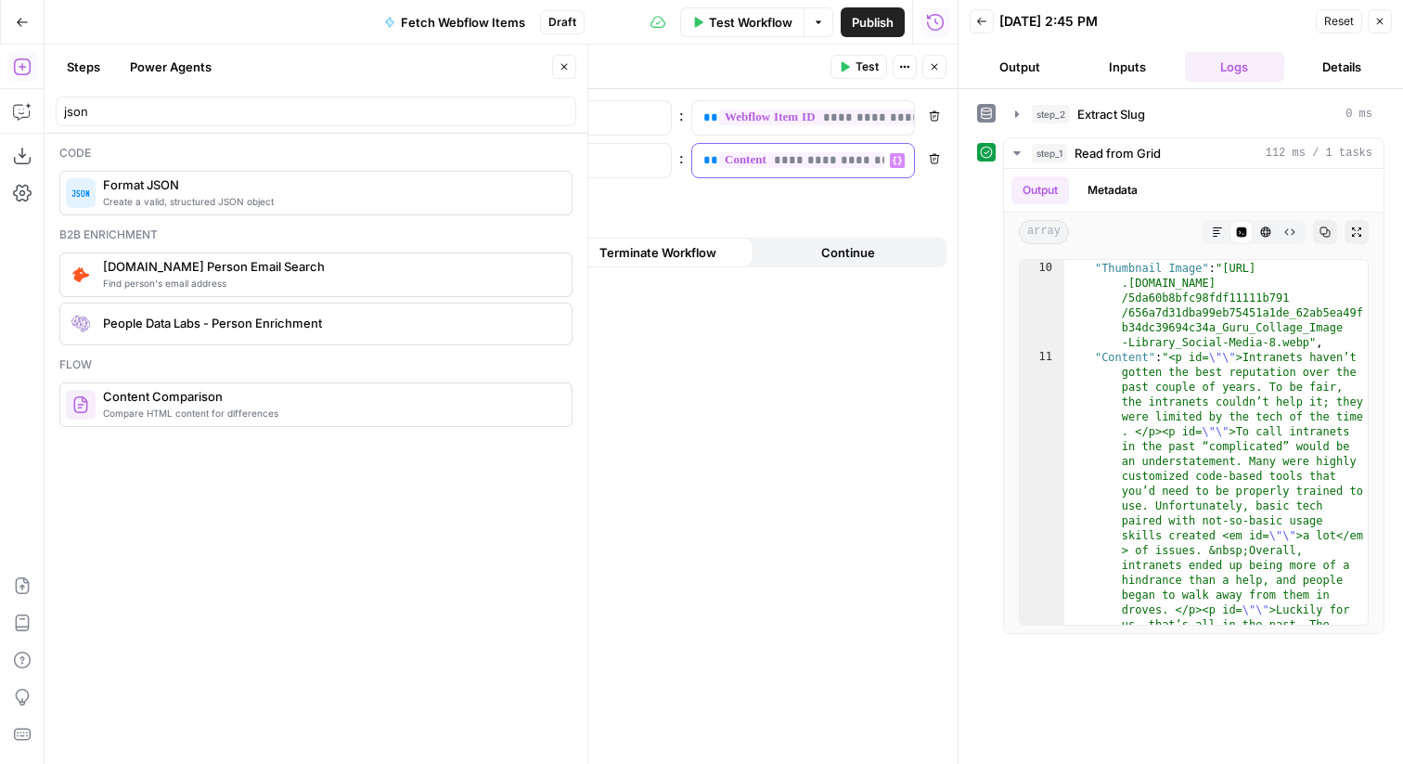
click at [709, 158] on span "**" at bounding box center [711, 160] width 15 height 12
click at [1386, 20] on button "Close" at bounding box center [1380, 21] width 24 height 24
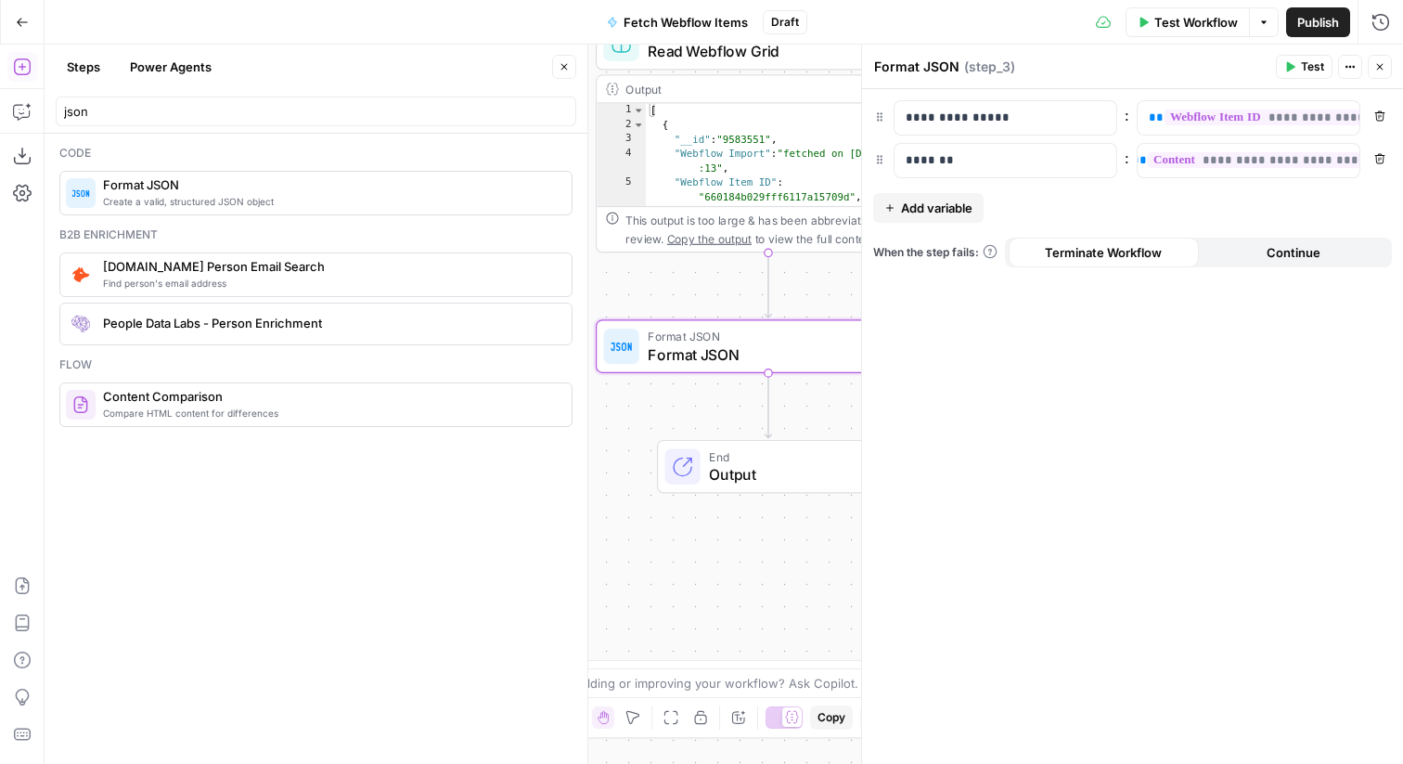
click at [1385, 70] on icon "button" at bounding box center [1380, 66] width 11 height 11
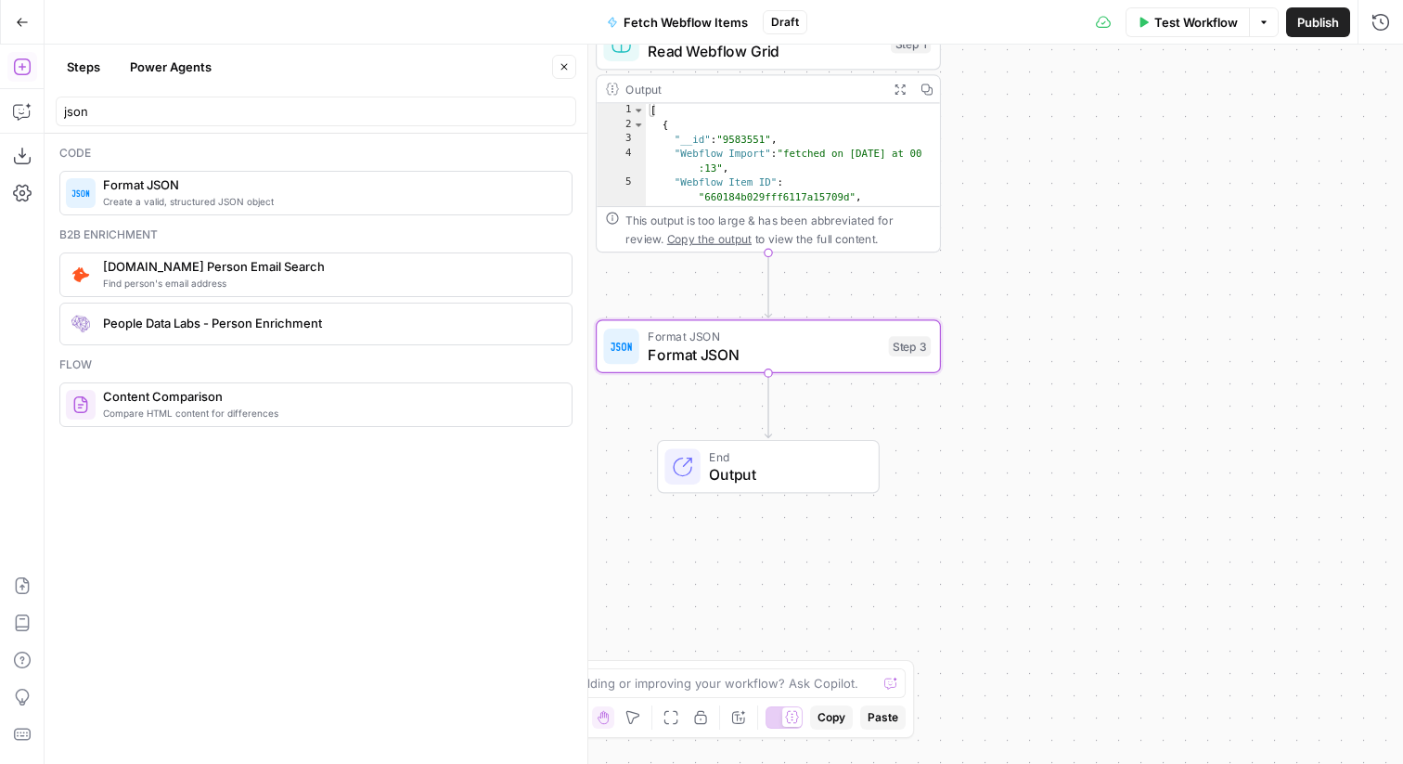
click at [1322, 33] on button "Publish" at bounding box center [1319, 22] width 64 height 30
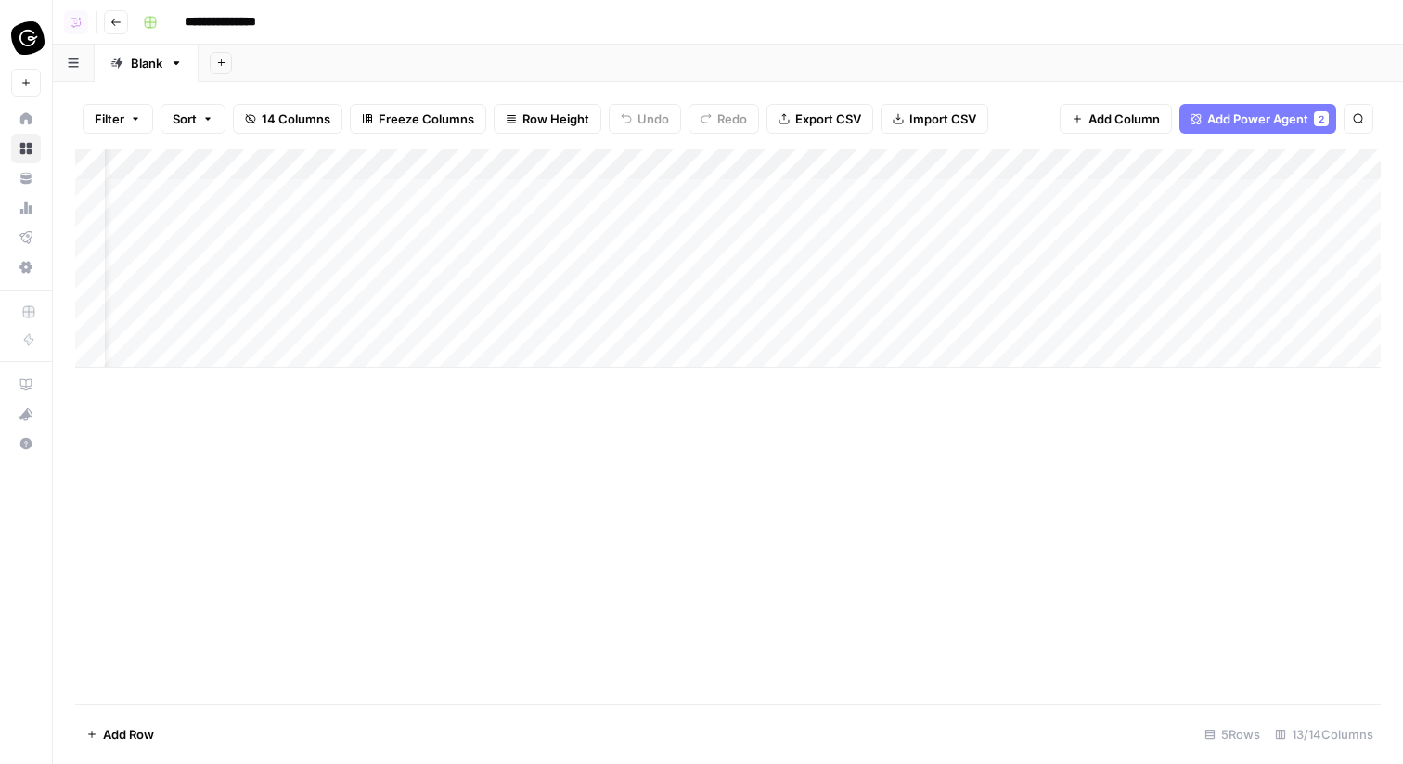
scroll to position [0, 240]
click at [625, 223] on div "Add Column" at bounding box center [728, 258] width 1306 height 219
click at [622, 257] on div "Add Column" at bounding box center [728, 258] width 1306 height 219
click at [627, 287] on div "Add Column" at bounding box center [728, 258] width 1306 height 219
click at [627, 317] on div "Add Column" at bounding box center [728, 258] width 1306 height 219
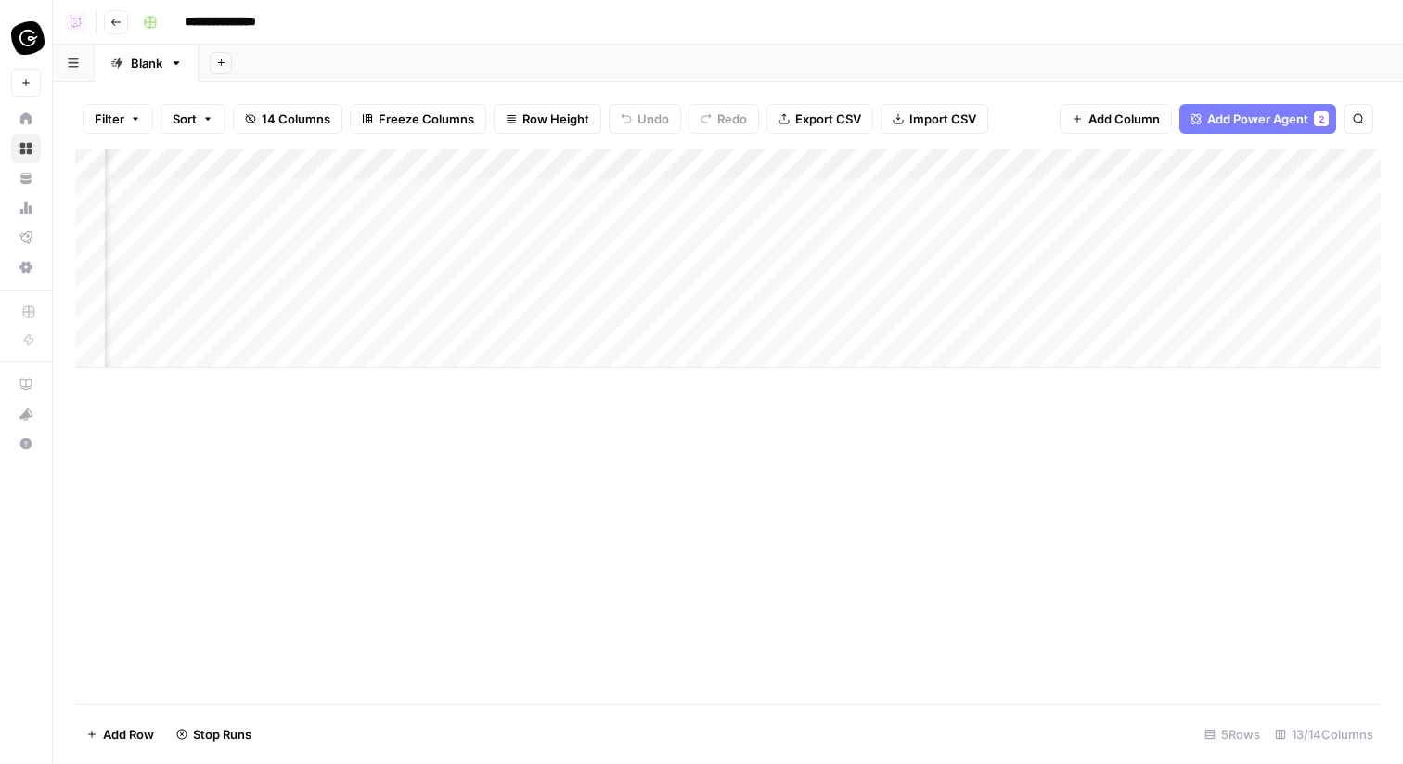
scroll to position [0, 663]
click at [782, 158] on div "Add Column" at bounding box center [728, 258] width 1306 height 219
click at [820, 218] on div "Average Rank for Primary Keyword" at bounding box center [833, 209] width 205 height 30
click at [423, 190] on div "Add Column" at bounding box center [728, 258] width 1306 height 219
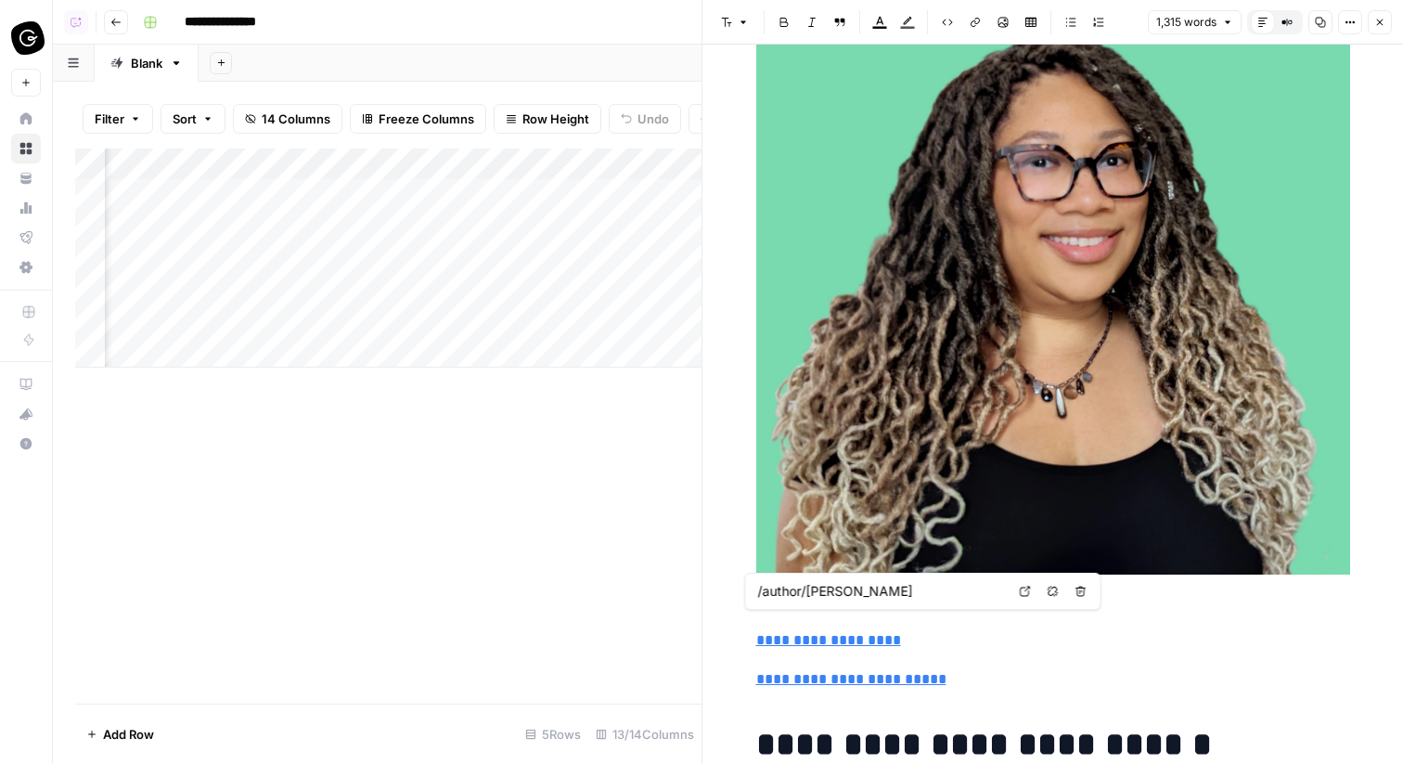
scroll to position [476, 0]
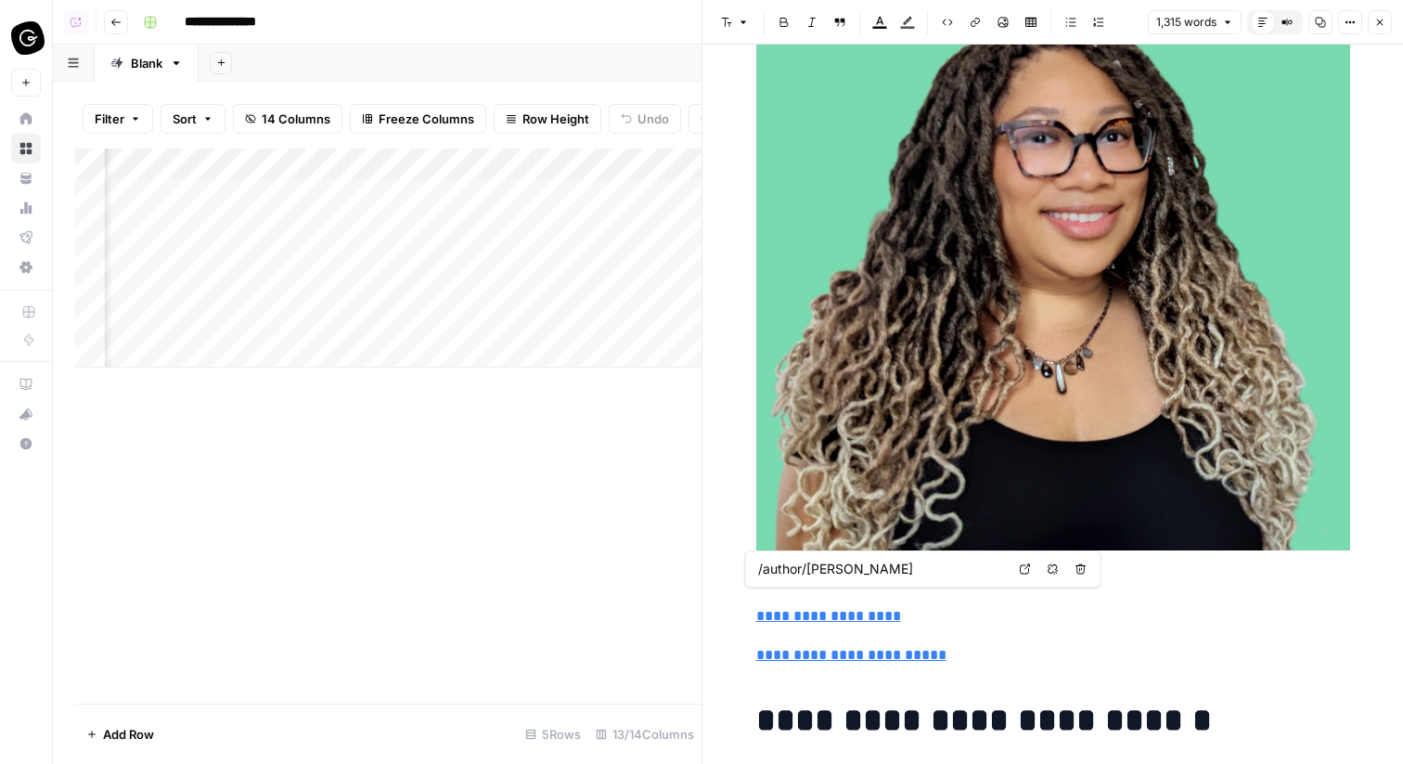
click at [1379, 18] on icon "button" at bounding box center [1380, 22] width 11 height 11
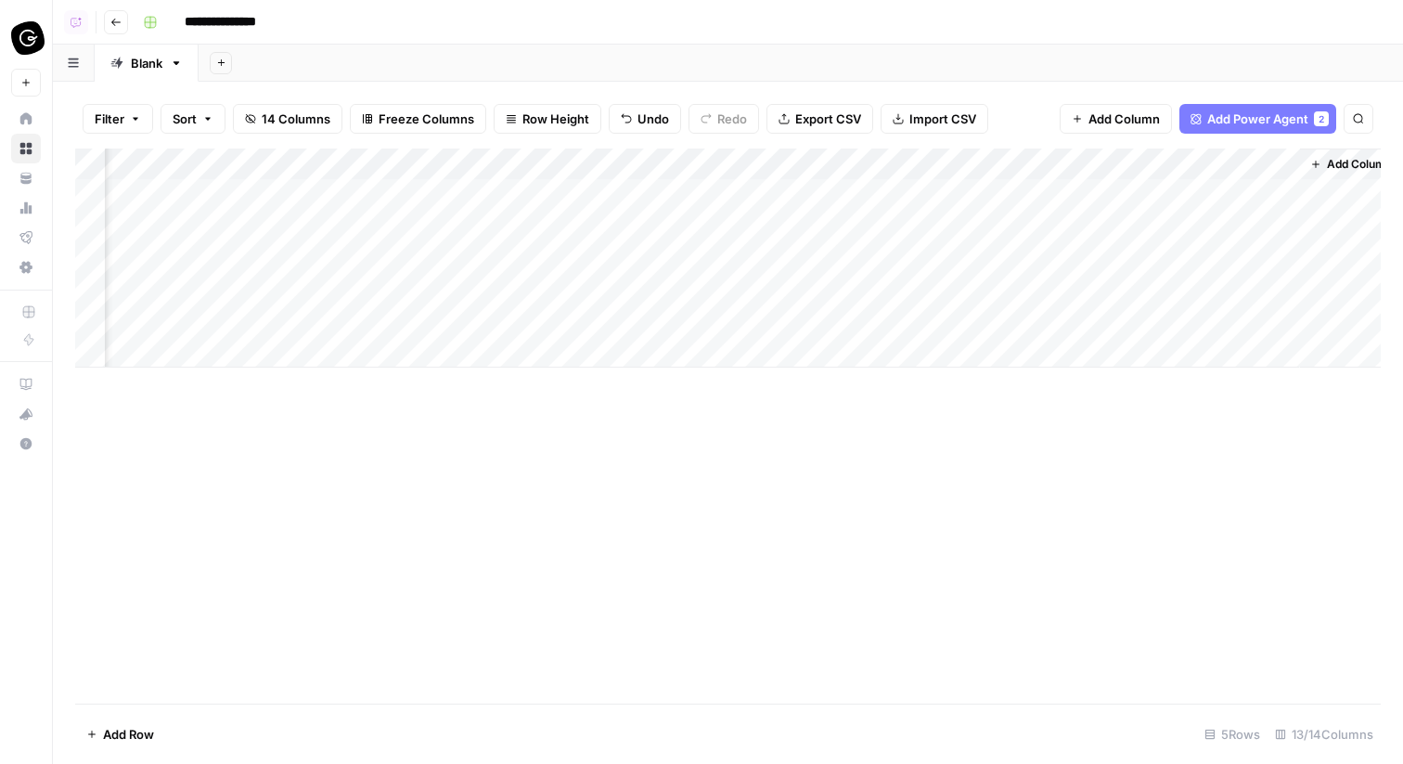
scroll to position [0, 1444]
click at [1336, 158] on span "Add Column" at bounding box center [1338, 164] width 65 height 17
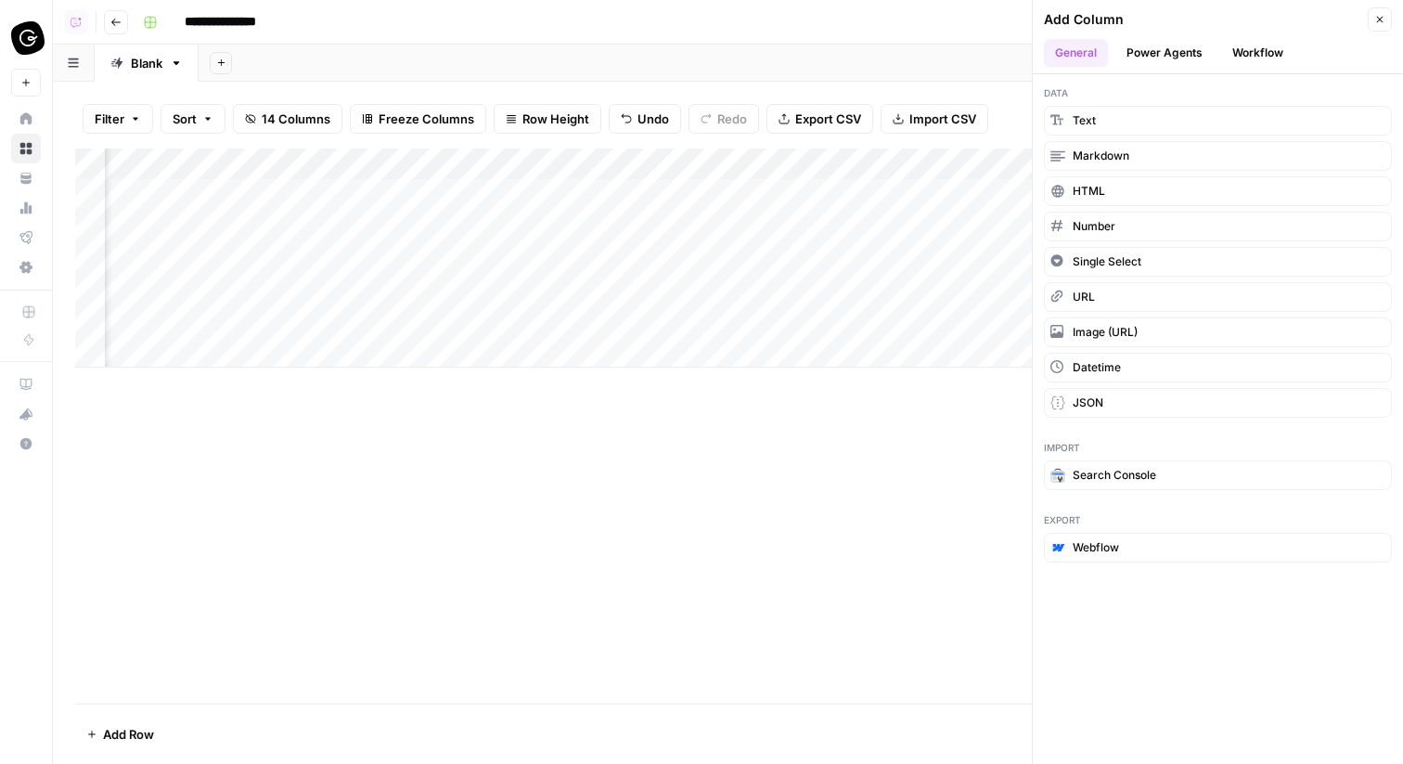
click at [1241, 58] on button "Workflow" at bounding box center [1258, 53] width 73 height 28
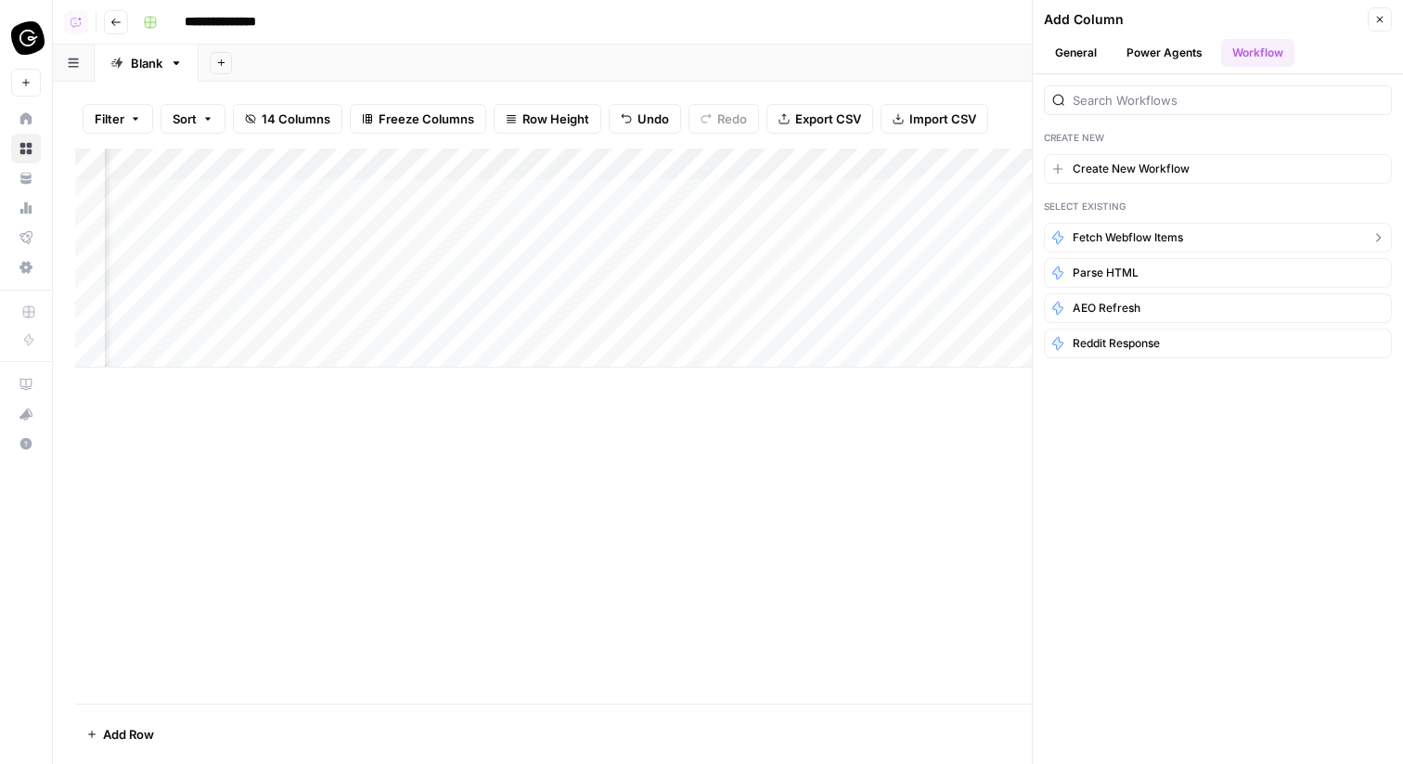
click at [1138, 238] on span "Fetch Webflow Items" at bounding box center [1128, 237] width 110 height 17
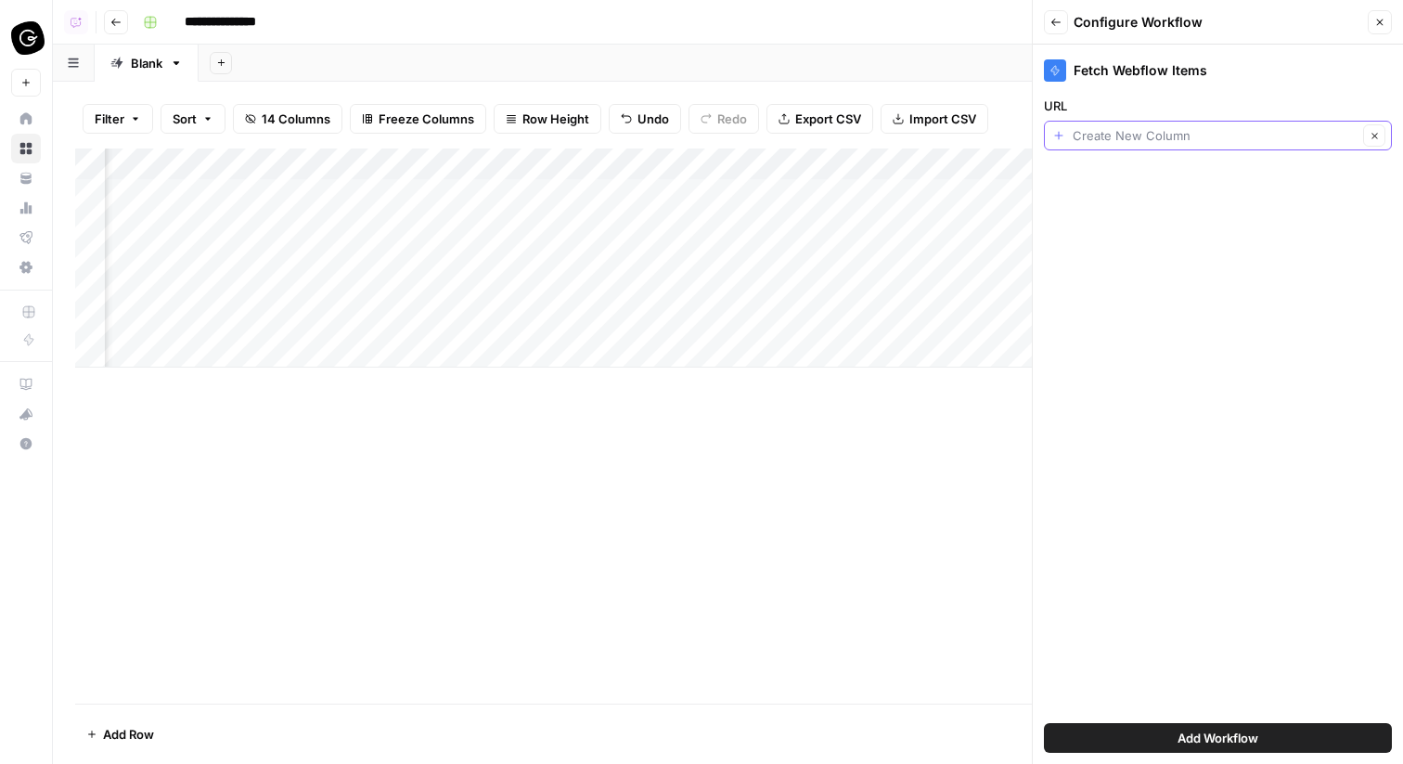
click at [1151, 135] on input "URL" at bounding box center [1215, 135] width 285 height 19
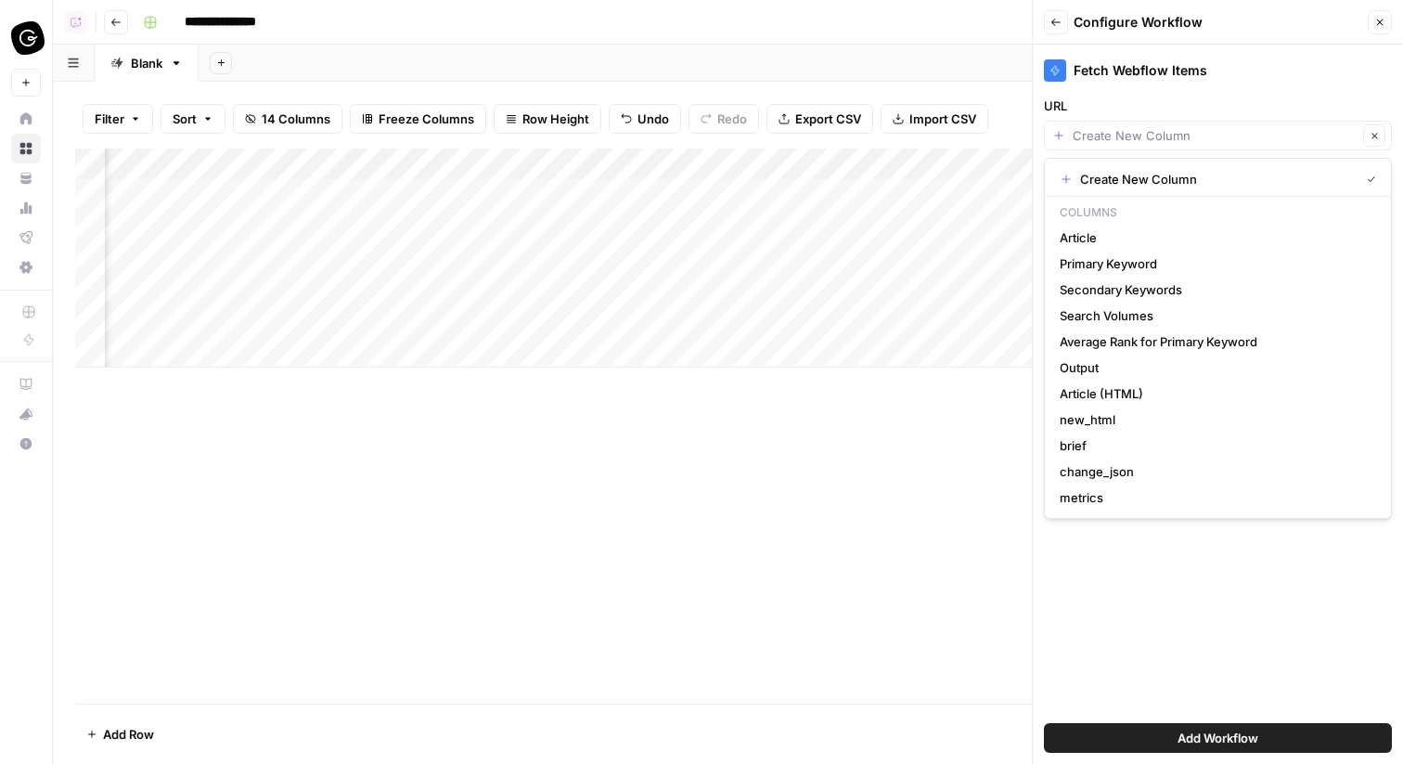
scroll to position [0, 0]
click at [1086, 226] on button "Article" at bounding box center [1218, 238] width 331 height 26
type input "Article"
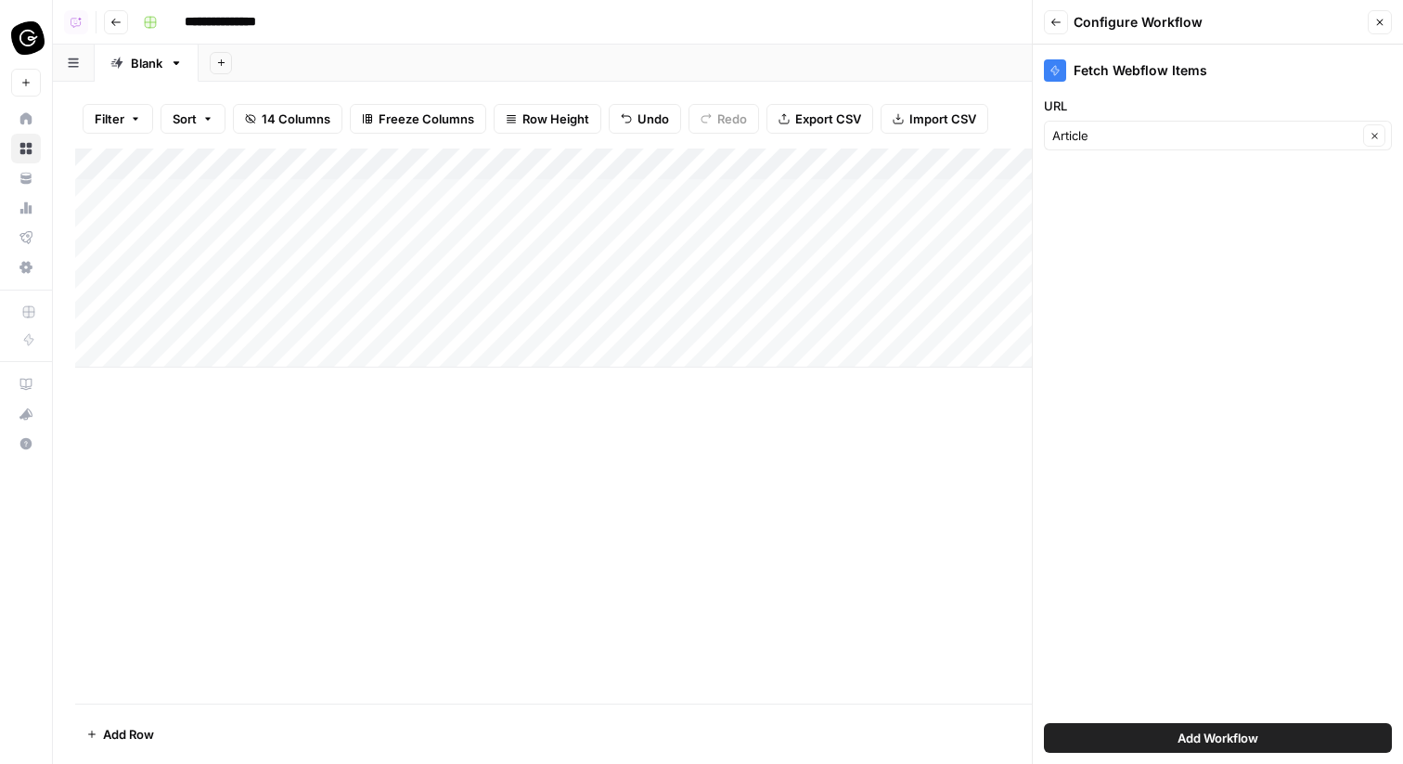
click at [1194, 729] on span "Add Workflow" at bounding box center [1218, 738] width 81 height 19
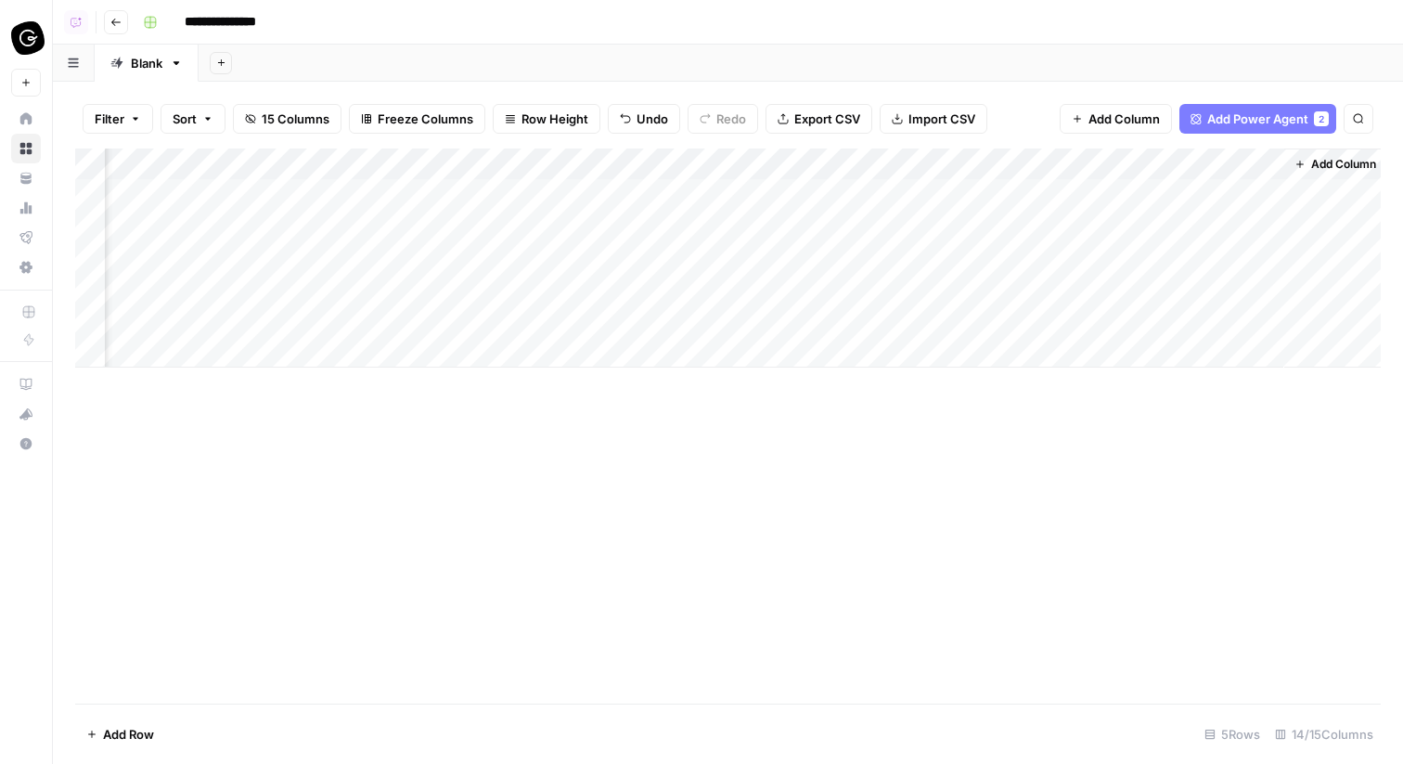
scroll to position [0, 1611]
drag, startPoint x: 1175, startPoint y: 156, endPoint x: 331, endPoint y: 155, distance: 843.7
click at [331, 155] on div "Add Column" at bounding box center [728, 258] width 1306 height 219
click at [647, 164] on div "Add Column" at bounding box center [728, 258] width 1306 height 219
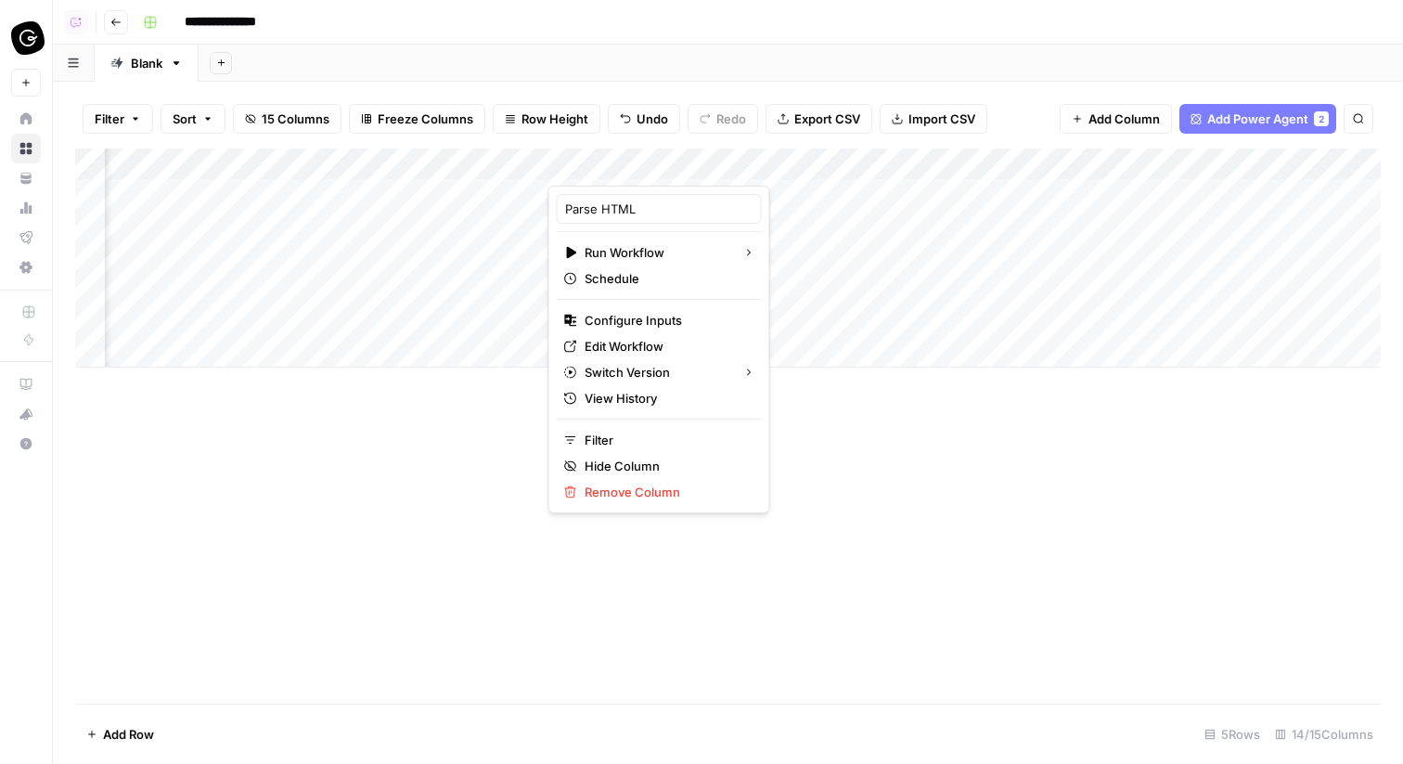
click at [860, 230] on div "Add Column" at bounding box center [728, 258] width 1306 height 219
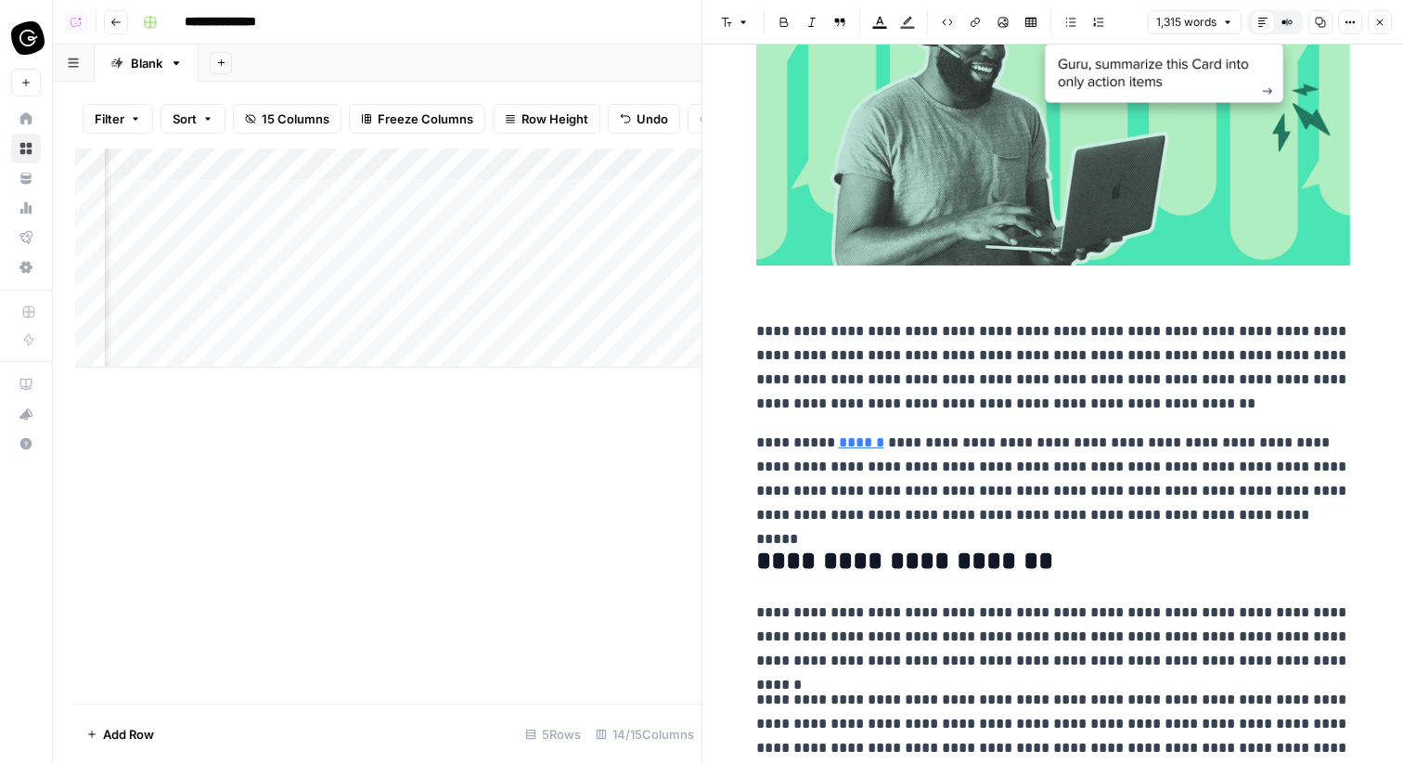
scroll to position [2763, 0]
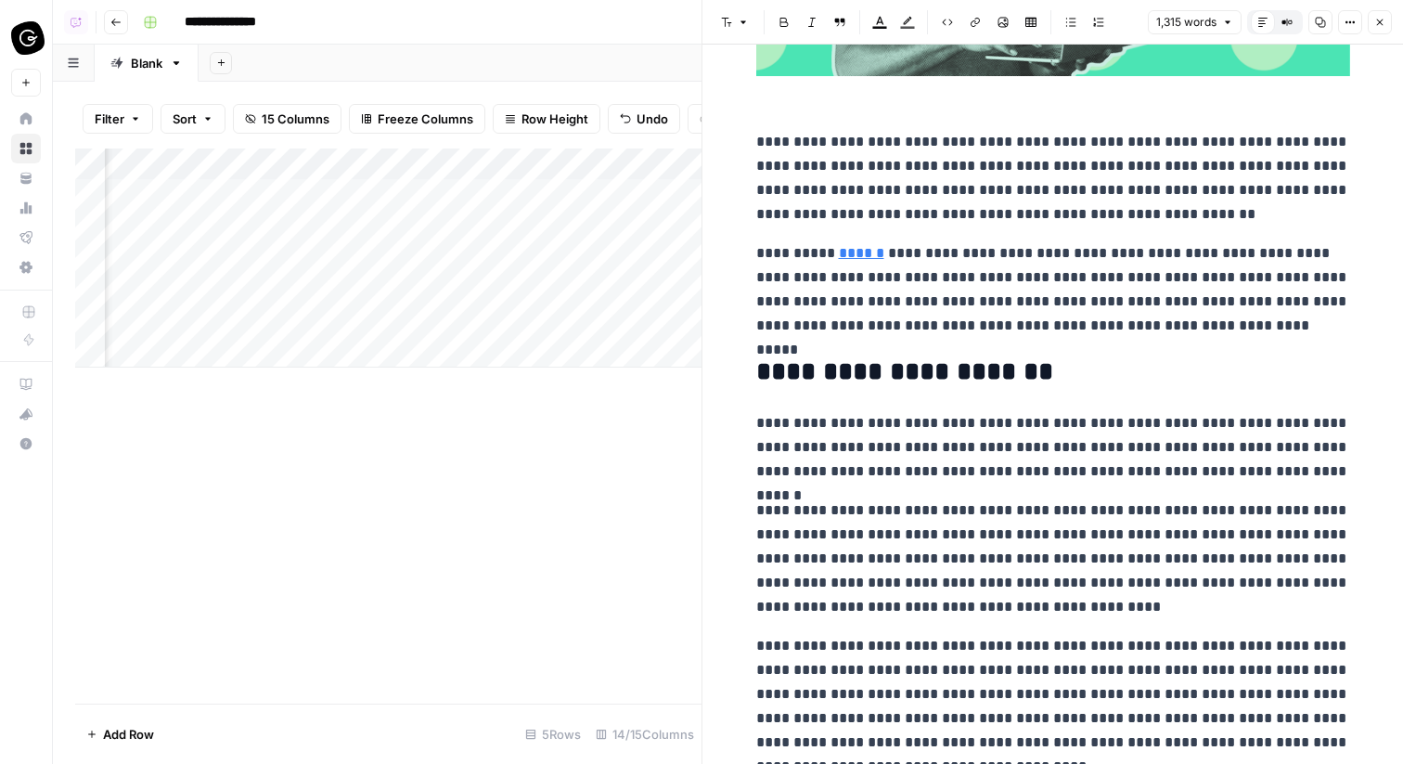
click at [1371, 21] on button "Close" at bounding box center [1380, 22] width 24 height 24
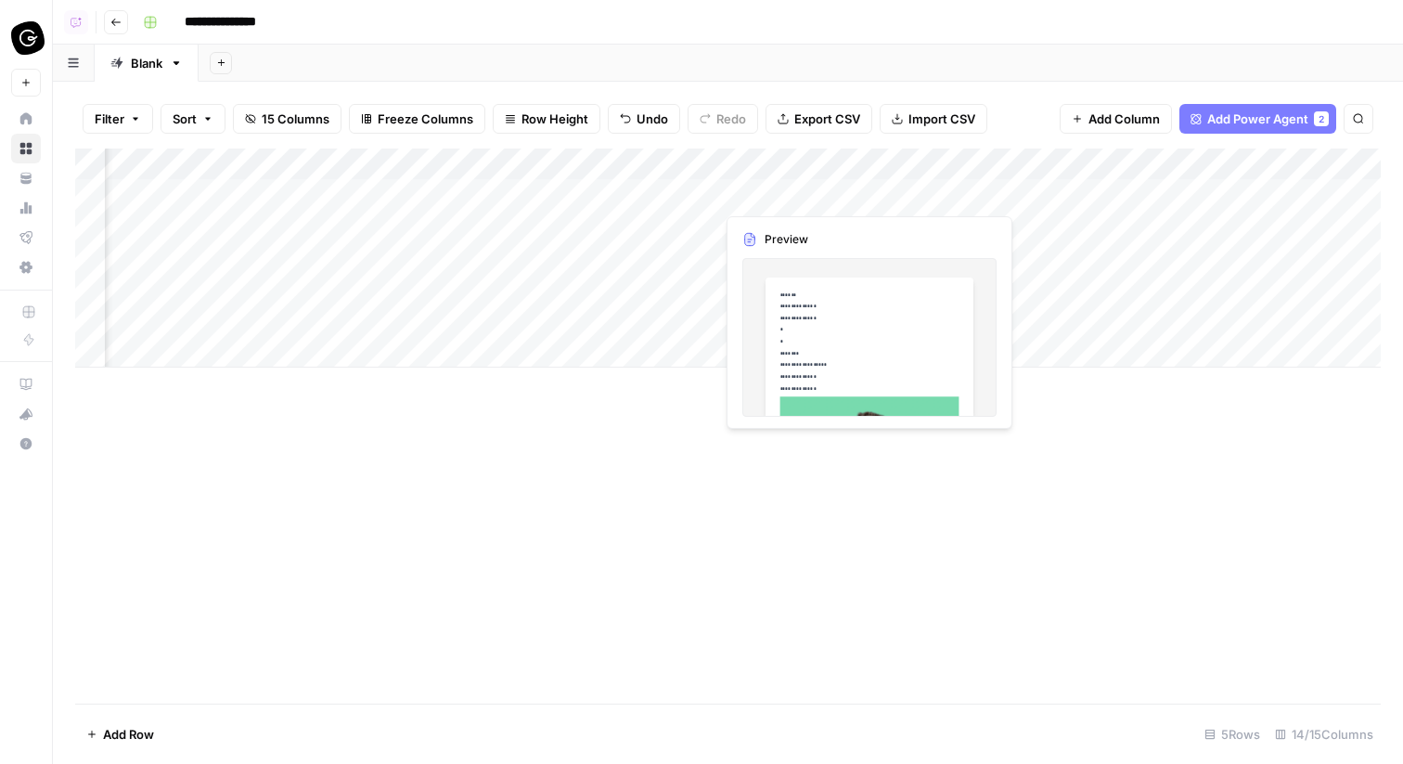
click at [650, 167] on div "Add Column" at bounding box center [728, 258] width 1306 height 219
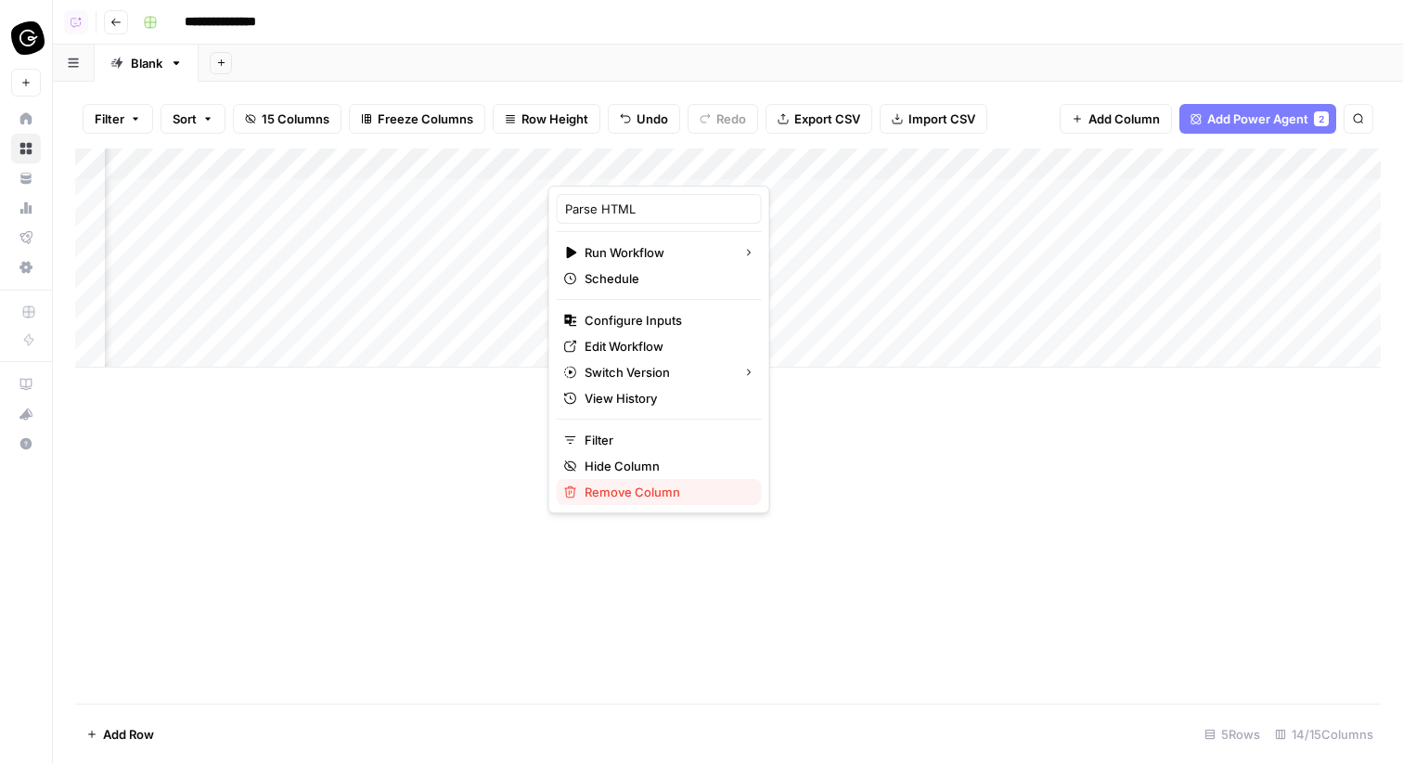
click at [657, 488] on span "Remove Column" at bounding box center [666, 492] width 162 height 19
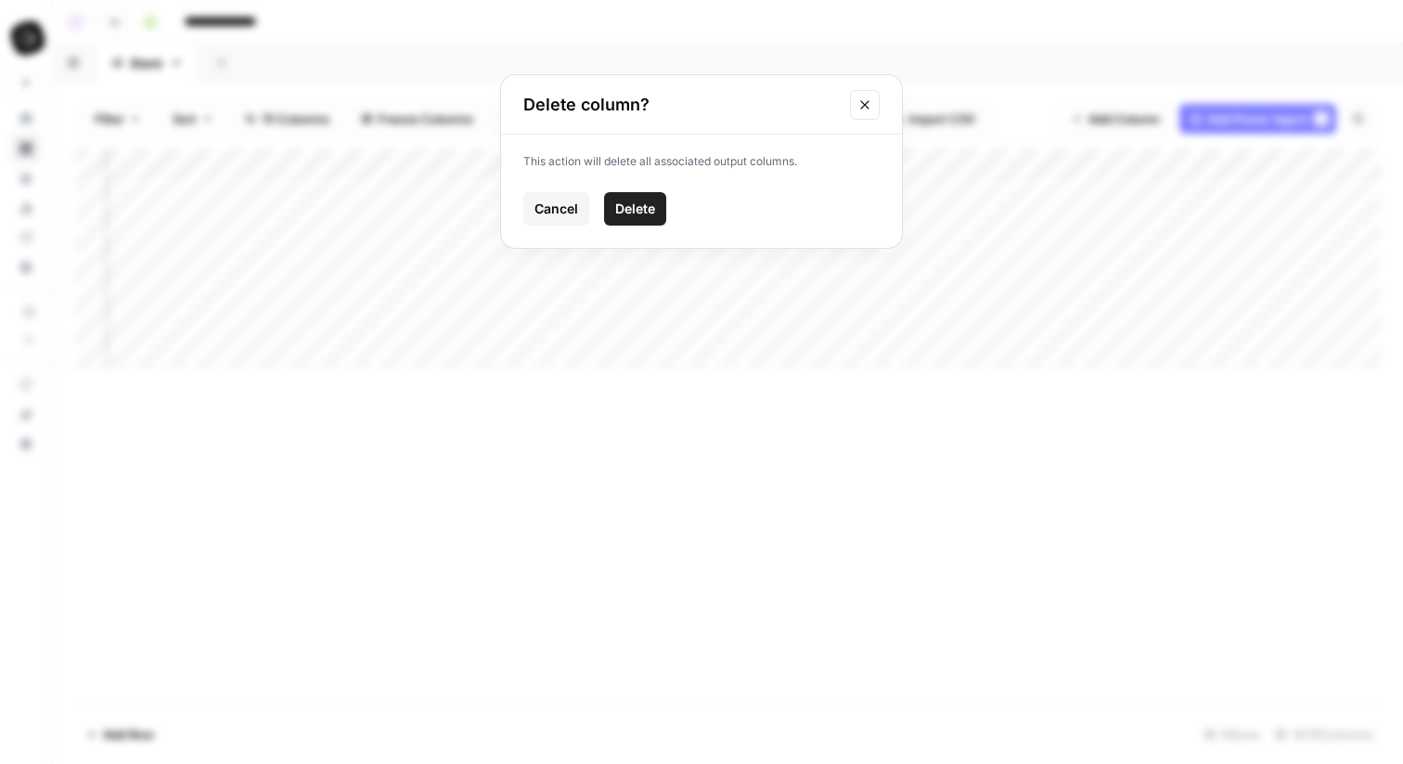
click at [646, 186] on div "This action will delete all associated output columns. Cancel Delete" at bounding box center [701, 191] width 401 height 113
click at [650, 200] on span "Delete" at bounding box center [635, 209] width 40 height 19
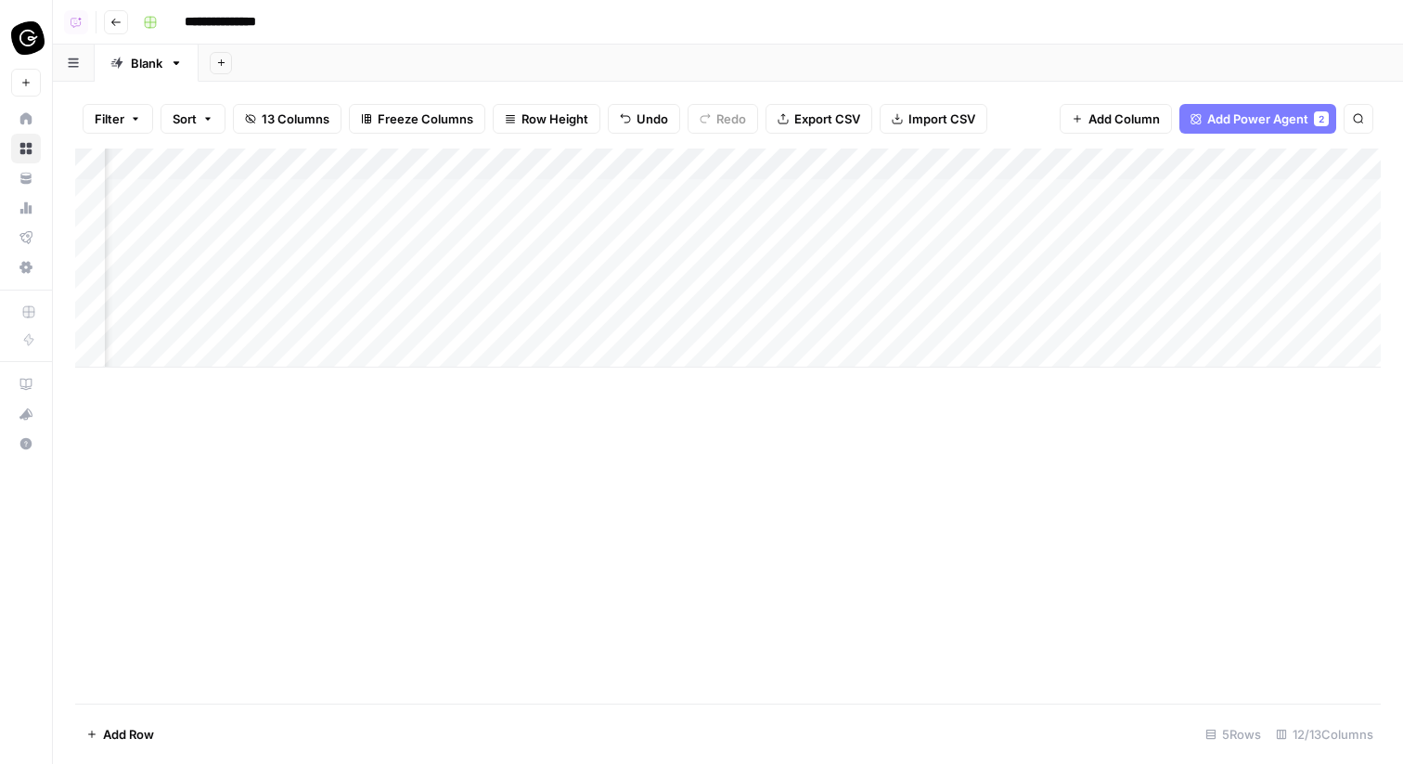
scroll to position [0, 980]
click at [638, 171] on div "Add Column" at bounding box center [728, 258] width 1306 height 219
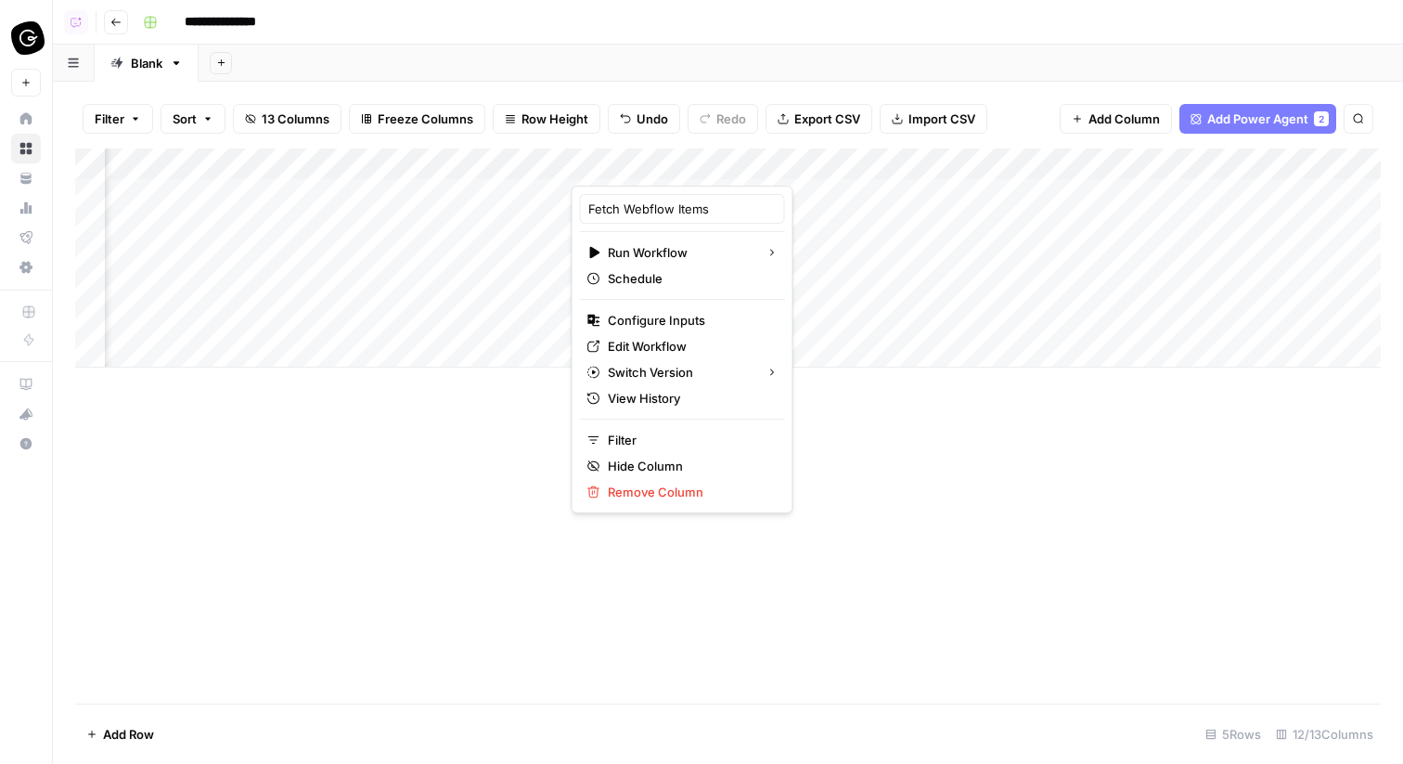
click at [468, 260] on div "Add Column" at bounding box center [728, 258] width 1306 height 219
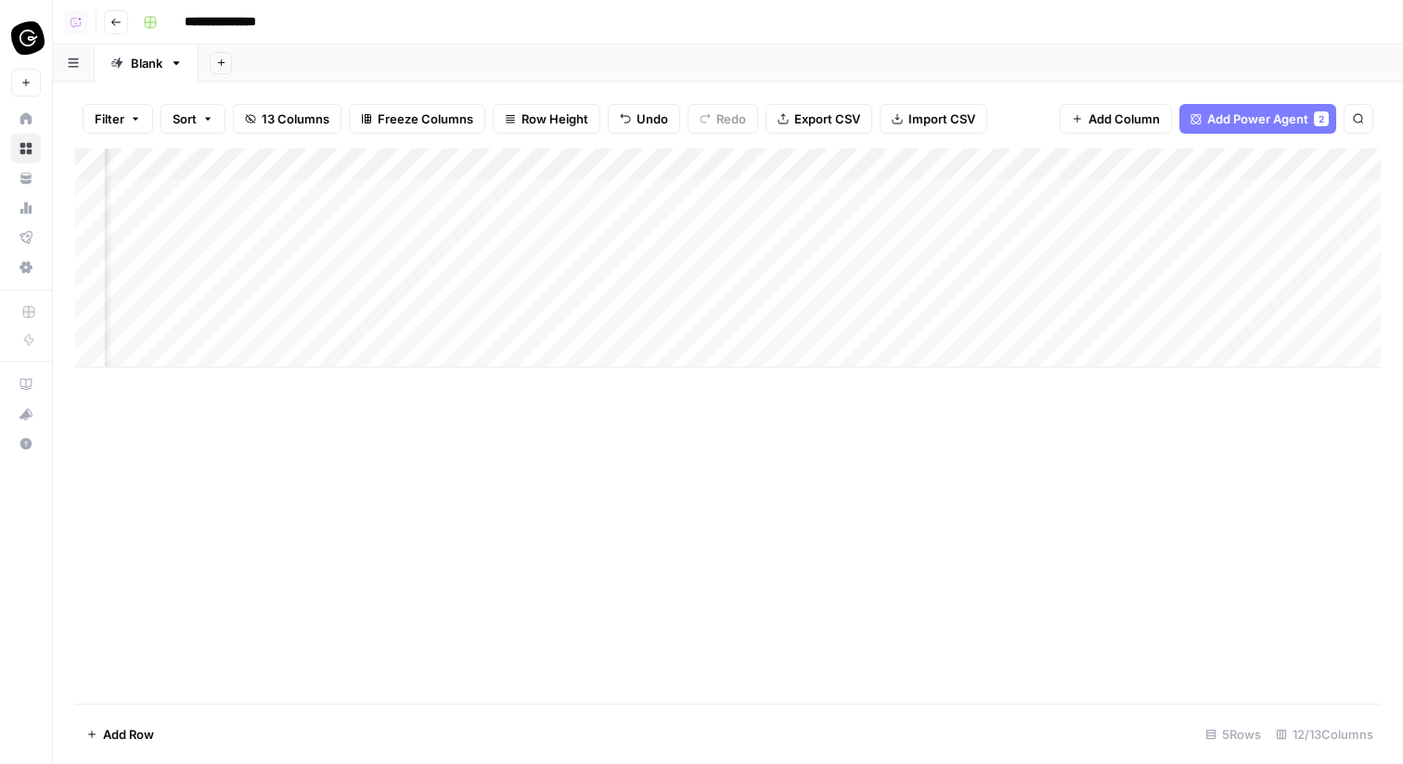
scroll to position [0, 0]
click at [265, 161] on div "Add Column" at bounding box center [728, 258] width 1306 height 219
click at [213, 215] on input "Article" at bounding box center [216, 209] width 188 height 19
type input "Article URL"
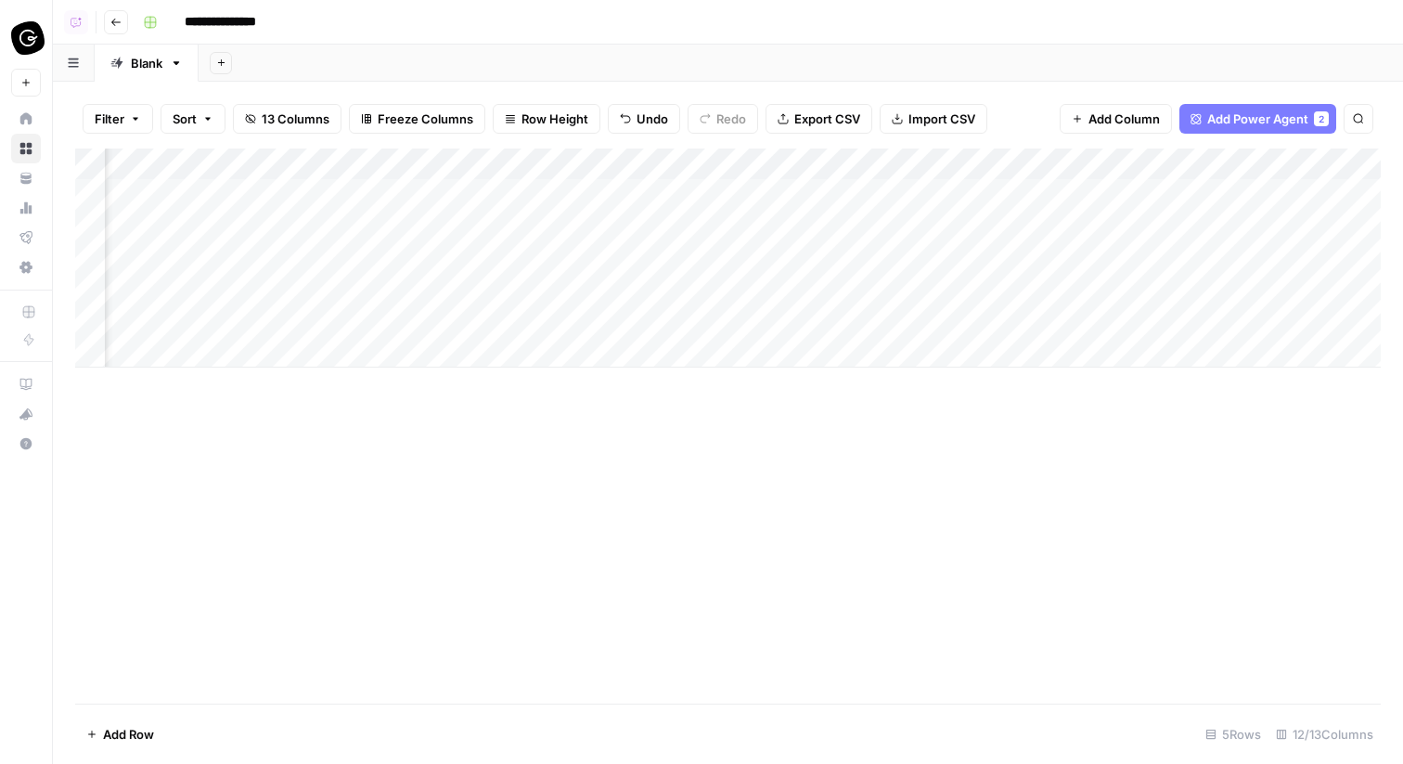
click at [909, 174] on div "Add Column" at bounding box center [728, 258] width 1306 height 219
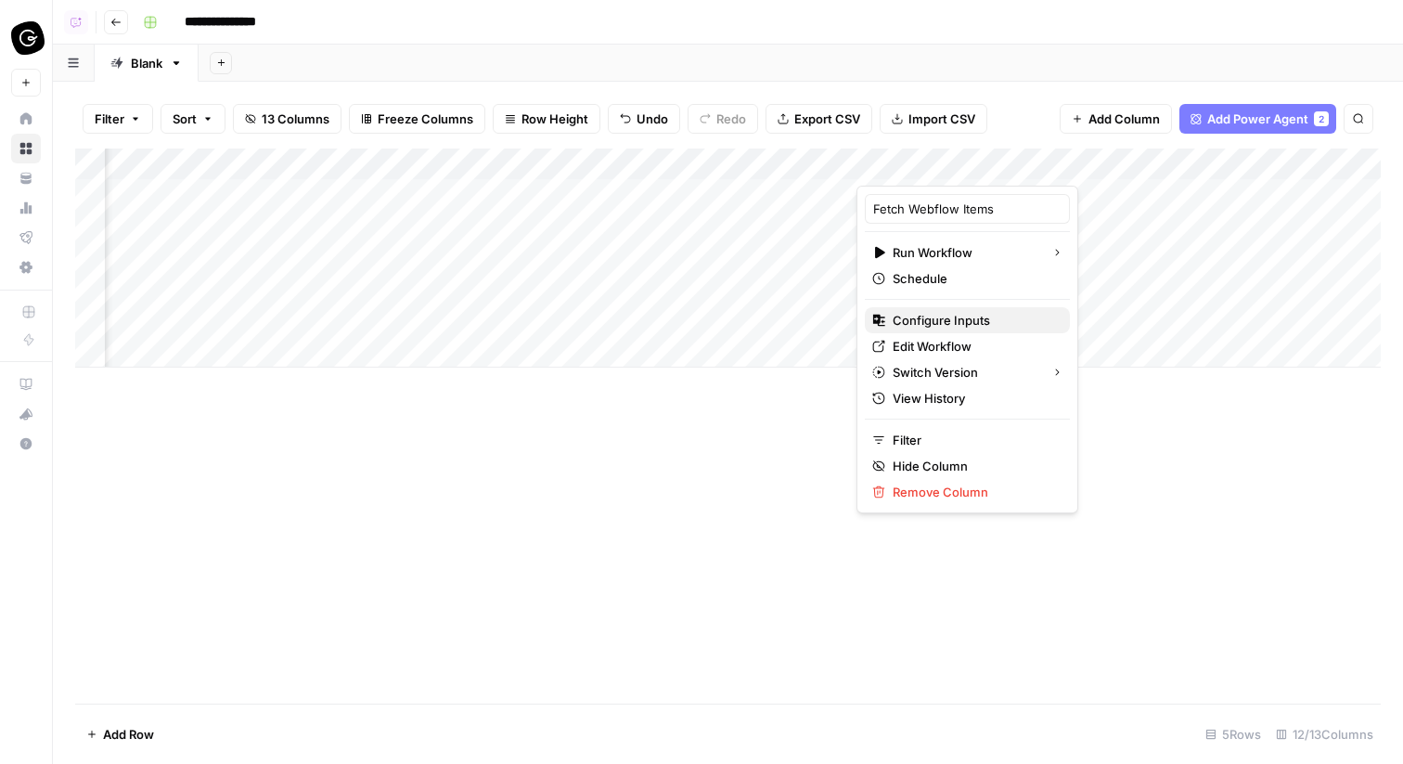
click at [914, 317] on span "Configure Inputs" at bounding box center [974, 320] width 162 height 19
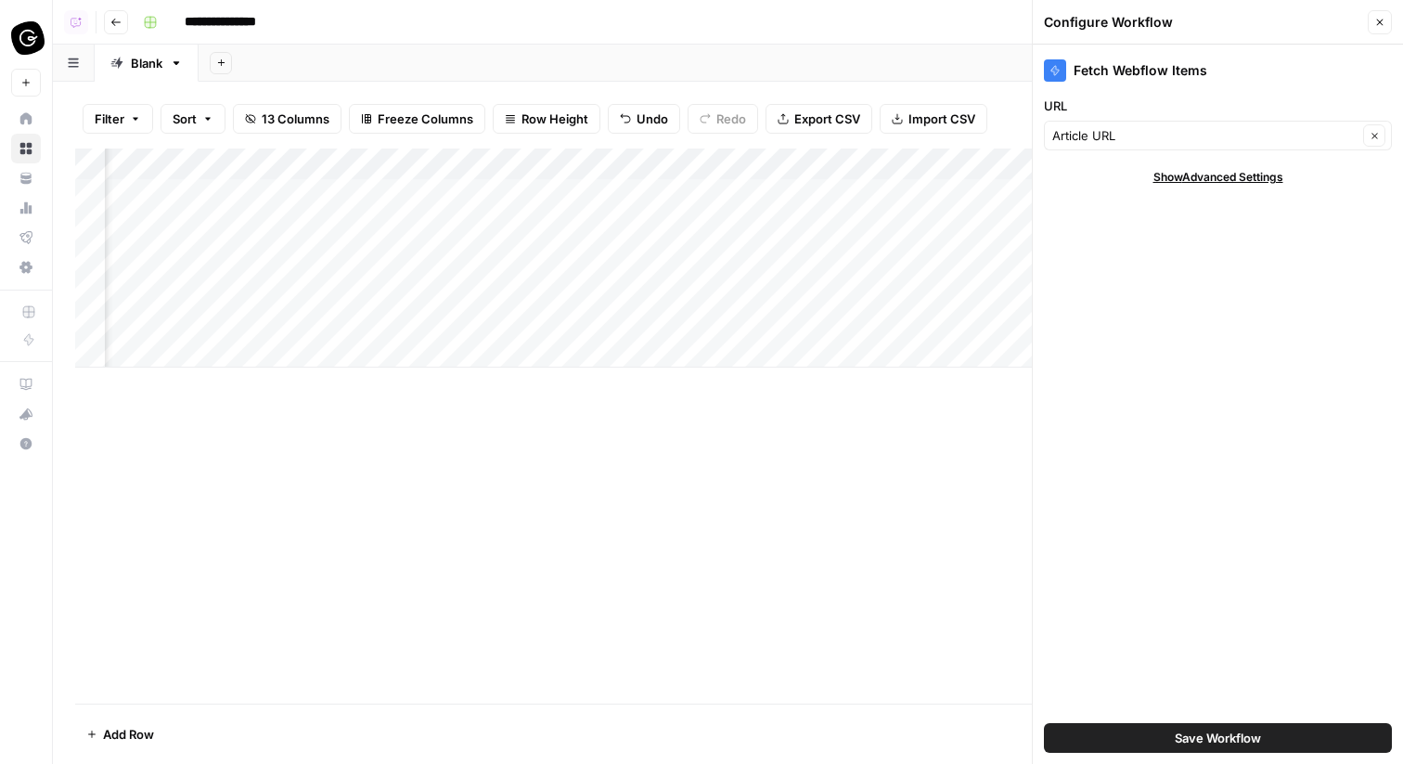
click at [1131, 734] on button "Save Workflow" at bounding box center [1218, 738] width 348 height 30
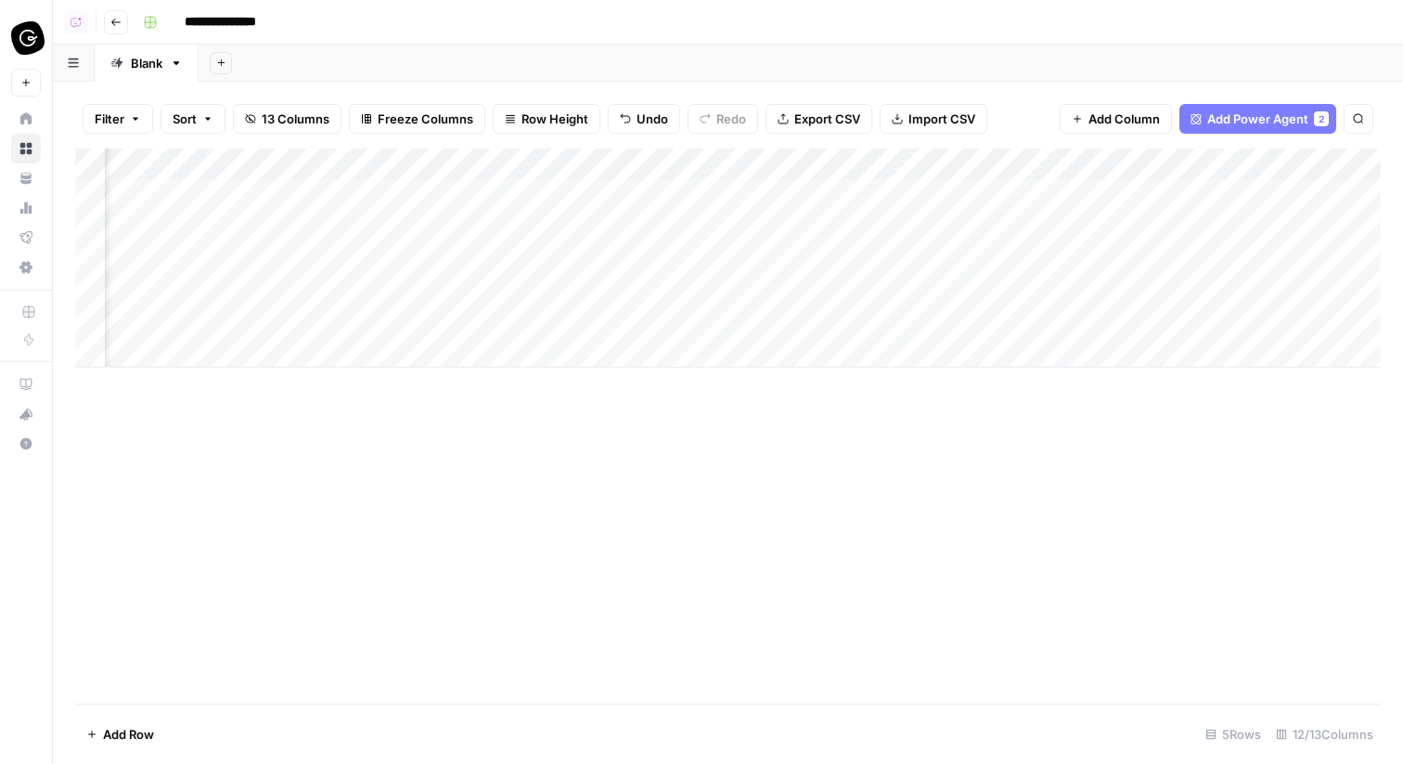
click at [948, 196] on div "Add Column" at bounding box center [728, 258] width 1306 height 219
click at [987, 186] on div "Add Column" at bounding box center [728, 258] width 1306 height 219
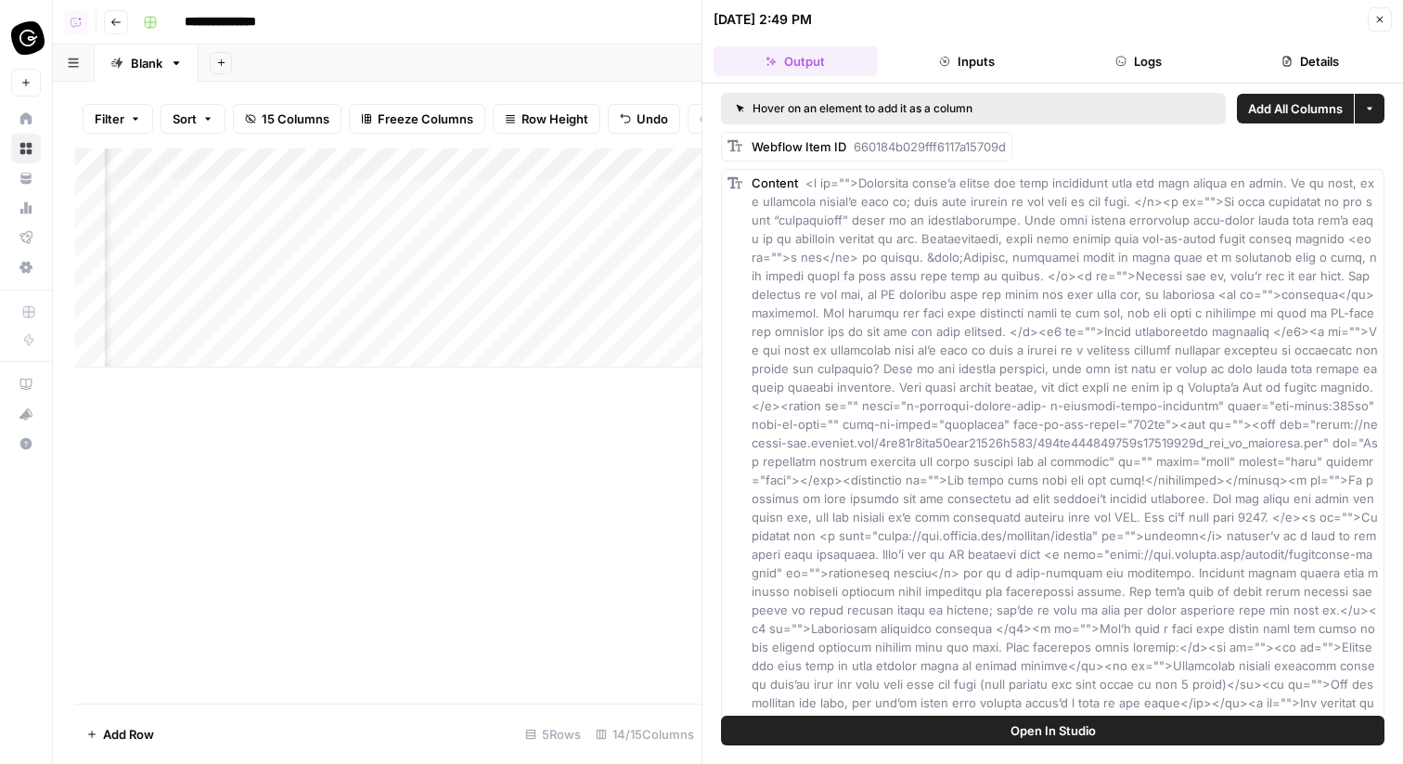
click at [1318, 112] on span "Add All Columns" at bounding box center [1295, 108] width 95 height 19
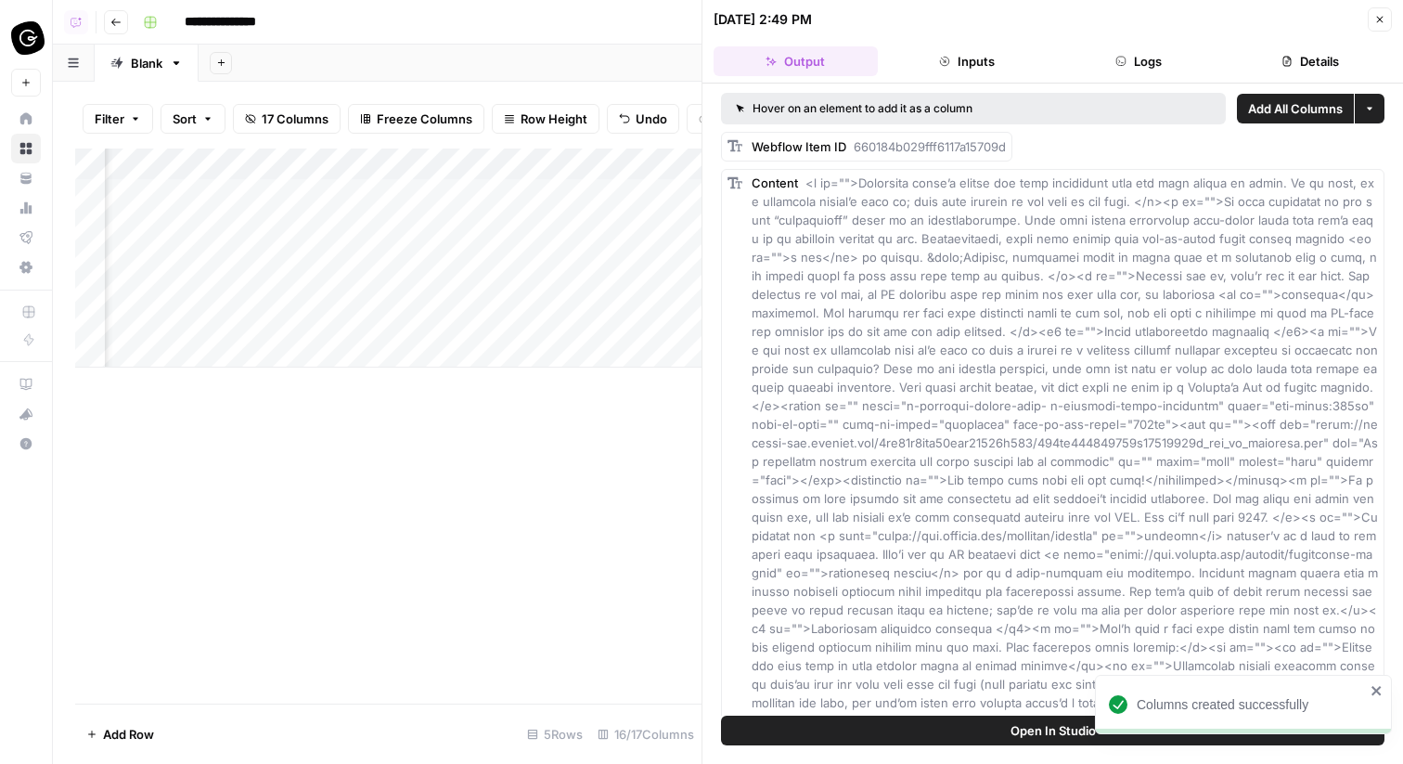
scroll to position [0, 1492]
click at [1385, 17] on icon "button" at bounding box center [1380, 19] width 11 height 11
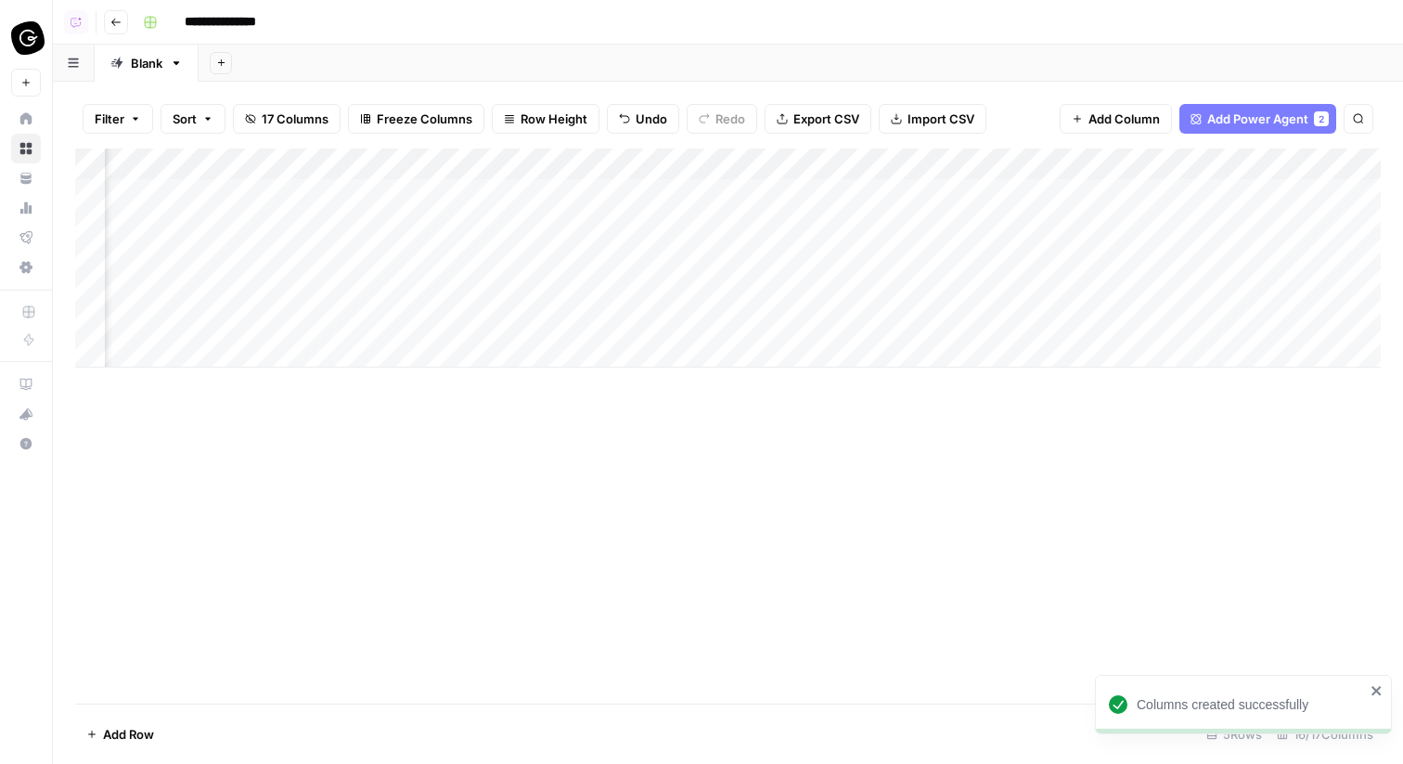
click at [1140, 165] on div "Add Column" at bounding box center [728, 258] width 1306 height 219
click at [808, 169] on div "Add Column" at bounding box center [728, 258] width 1306 height 219
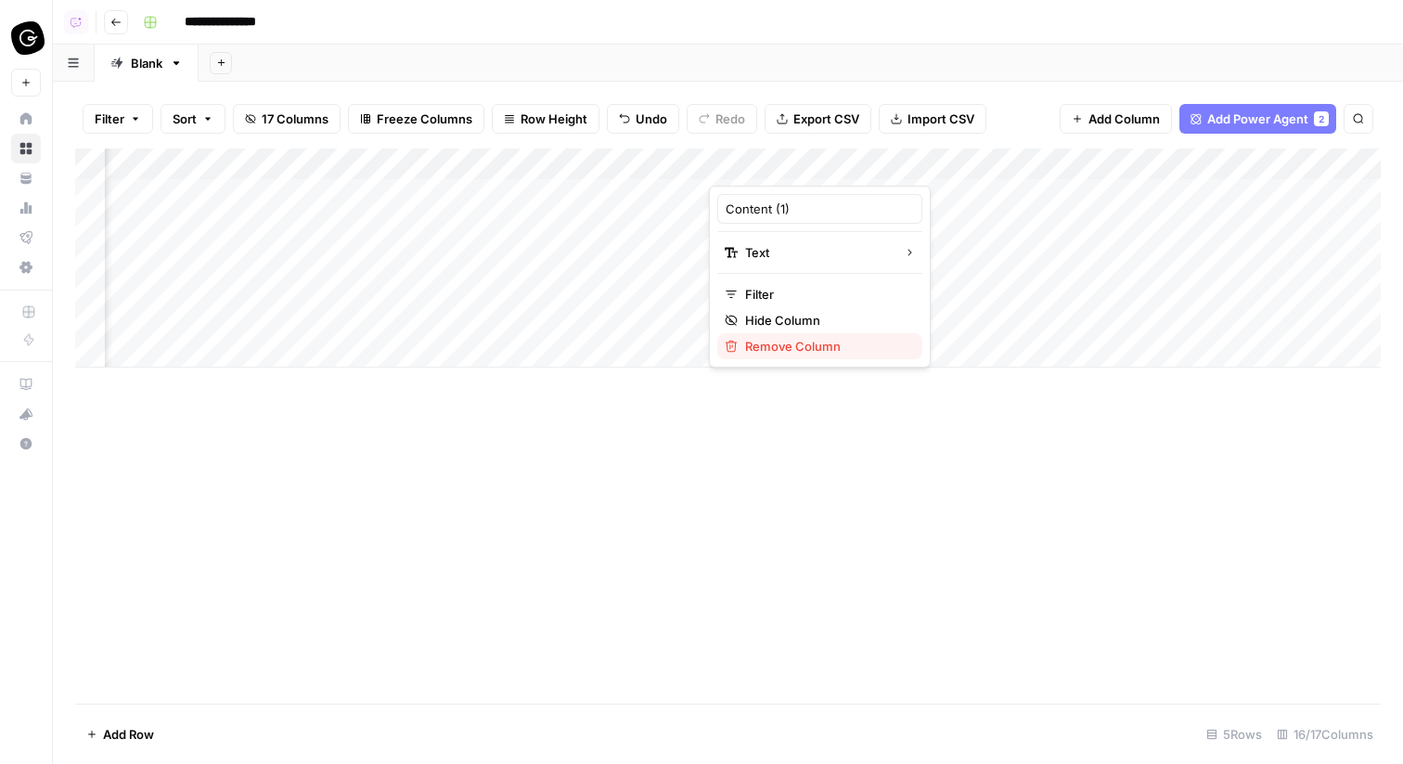
click at [792, 356] on button "Remove Column" at bounding box center [820, 346] width 205 height 26
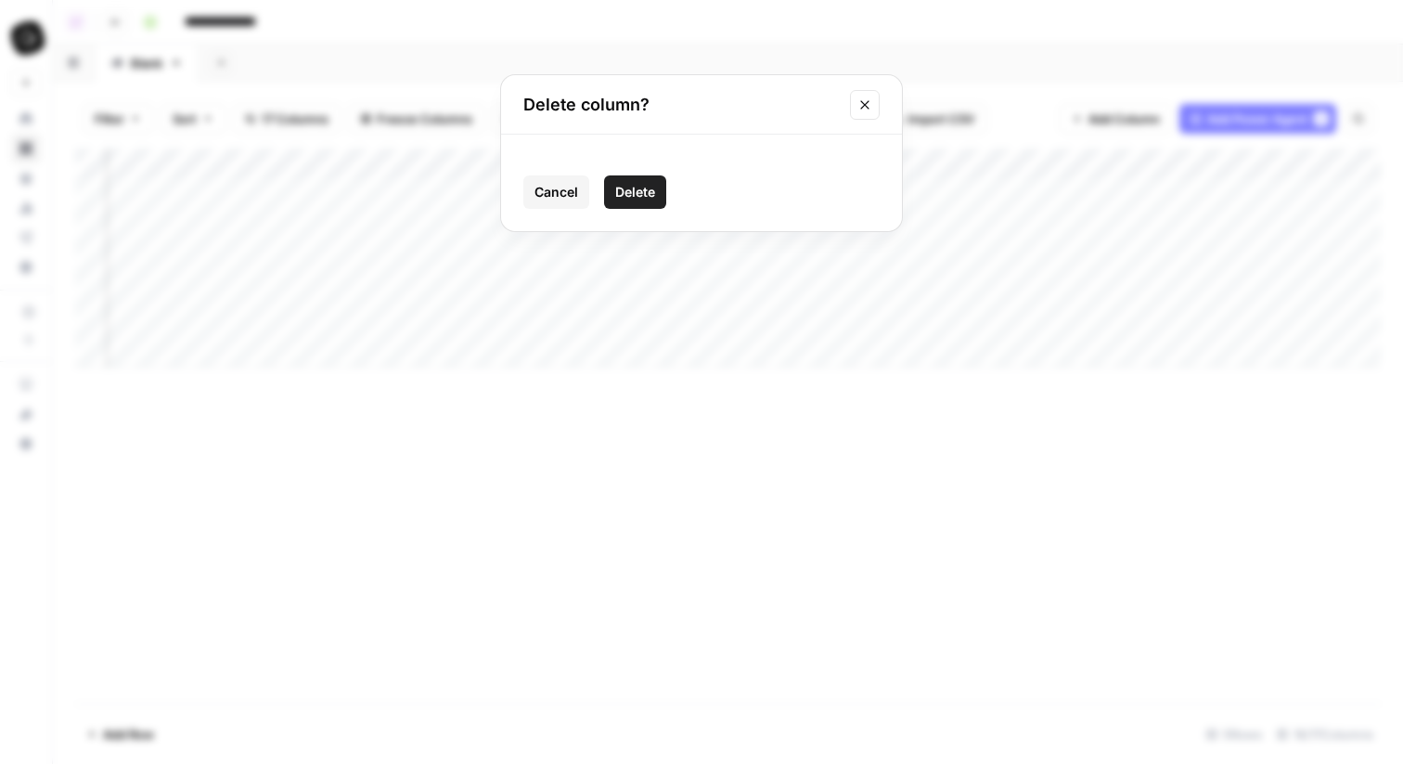
click at [624, 198] on span "Delete" at bounding box center [635, 192] width 40 height 19
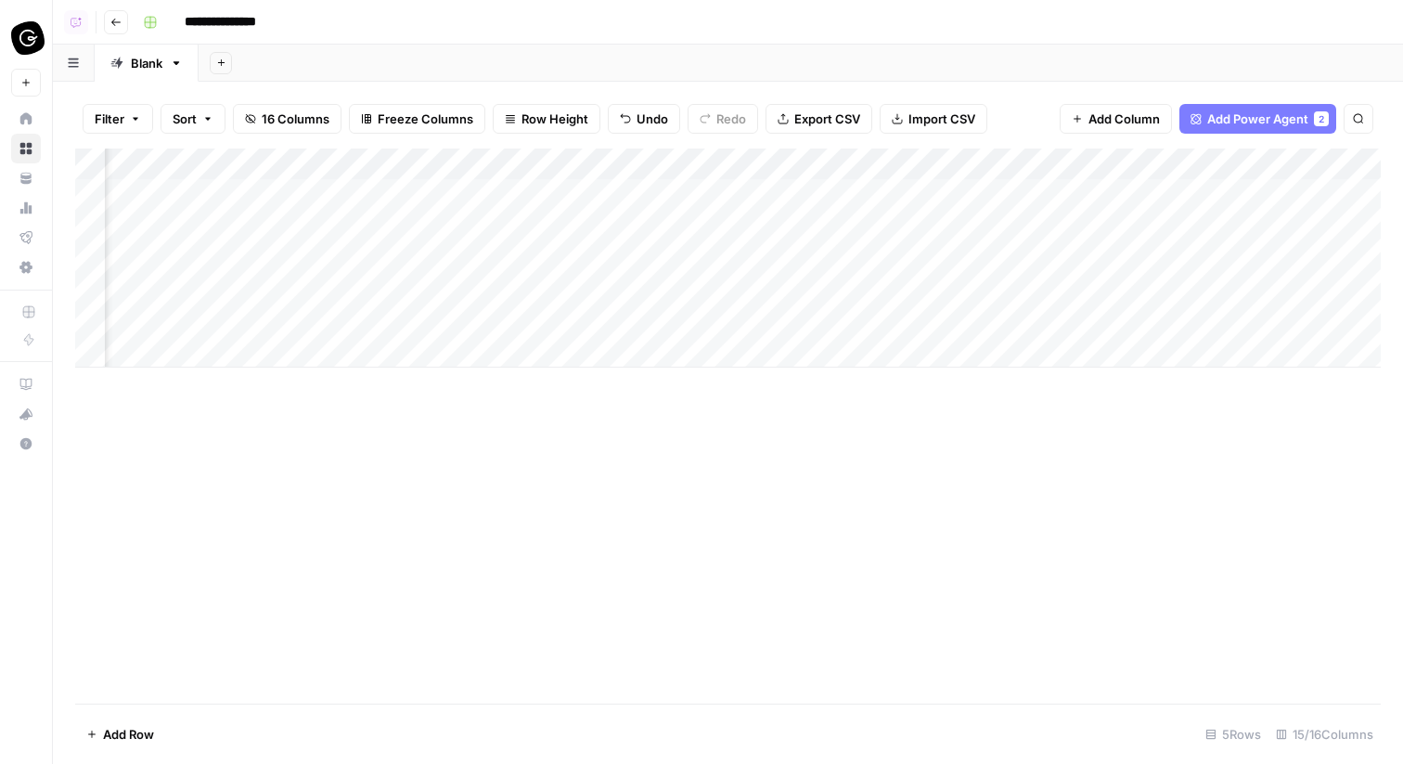
click at [925, 169] on div "Add Column" at bounding box center [728, 258] width 1306 height 219
click at [951, 347] on span "Remove Column" at bounding box center [993, 346] width 162 height 19
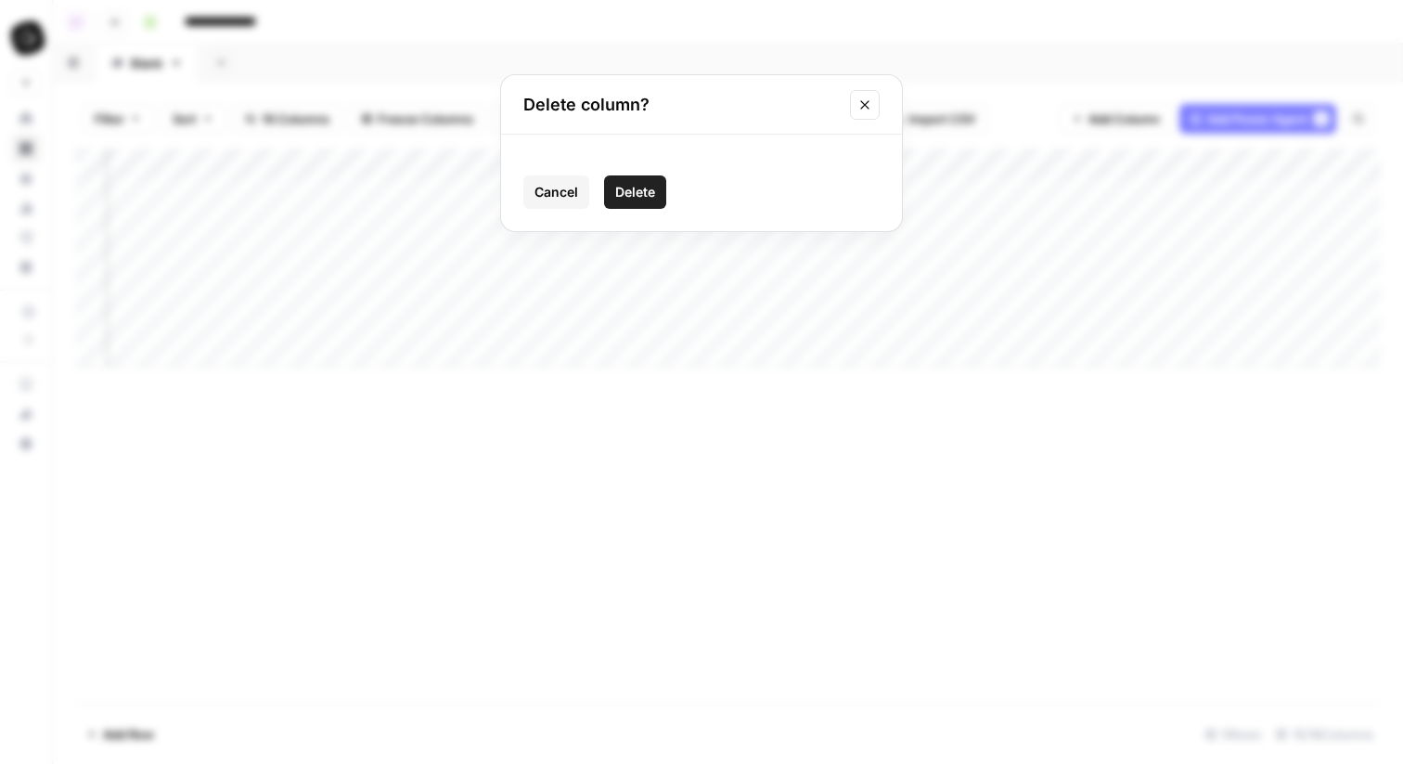
click at [645, 195] on span "Delete" at bounding box center [635, 192] width 40 height 19
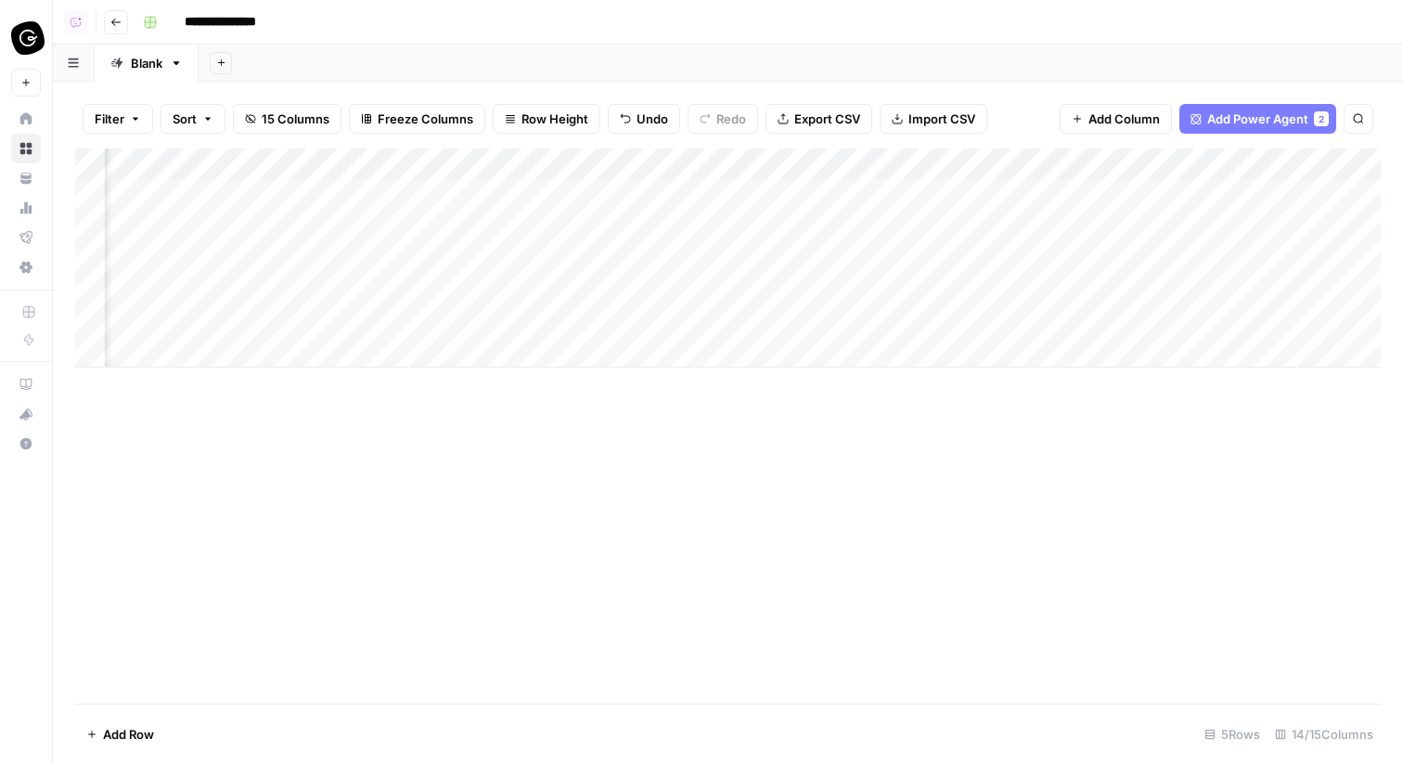
scroll to position [0, 974]
click at [665, 226] on div "Add Column" at bounding box center [728, 258] width 1306 height 219
click at [1066, 197] on div "Add Column" at bounding box center [728, 258] width 1306 height 219
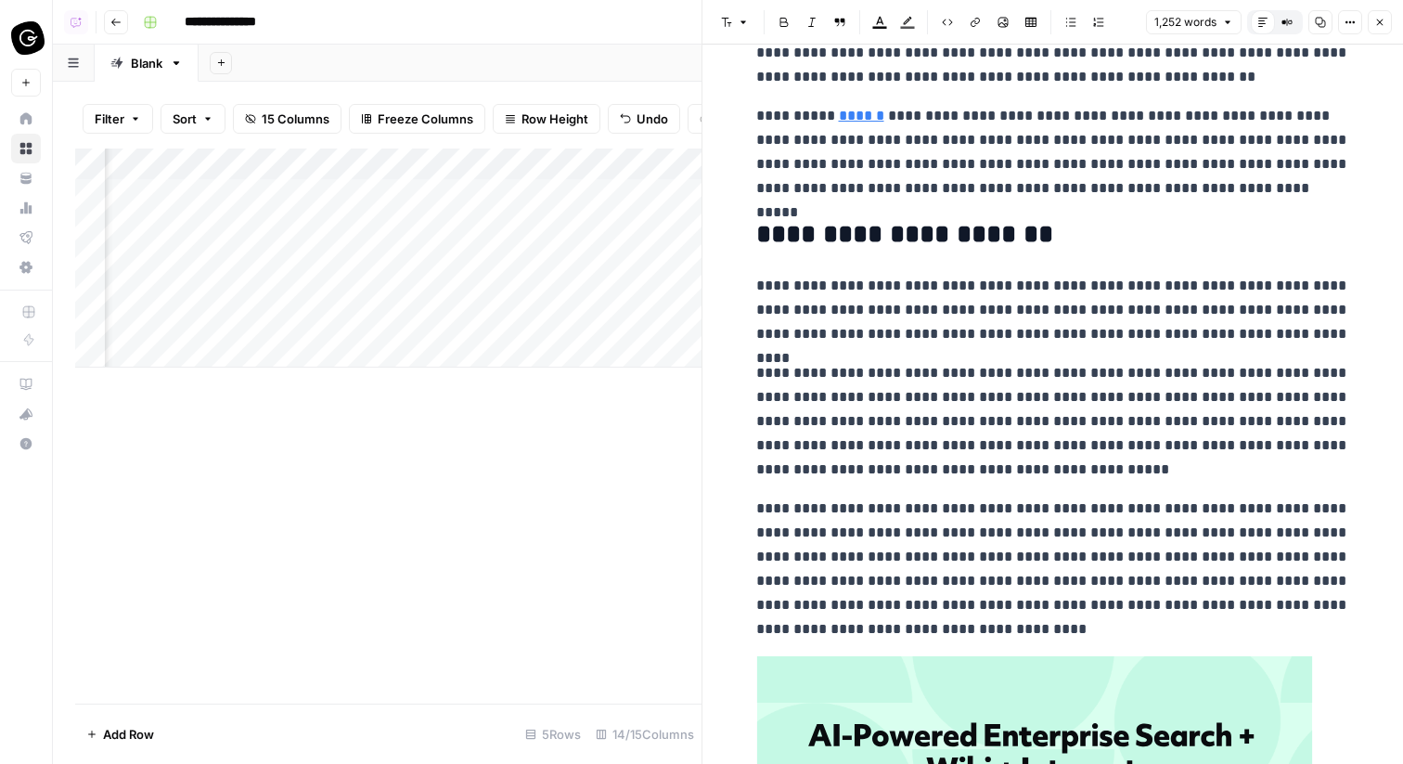
scroll to position [1409, 0]
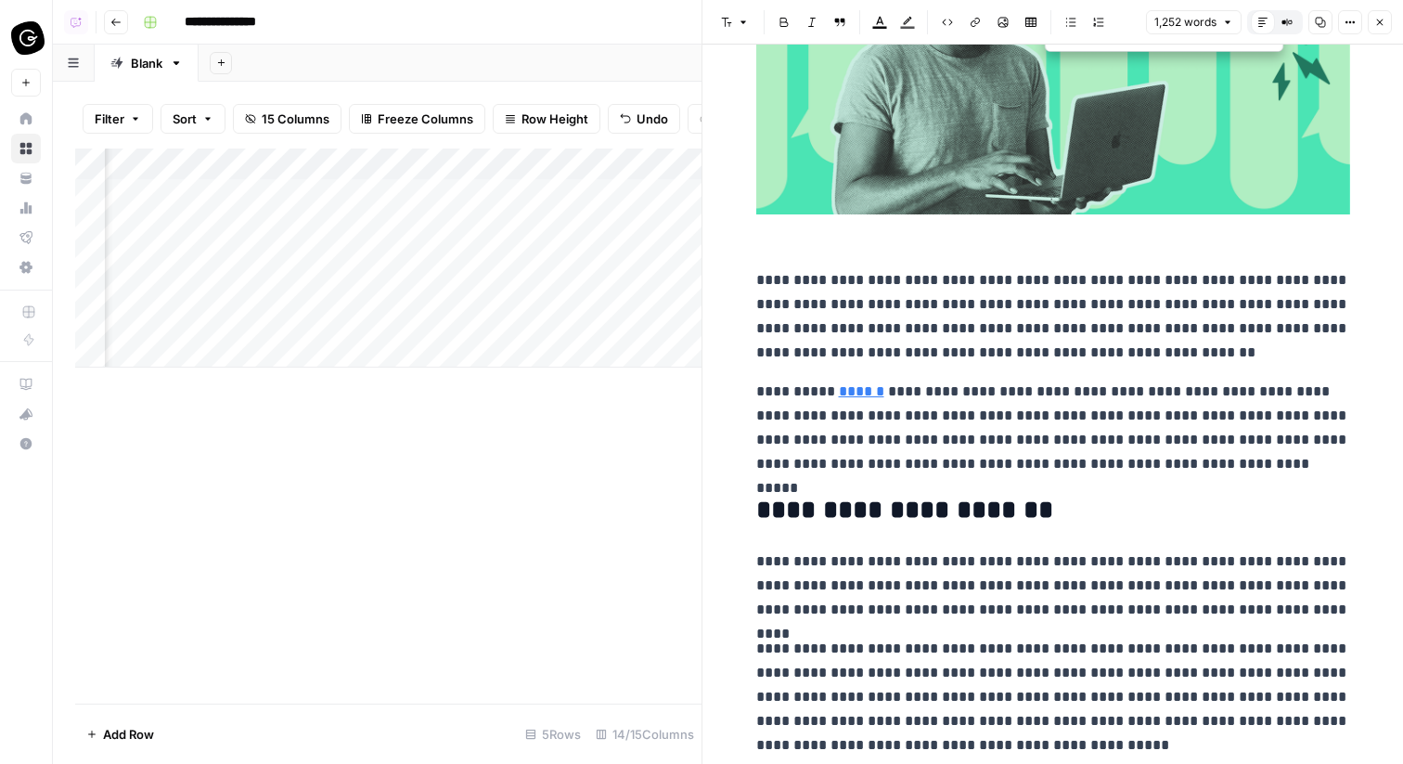
click at [1383, 17] on icon "button" at bounding box center [1380, 22] width 11 height 11
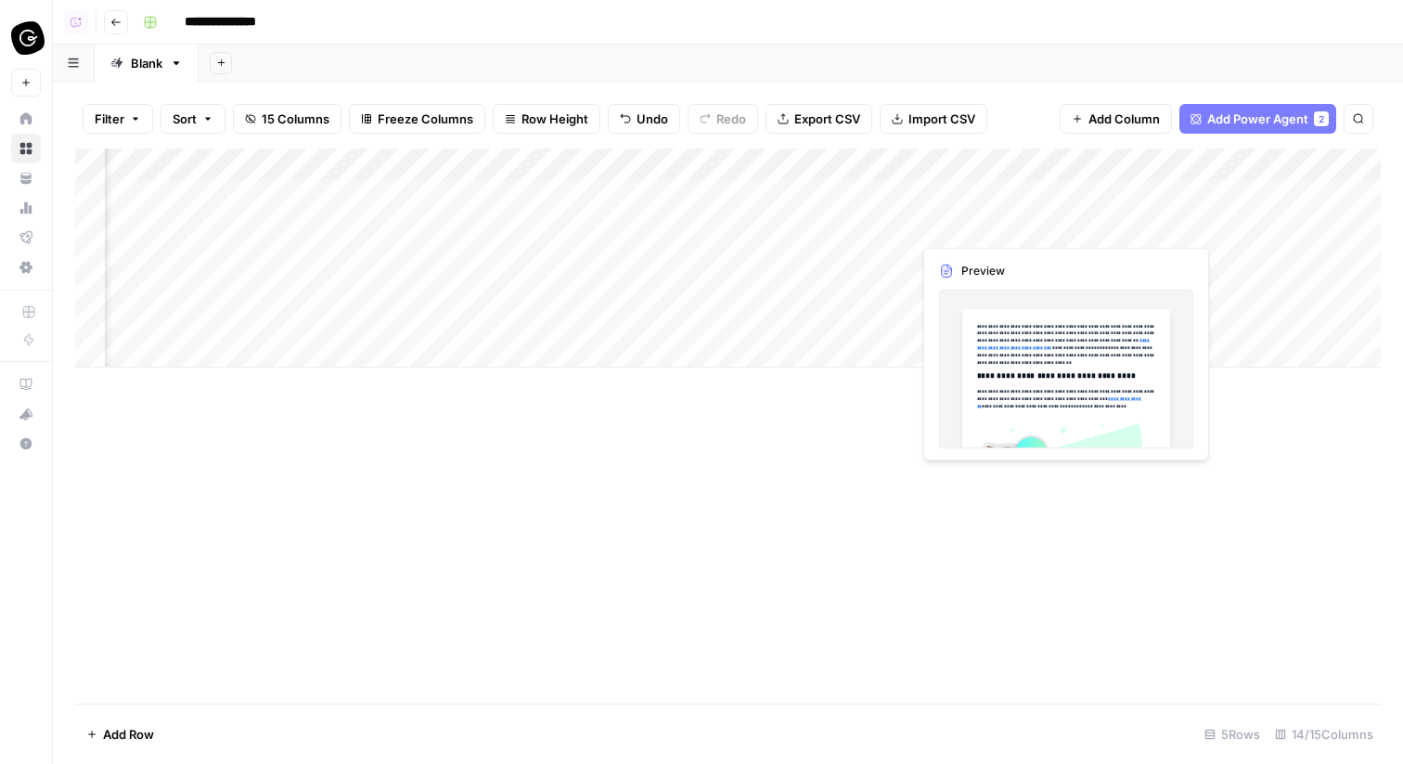
scroll to position [0, 1227]
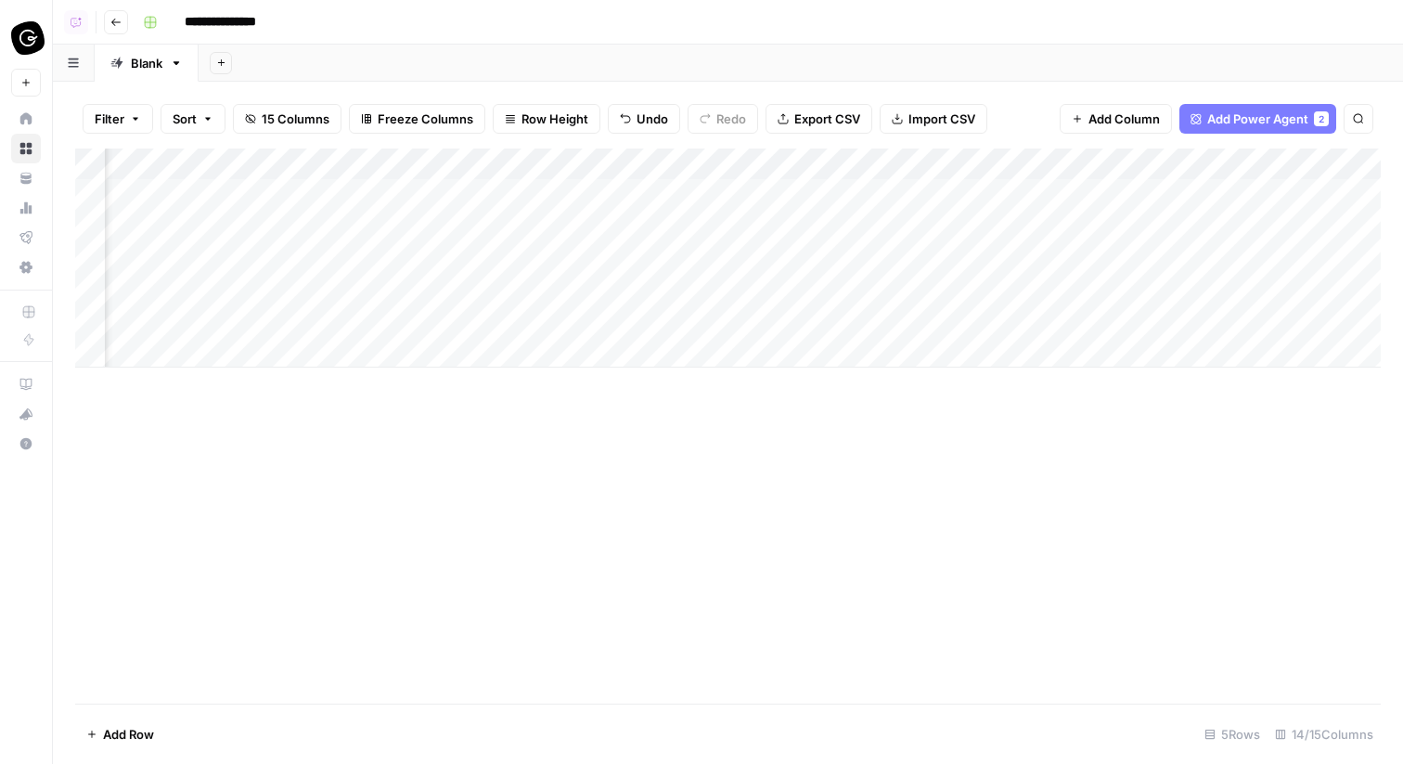
click at [930, 172] on div "Add Column" at bounding box center [728, 258] width 1306 height 219
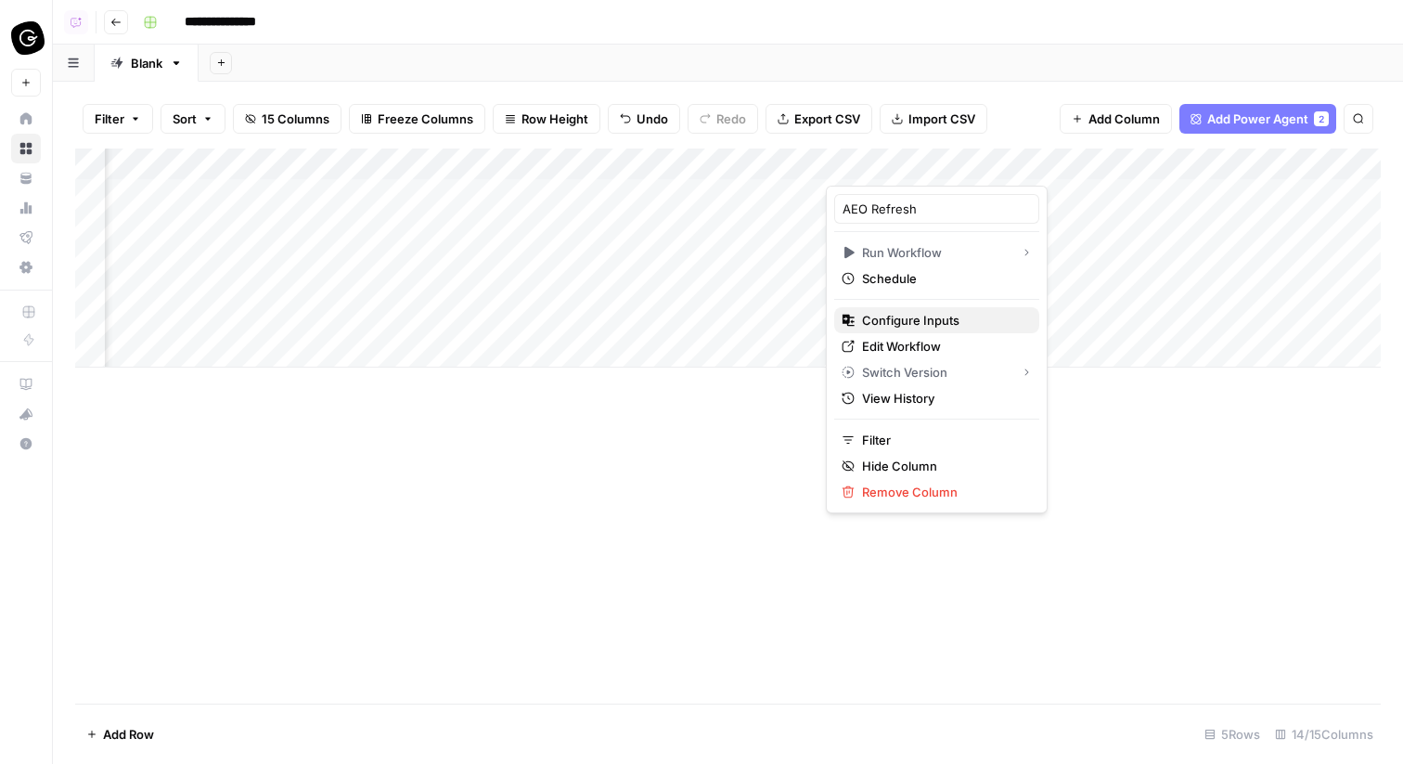
click at [911, 320] on span "Configure Inputs" at bounding box center [943, 320] width 162 height 19
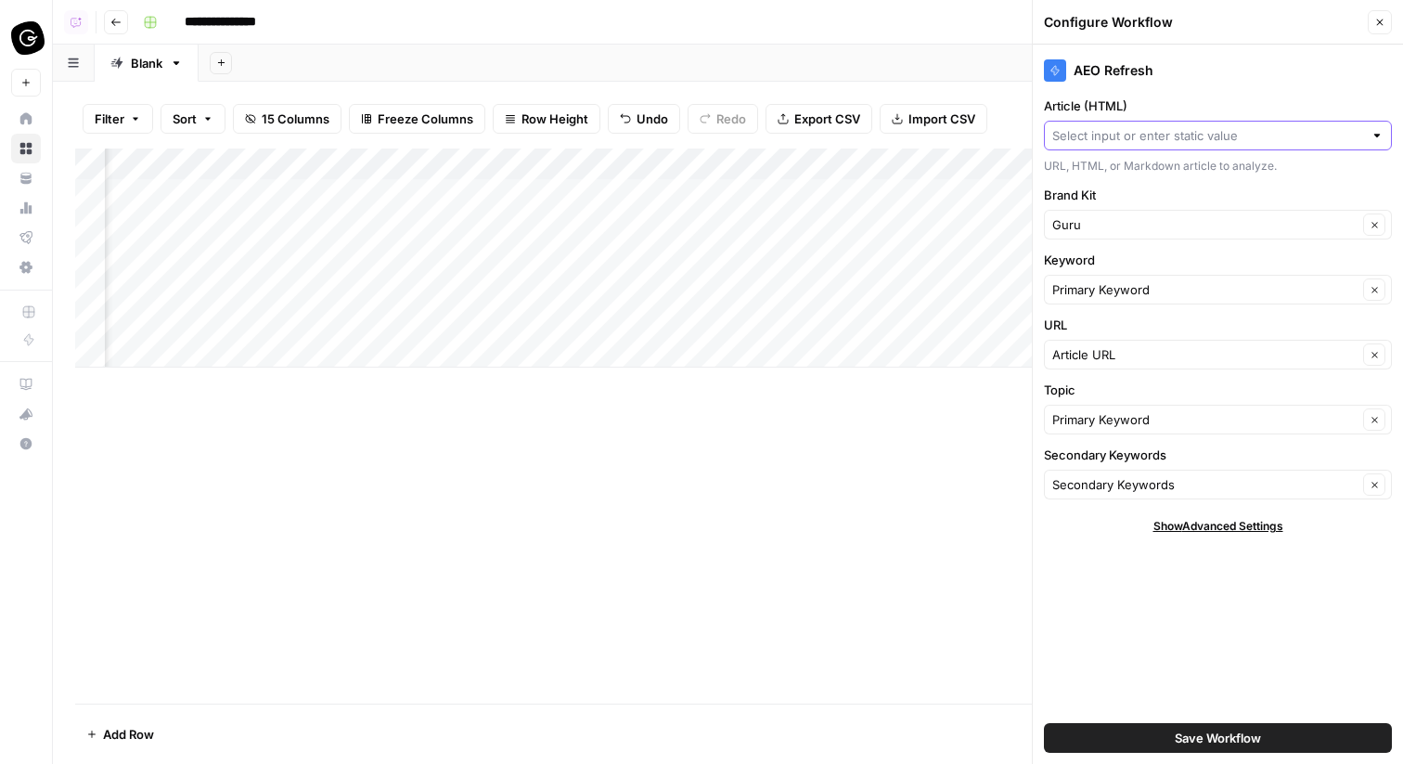
click at [1126, 135] on input "Article (HTML)" at bounding box center [1208, 135] width 311 height 19
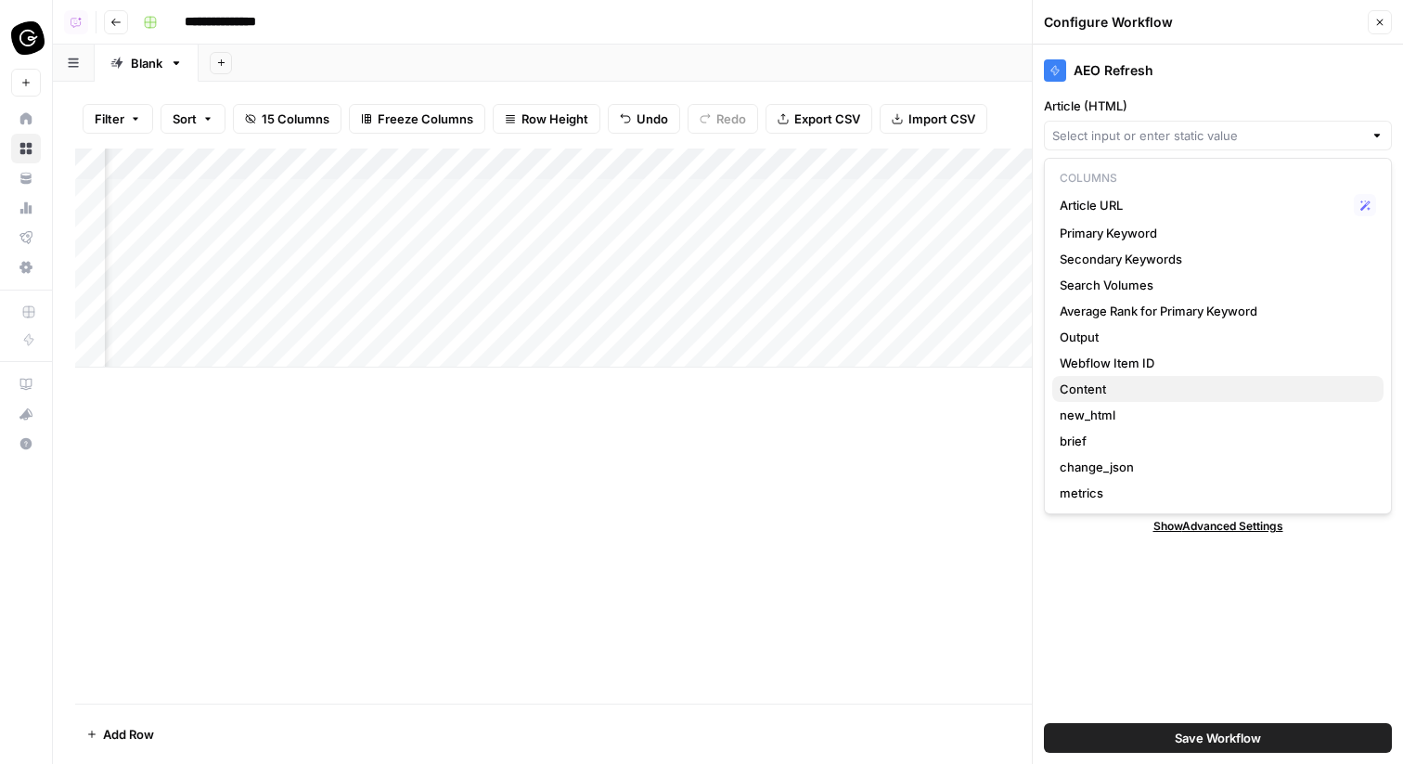
click at [1146, 385] on span "Content" at bounding box center [1214, 389] width 309 height 19
type input "Content"
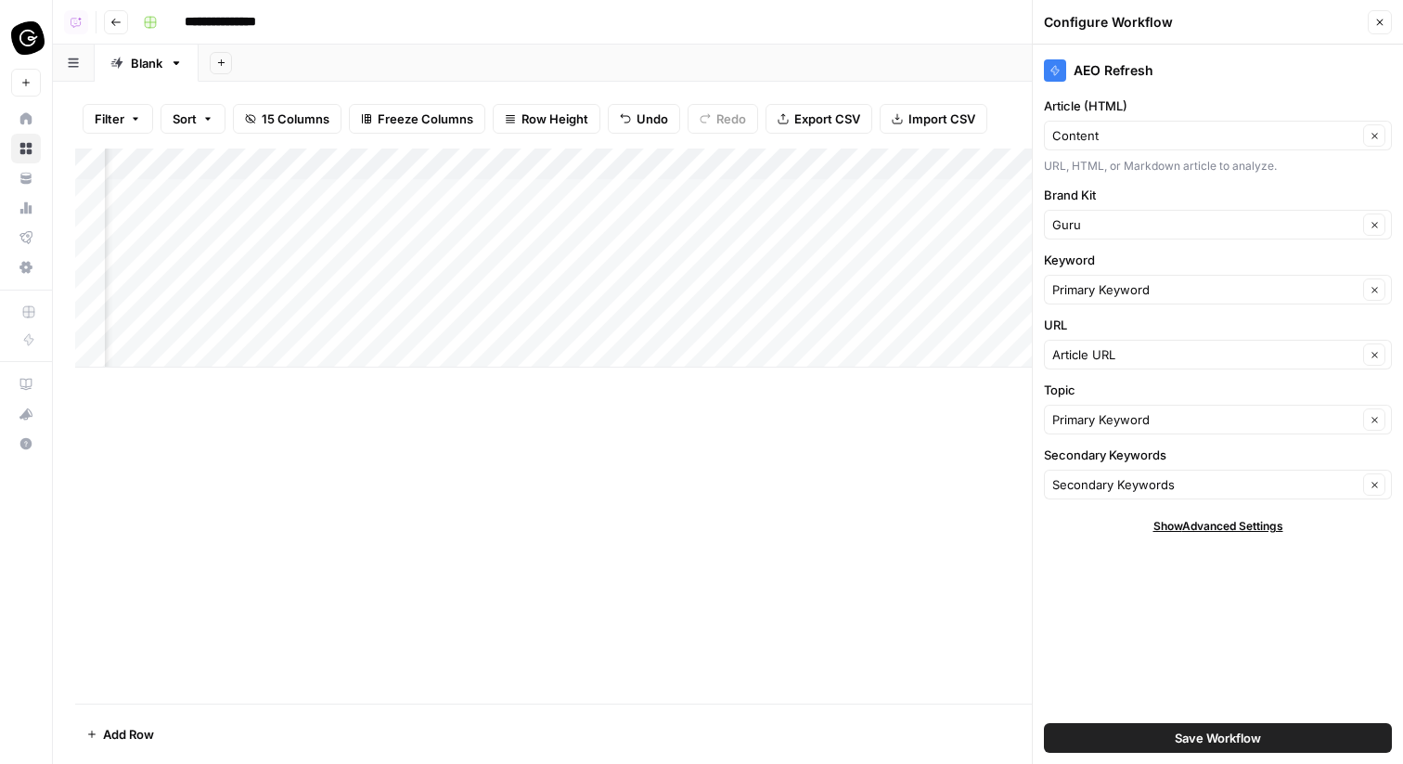
click at [1258, 747] on button "Save Workflow" at bounding box center [1218, 738] width 348 height 30
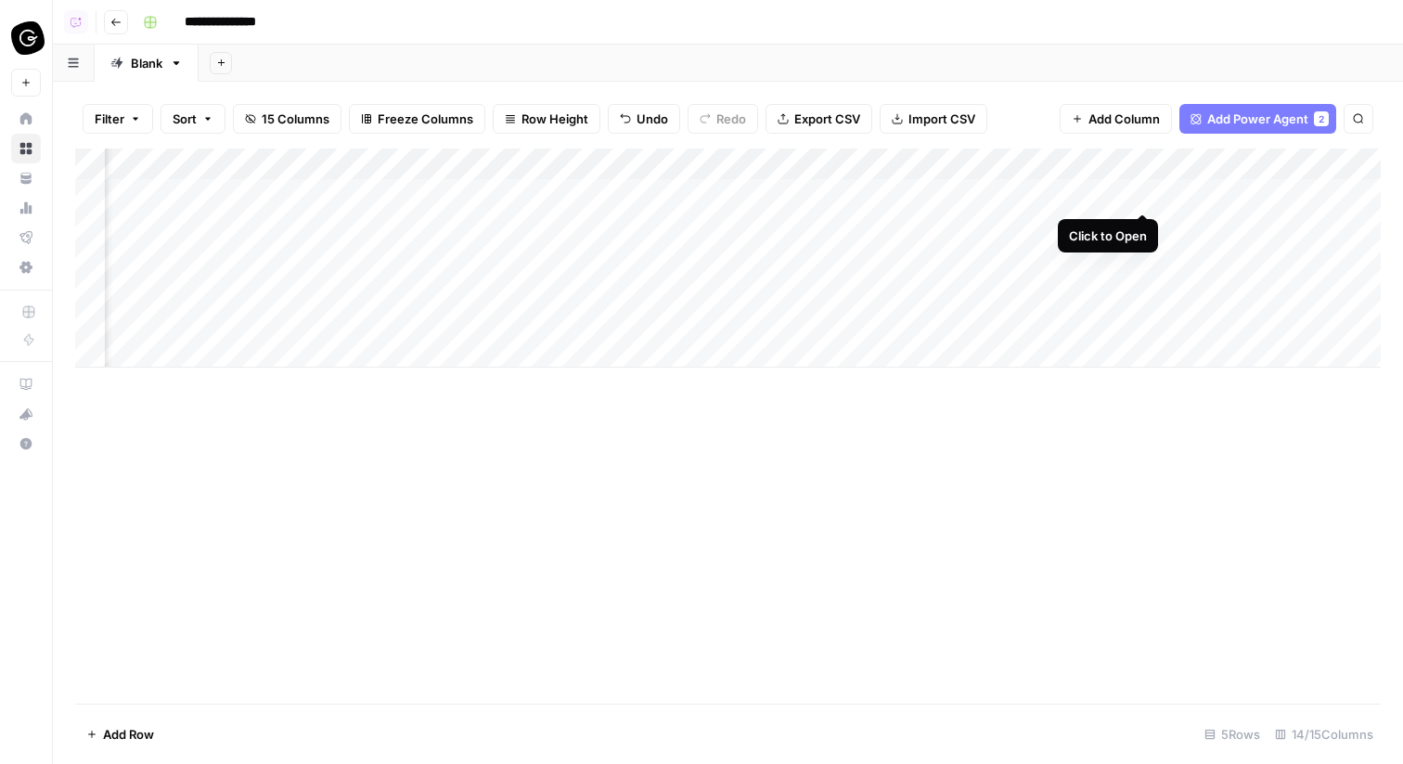
click at [1139, 199] on div "Add Column" at bounding box center [728, 258] width 1306 height 219
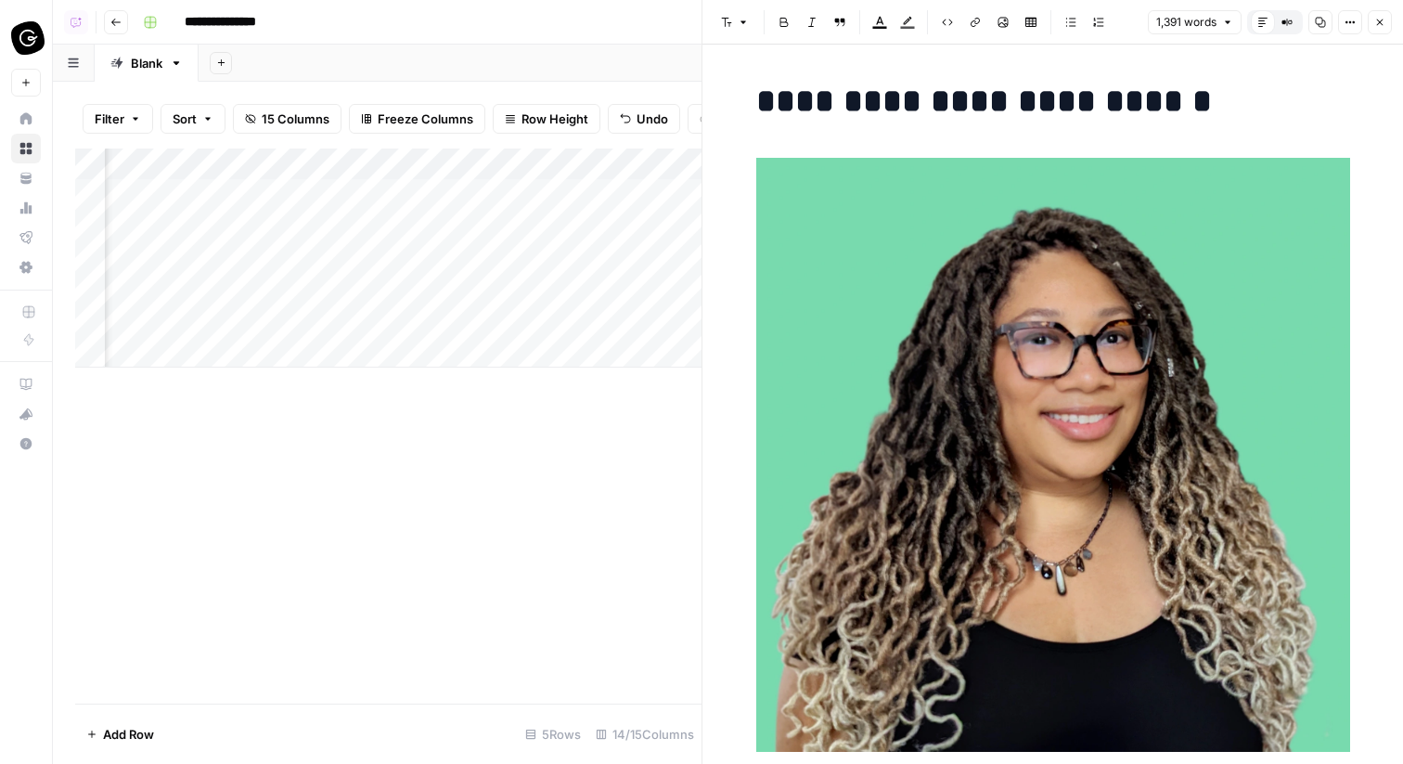
click at [1385, 19] on icon "button" at bounding box center [1380, 22] width 11 height 11
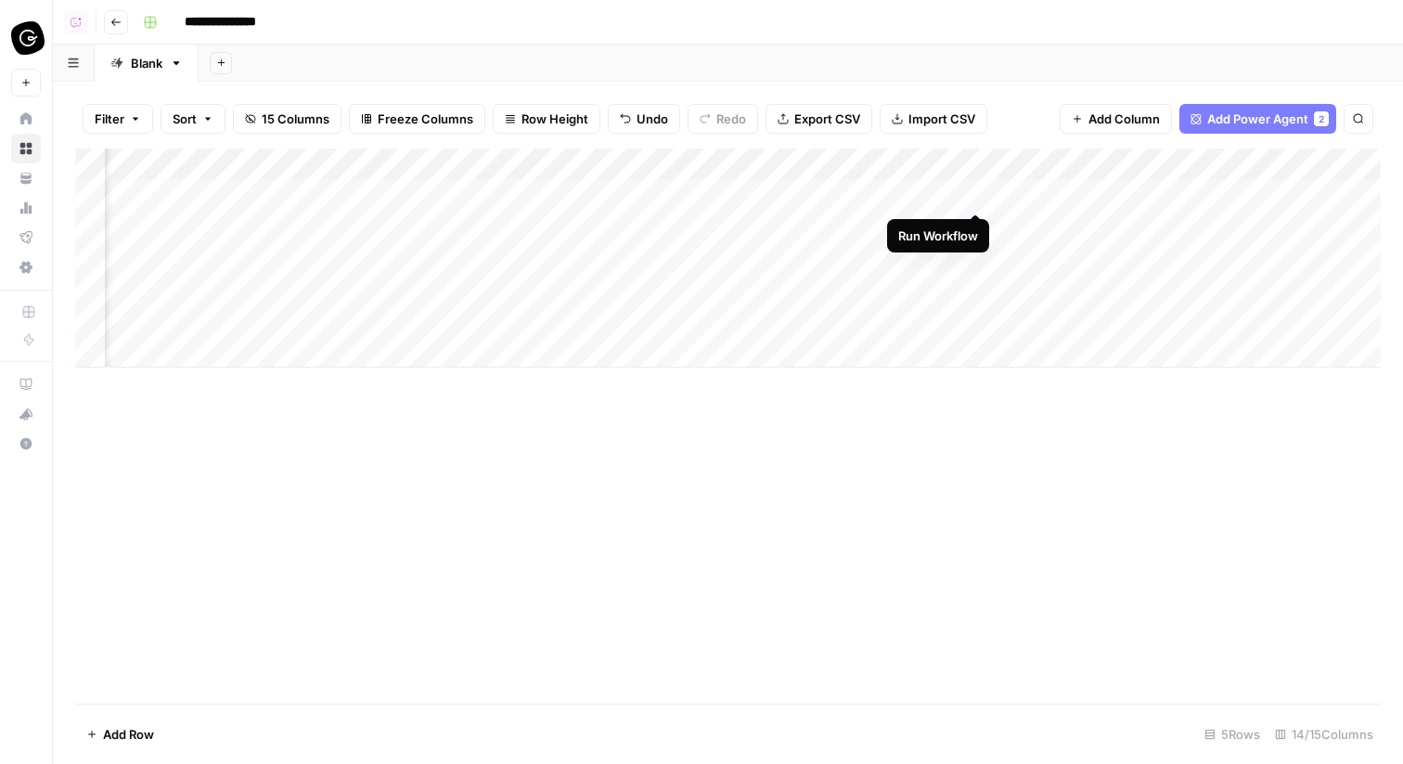
click at [973, 192] on div "Add Column" at bounding box center [728, 258] width 1306 height 219
click at [809, 198] on div "Add Column" at bounding box center [728, 258] width 1306 height 219
click at [974, 191] on div "Add Column" at bounding box center [728, 258] width 1306 height 219
click at [978, 193] on div "Add Column" at bounding box center [728, 258] width 1306 height 219
click at [808, 230] on div "Add Column" at bounding box center [728, 258] width 1306 height 219
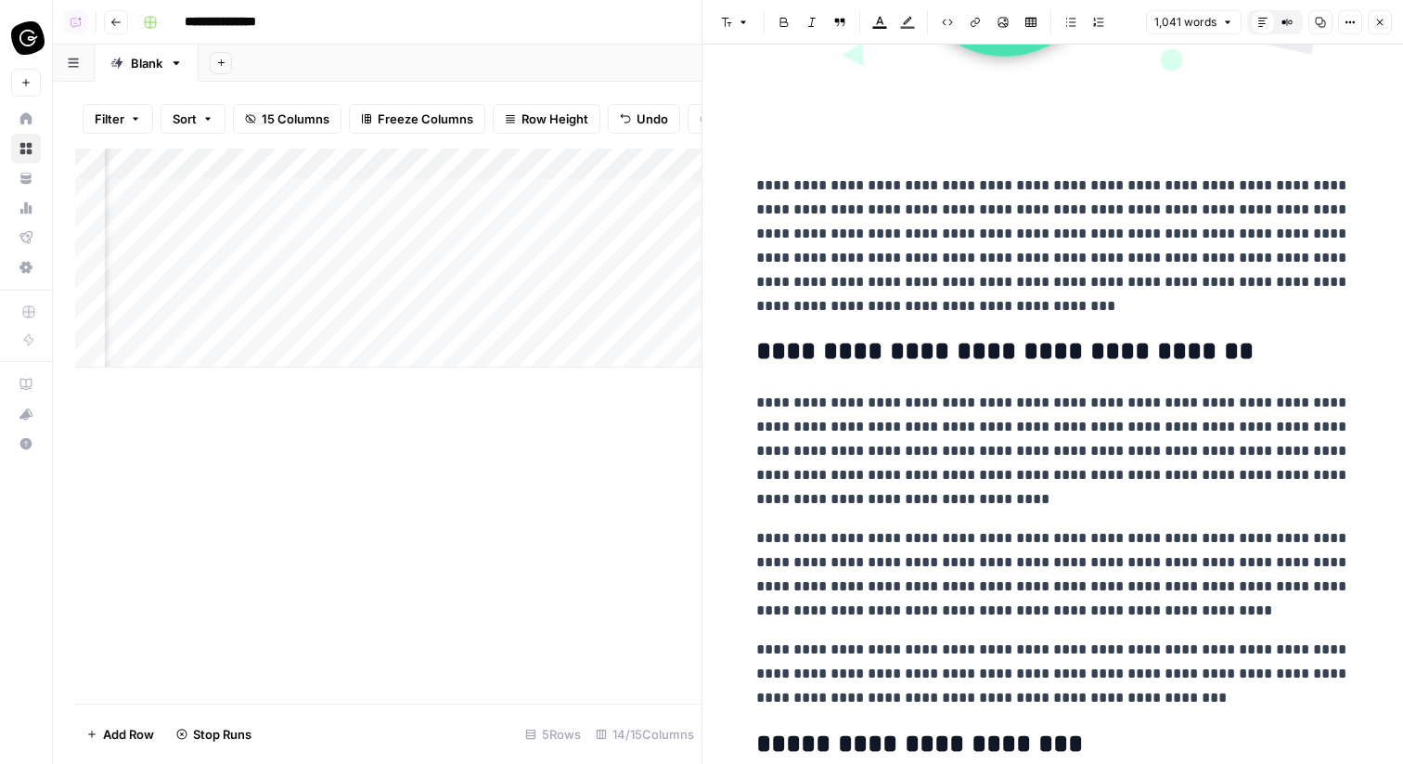
scroll to position [3183, 0]
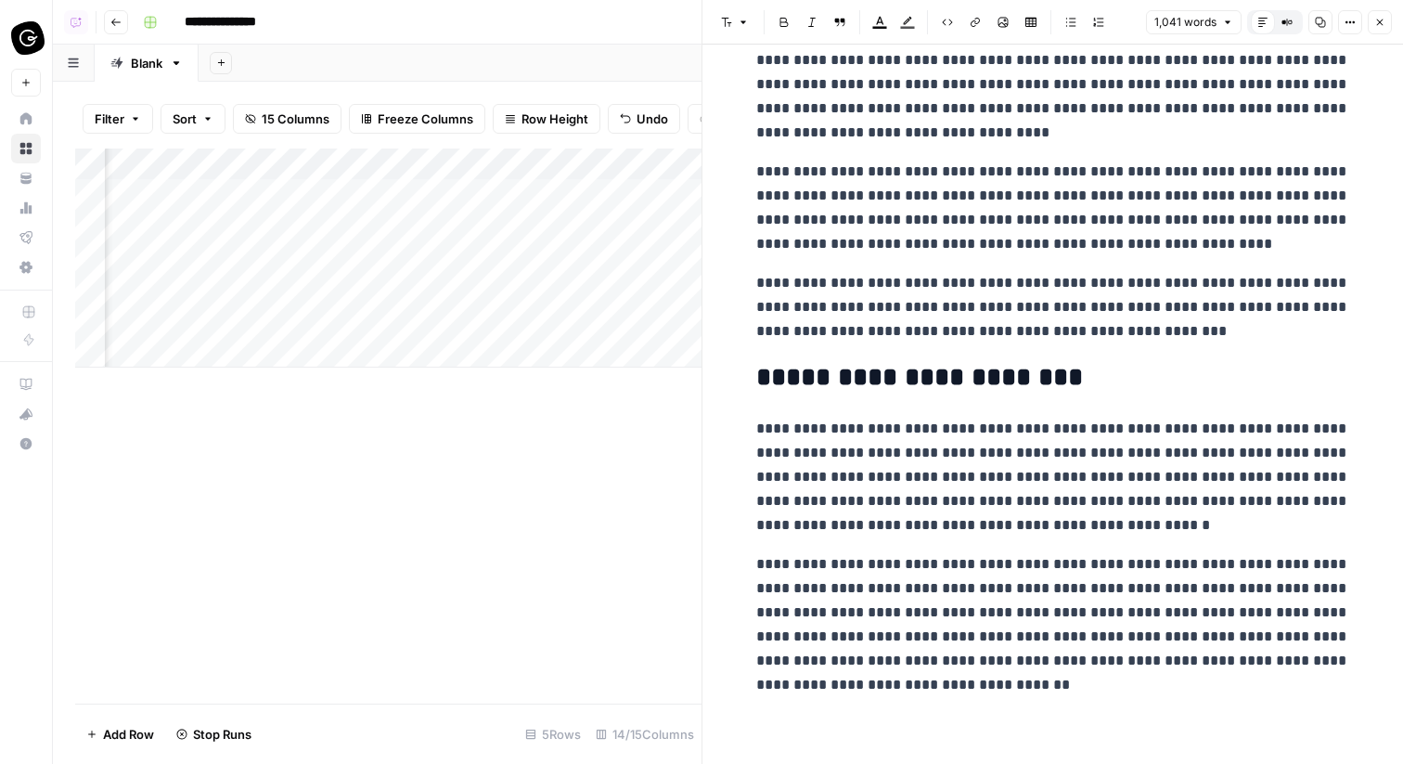
click at [1381, 20] on icon "button" at bounding box center [1380, 22] width 6 height 6
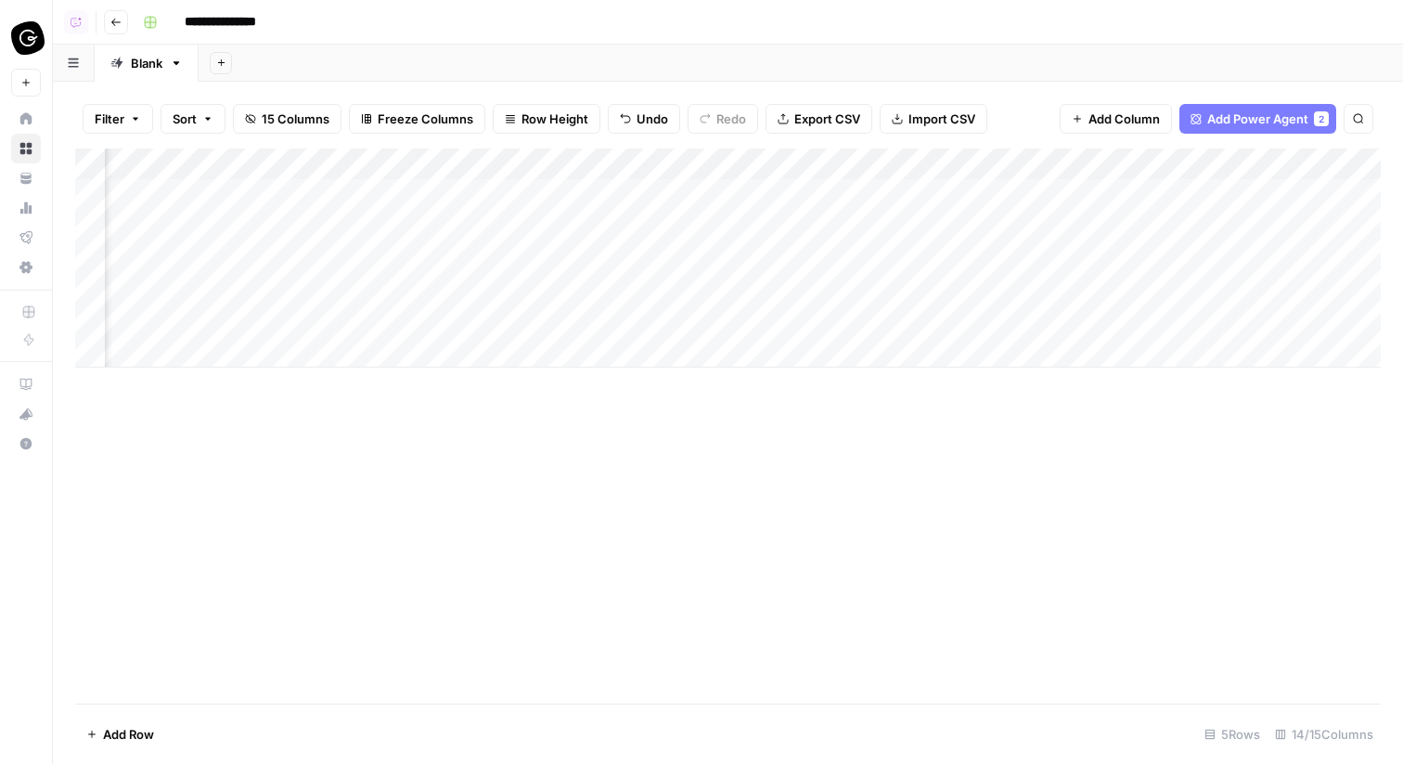
scroll to position [0, 556]
click at [1078, 254] on div "Add Column" at bounding box center [728, 258] width 1306 height 219
click at [1074, 290] on div "Add Column" at bounding box center [728, 258] width 1306 height 219
click at [1078, 320] on div "Add Column" at bounding box center [728, 258] width 1306 height 219
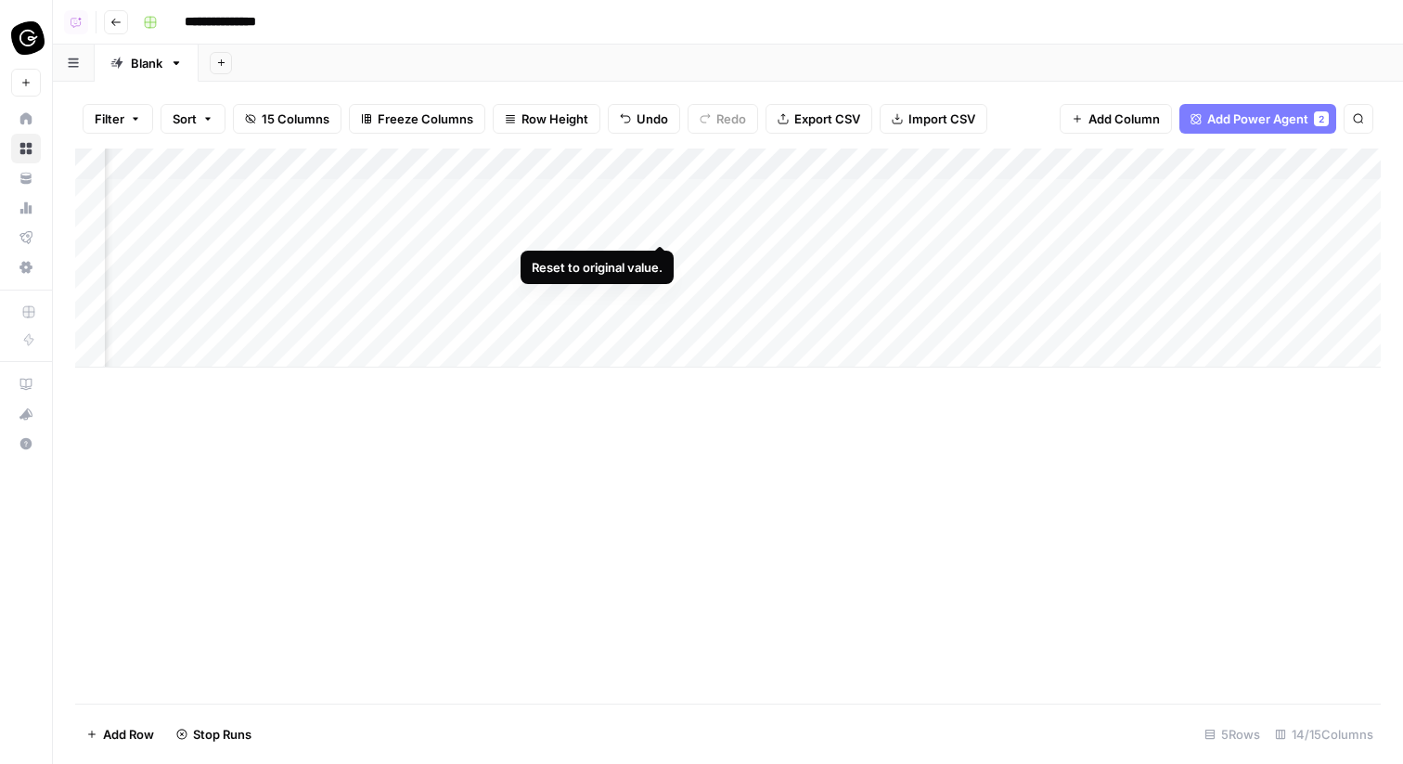
click at [660, 224] on div "Add Column" at bounding box center [728, 258] width 1306 height 219
click at [655, 225] on div "Add Column" at bounding box center [728, 258] width 1306 height 219
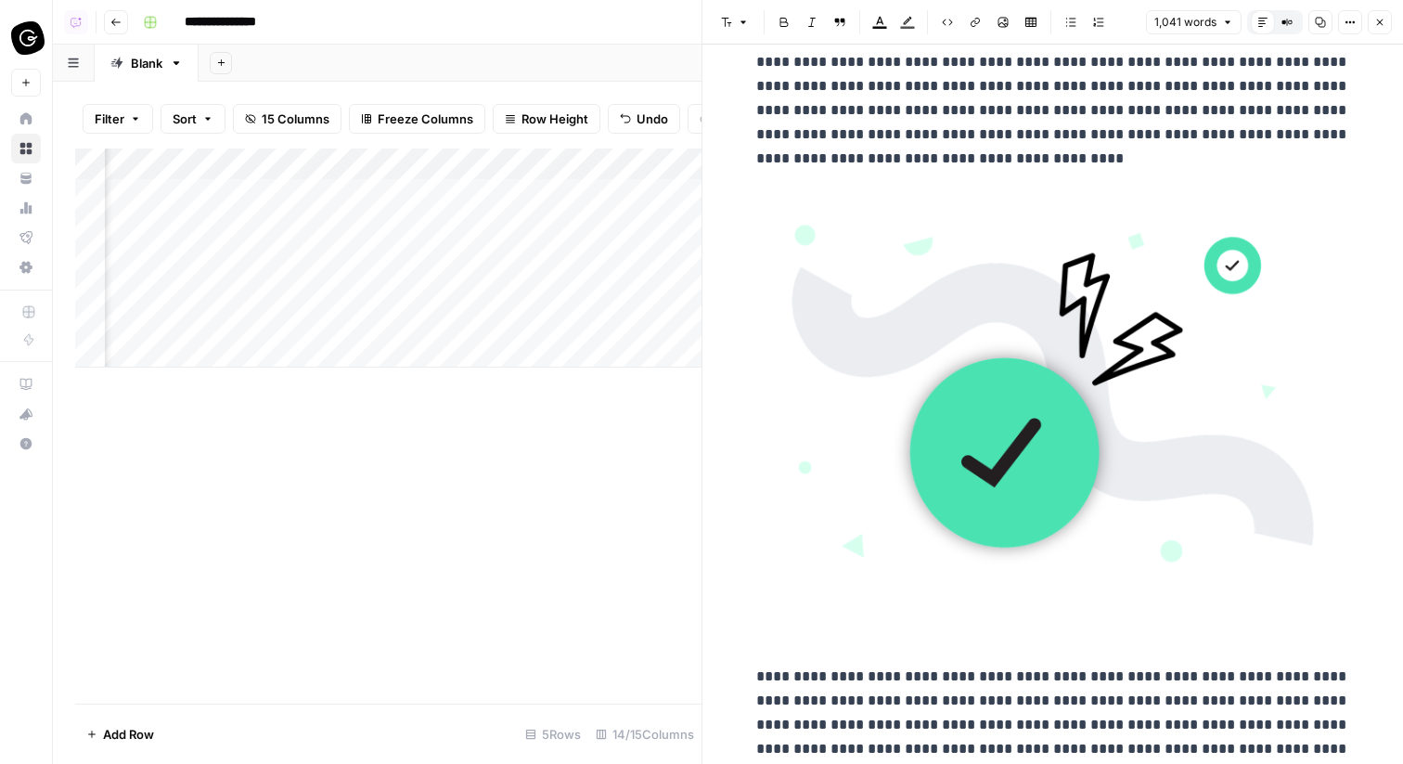
scroll to position [3183, 0]
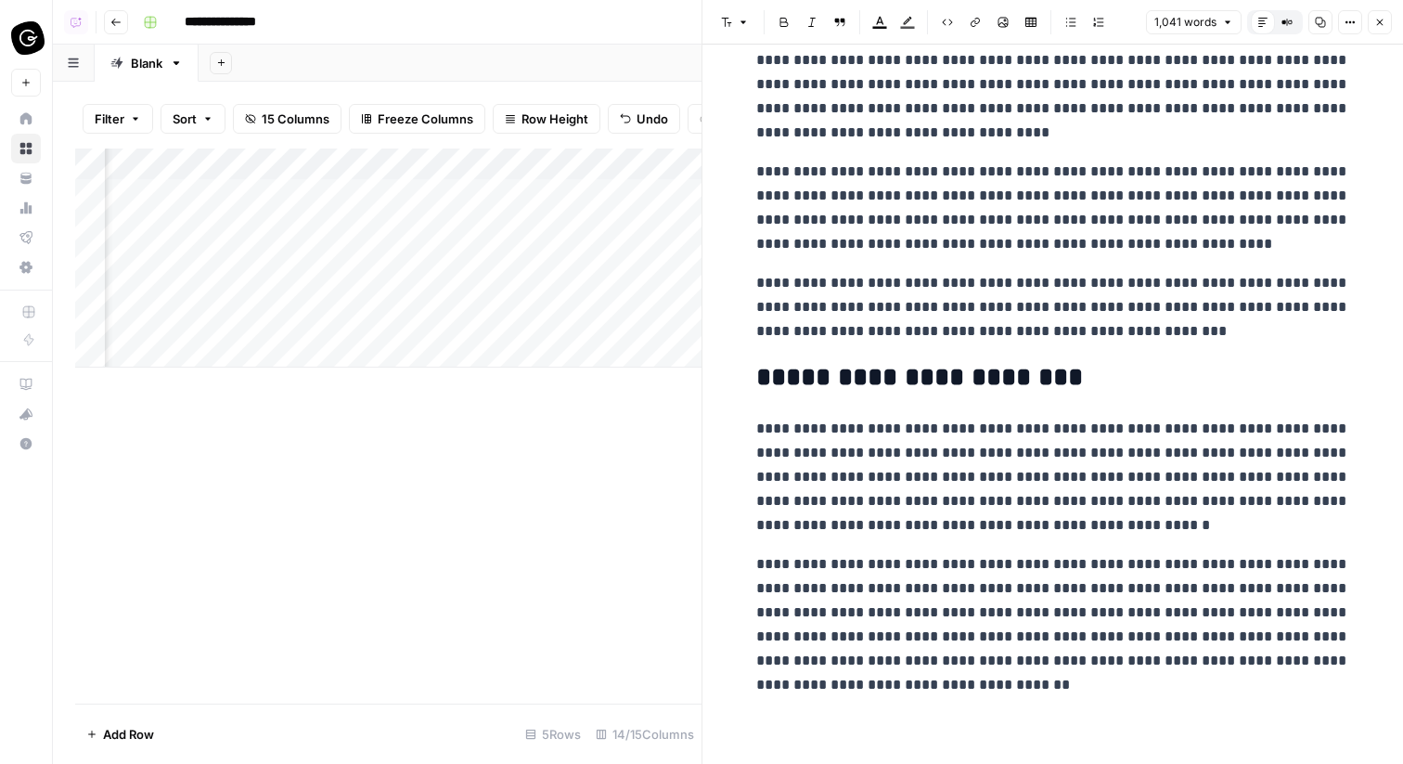
click at [1378, 17] on icon "button" at bounding box center [1380, 22] width 11 height 11
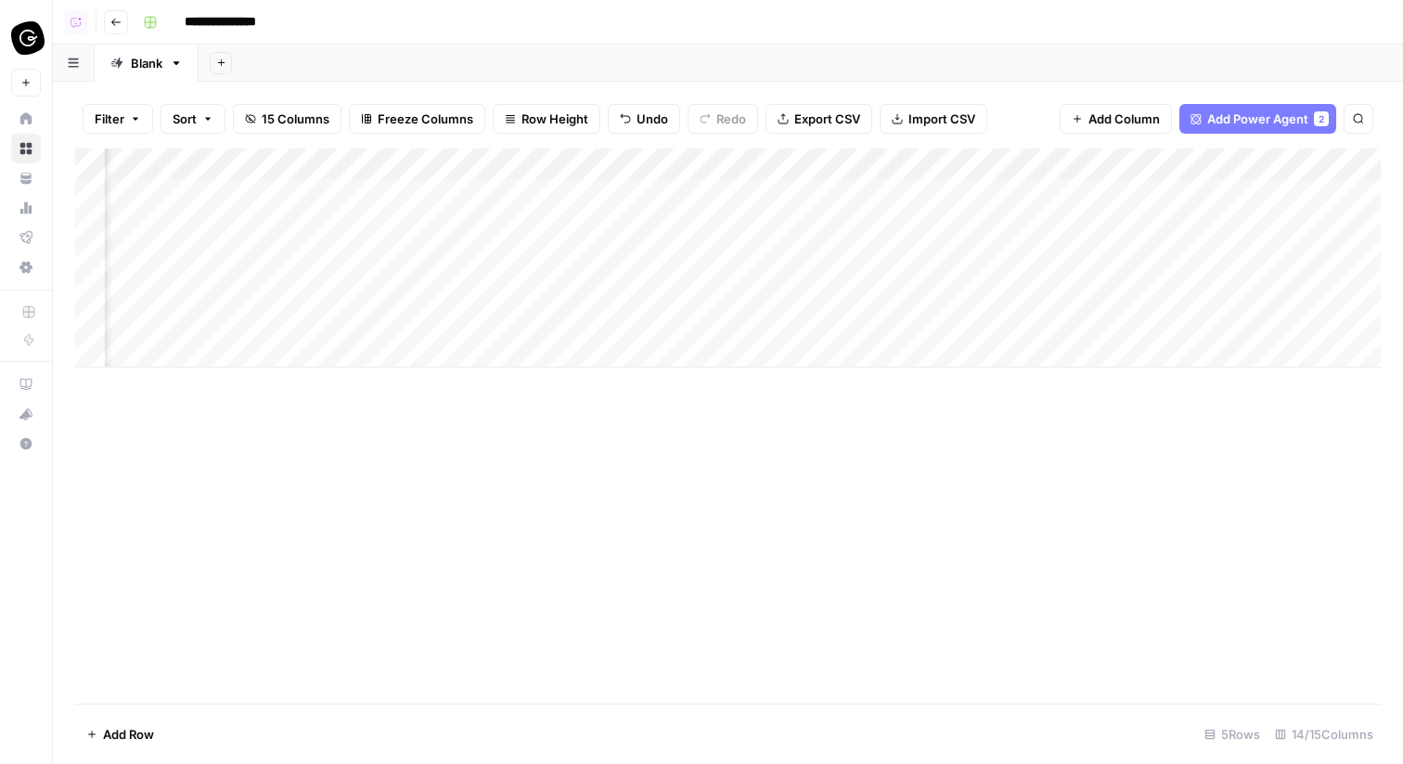
click at [659, 224] on div "Add Column" at bounding box center [728, 258] width 1306 height 219
click at [657, 325] on div "Add Column" at bounding box center [728, 258] width 1306 height 219
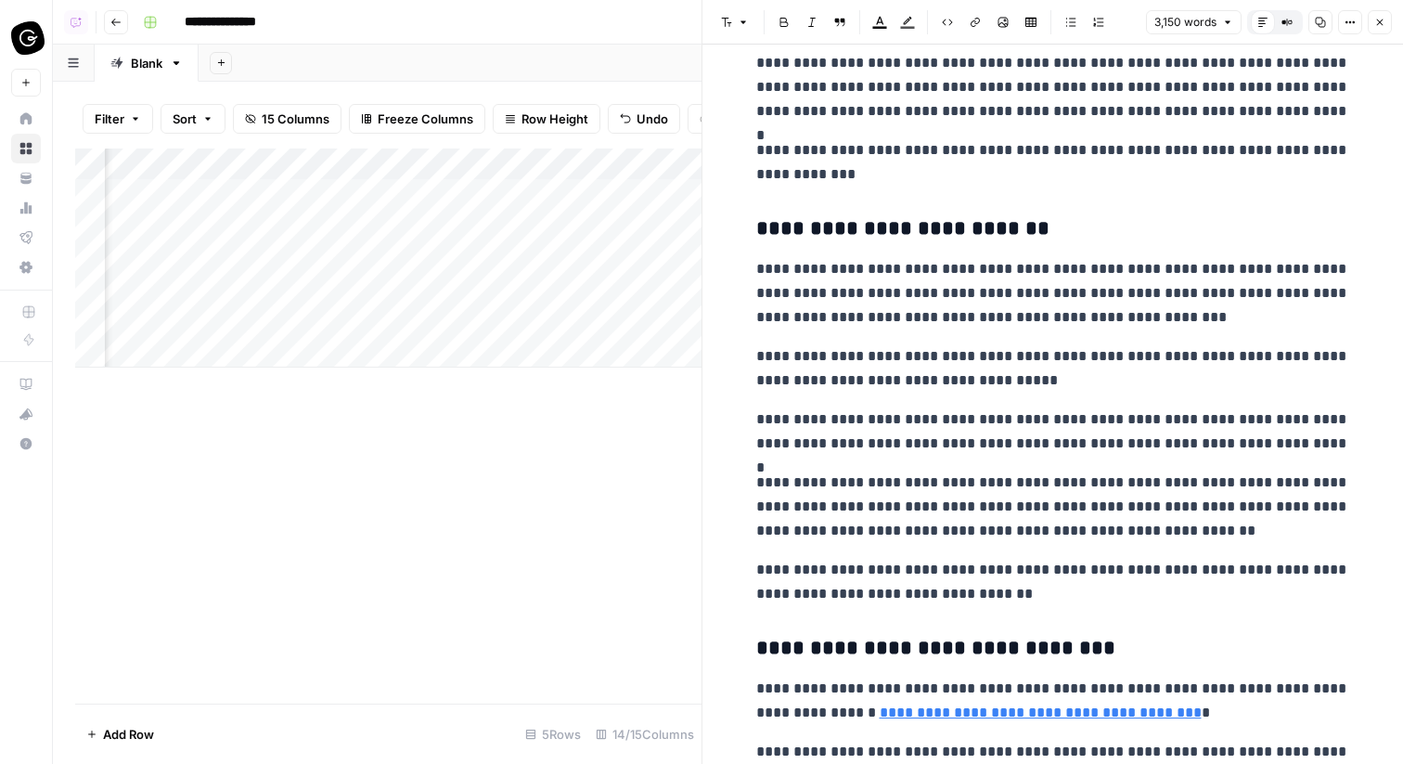
scroll to position [4528, 0]
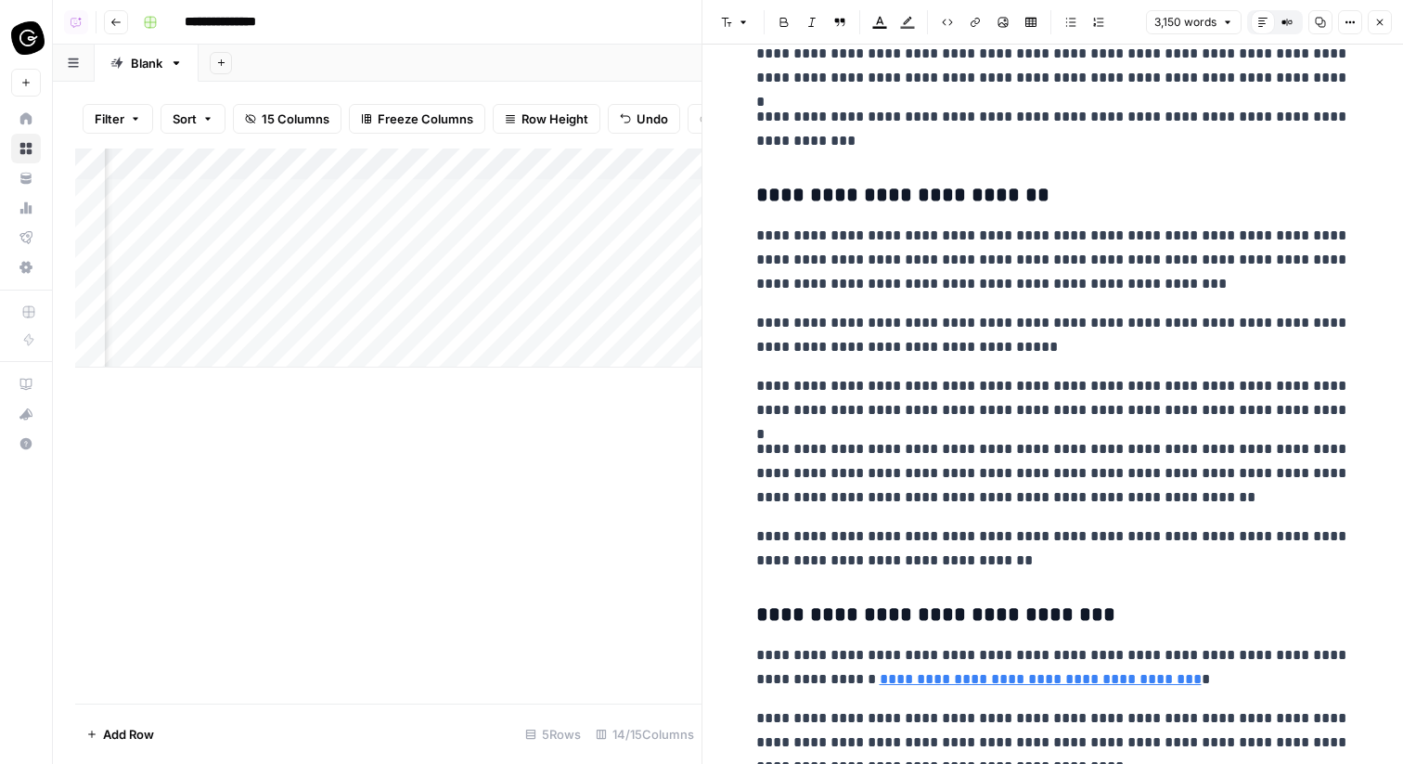
click at [1368, 18] on button "Close" at bounding box center [1380, 22] width 24 height 24
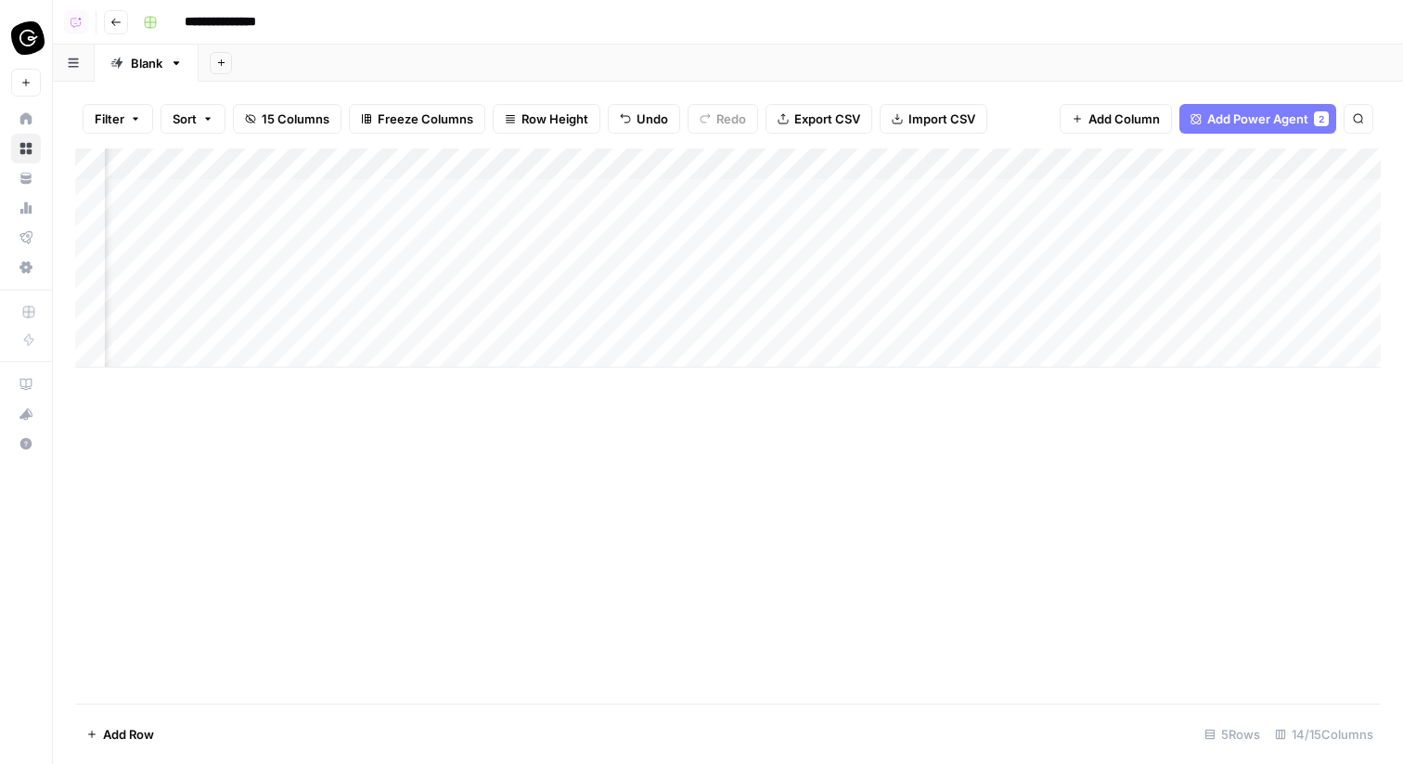
click at [656, 325] on div "Add Column" at bounding box center [728, 258] width 1306 height 219
click at [1287, 30] on div "**********" at bounding box center [760, 22] width 1249 height 30
click at [875, 223] on div "Add Column" at bounding box center [728, 258] width 1306 height 219
click at [877, 255] on div "Add Column" at bounding box center [728, 258] width 1306 height 219
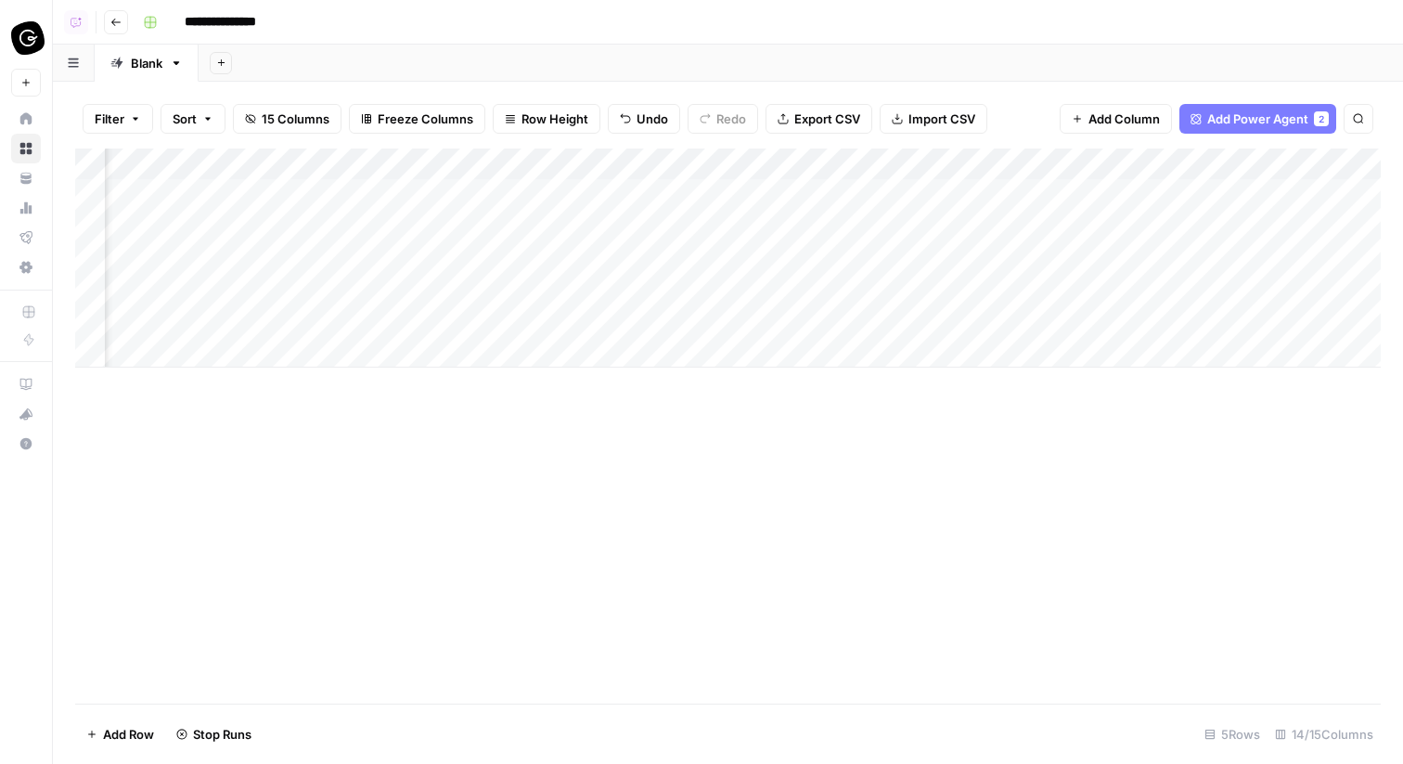
click at [856, 293] on div "Add Column" at bounding box center [728, 258] width 1306 height 219
click at [829, 321] on div "Add Column" at bounding box center [728, 258] width 1306 height 219
click at [713, 191] on div "Add Column" at bounding box center [728, 258] width 1306 height 219
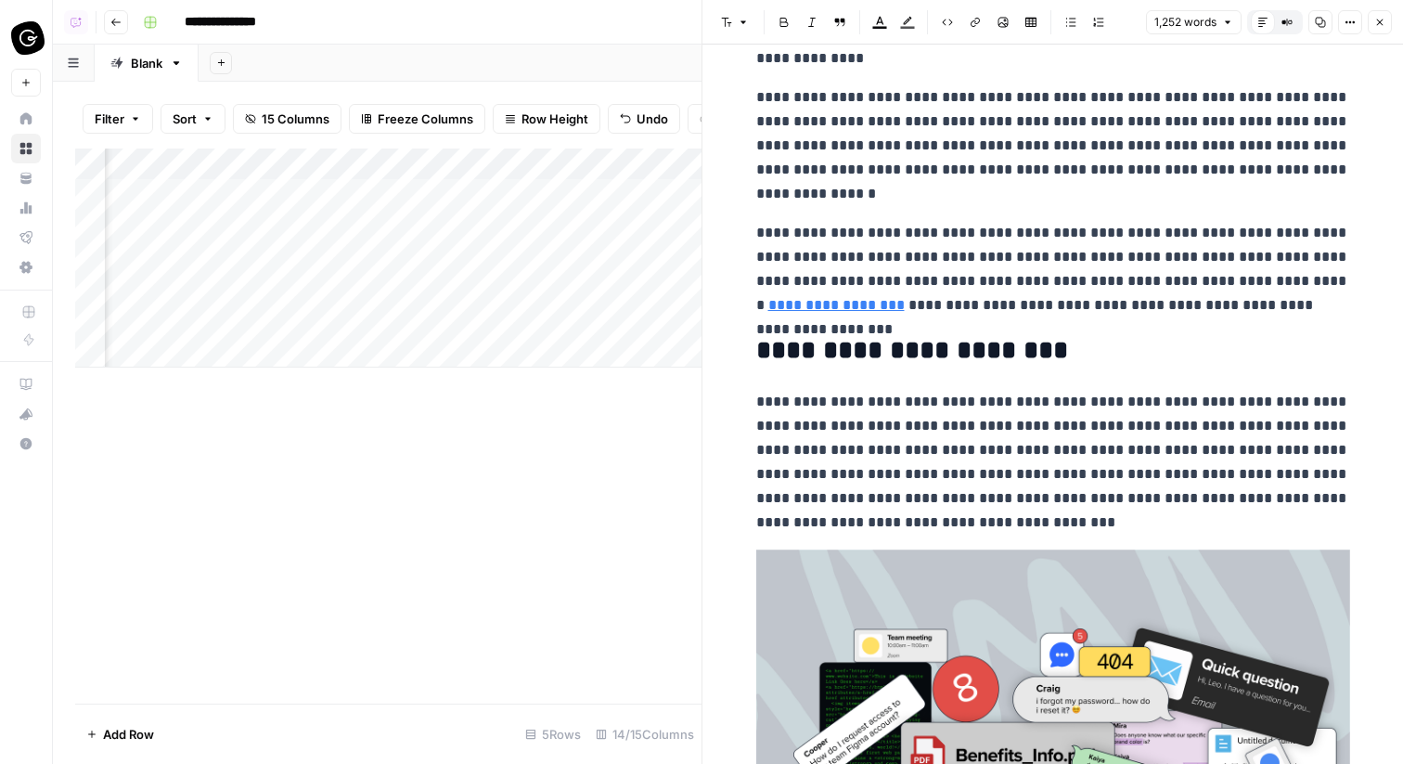
scroll to position [3371, 0]
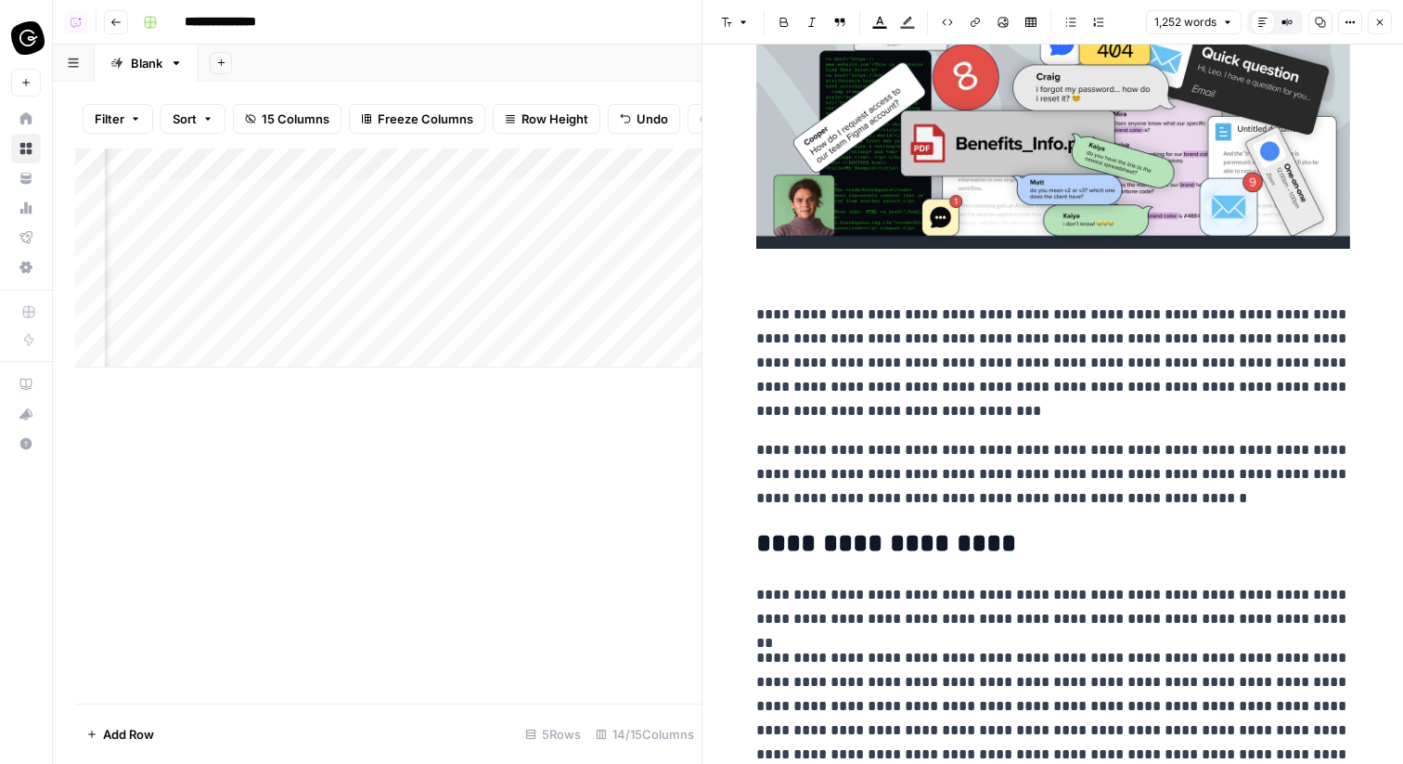
click at [1378, 27] on icon "button" at bounding box center [1380, 22] width 11 height 11
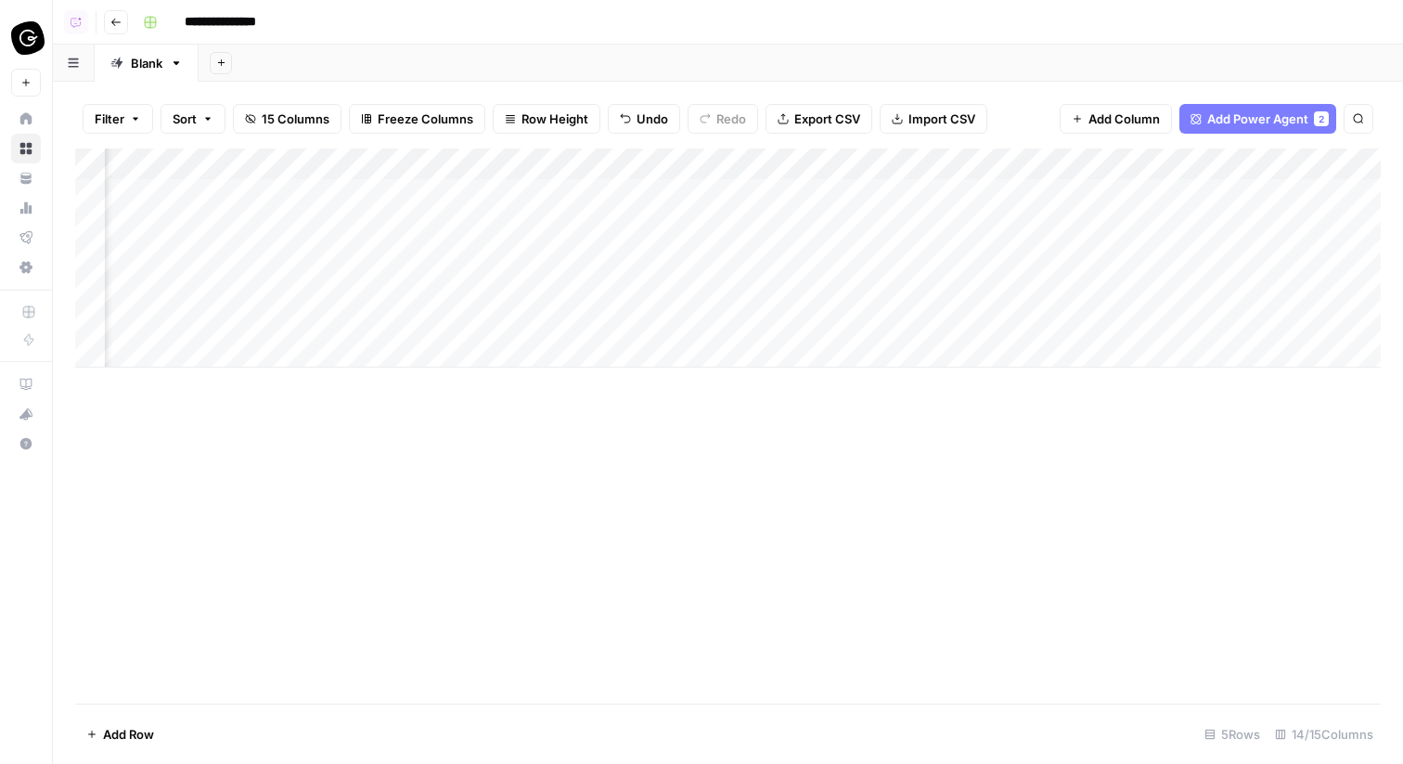
click at [779, 162] on div "Add Column" at bounding box center [728, 258] width 1306 height 219
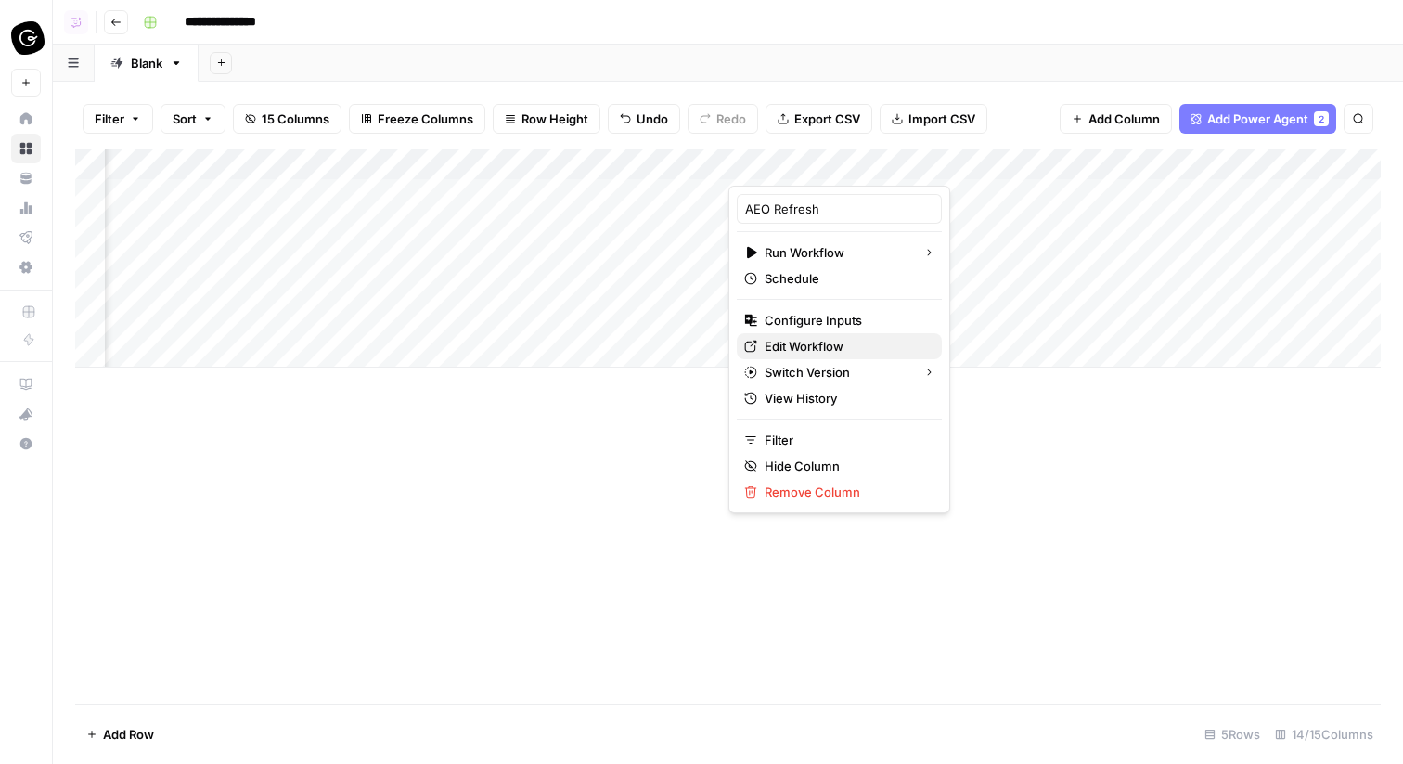
click at [786, 345] on span "Edit Workflow" at bounding box center [846, 346] width 162 height 19
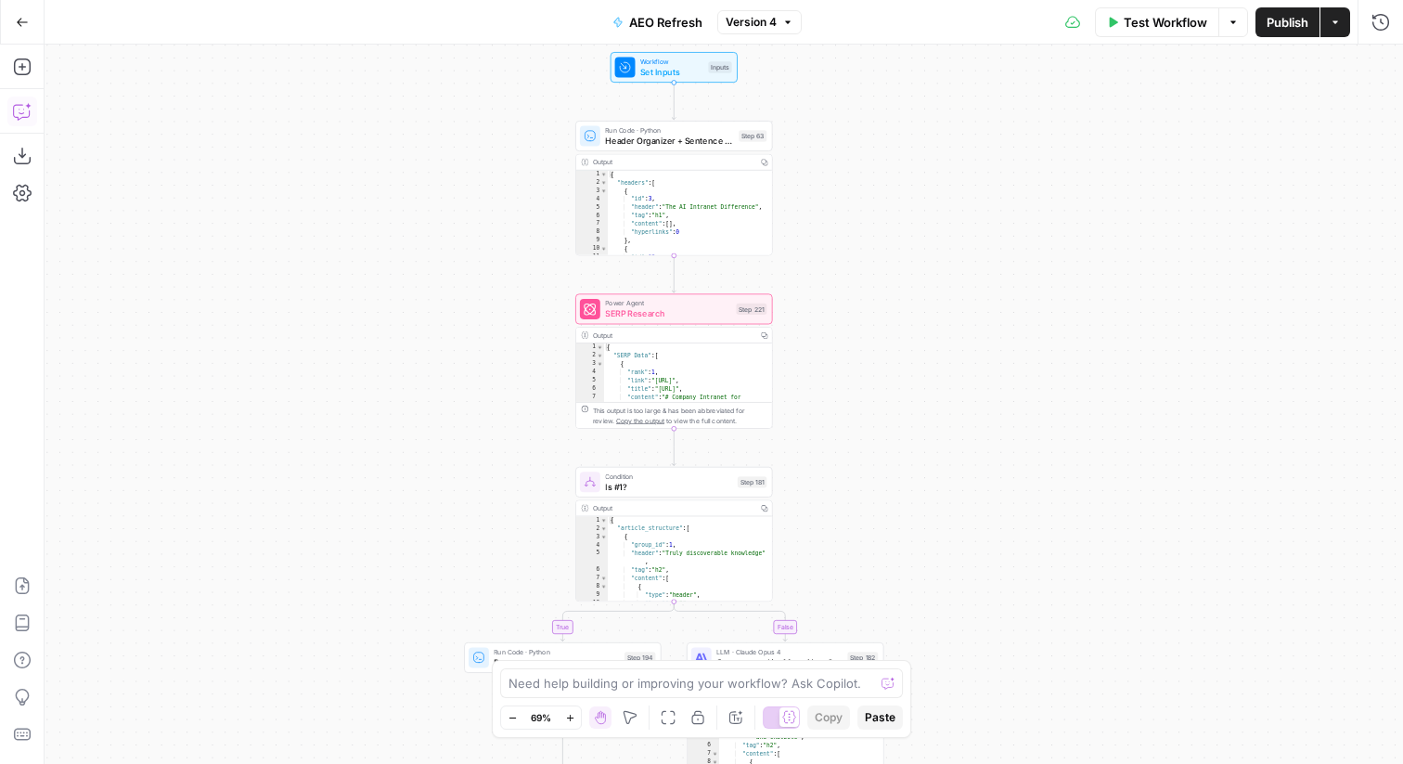
click at [19, 117] on icon "button" at bounding box center [22, 111] width 19 height 19
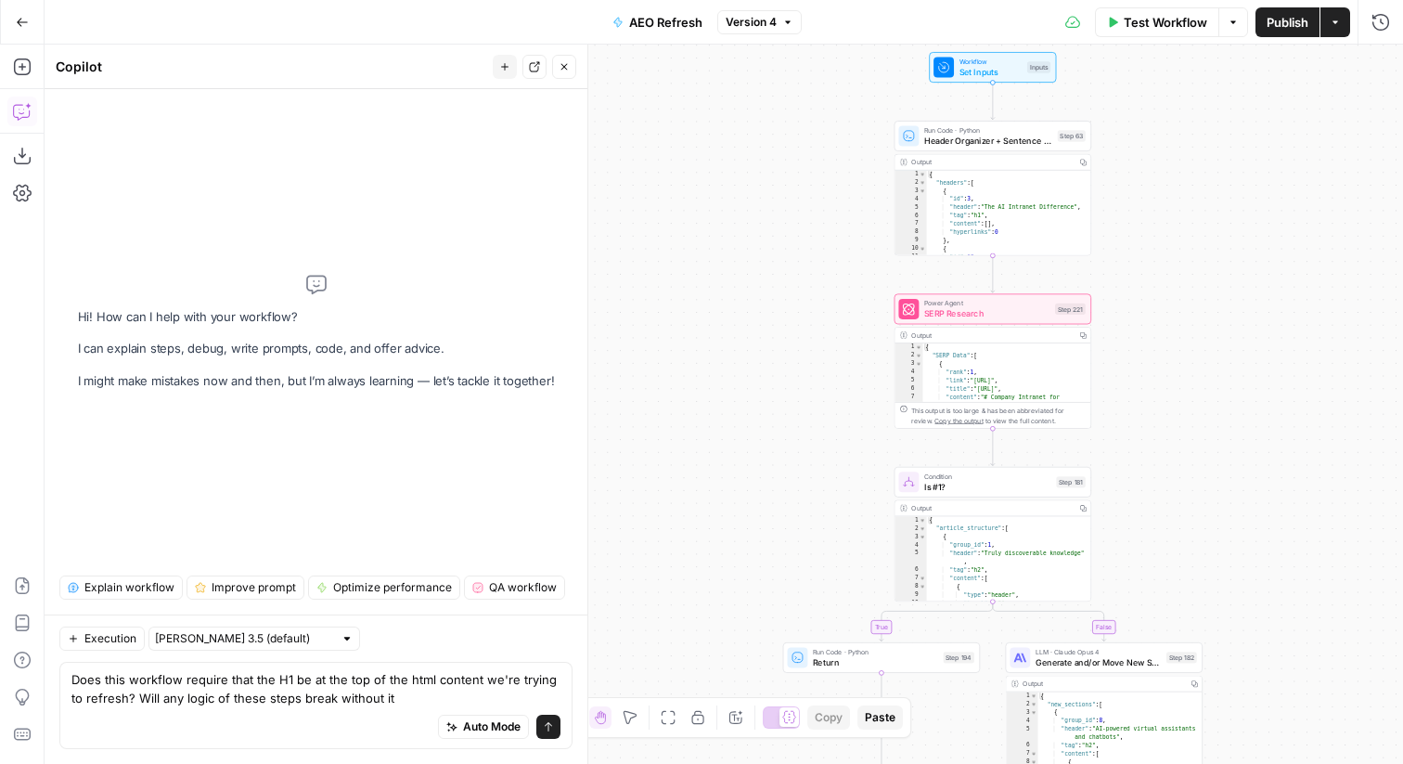
type textarea "Does this workflow require that the H1 be at the top of the html content we're …"
